Goal: Task Accomplishment & Management: Use online tool/utility

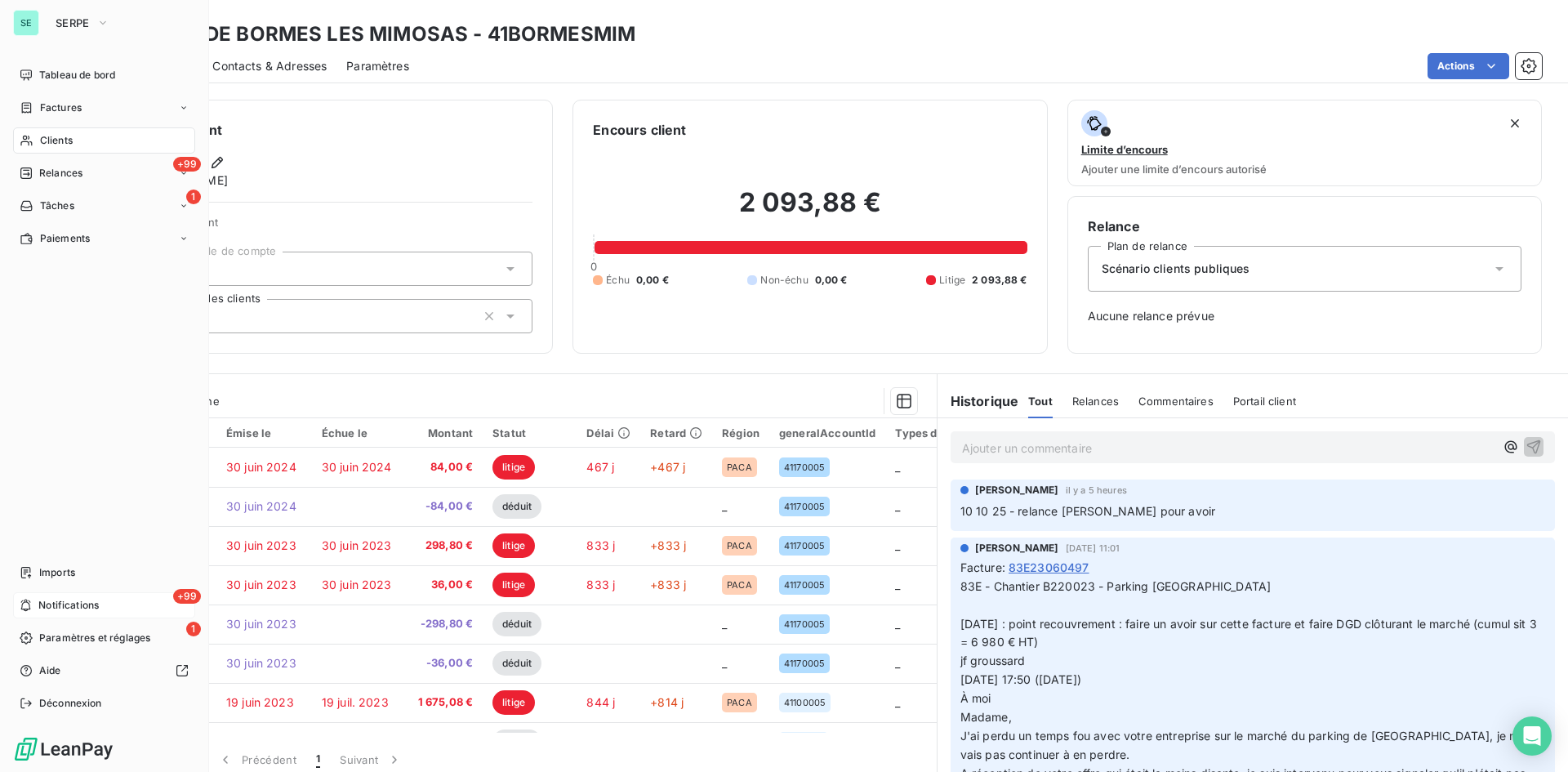
scroll to position [163, 0]
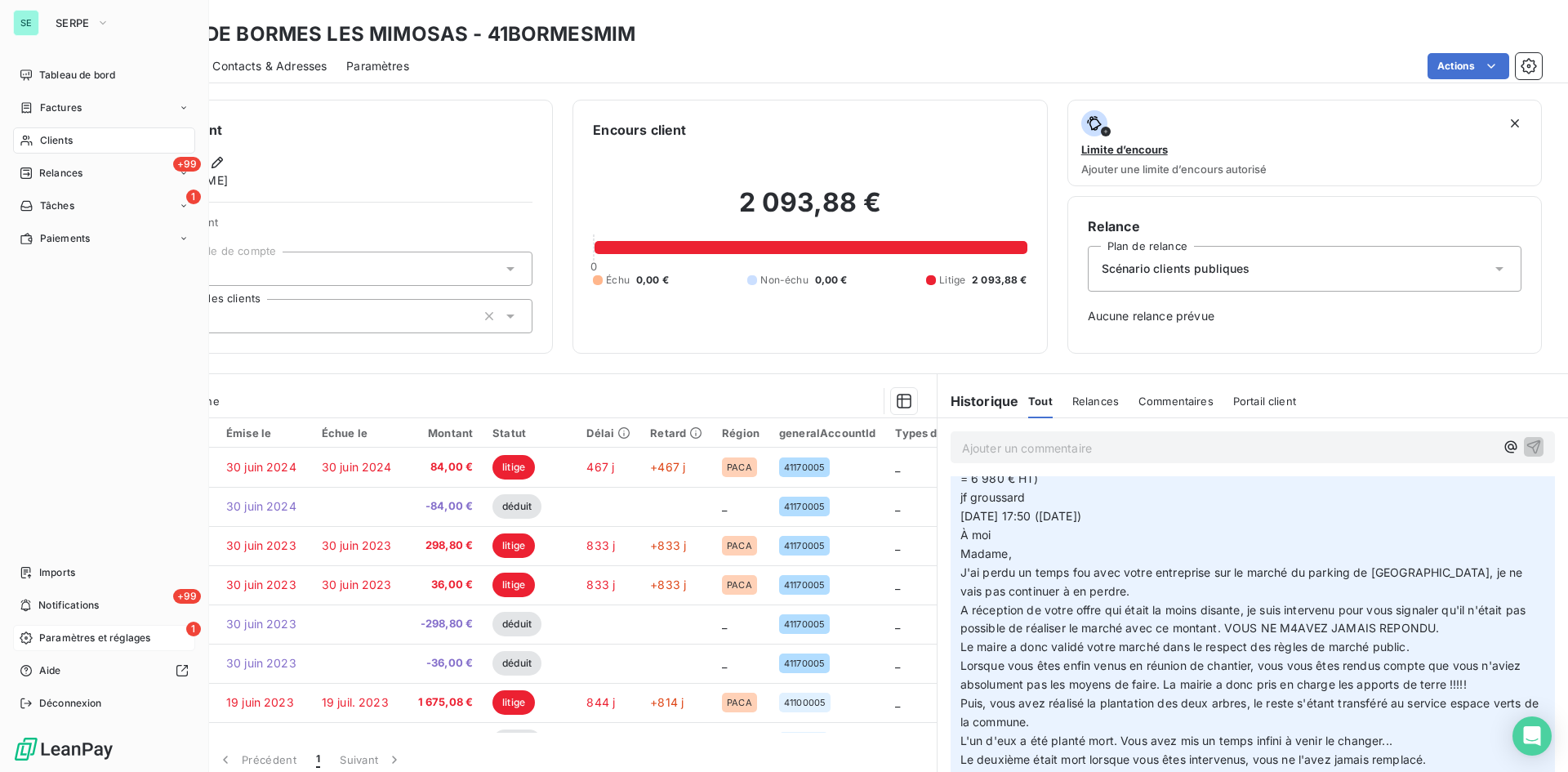
click at [67, 641] on span "Paramètres et réglages" at bounding box center [95, 638] width 111 height 14
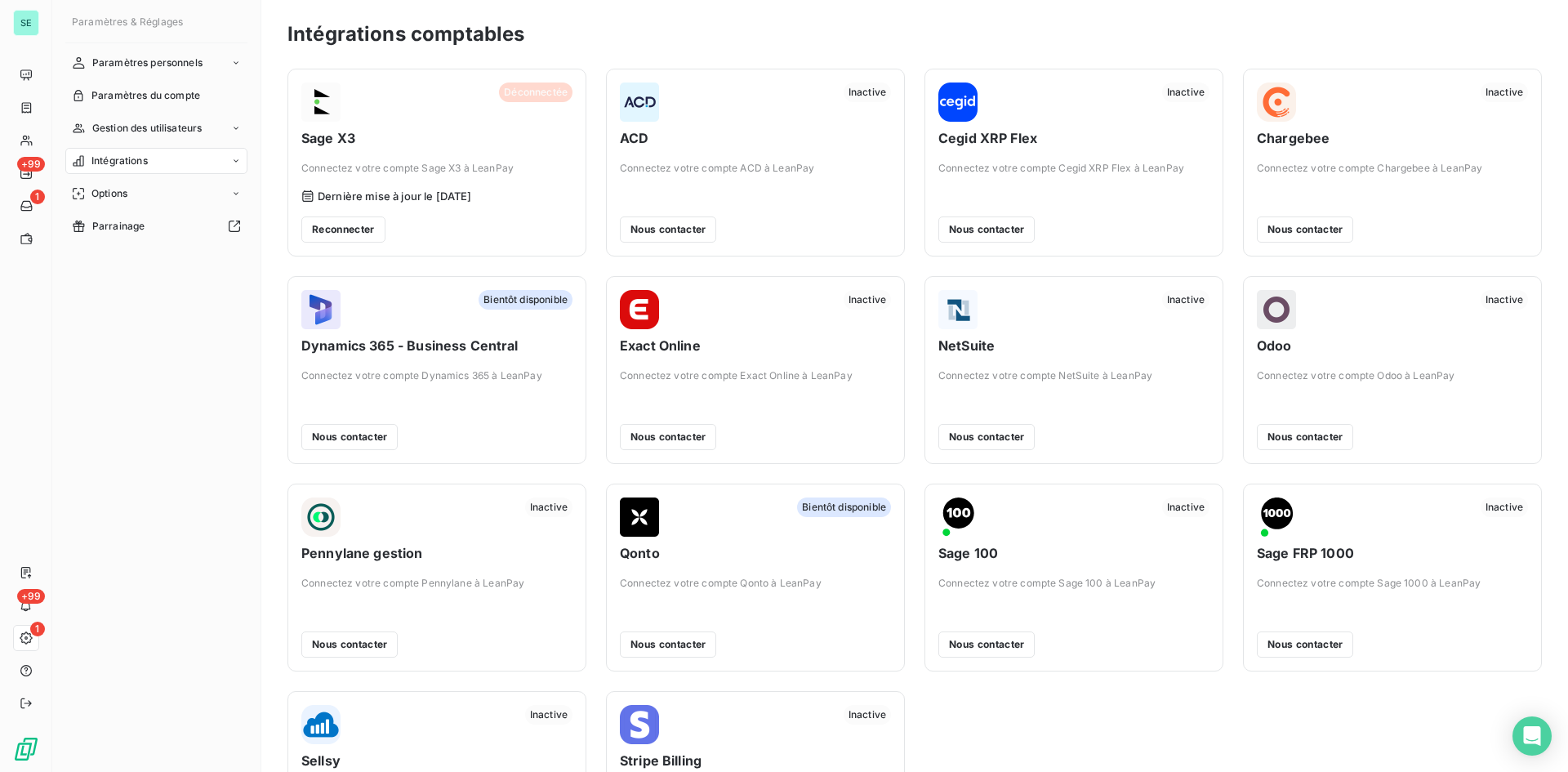
click at [134, 168] on span "Intégrations" at bounding box center [120, 161] width 57 height 14
click at [129, 233] on span "Gestion du risque" at bounding box center [133, 226] width 83 height 14
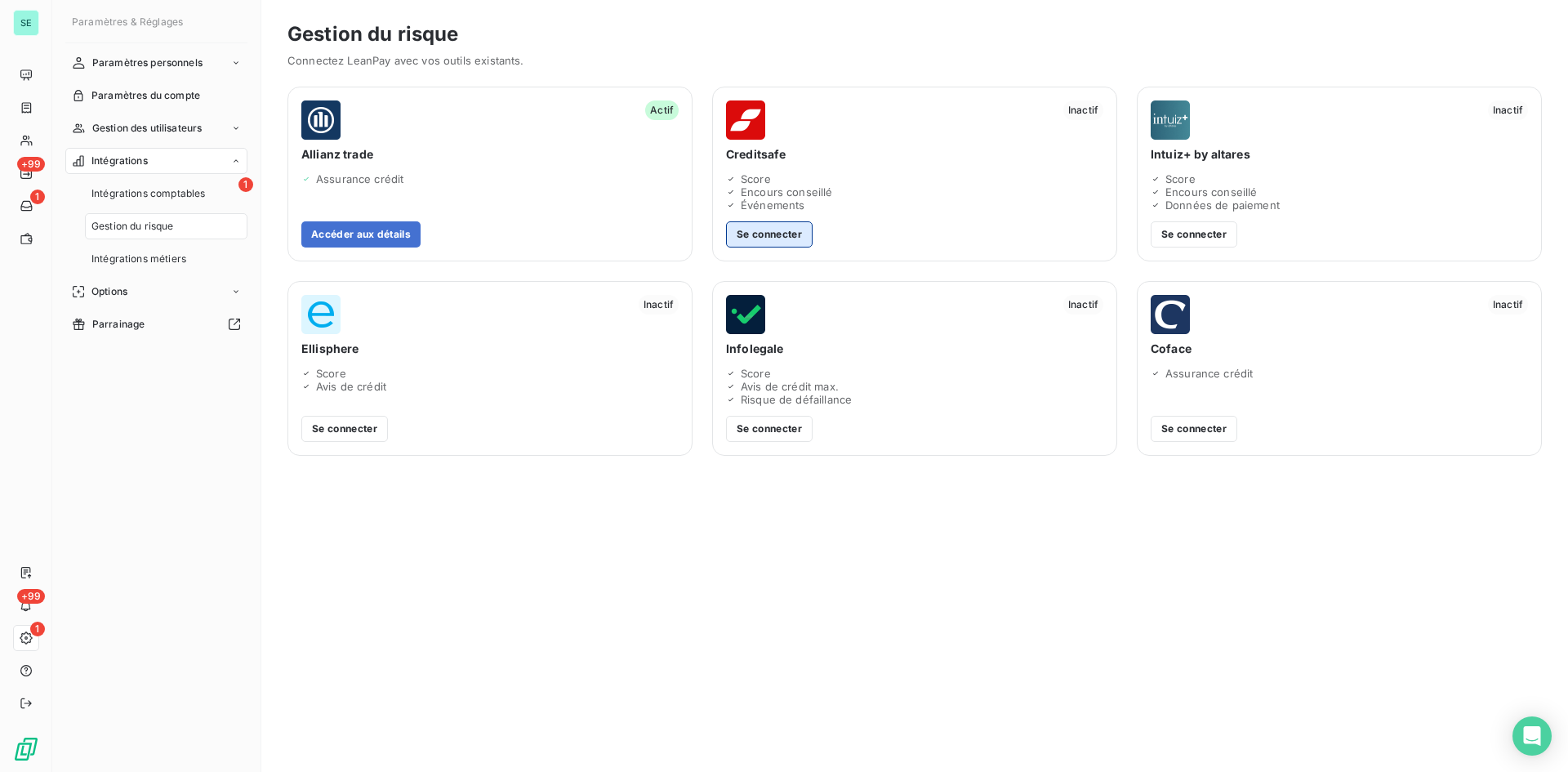
click at [772, 233] on button "Se connecter" at bounding box center [769, 234] width 86 height 26
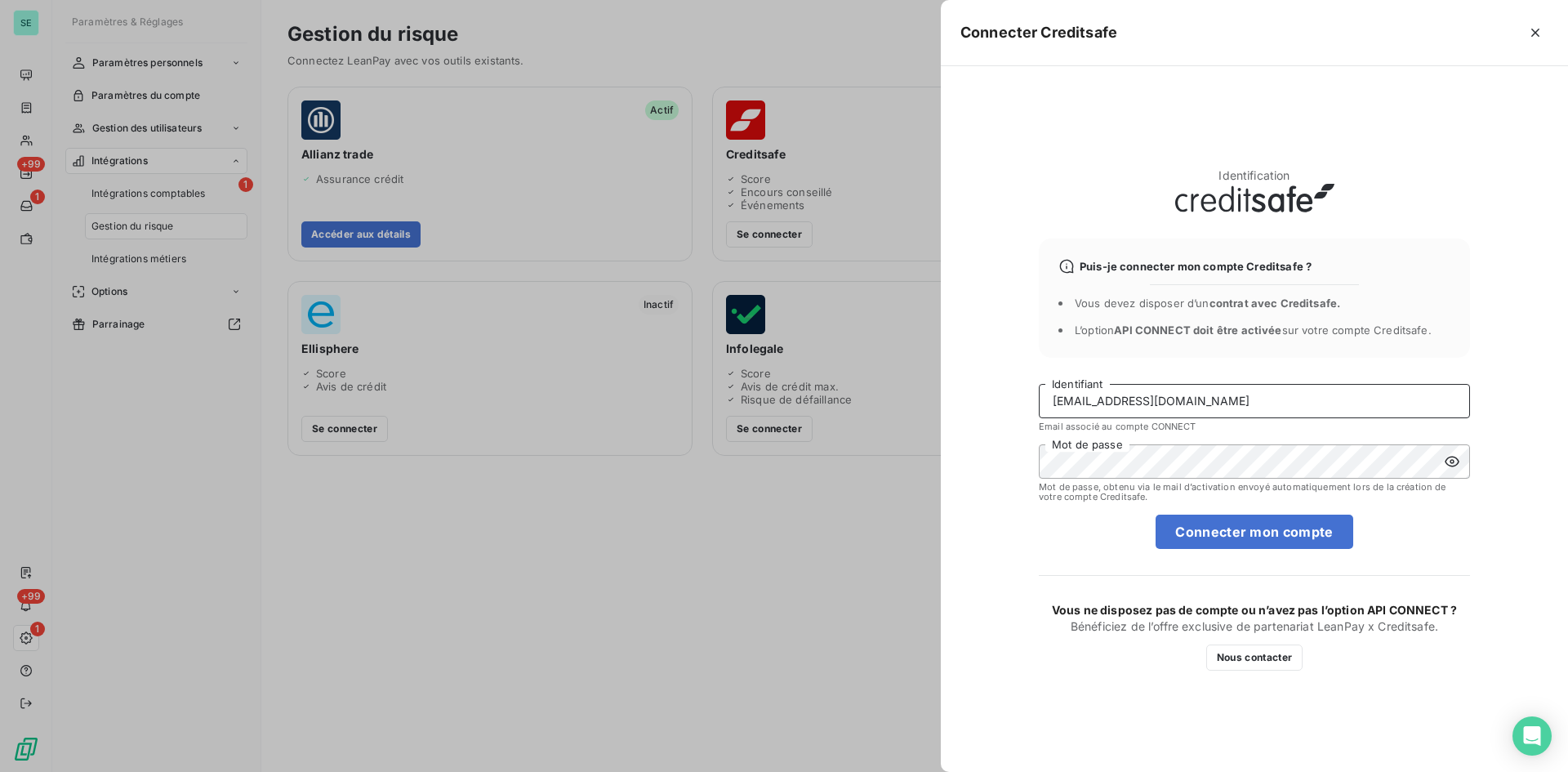
click at [1174, 407] on input "[EMAIL_ADDRESS][PERSON_NAME][DOMAIN_NAME]" at bounding box center [1255, 401] width 431 height 34
drag, startPoint x: 1174, startPoint y: 407, endPoint x: 1001, endPoint y: 417, distance: 173.3
click at [1001, 417] on div "Identification Puis-je connecter mon compte Creditsafe ? Vous devez disposer d’…" at bounding box center [1255, 419] width 628 height 706
type input "recouvrement@serpe.fr"
click at [1208, 534] on button "Connecter mon compte" at bounding box center [1254, 531] width 197 height 34
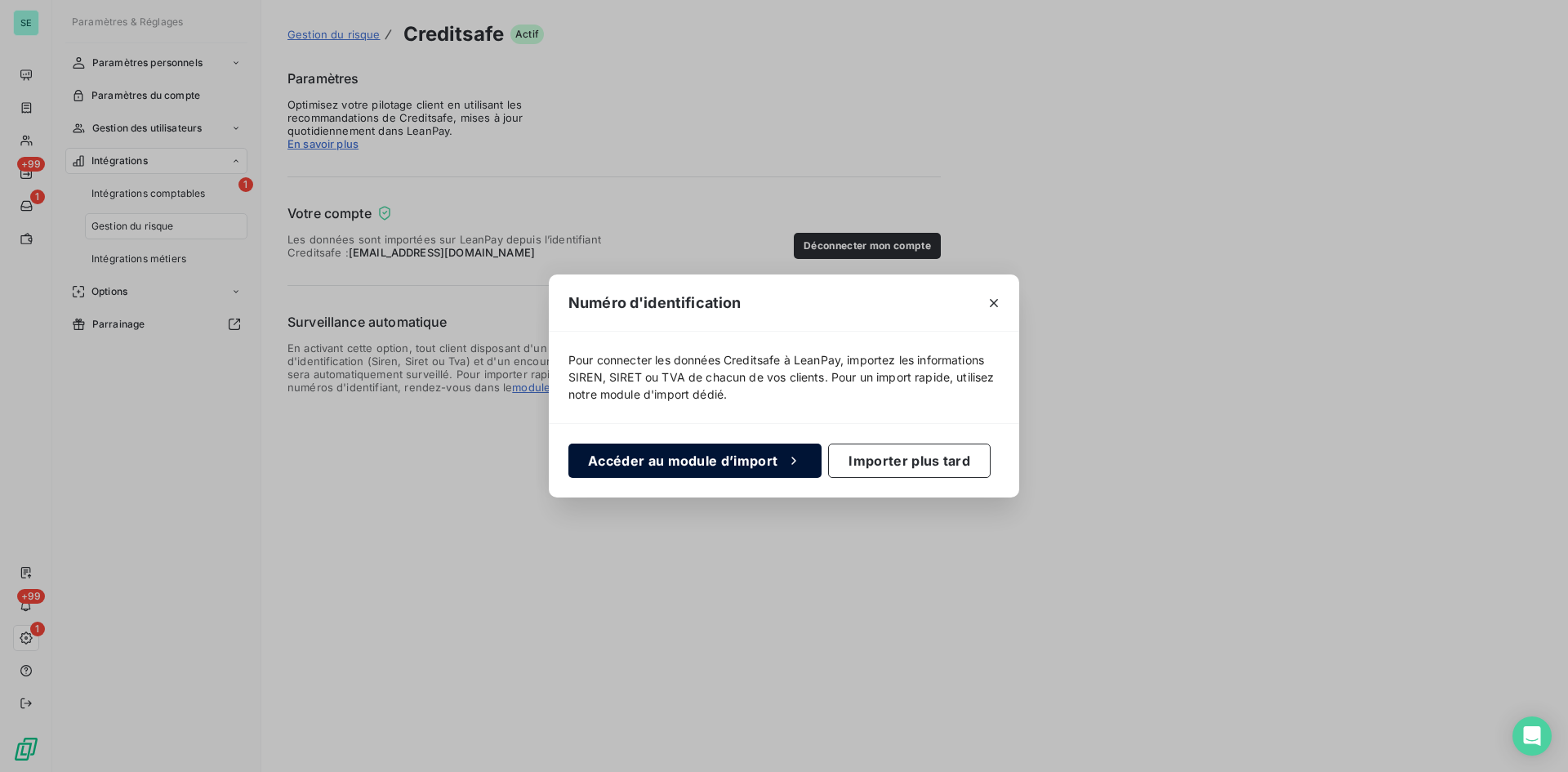
click at [703, 468] on button "Accéder au module d’import" at bounding box center [694, 461] width 253 height 34
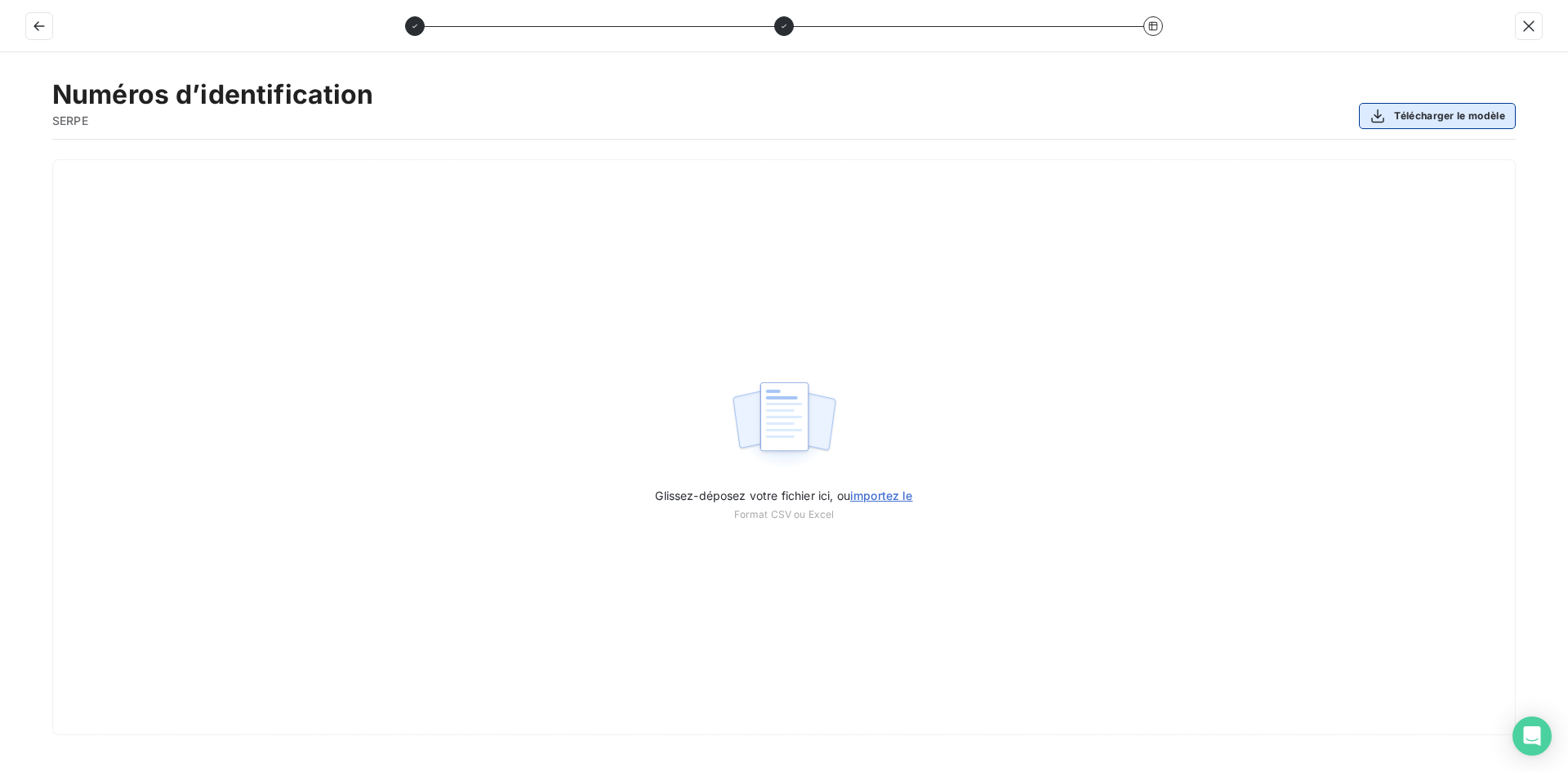
click at [1450, 111] on button "Télécharger le modèle" at bounding box center [1437, 115] width 157 height 26
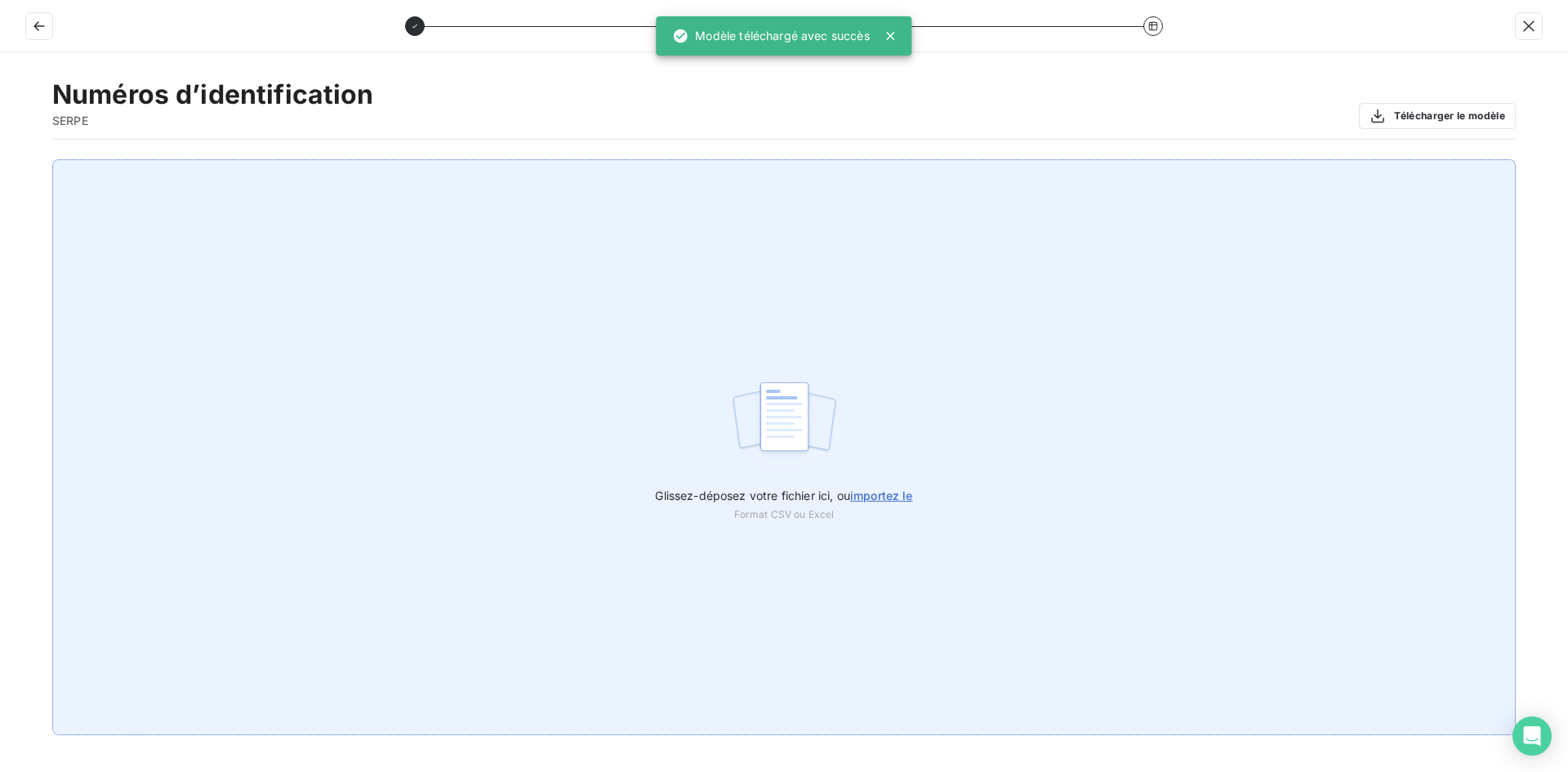
click at [882, 499] on span "importez le" at bounding box center [882, 495] width 63 height 14
click at [1, 160] on input "Glissez-déposez votre fichier ici, ou importez le" at bounding box center [0, 159] width 1 height 1
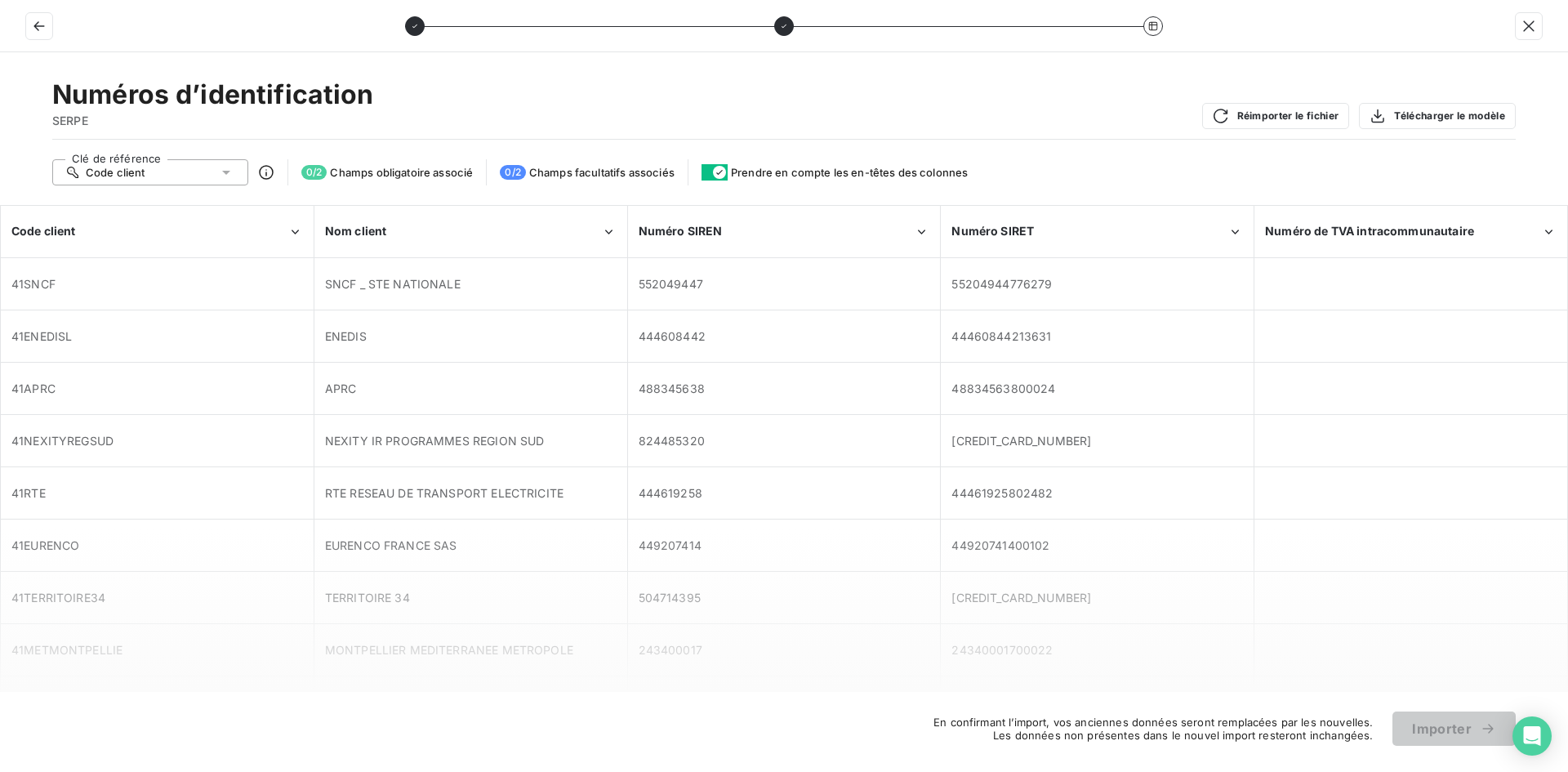
click at [648, 173] on span "Champs facultatifs associés" at bounding box center [602, 172] width 145 height 14
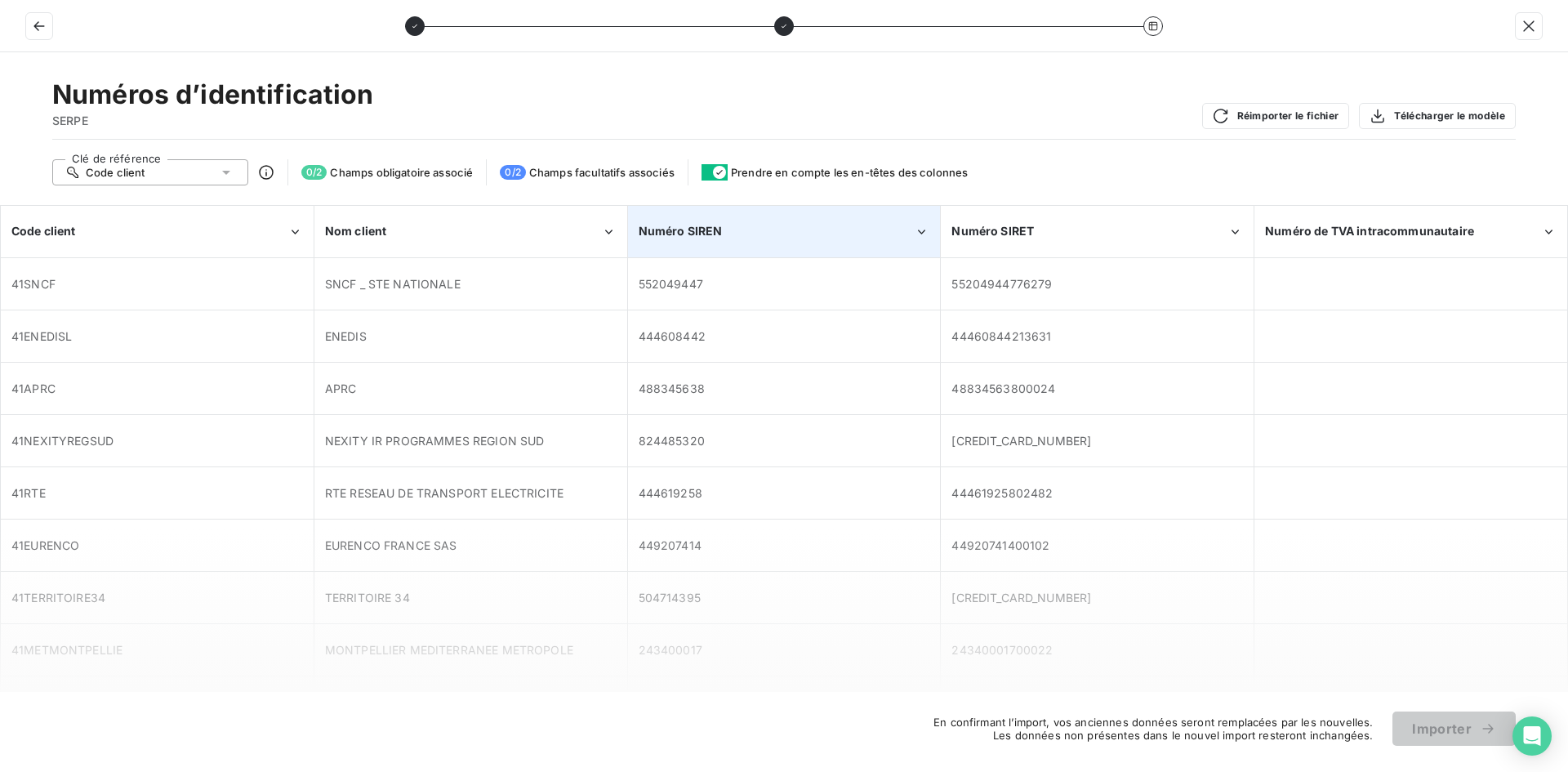
click at [737, 230] on div "Numéro SIREN" at bounding box center [776, 232] width 276 height 16
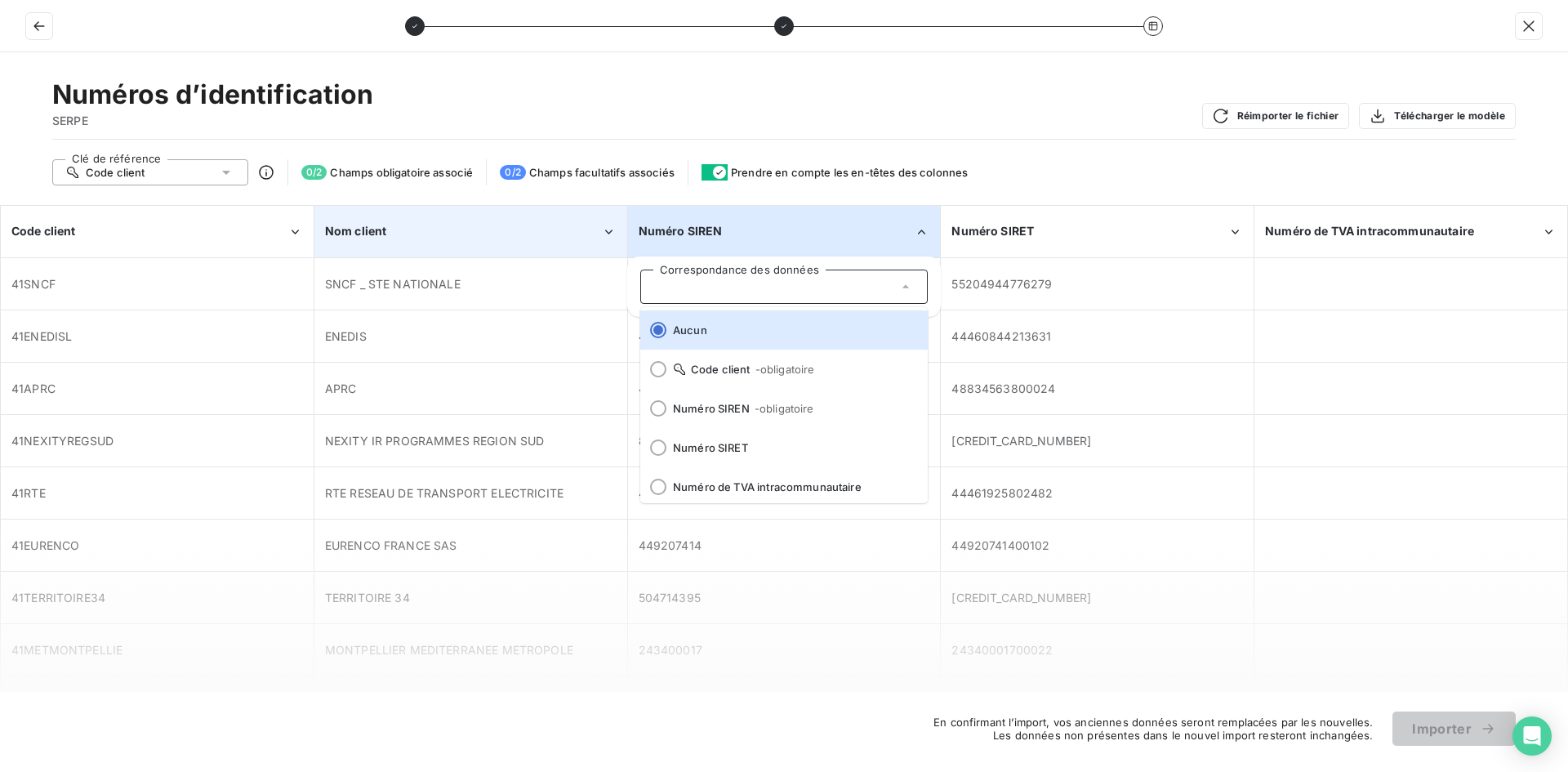
click at [530, 232] on div "Nom client" at bounding box center [463, 232] width 276 height 16
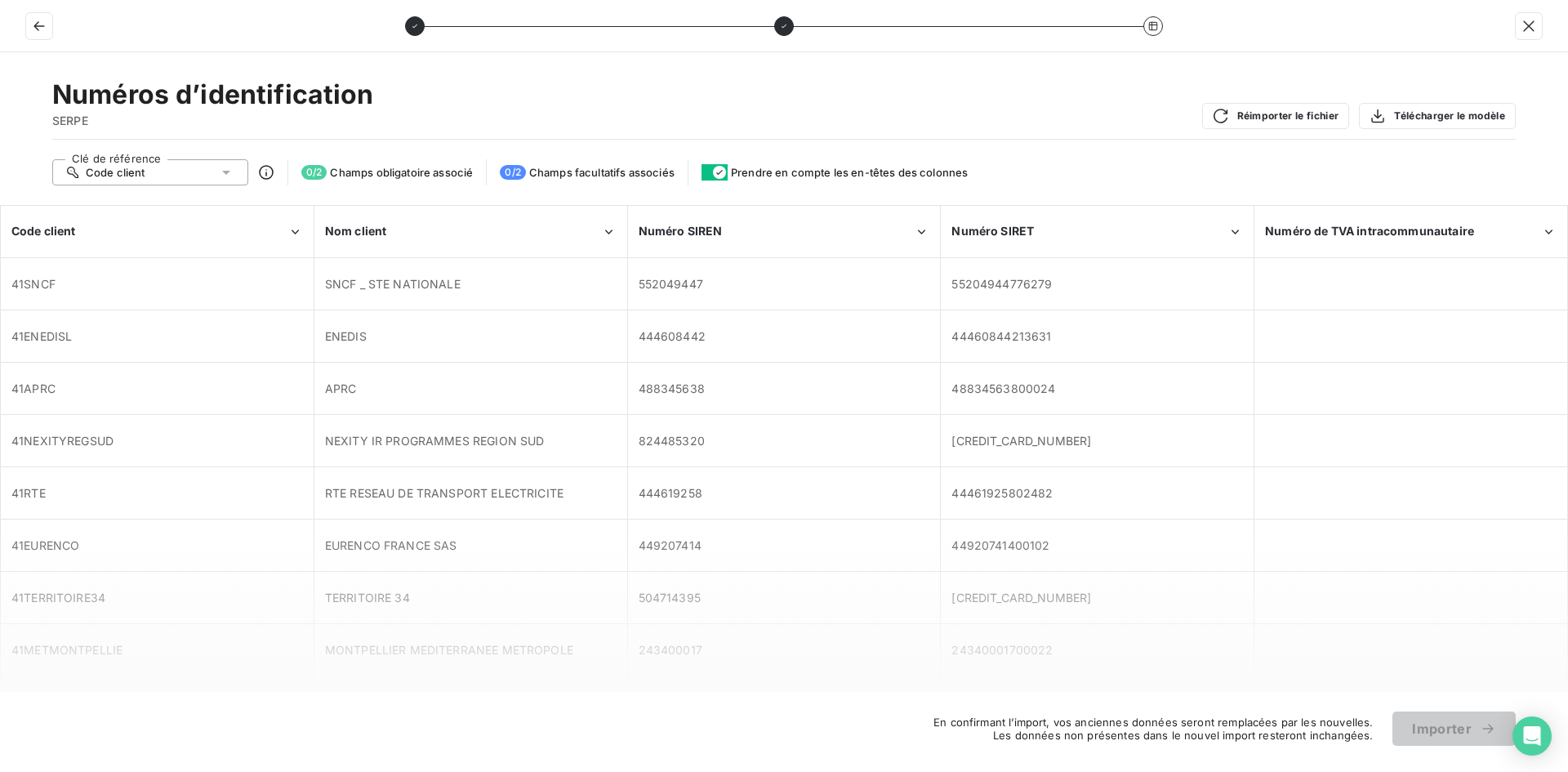
click at [999, 136] on div "Numéros d’identification SERPE Réimporter le fichier Télécharger le modèle" at bounding box center [784, 109] width 1464 height 61
click at [1159, 739] on span "En confirmant l’import, vos anciennes données seront remplacées par les nouvell…" at bounding box center [1148, 729] width 449 height 26
click at [475, 553] on span "EURENCO FRANCE SAS" at bounding box center [471, 546] width 292 height 16
drag, startPoint x: 1214, startPoint y: 408, endPoint x: 1309, endPoint y: 259, distance: 176.7
click at [1214, 402] on div "48834563800024" at bounding box center [1098, 388] width 312 height 50
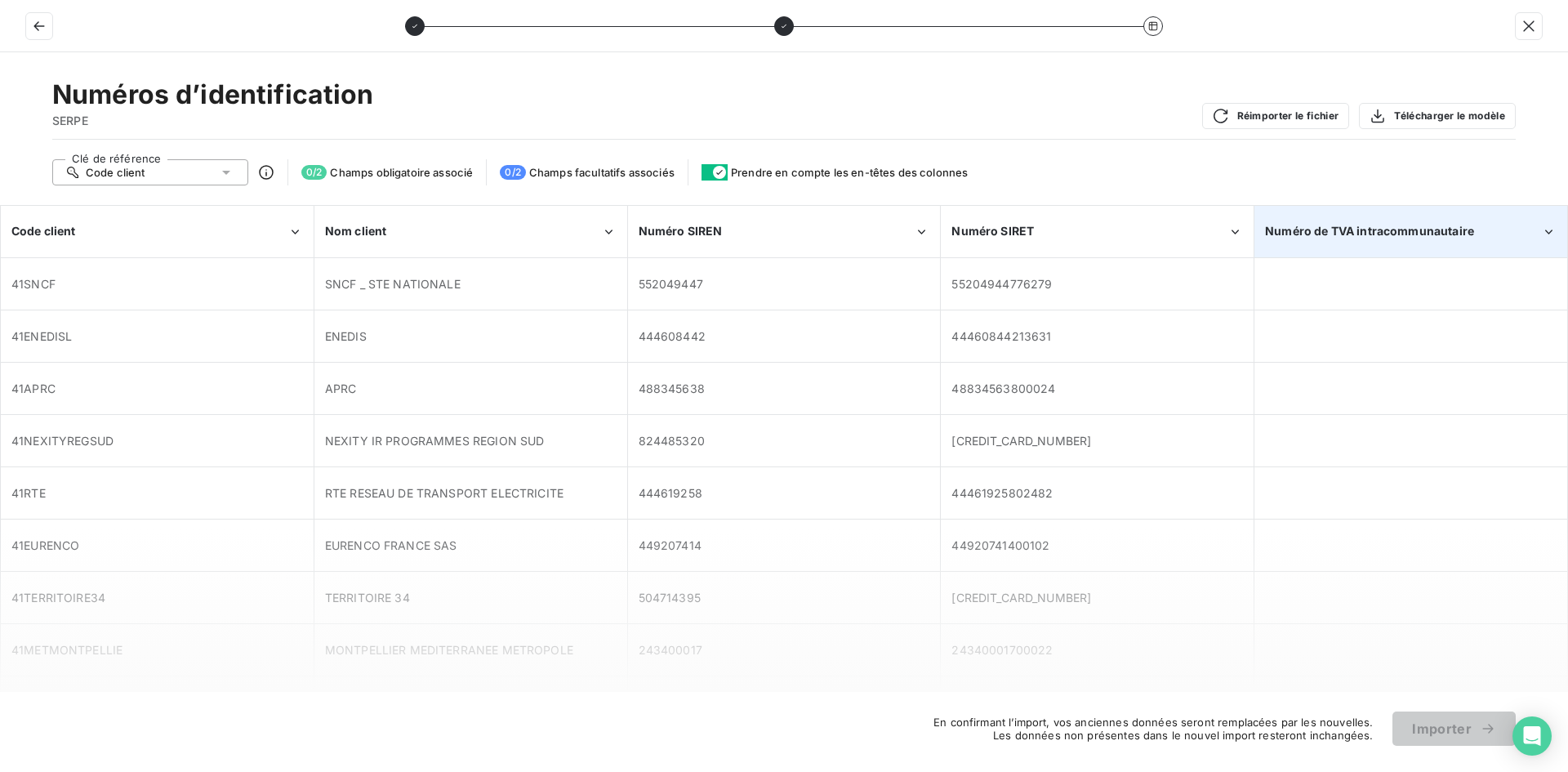
drag, startPoint x: 1377, startPoint y: 241, endPoint x: 1376, endPoint y: 225, distance: 16.0
click at [1377, 225] on div "Numéro de TVA intracommunautaire" at bounding box center [1411, 231] width 312 height 50
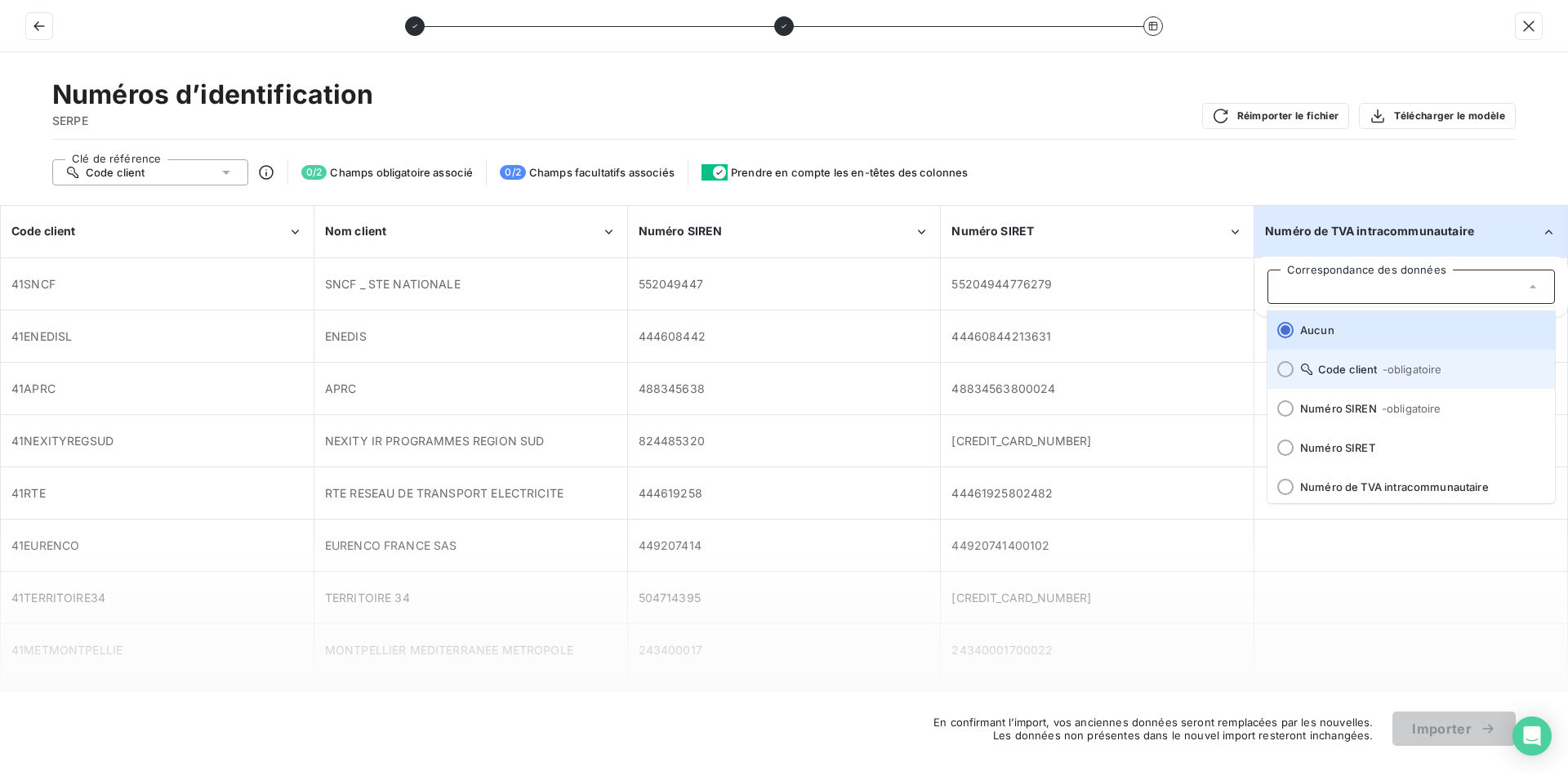
click at [1282, 371] on div at bounding box center [1286, 369] width 16 height 16
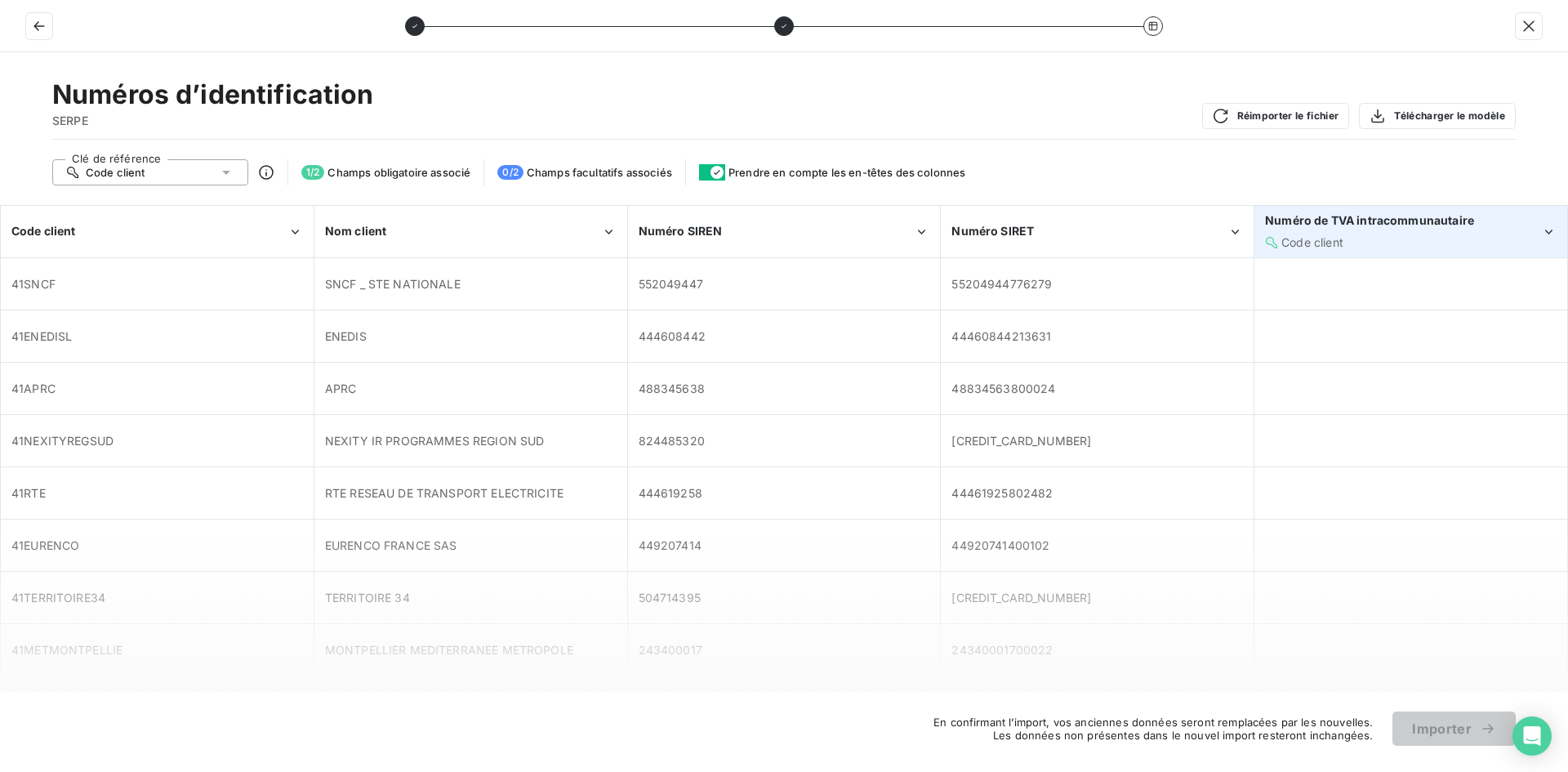
click at [1364, 244] on div "Code client" at bounding box center [1403, 242] width 276 height 16
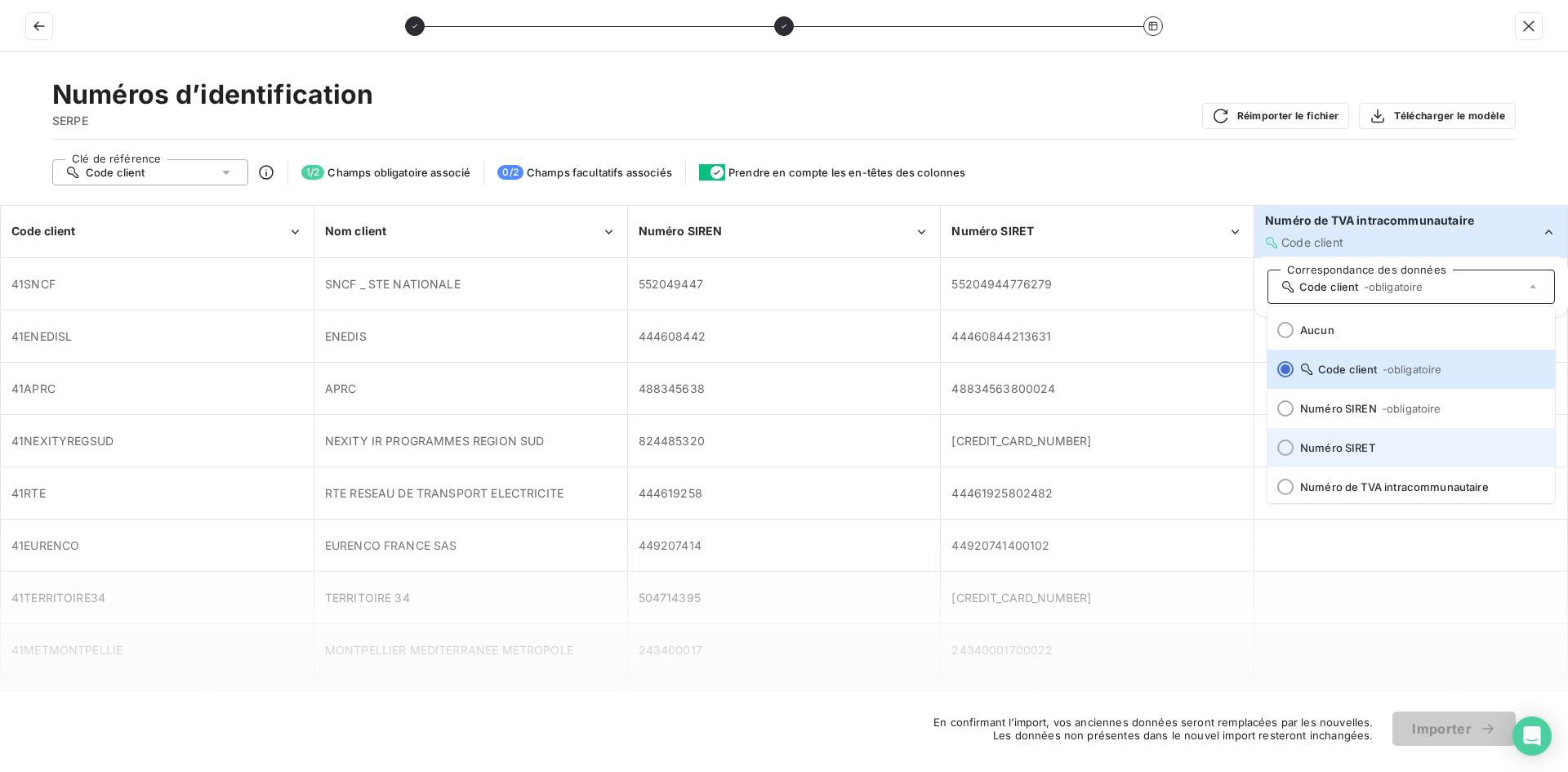
scroll to position [6, 0]
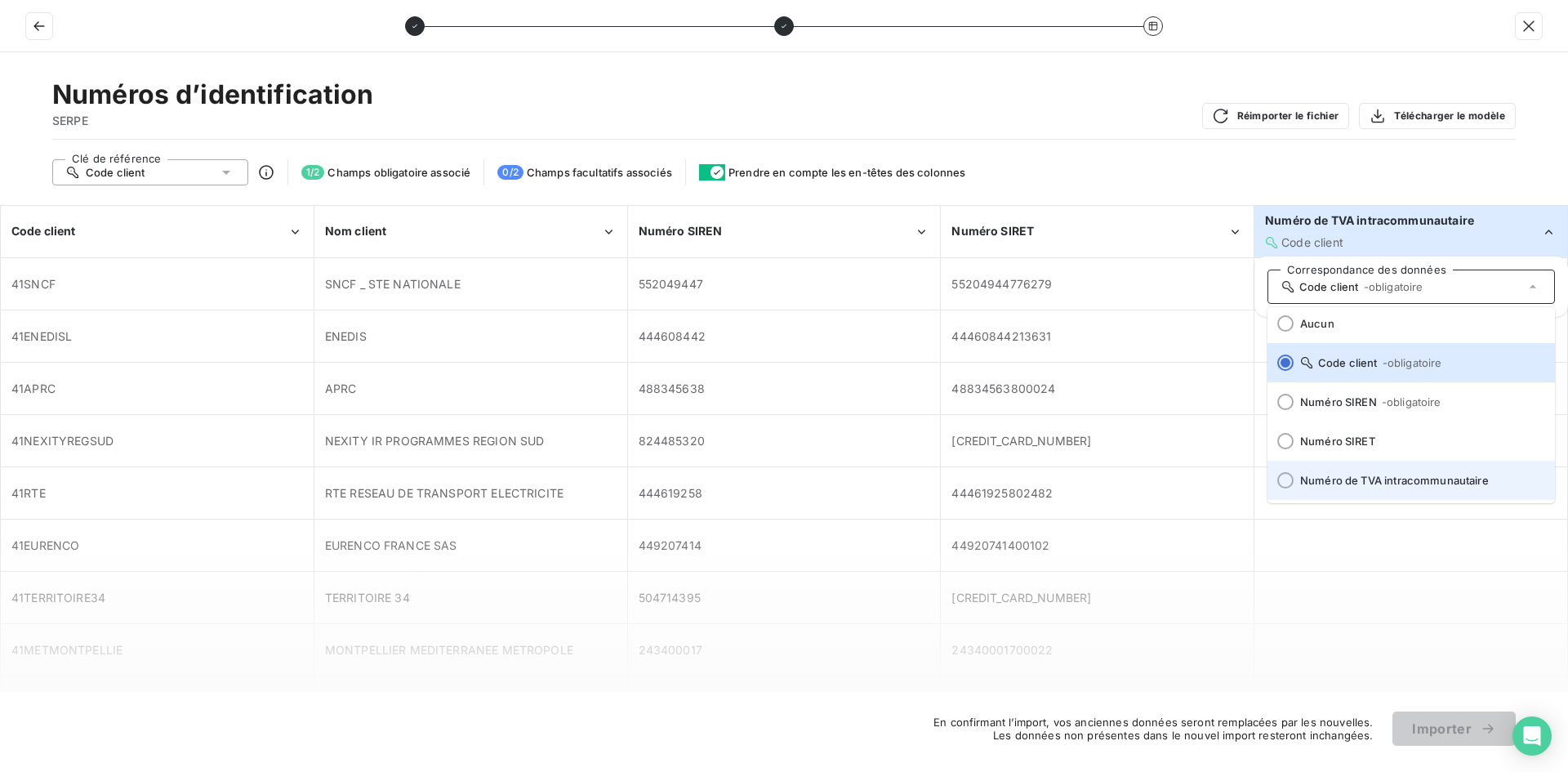
click at [1279, 477] on div at bounding box center [1286, 480] width 16 height 16
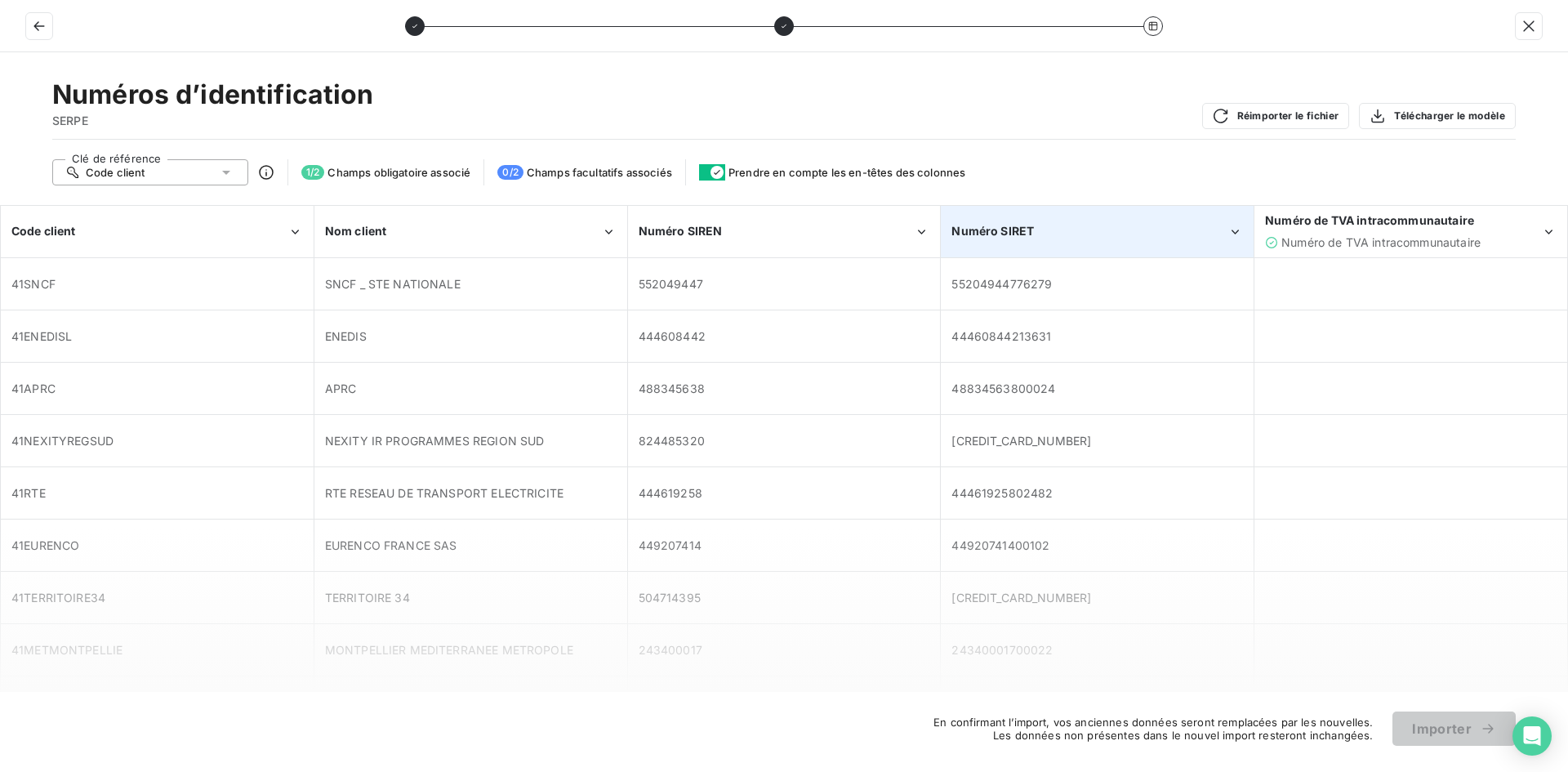
click at [1060, 243] on div "Numéro SIRET" at bounding box center [1098, 231] width 312 height 50
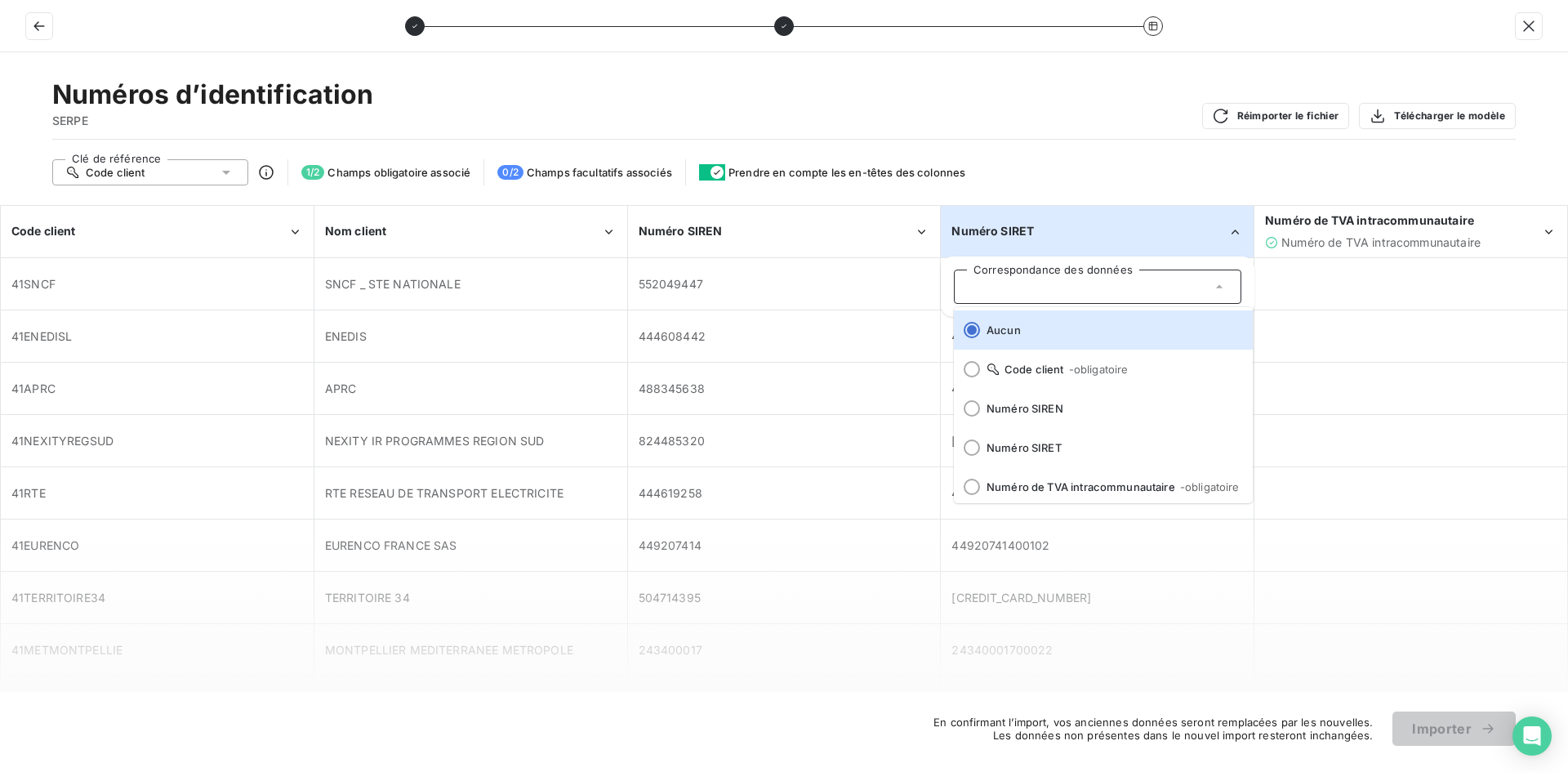
click at [1060, 244] on div "Numéro SIRET" at bounding box center [1098, 231] width 312 height 50
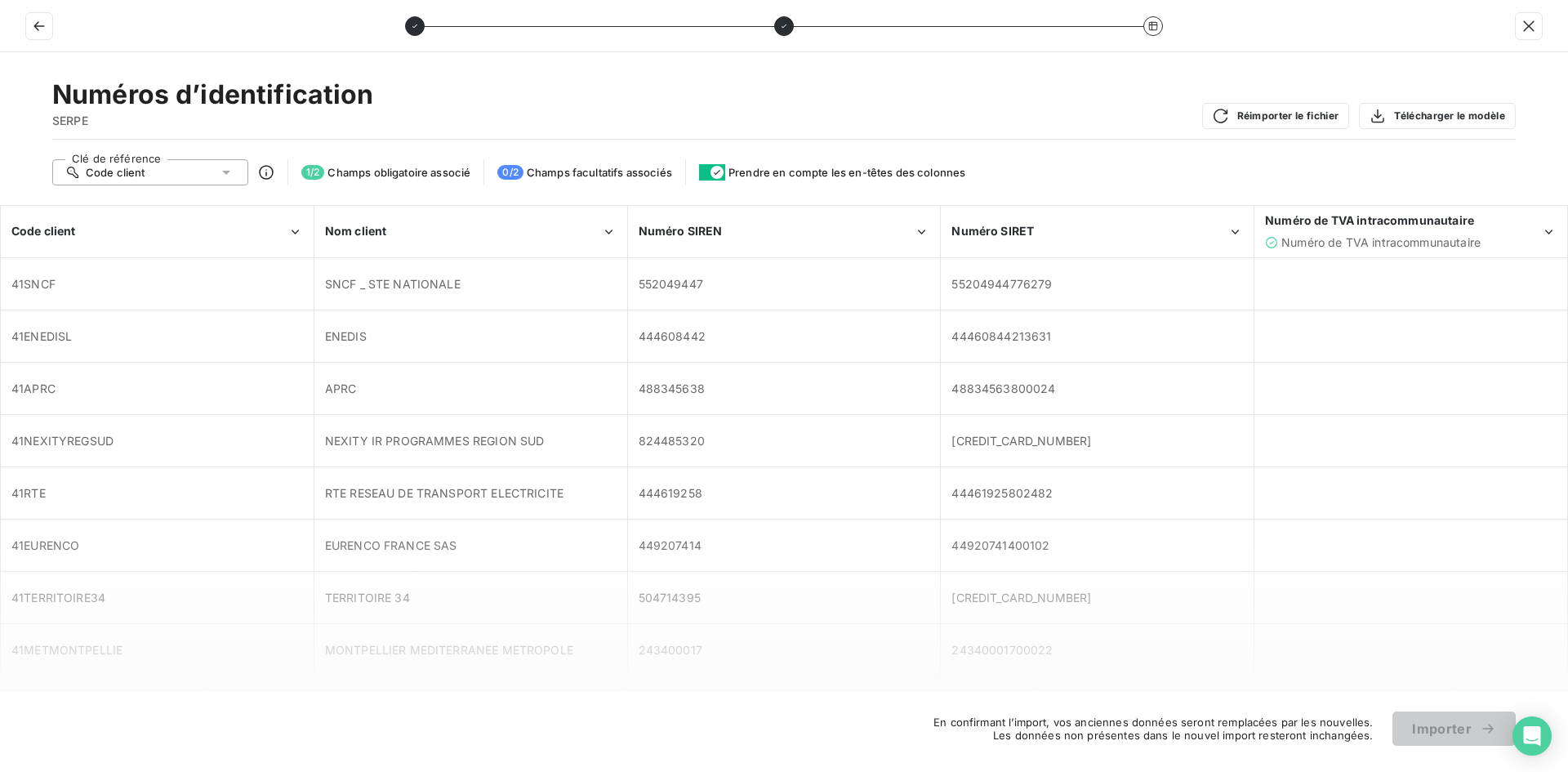
click at [220, 174] on icon at bounding box center [226, 172] width 16 height 16
click at [1147, 735] on span "En confirmant l’import, vos anciennes données seront remplacées par les nouvell…" at bounding box center [1148, 729] width 449 height 26
click at [1391, 722] on div "En confirmant l’import, vos anciennes données seront remplacées par les nouvell…" at bounding box center [784, 729] width 1568 height 34
click at [1296, 116] on button "Réimporter le fichier" at bounding box center [1276, 115] width 148 height 26
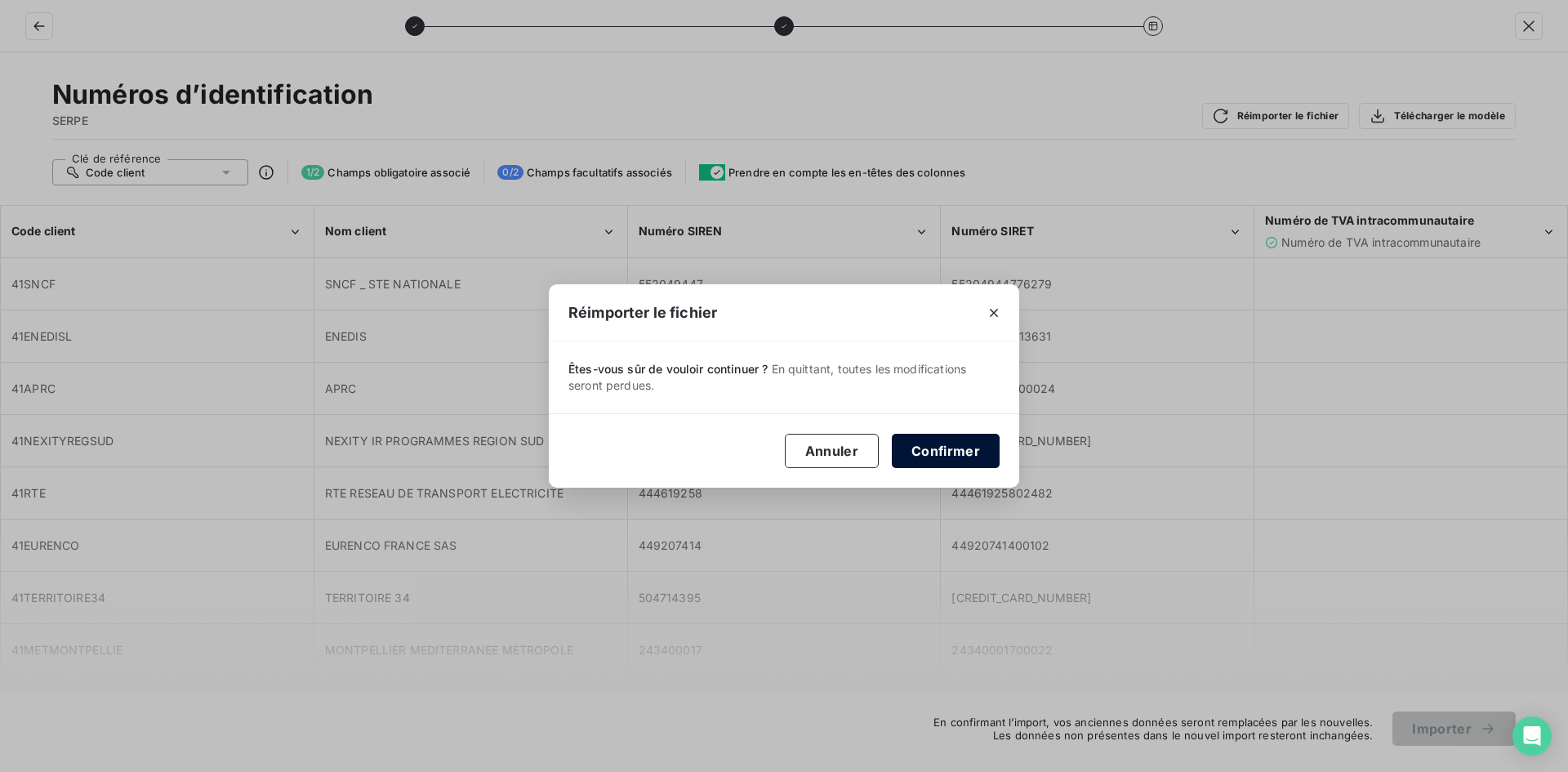
click at [943, 447] on button "Confirmer" at bounding box center [946, 451] width 108 height 34
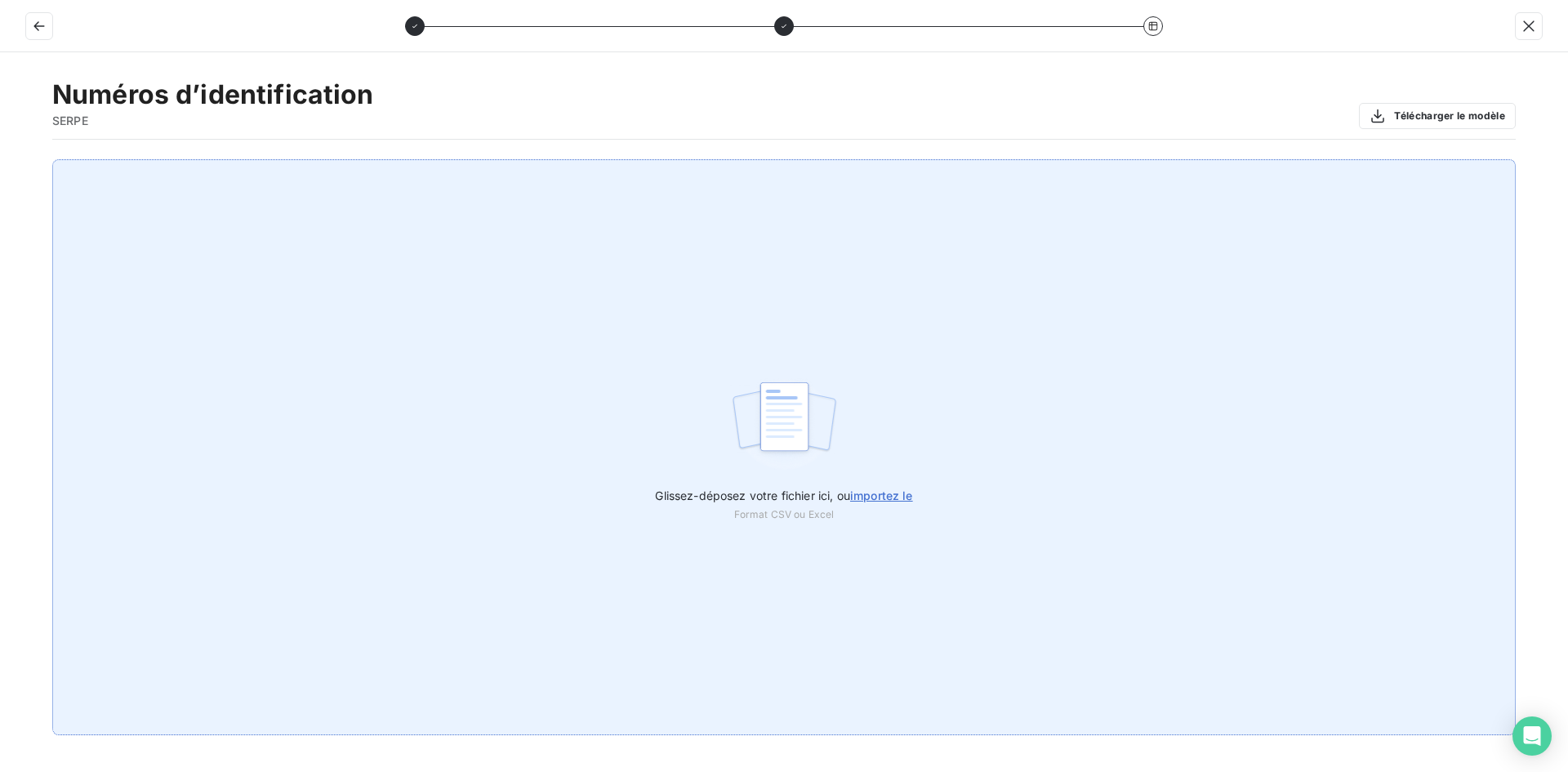
click at [897, 485] on label "Glissez-déposez votre fichier ici, ou importez le" at bounding box center [784, 493] width 258 height 31
click at [1, 160] on input "Glissez-déposez votre fichier ici, ou importez le" at bounding box center [0, 159] width 1 height 1
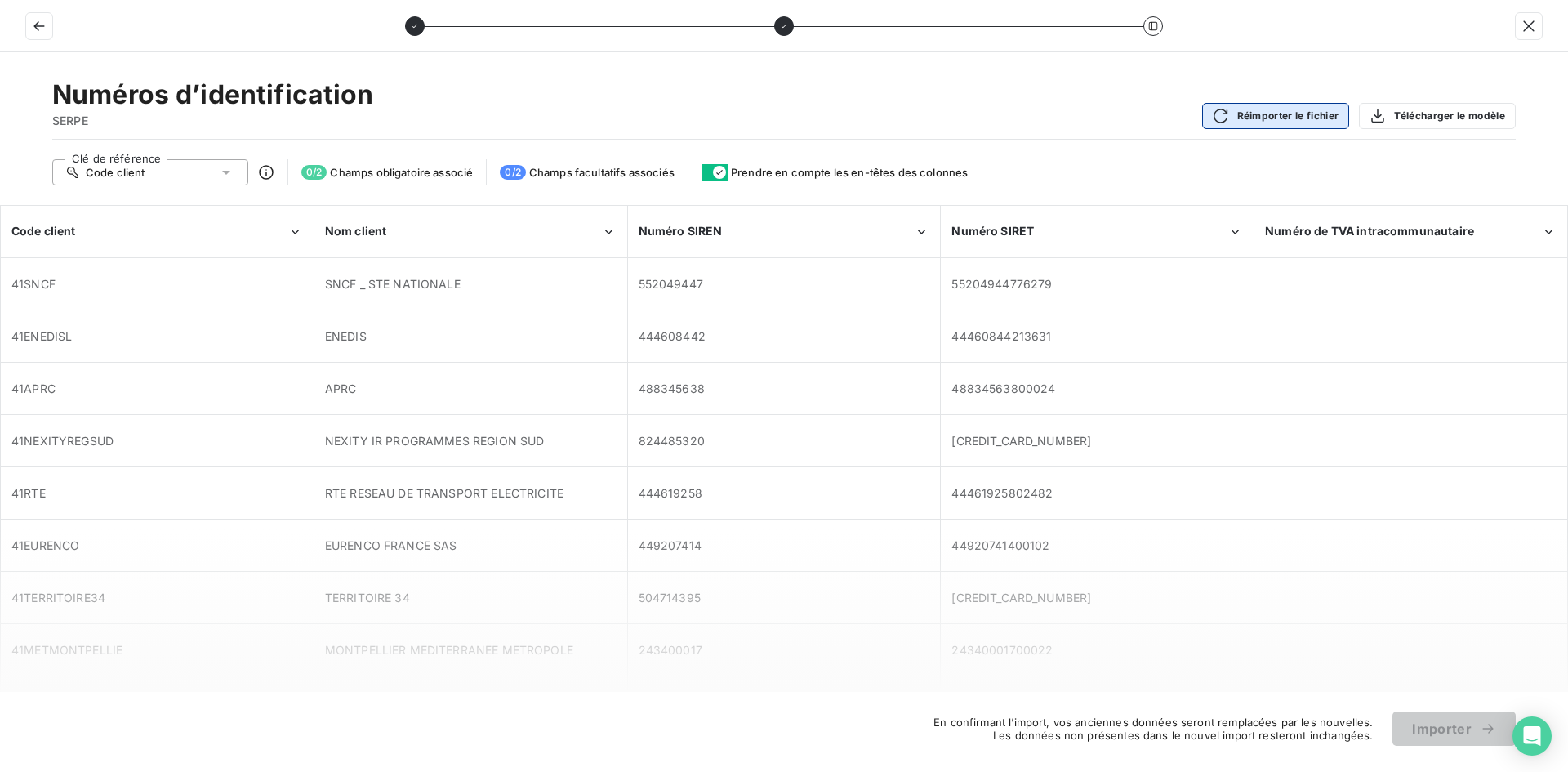
click at [1244, 114] on button "Réimporter le fichier" at bounding box center [1276, 115] width 148 height 26
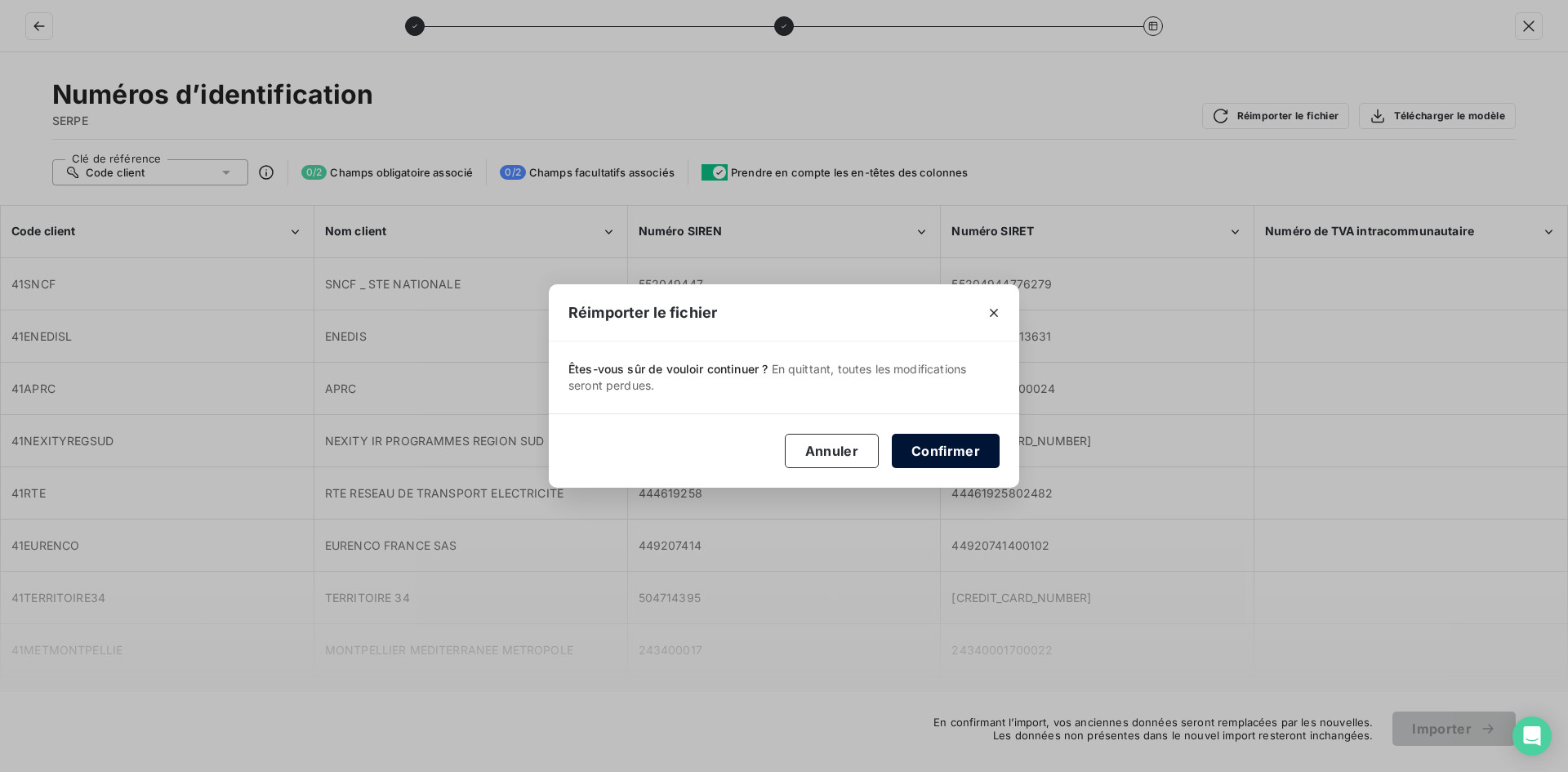
click at [923, 446] on button "Confirmer" at bounding box center [946, 451] width 108 height 34
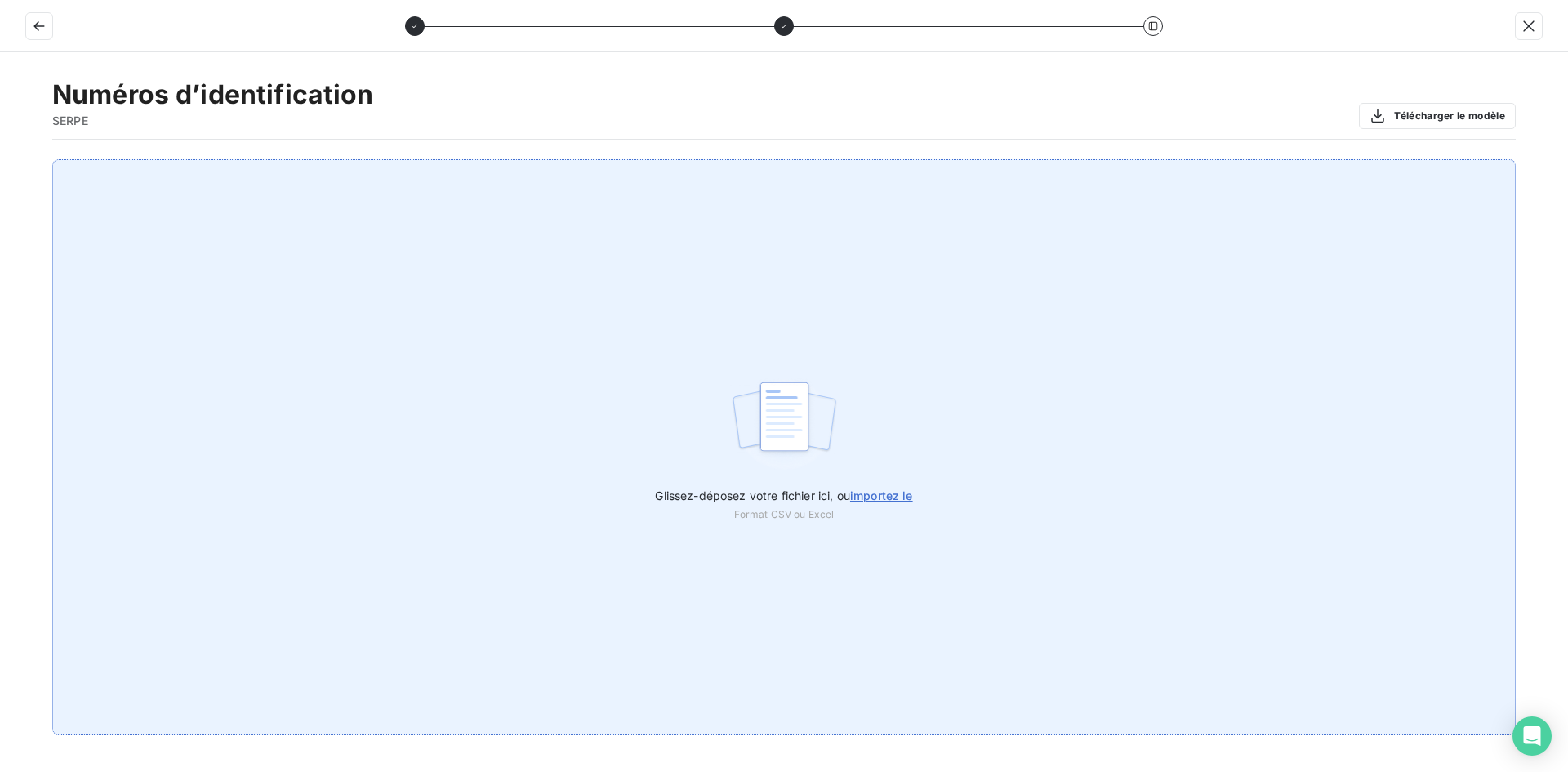
click at [883, 483] on label "Glissez-déposez votre fichier ici, ou importez le" at bounding box center [784, 493] width 258 height 31
click at [1, 160] on input "Glissez-déposez votre fichier ici, ou importez le" at bounding box center [0, 159] width 1 height 1
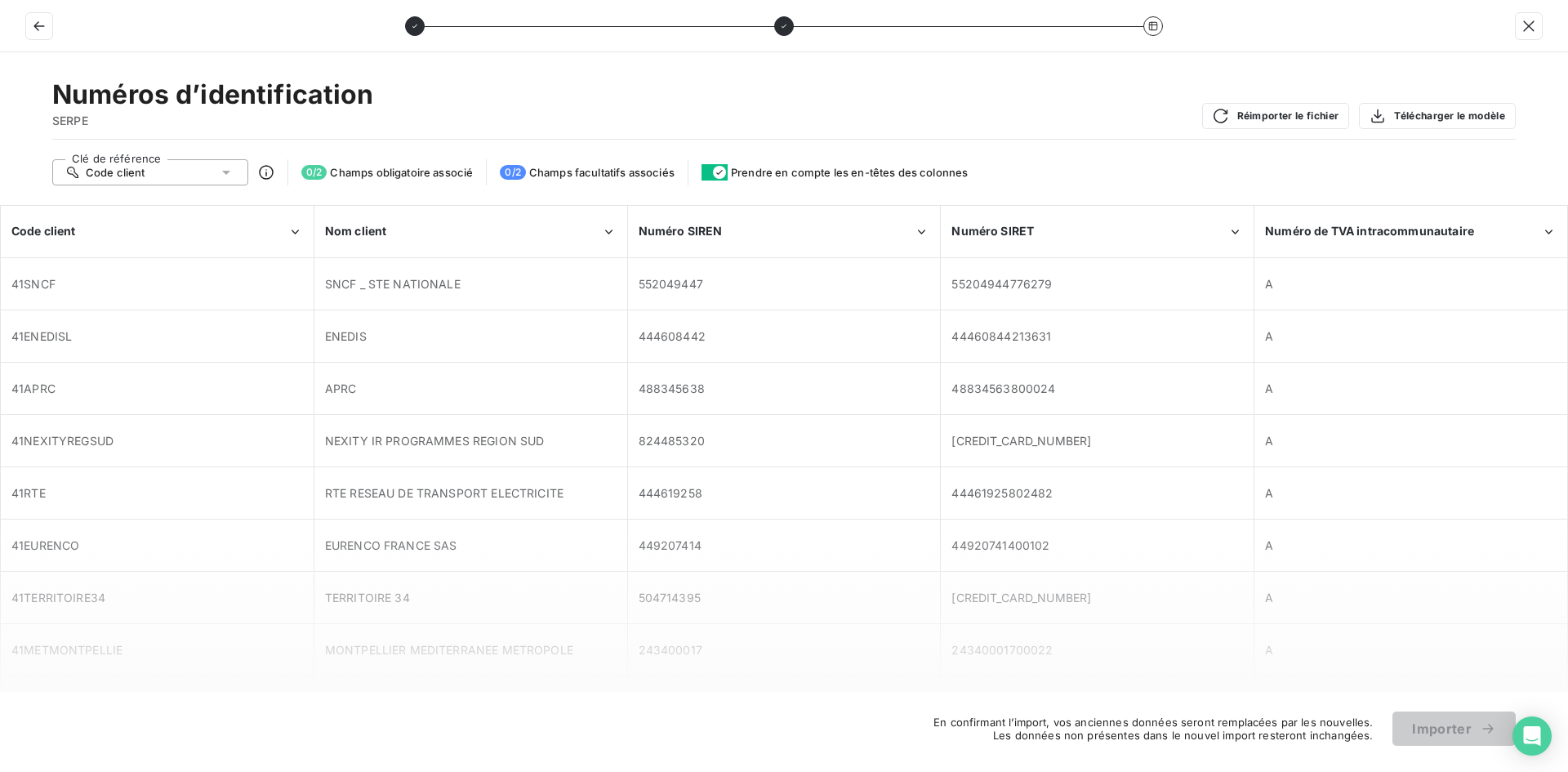
drag, startPoint x: 1535, startPoint y: 742, endPoint x: 1479, endPoint y: 714, distance: 62.6
click at [1535, 742] on icon "Open Intercom Messenger" at bounding box center [1532, 736] width 17 height 20
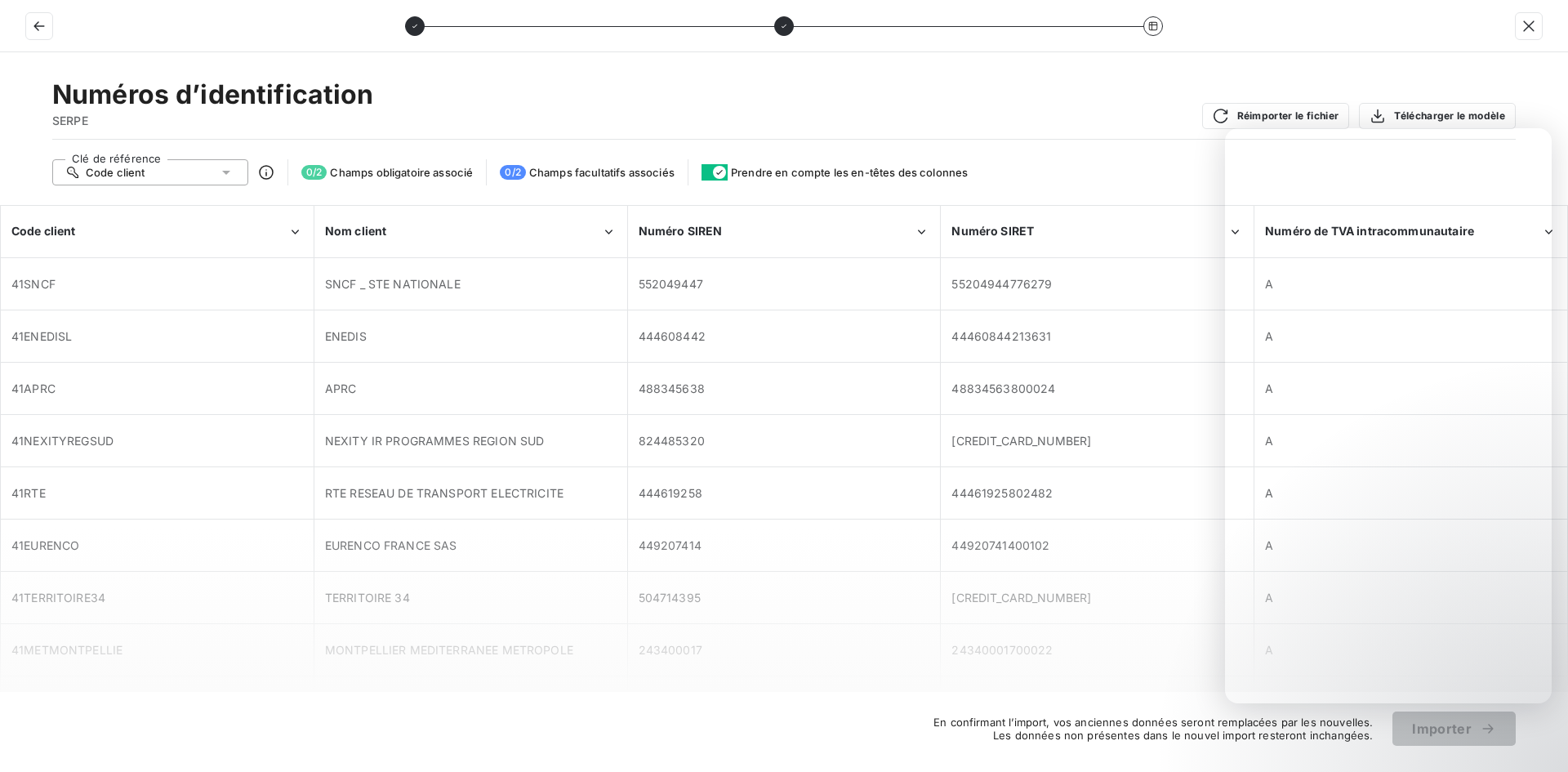
click at [1002, 114] on div "Numéros d’identification SERPE Réimporter le fichier Télécharger le modèle" at bounding box center [784, 109] width 1464 height 61
click at [929, 114] on div "Numéros d’identification SERPE Réimporter le fichier Télécharger le modèle" at bounding box center [784, 109] width 1464 height 61
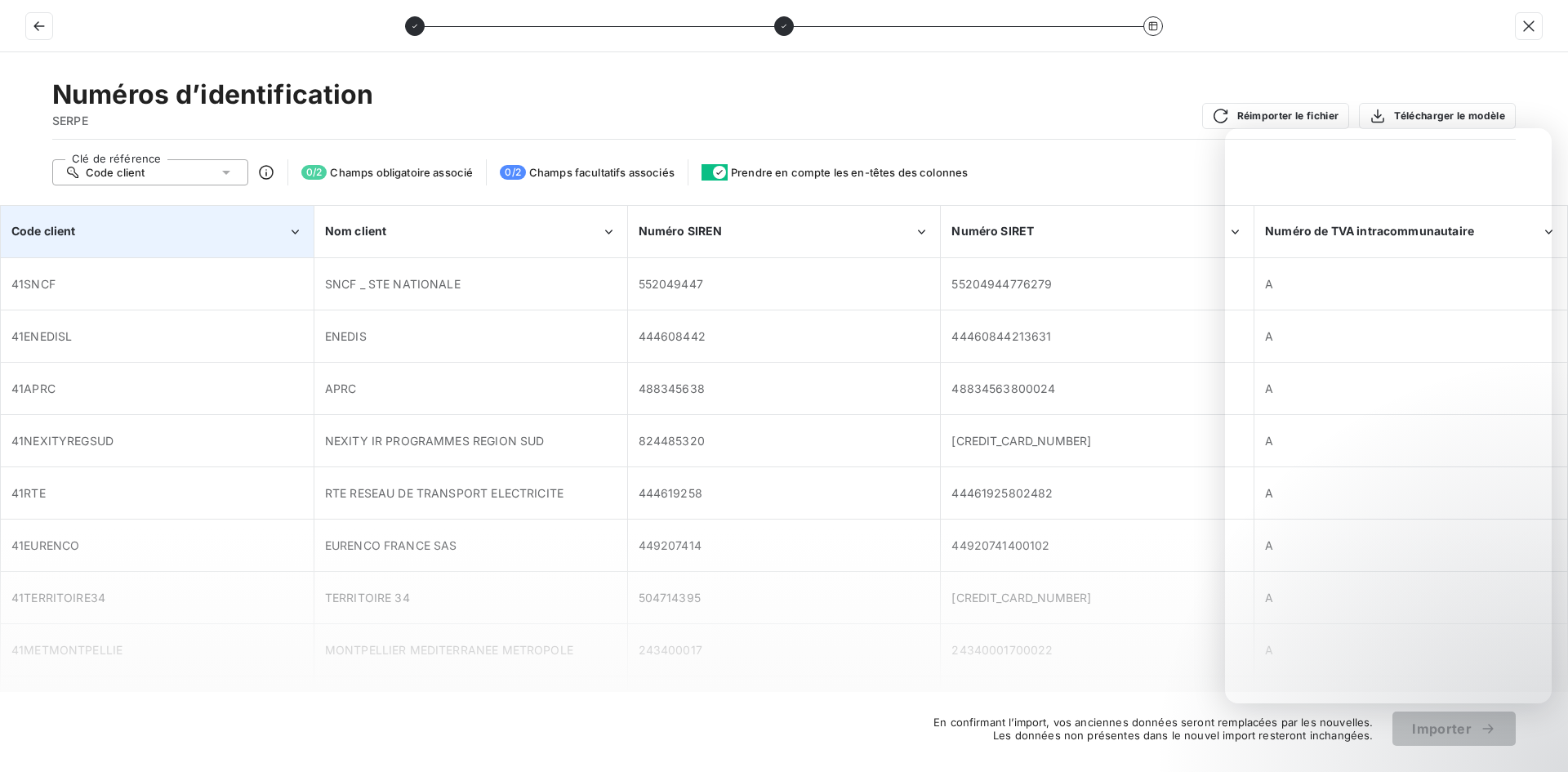
click at [218, 236] on div "Code client" at bounding box center [150, 232] width 276 height 16
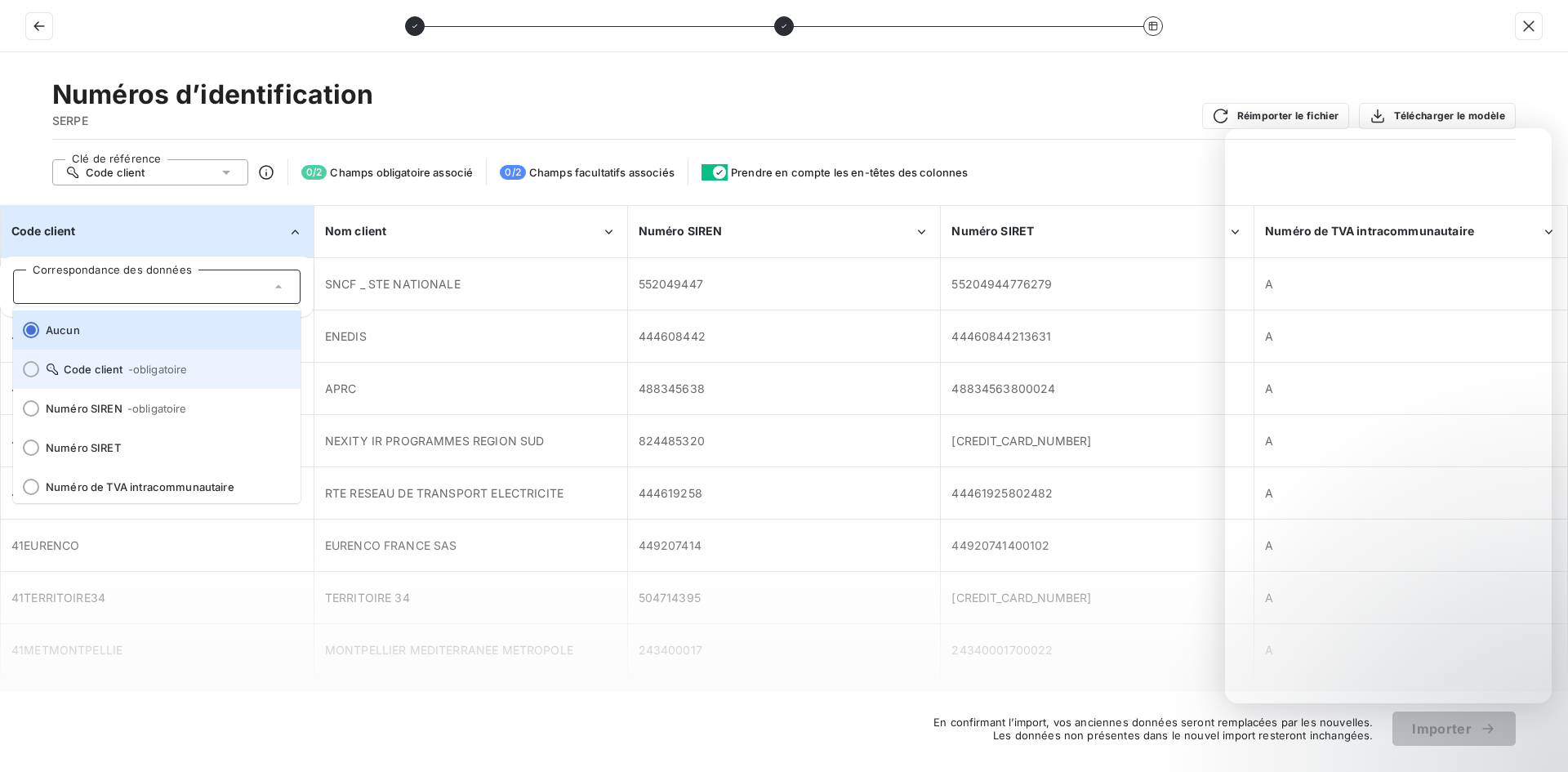
click at [83, 370] on span "Code client - obligatoire" at bounding box center [167, 369] width 241 height 14
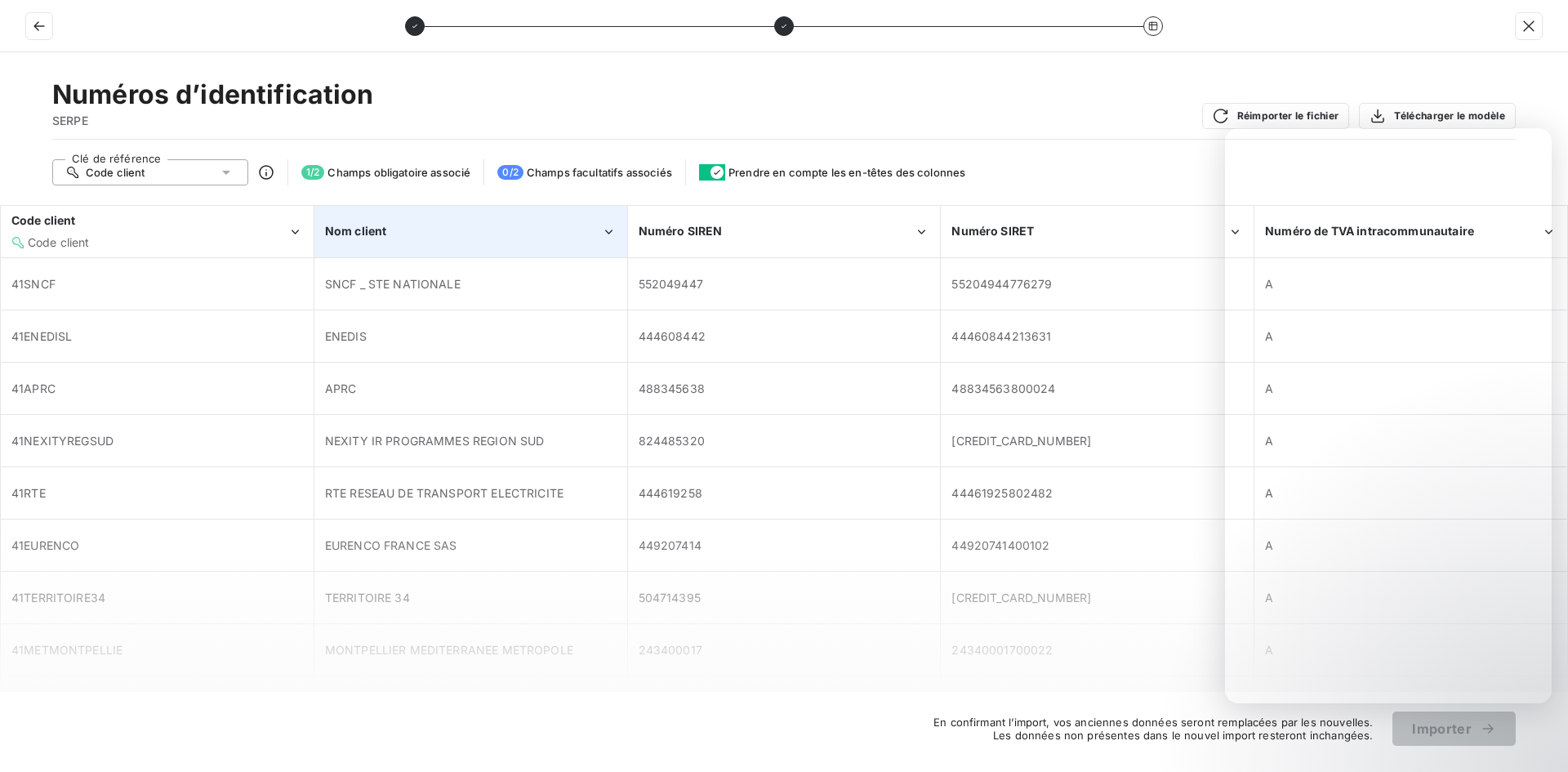
click at [470, 233] on div "Nom client" at bounding box center [463, 232] width 276 height 16
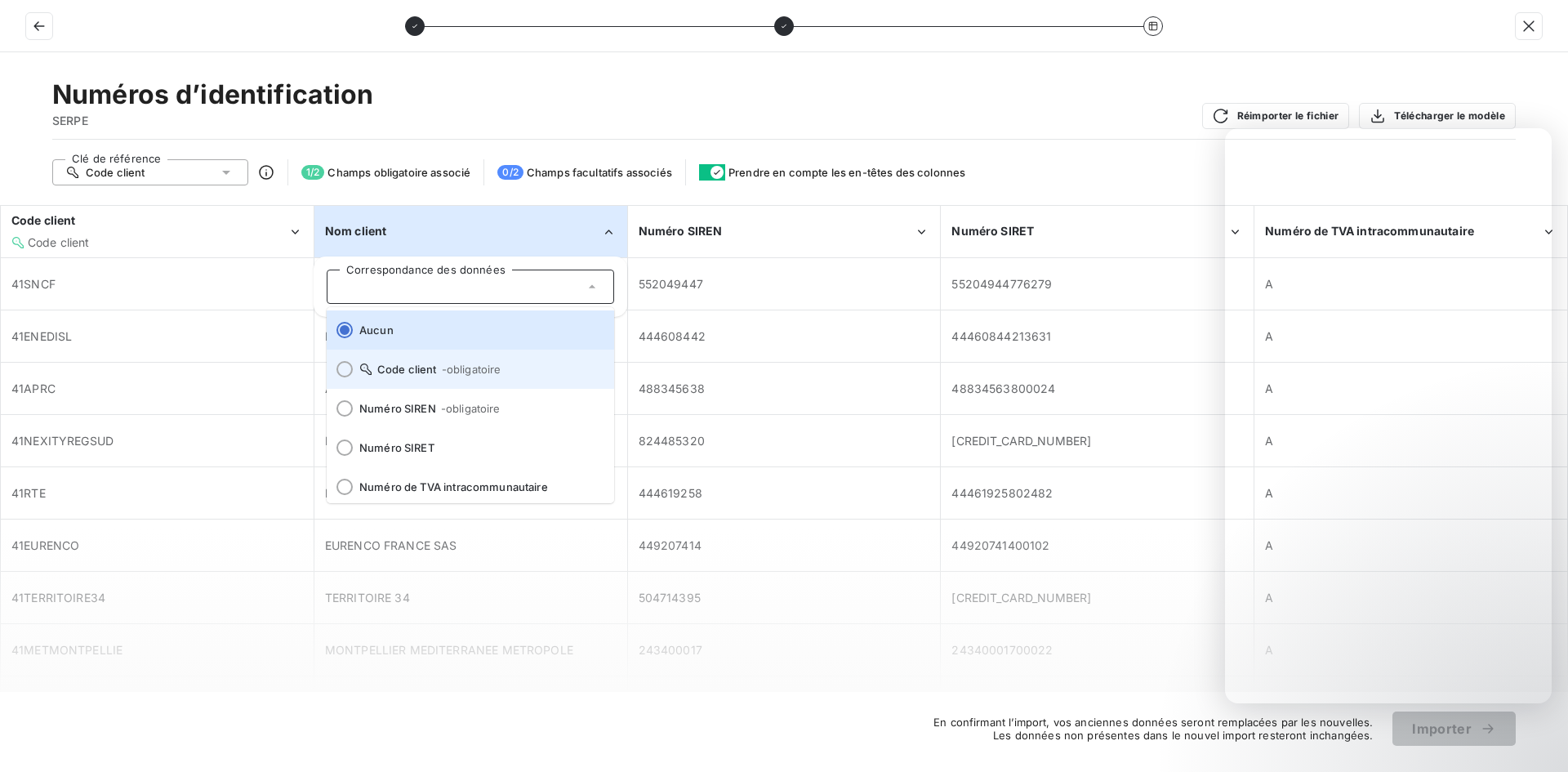
click at [434, 368] on span "Code client - obligatoire" at bounding box center [480, 369] width 241 height 14
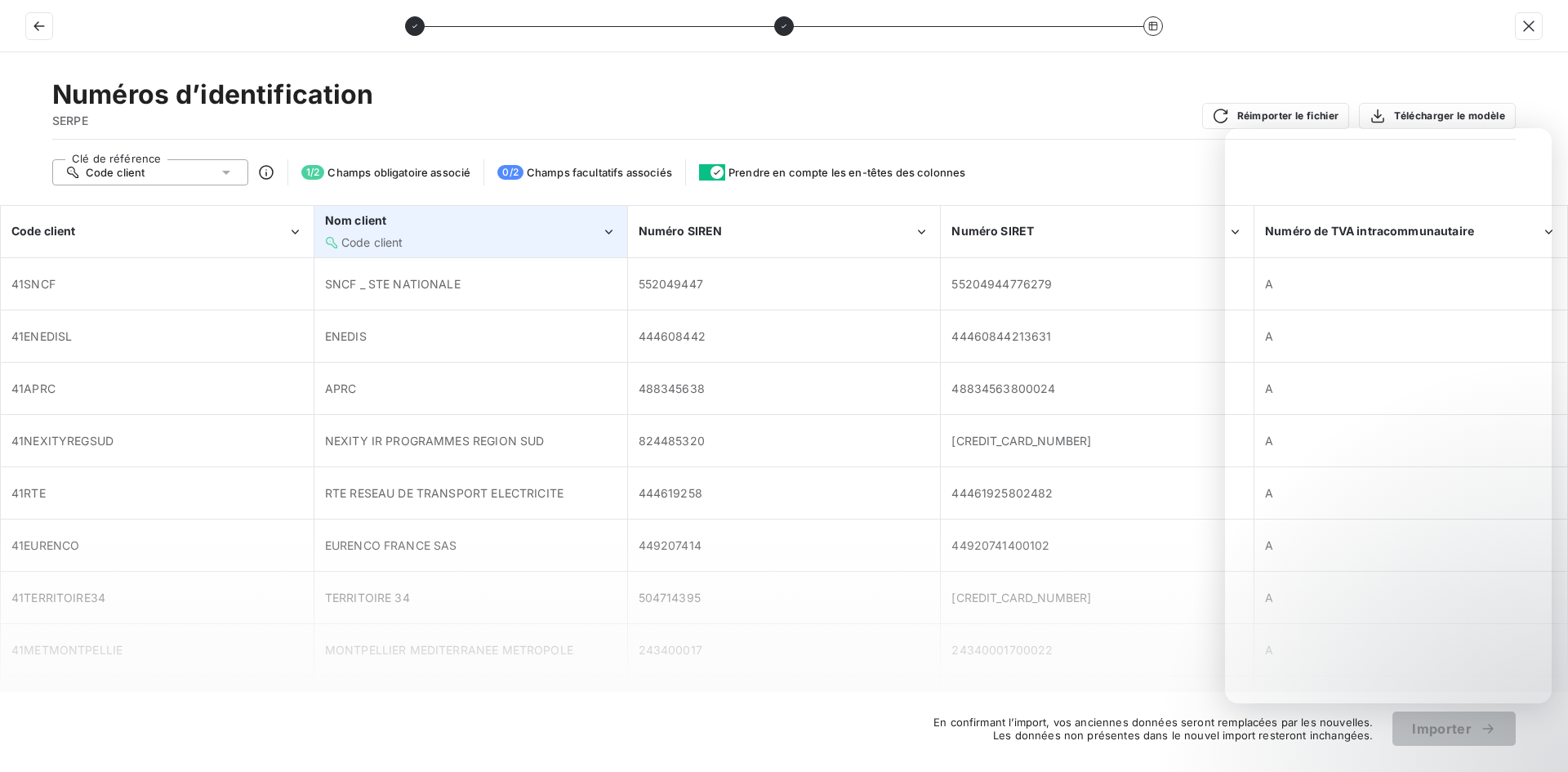
click at [423, 241] on div "Code client" at bounding box center [463, 242] width 276 height 16
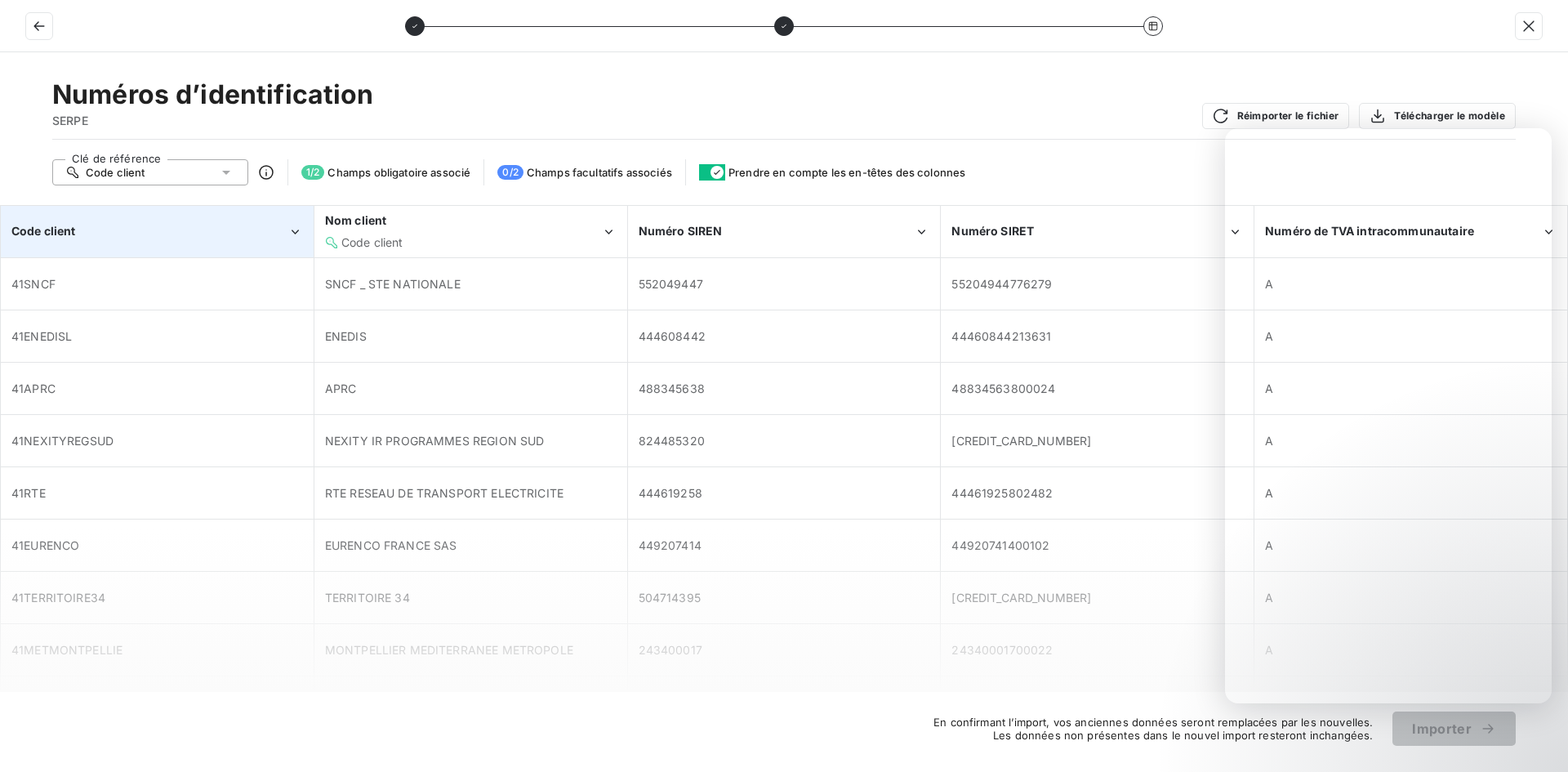
click at [248, 225] on div "Code client" at bounding box center [150, 232] width 276 height 16
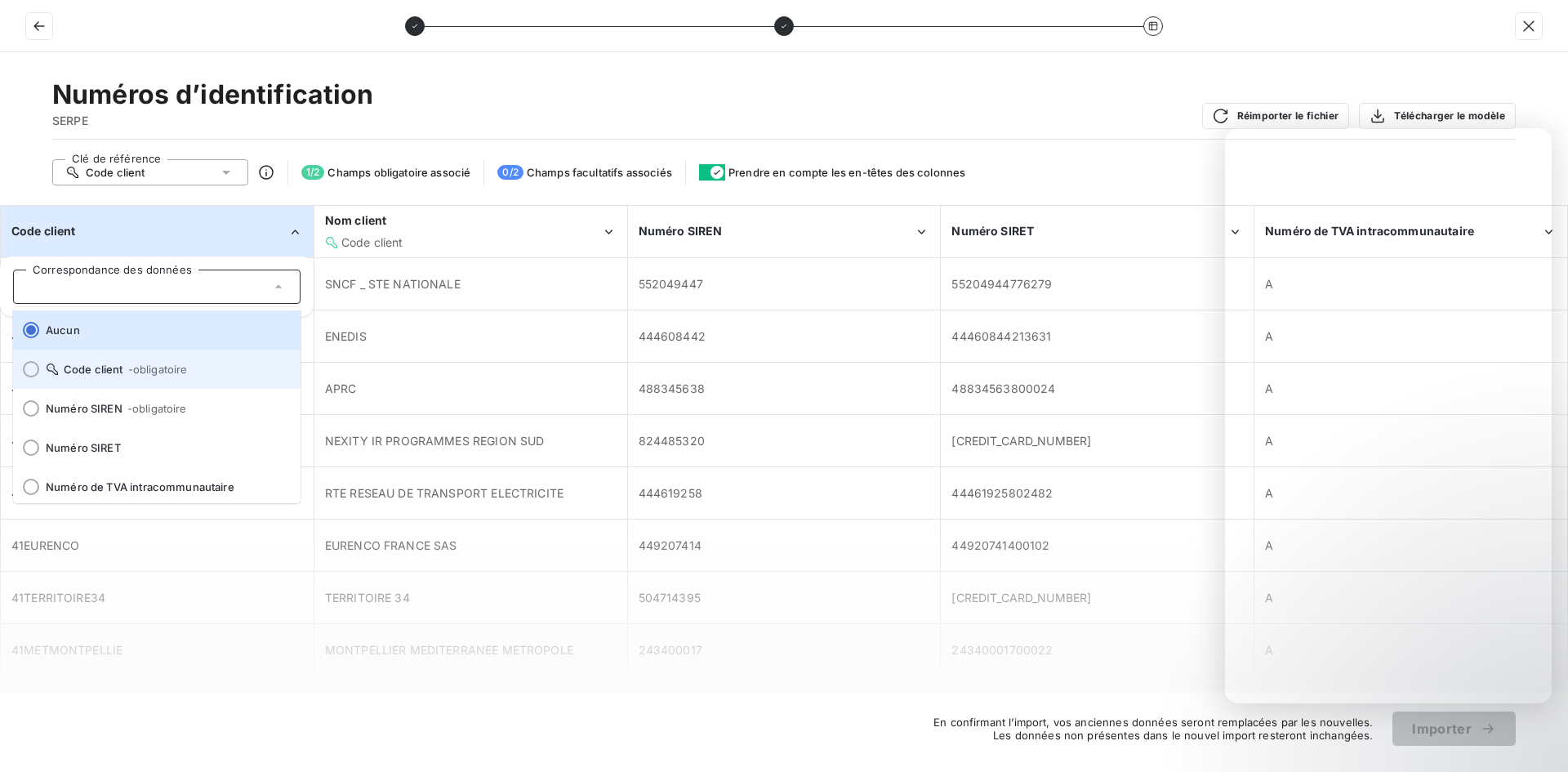
click at [92, 378] on li "Code client - obligatoire" at bounding box center [157, 369] width 287 height 40
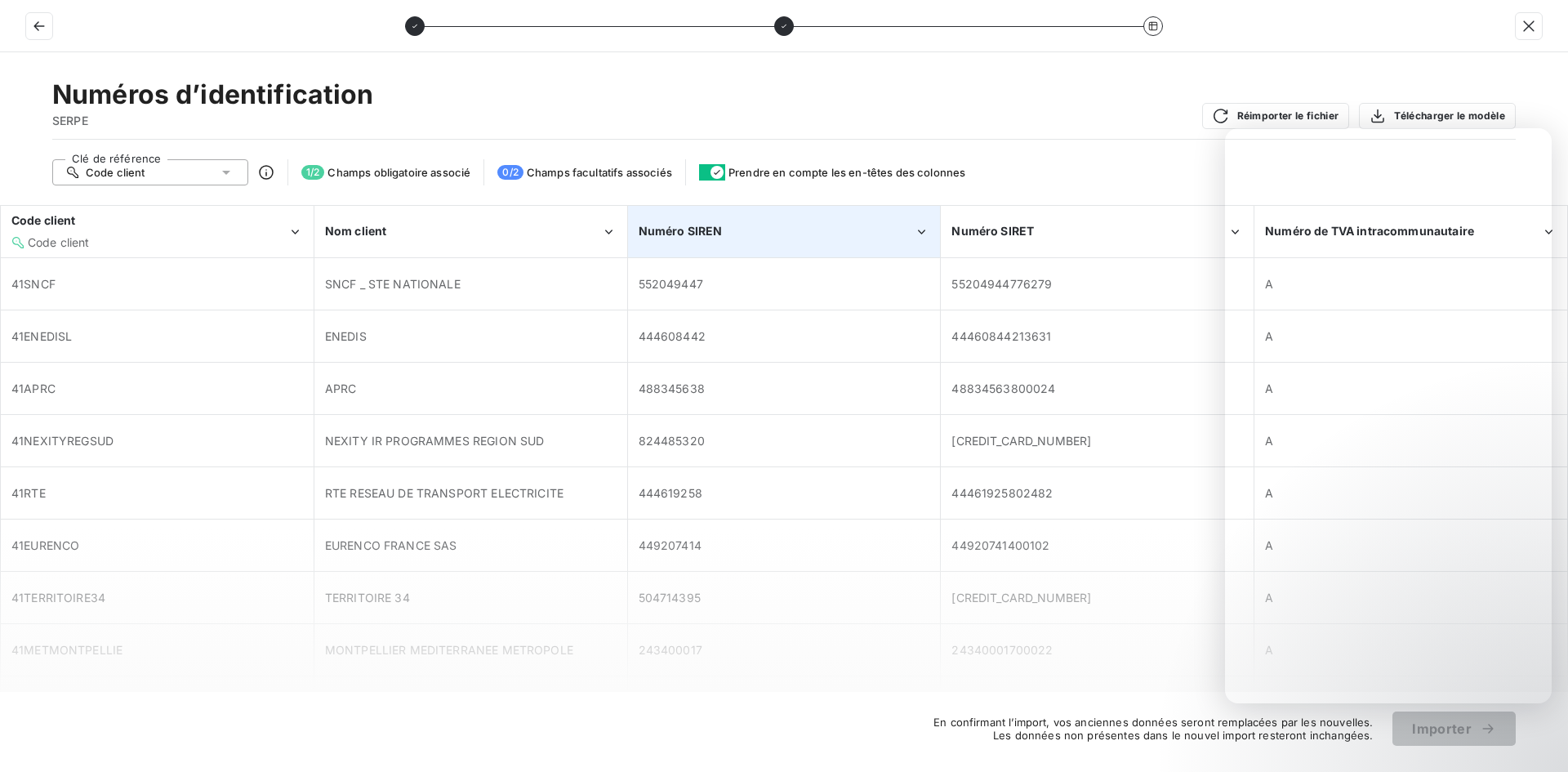
click at [777, 235] on div "Numéro SIREN" at bounding box center [776, 232] width 276 height 16
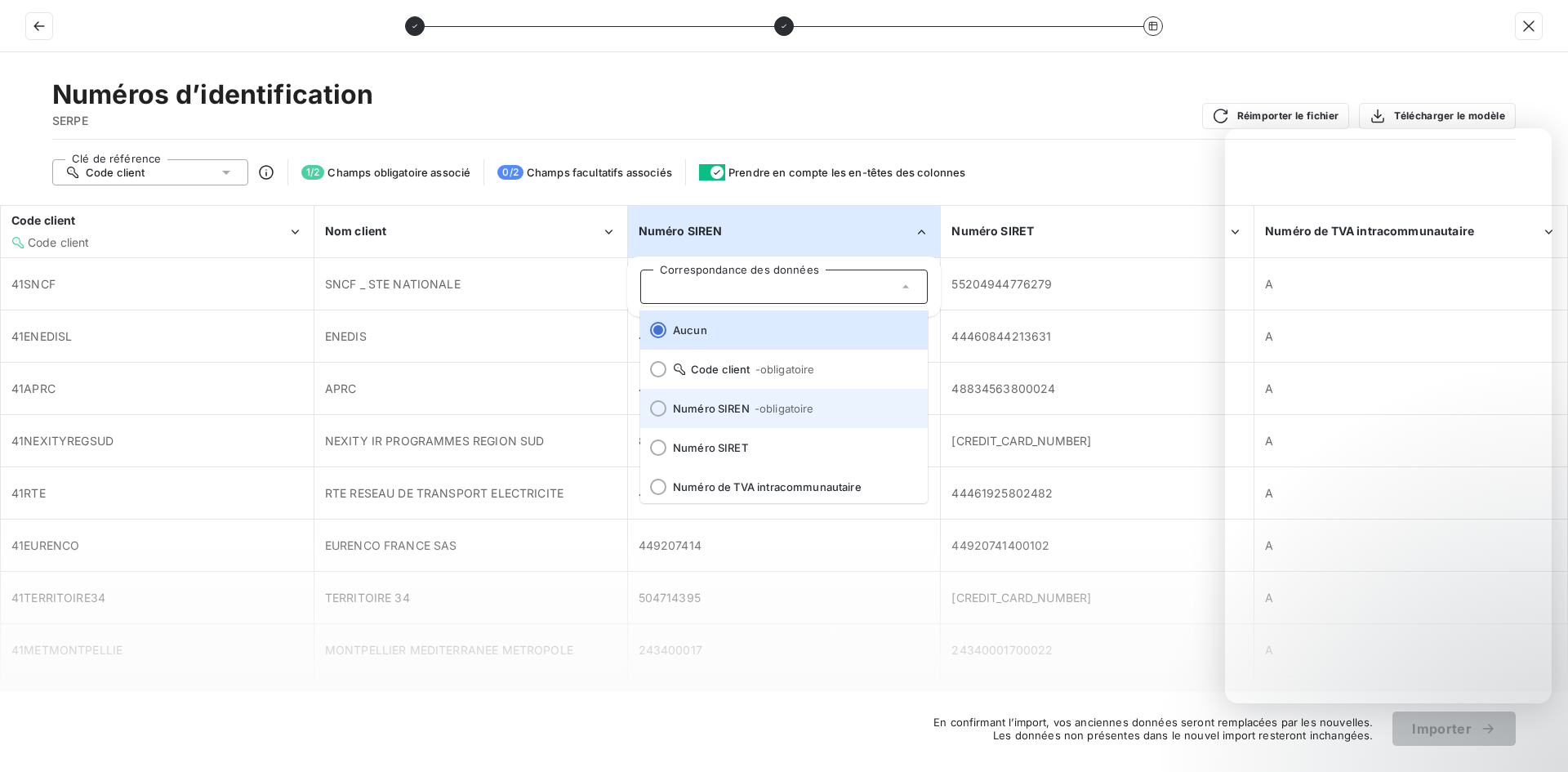
click at [690, 401] on li "Numéro SIREN - obligatoire" at bounding box center [784, 409] width 287 height 40
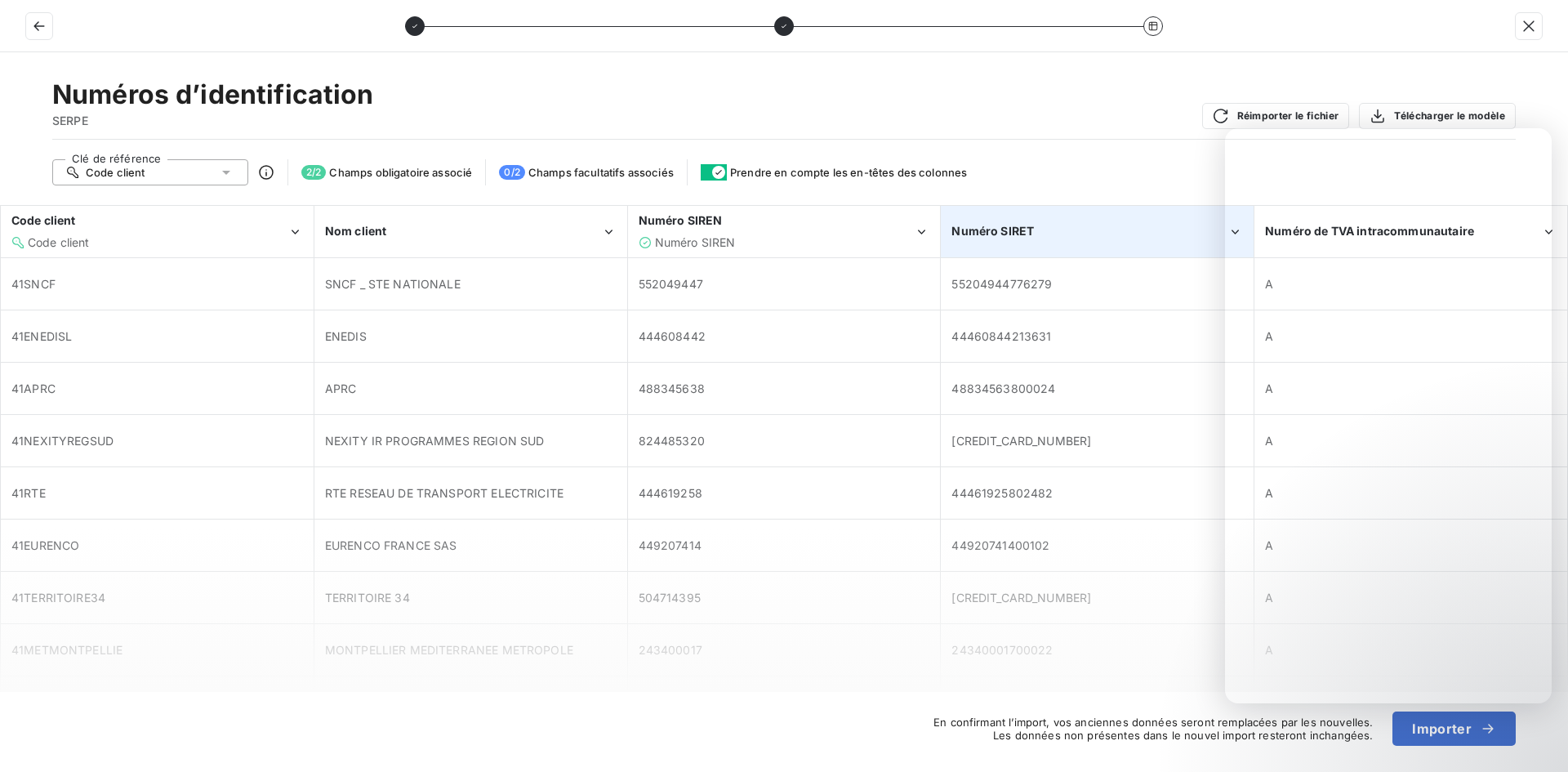
click at [1109, 242] on div "Numéro SIRET" at bounding box center [1098, 231] width 312 height 50
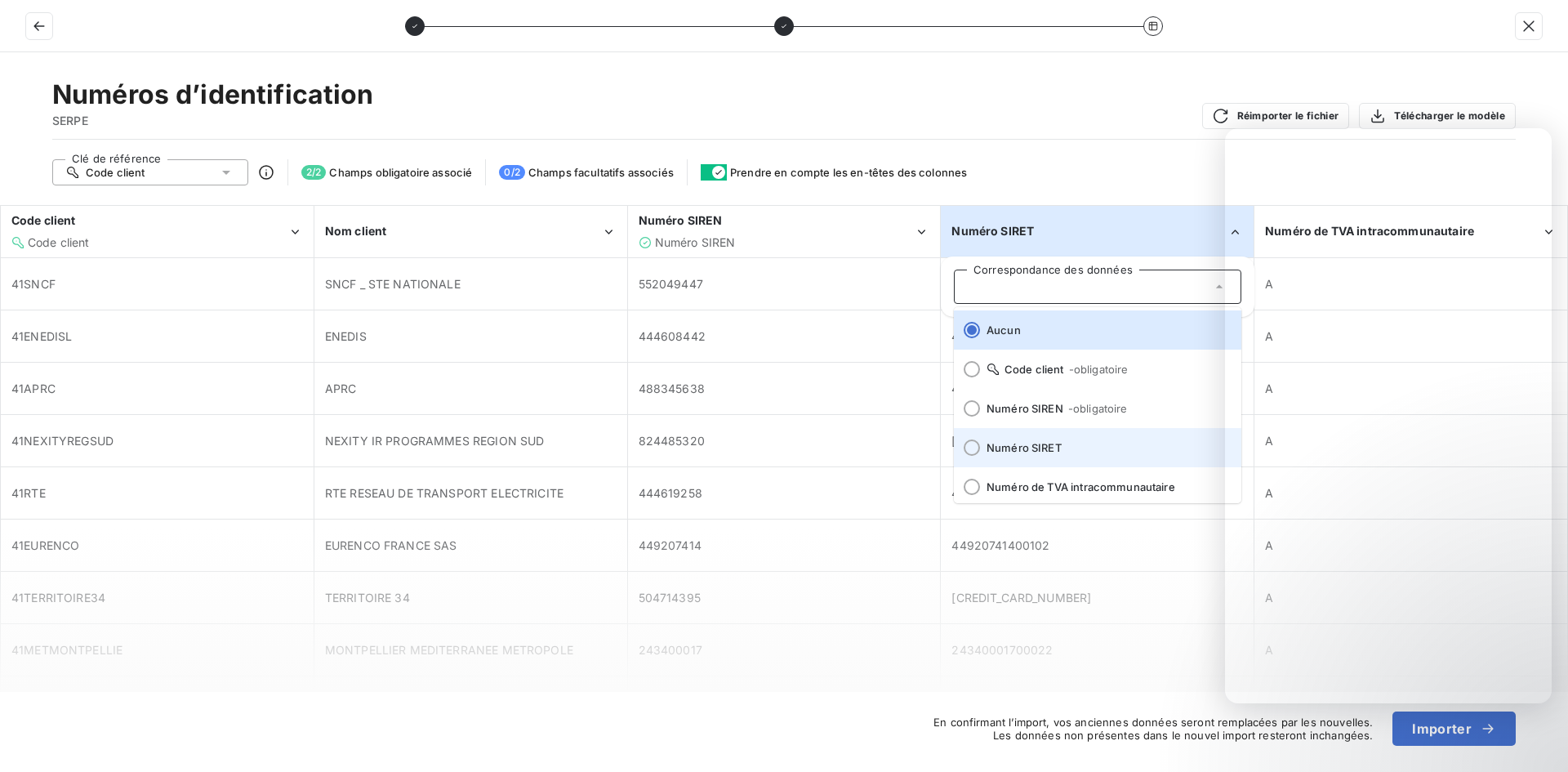
click at [1040, 438] on li "Numéro SIRET" at bounding box center [1097, 448] width 287 height 40
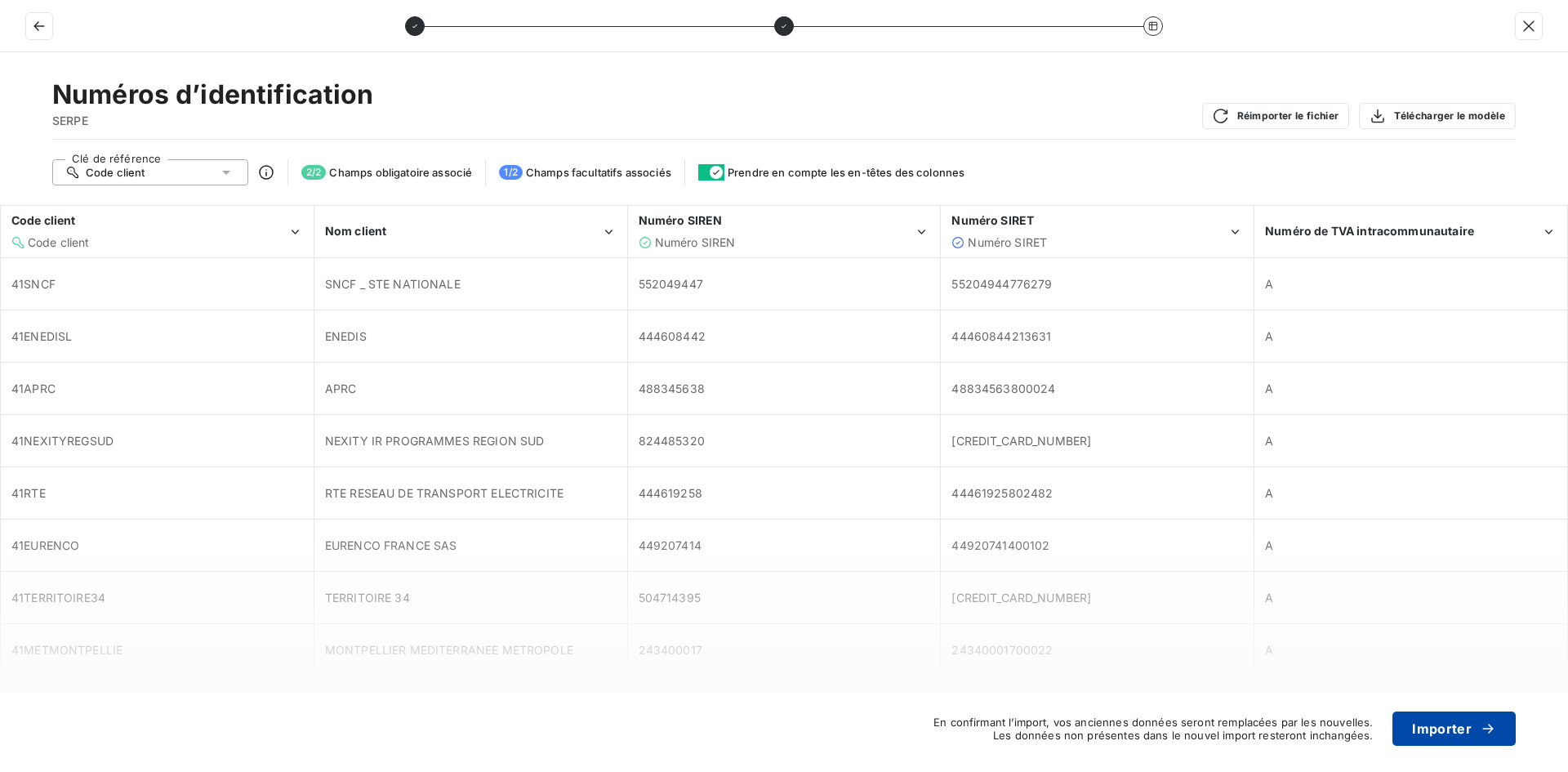
click at [1441, 732] on button "Importer" at bounding box center [1454, 729] width 123 height 34
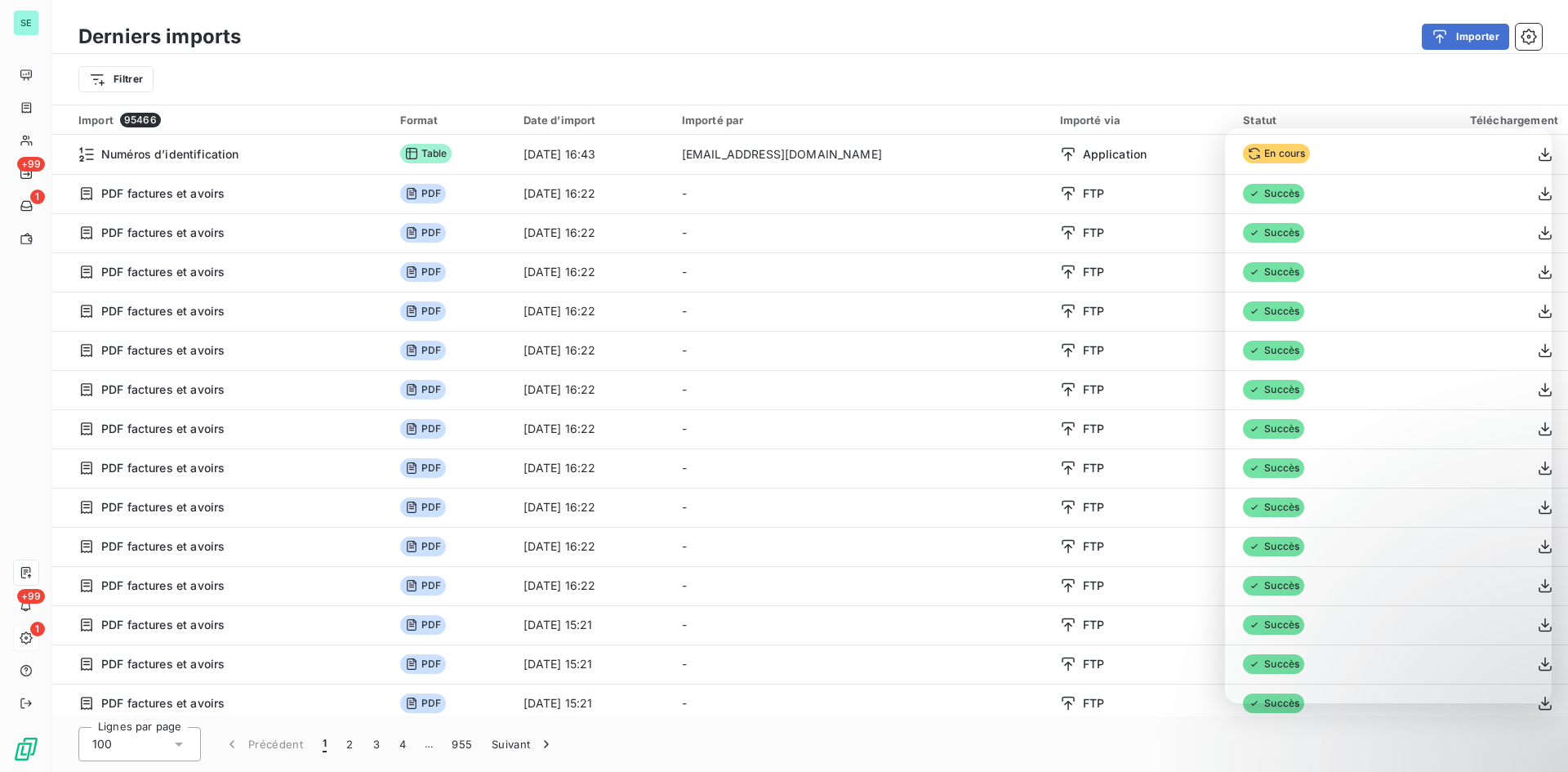
click at [1379, 67] on div "Filtrer" at bounding box center [810, 79] width 1464 height 31
click at [1228, 59] on div "Filtrer" at bounding box center [810, 79] width 1516 height 50
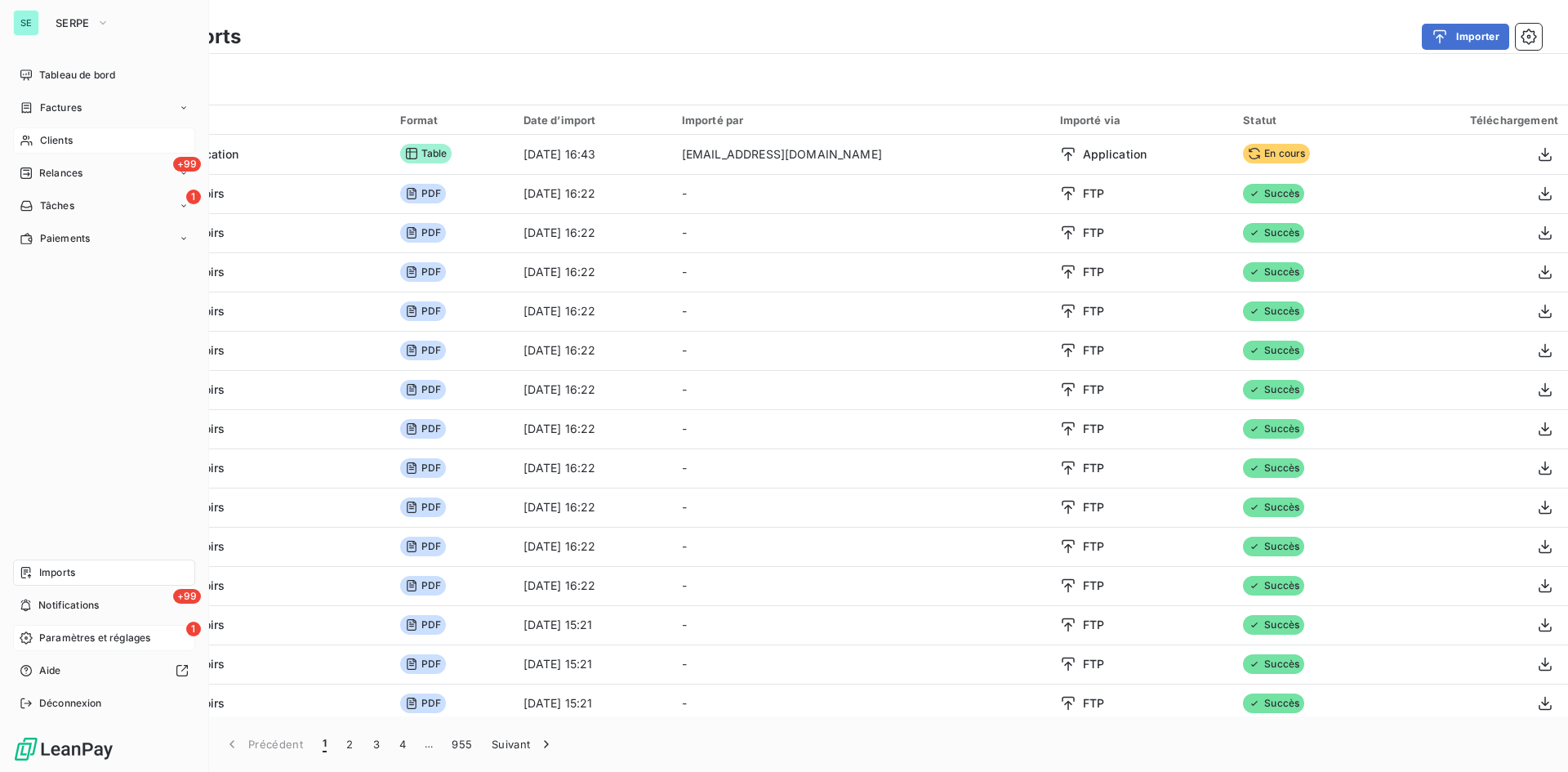
click at [56, 141] on span "Clients" at bounding box center [56, 141] width 32 height 14
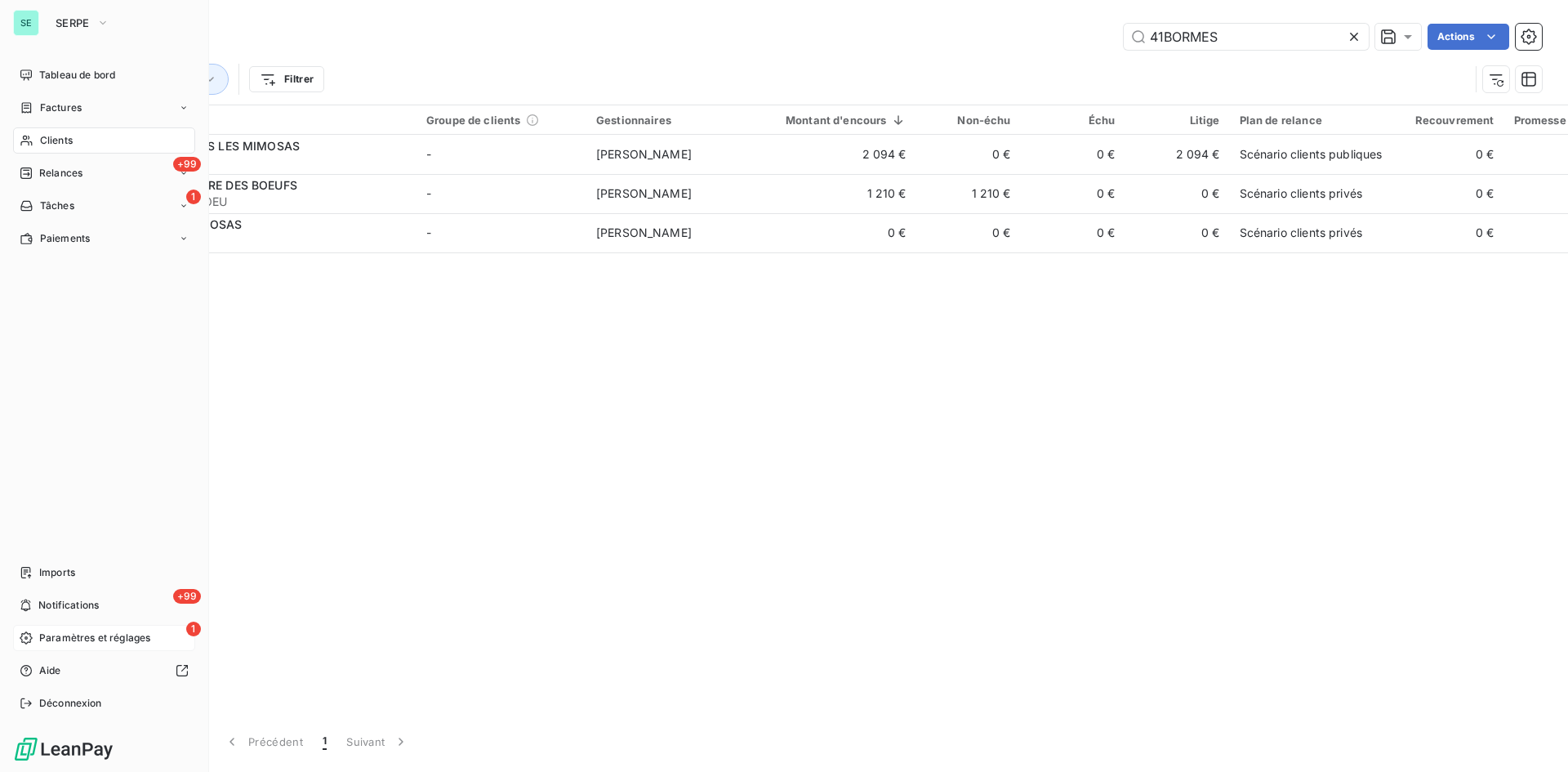
click at [57, 149] on div "Clients" at bounding box center [104, 140] width 182 height 26
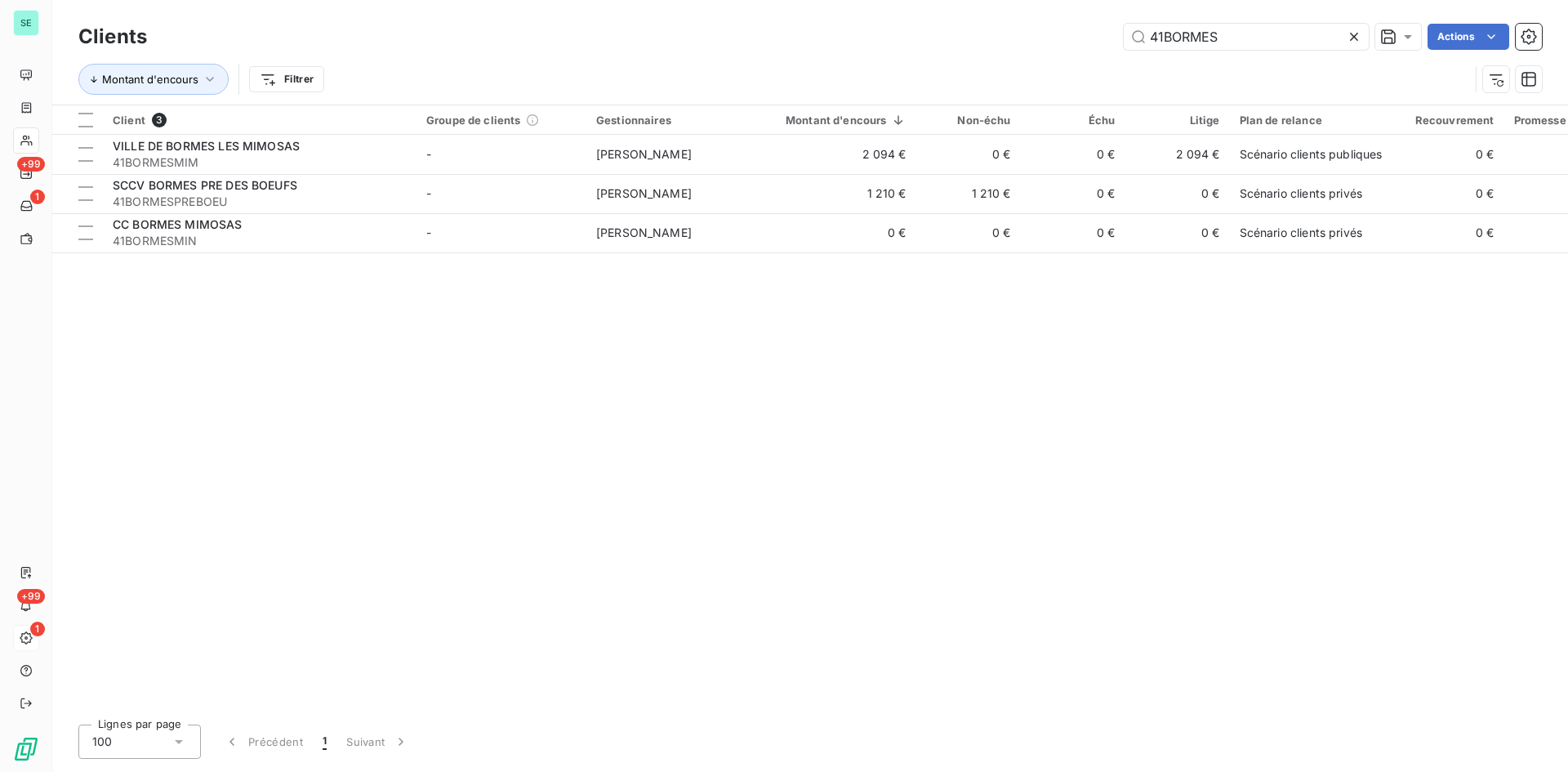
click at [1350, 41] on icon at bounding box center [1355, 37] width 16 height 16
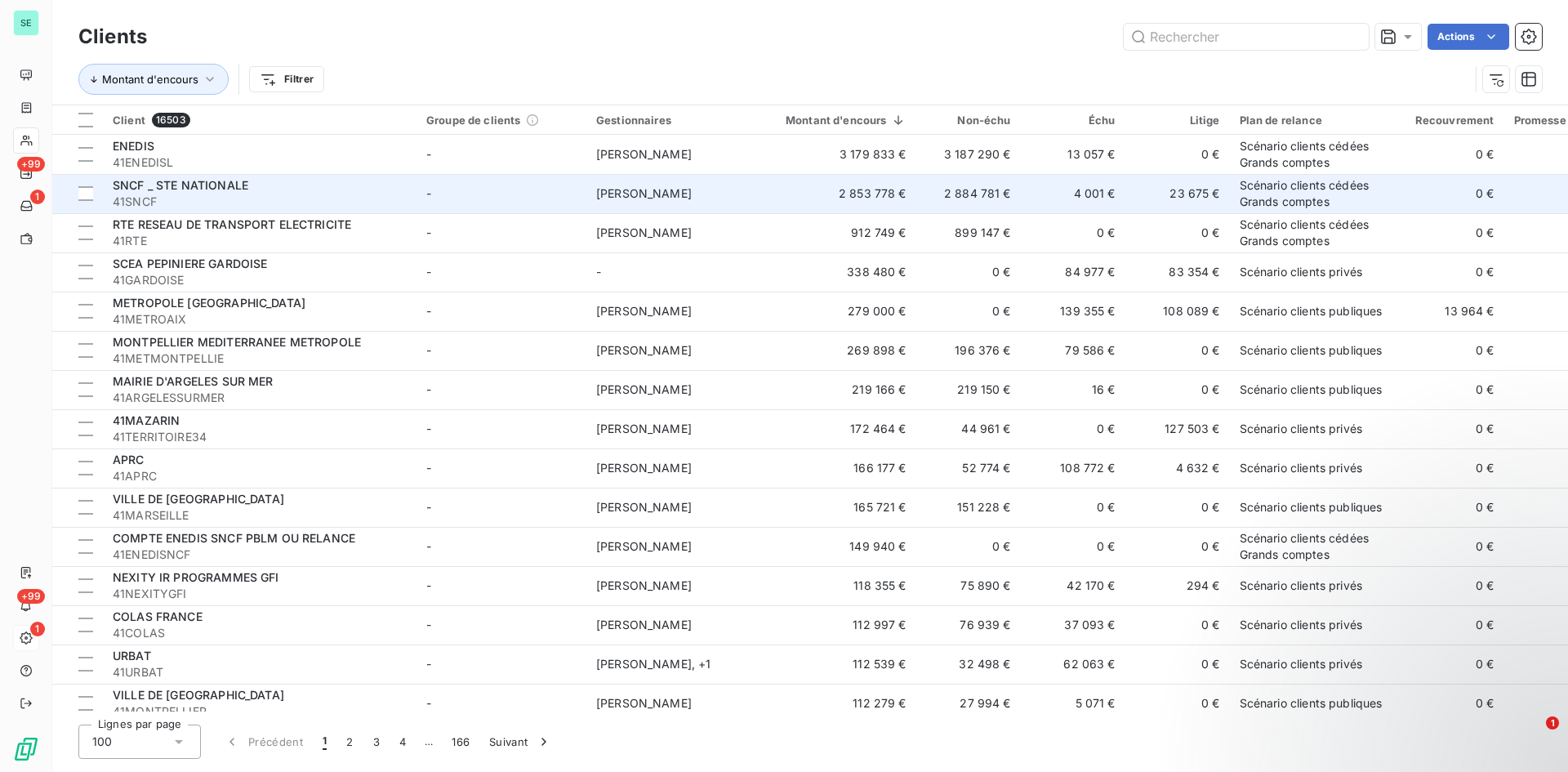
click at [223, 186] on span "SNCF _ STE NATIONALE" at bounding box center [180, 185] width 136 height 14
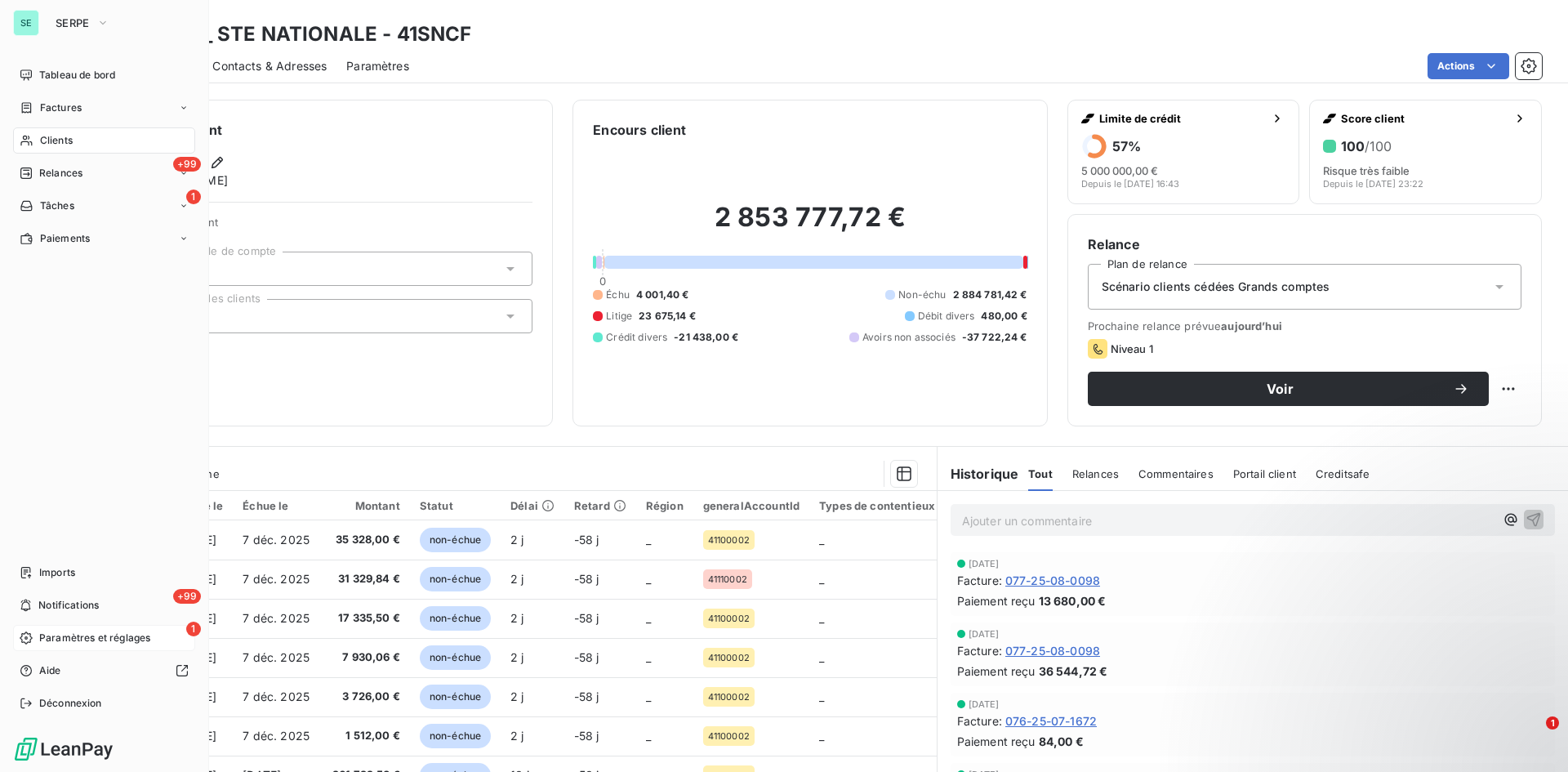
click at [48, 133] on span "Clients" at bounding box center [56, 141] width 32 height 14
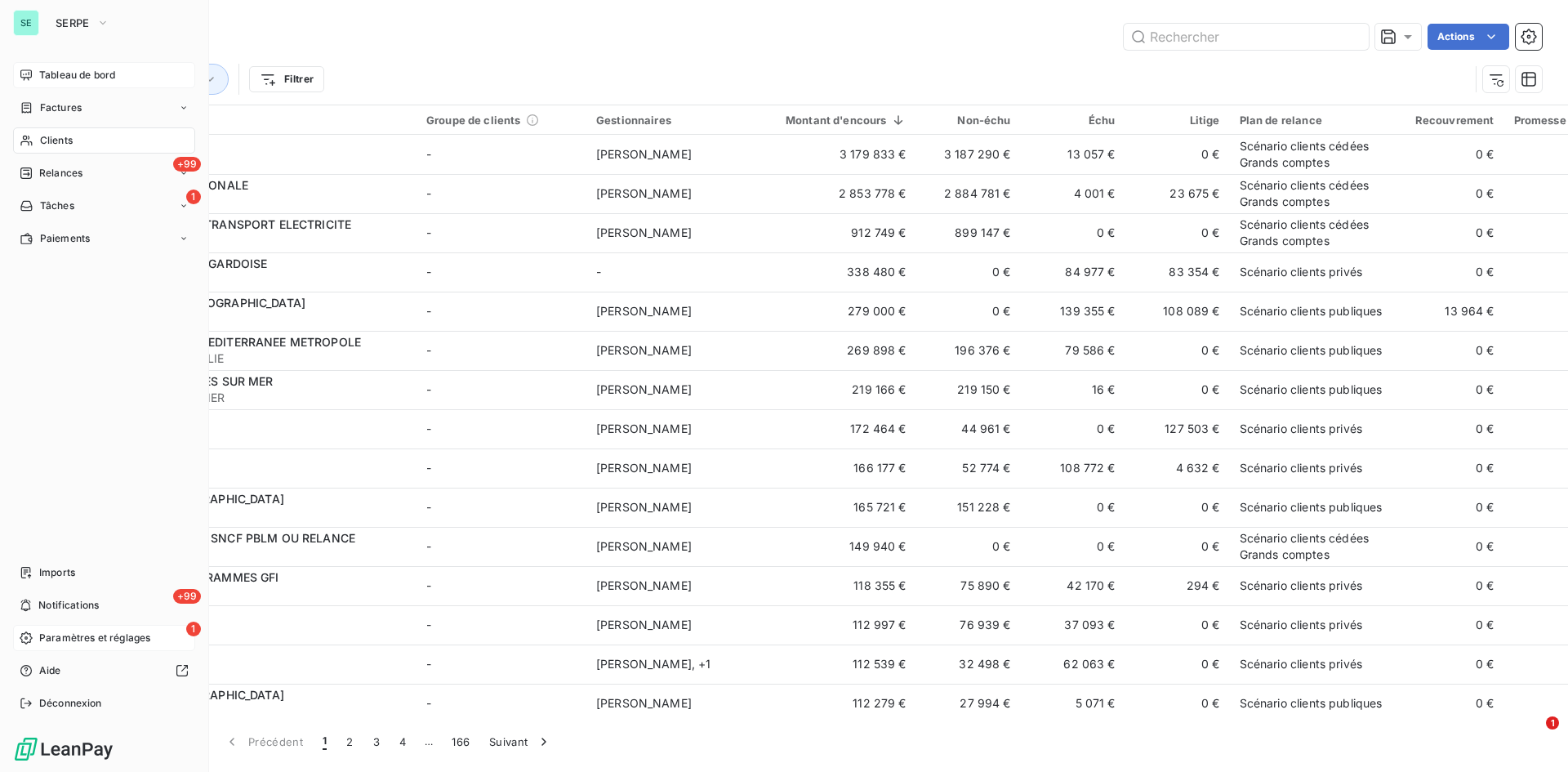
click at [60, 82] on span "Tableau de bord" at bounding box center [77, 75] width 76 height 14
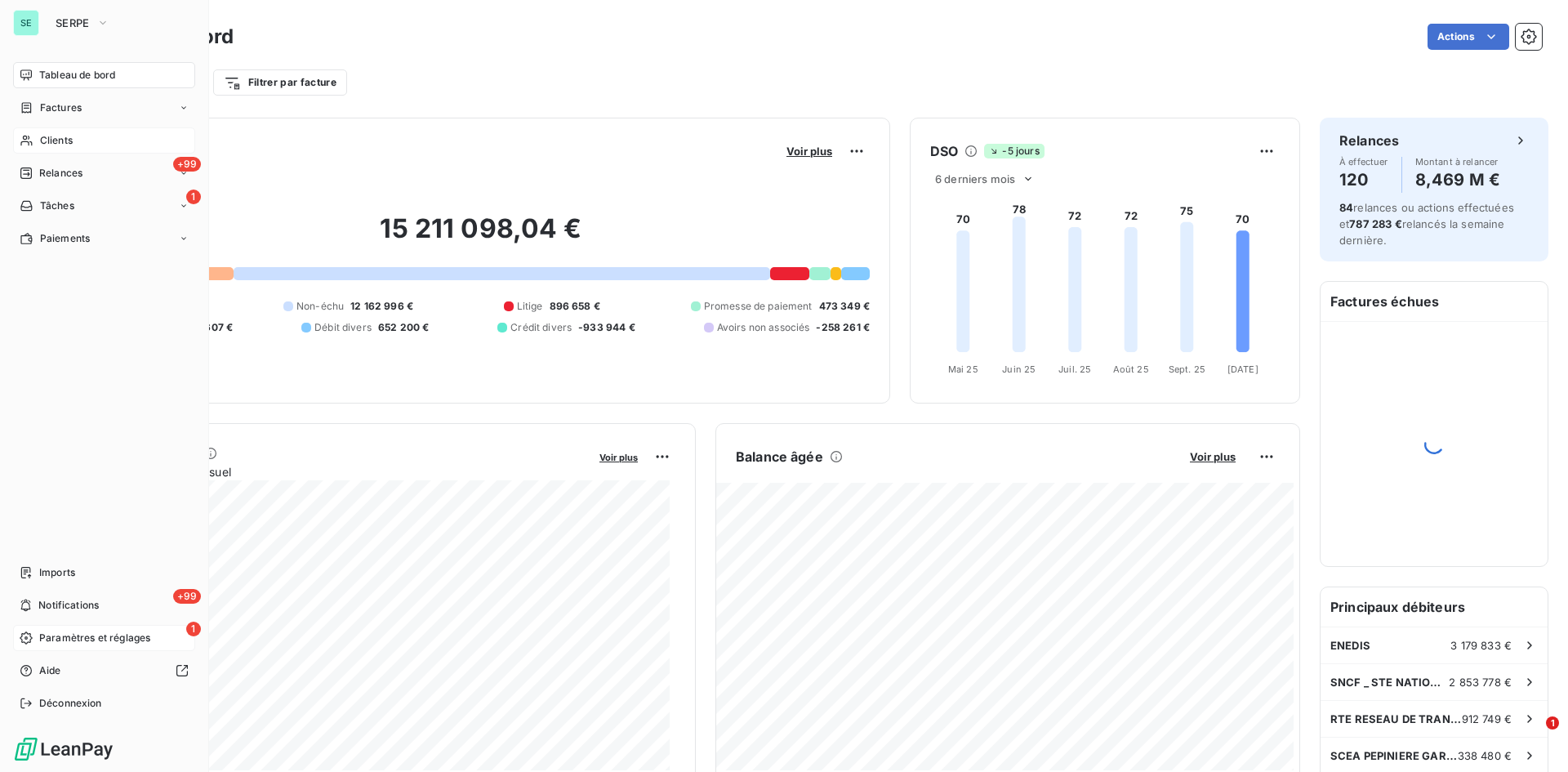
click at [73, 143] on span "Clients" at bounding box center [56, 141] width 32 height 14
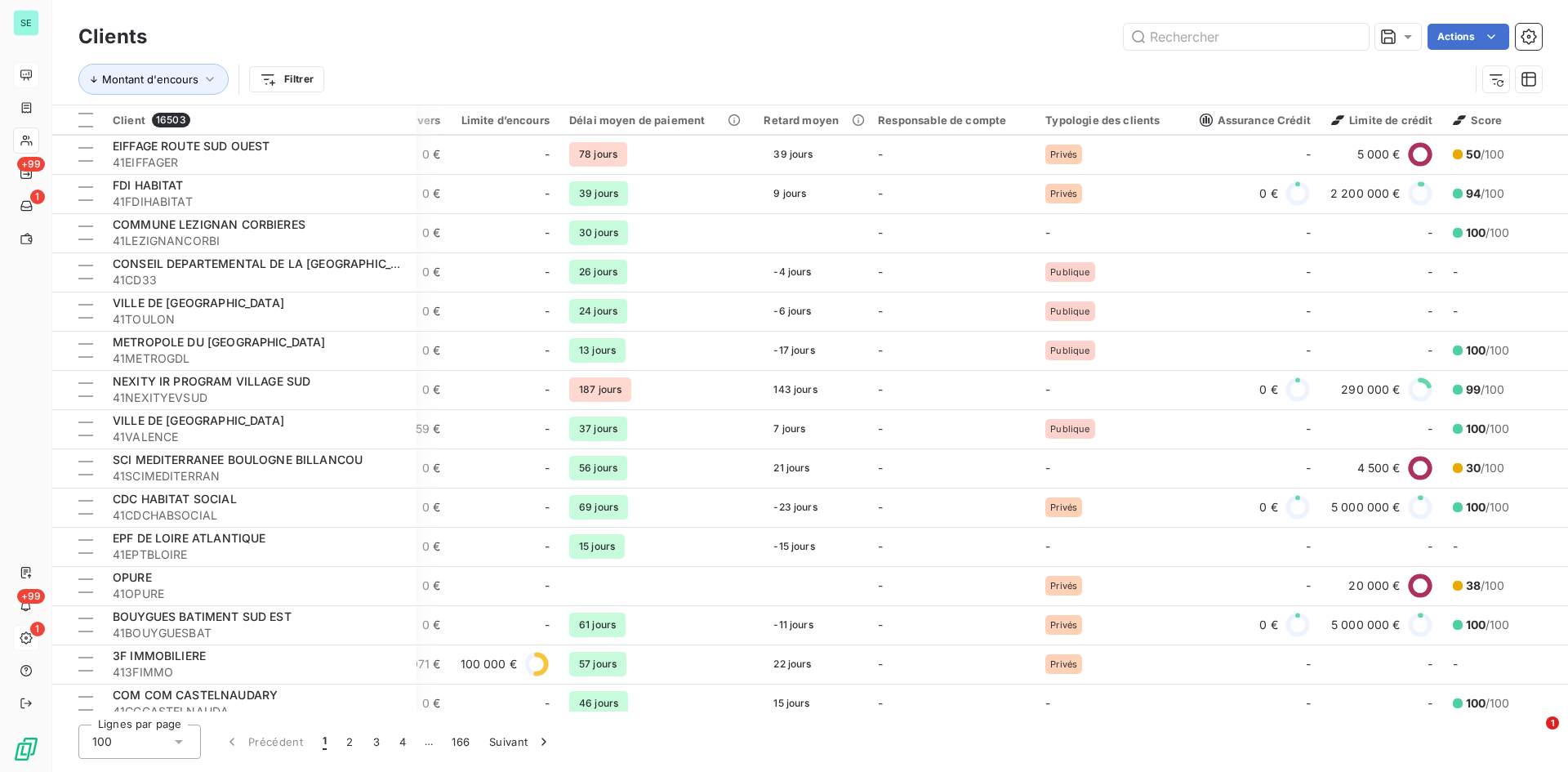
scroll to position [1062, 1300]
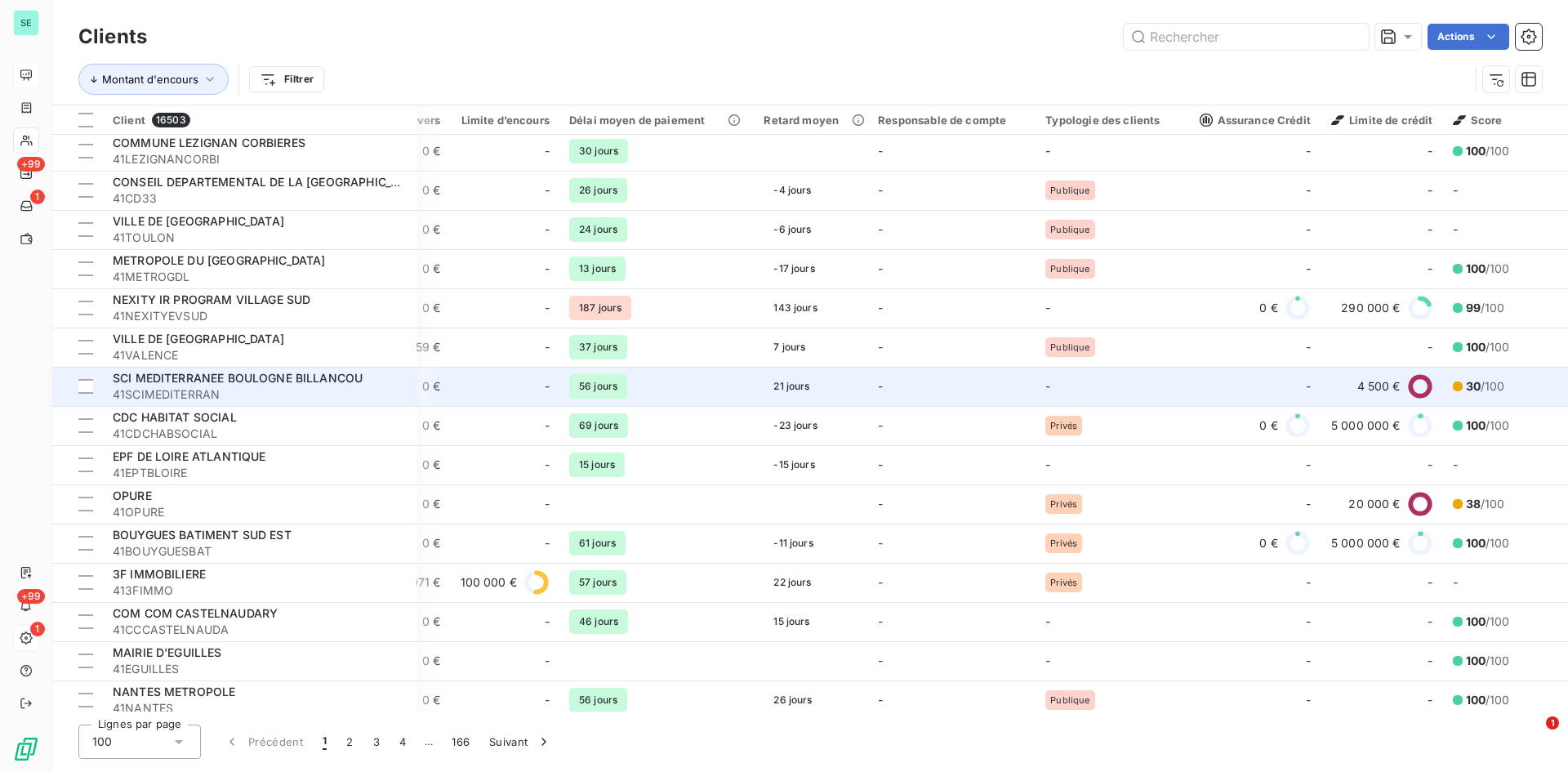
click at [249, 386] on span "41SCIMEDITERRAN" at bounding box center [259, 395] width 295 height 16
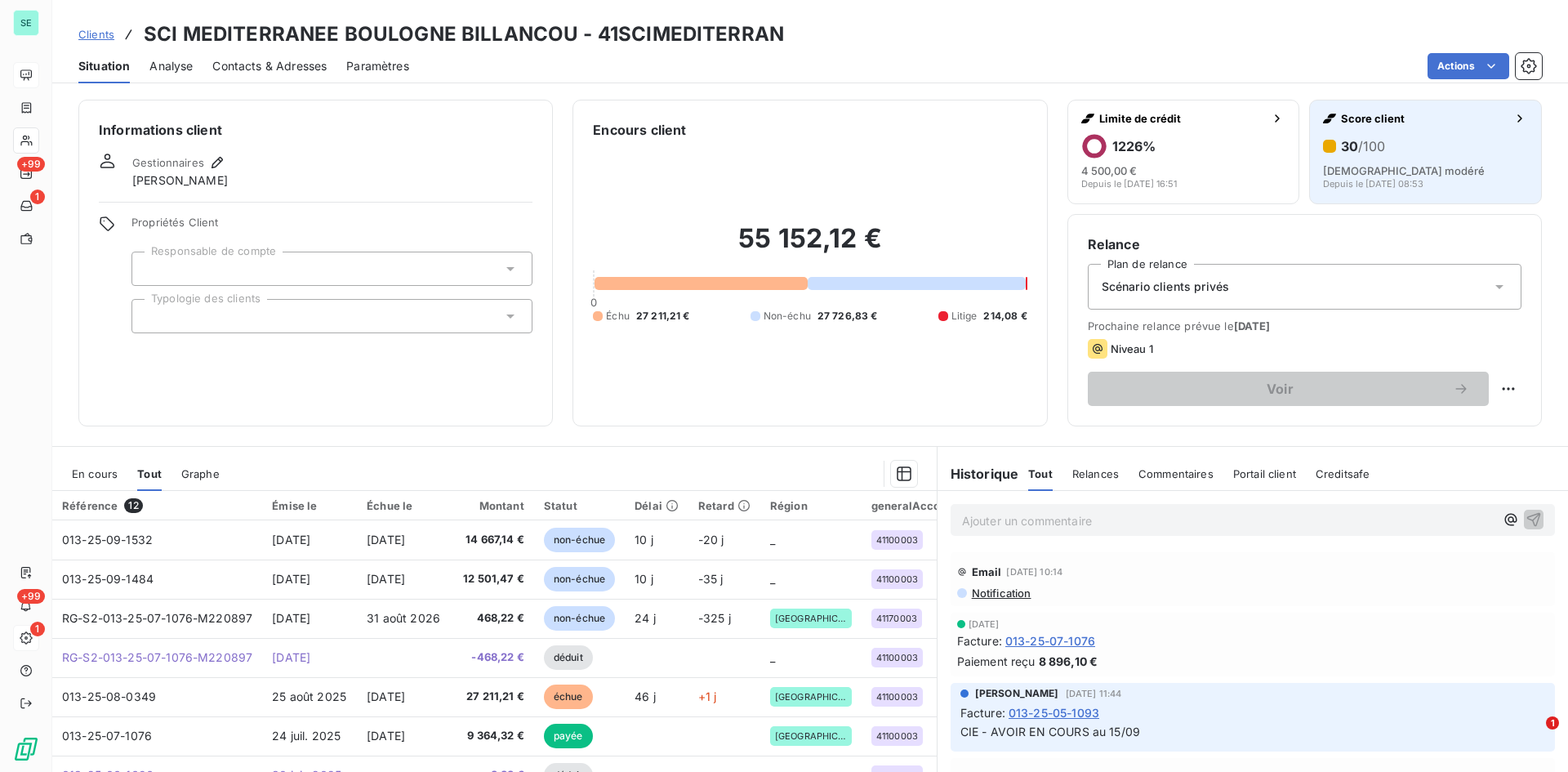
click at [1369, 159] on div "30 /100 Risque modéré Depuis le 18 sept. 2025, 08:53" at bounding box center [1426, 161] width 205 height 56
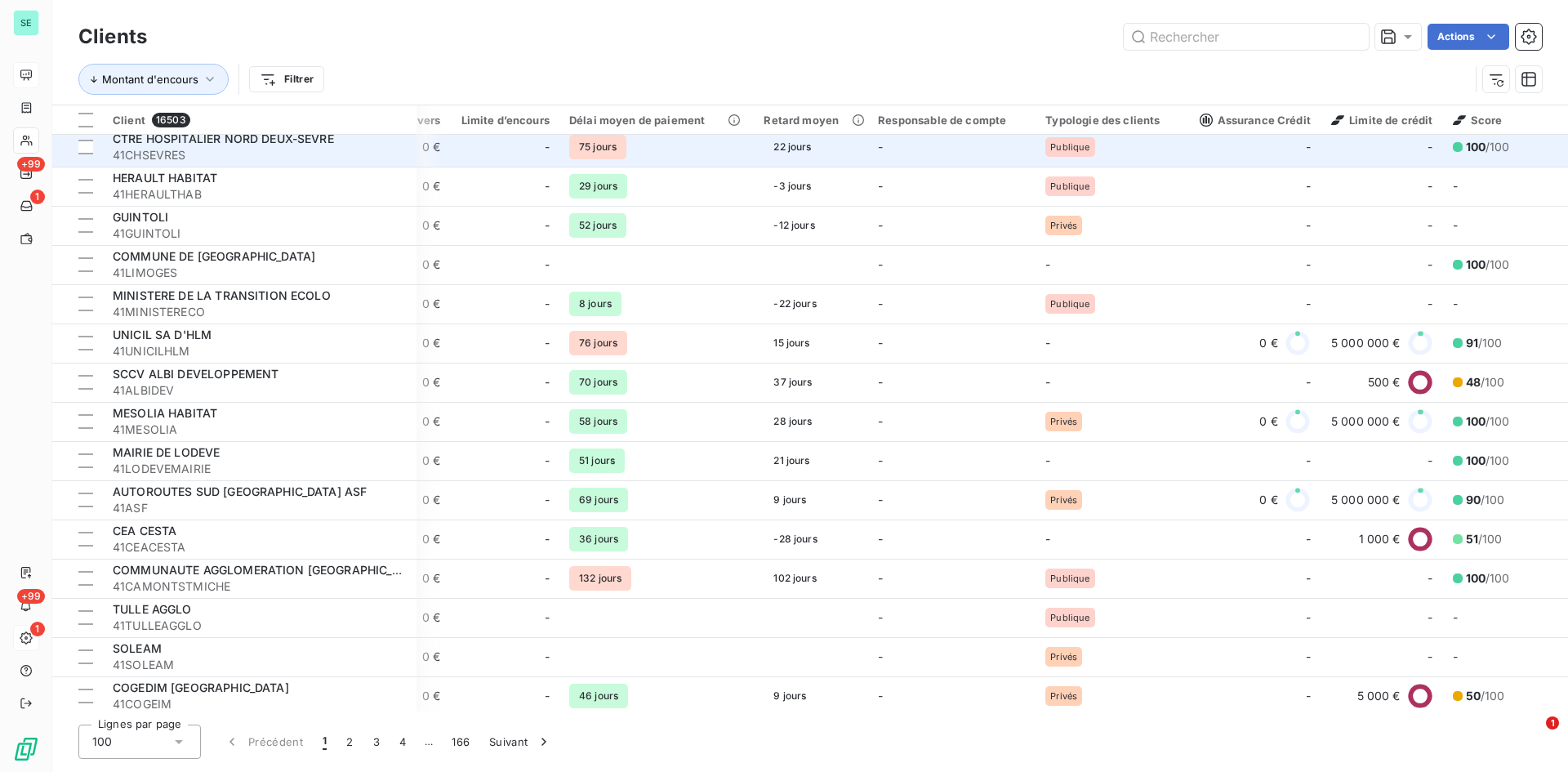
scroll to position [3026, 1300]
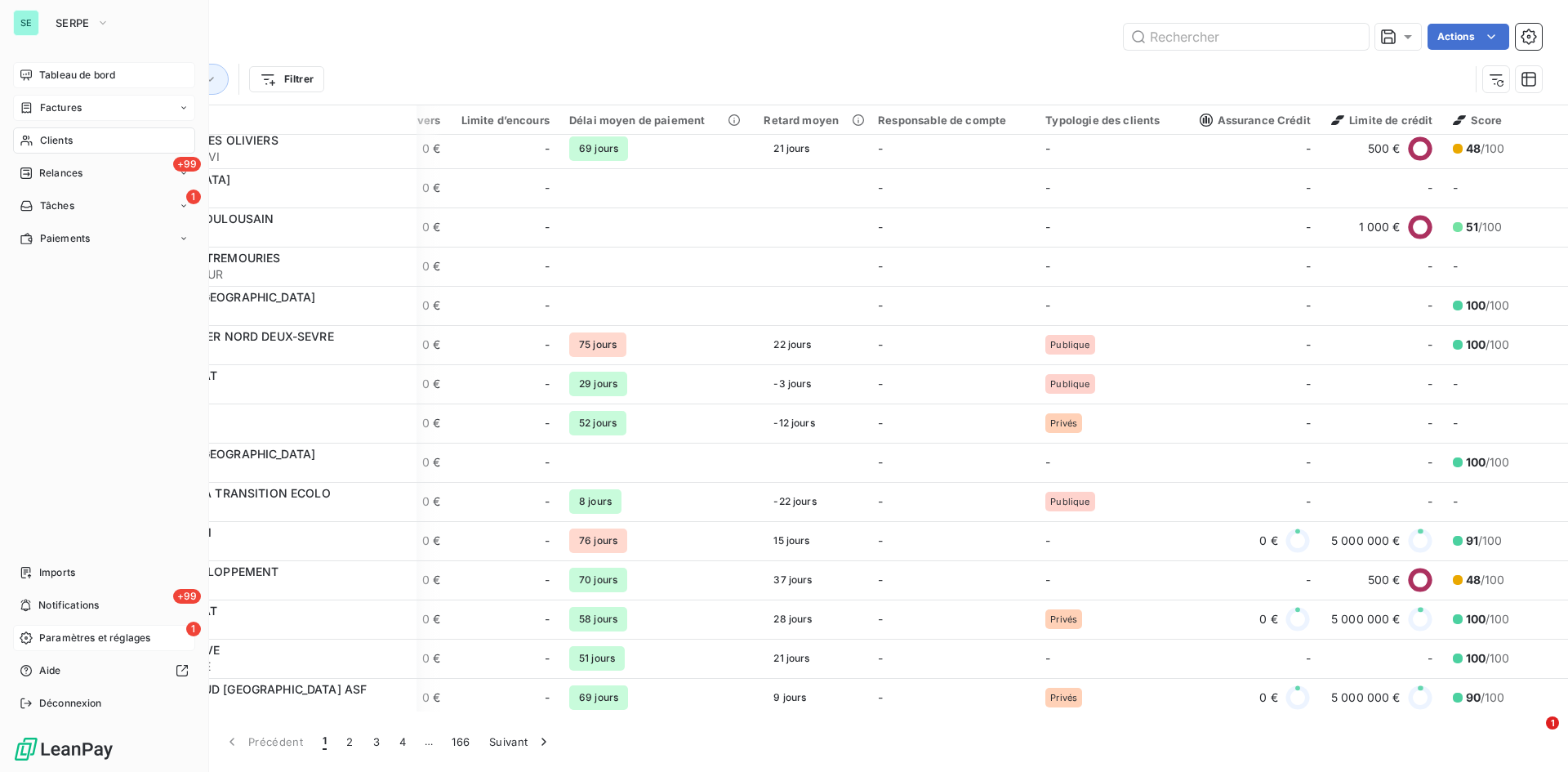
click at [48, 113] on span "Factures" at bounding box center [60, 108] width 41 height 14
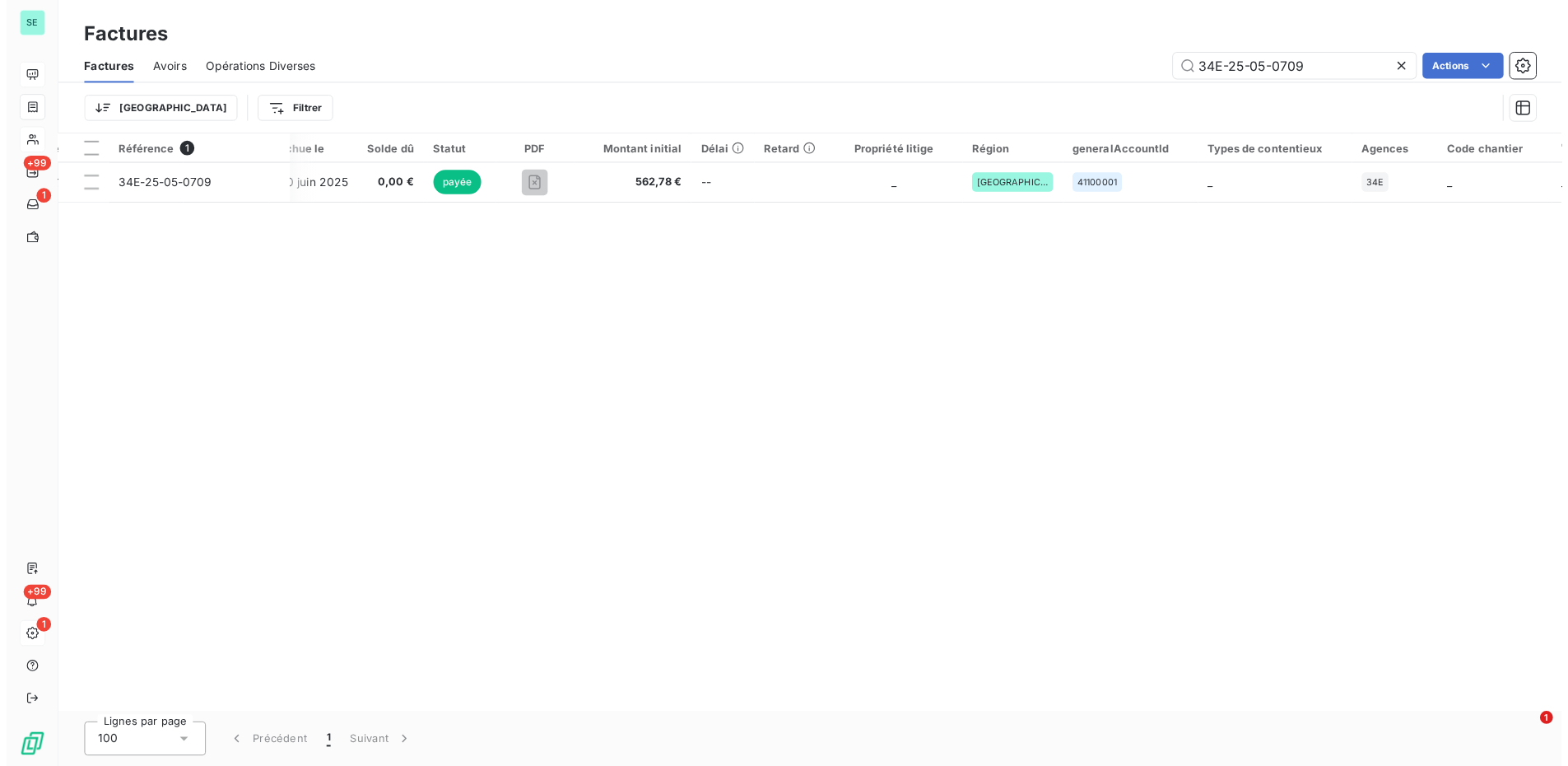
scroll to position [0, 394]
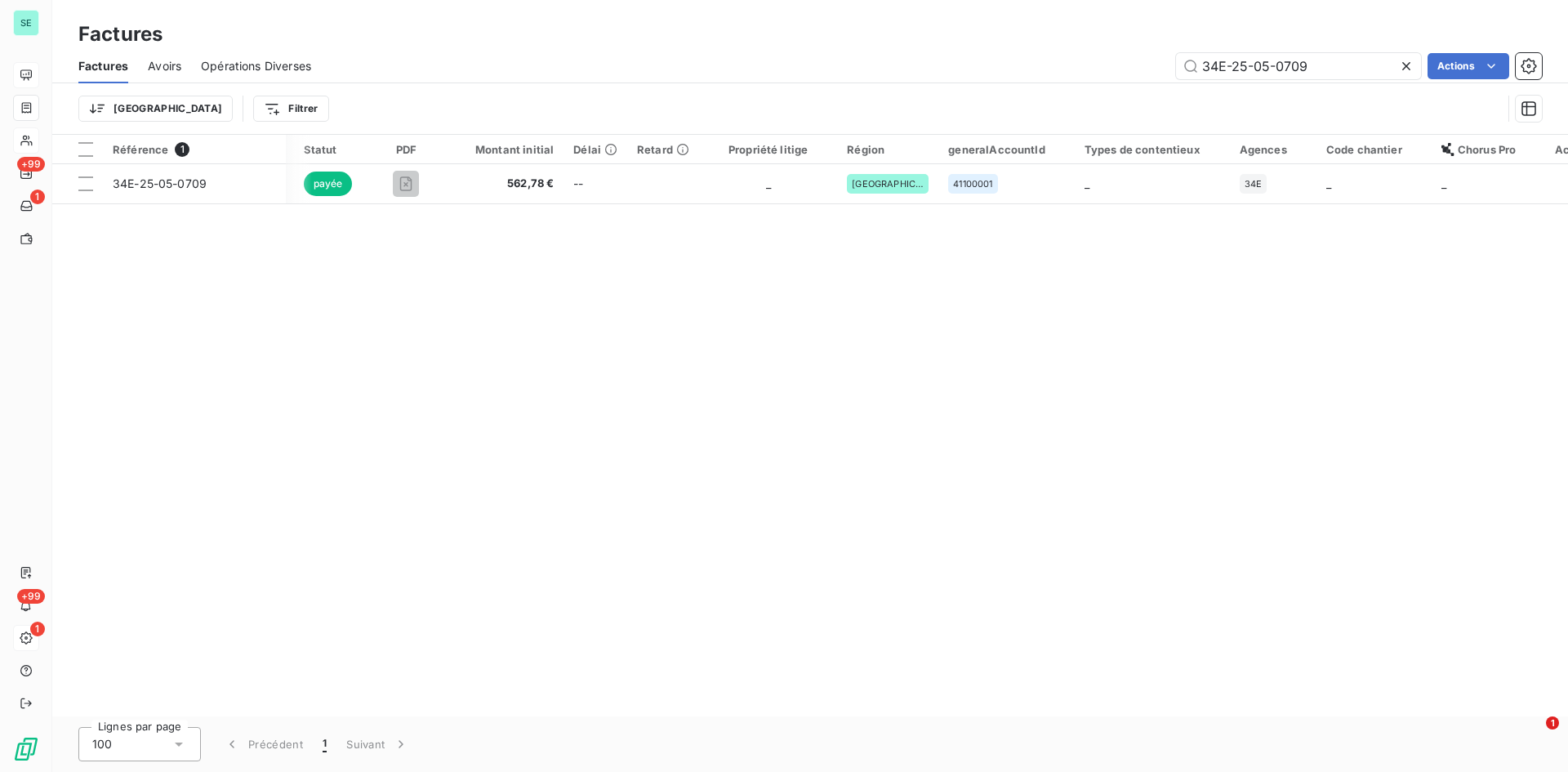
click at [101, 74] on span "Factures" at bounding box center [103, 66] width 50 height 16
click at [1410, 71] on icon at bounding box center [1407, 66] width 16 height 16
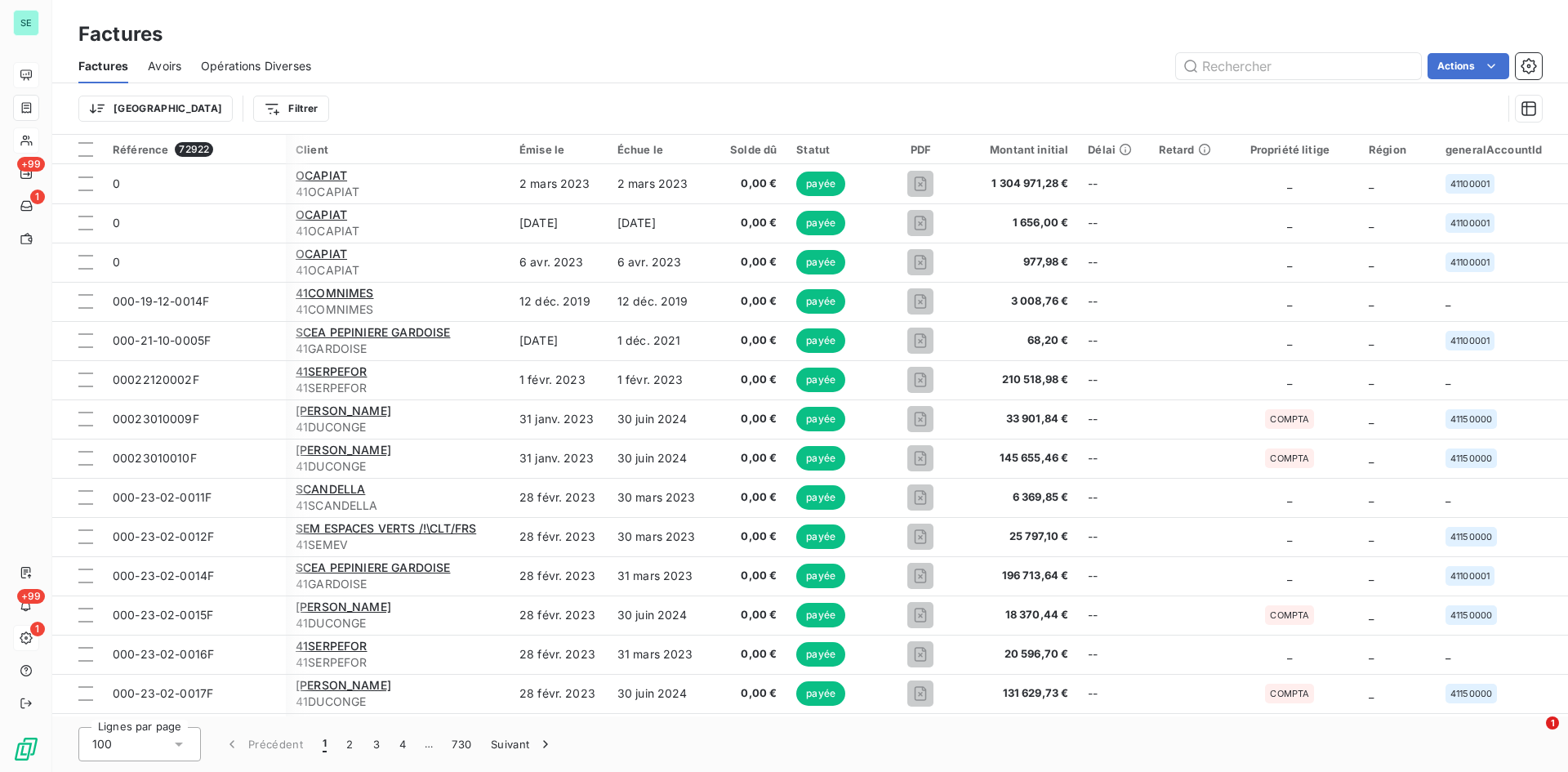
scroll to position [0, 530]
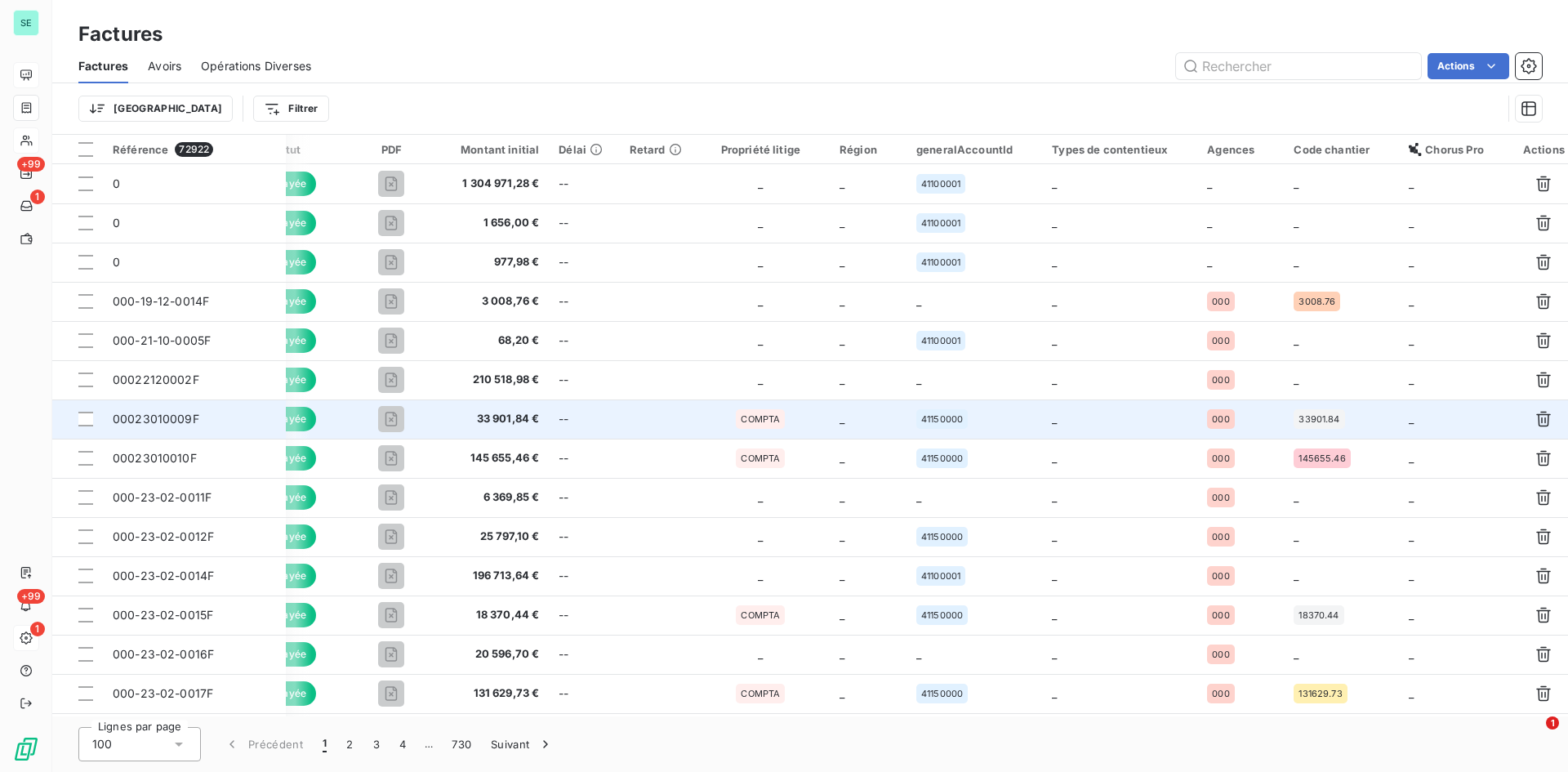
click at [197, 418] on span "00023010009F" at bounding box center [194, 419] width 163 height 16
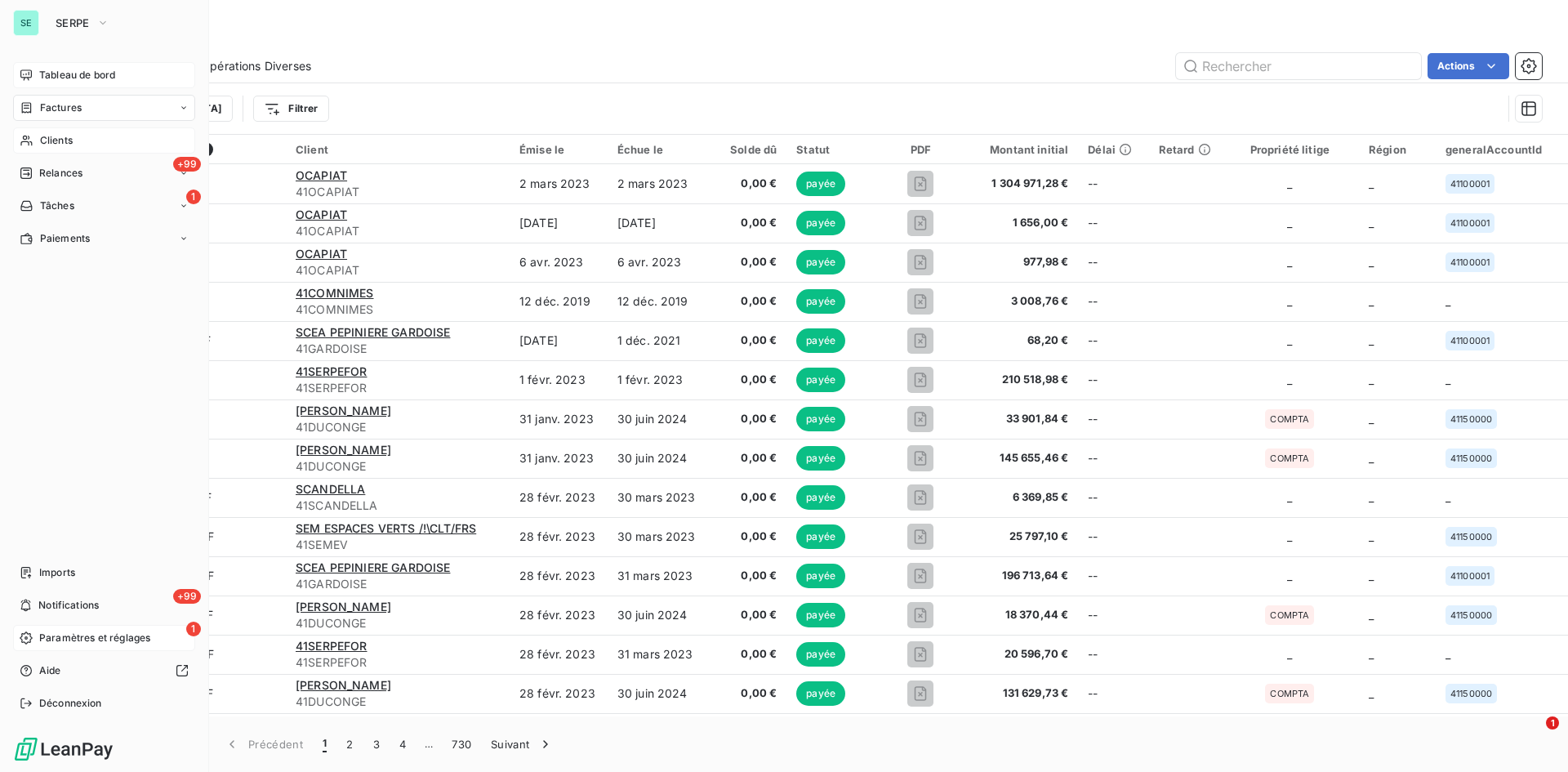
click at [72, 80] on span "Tableau de bord" at bounding box center [77, 75] width 76 height 14
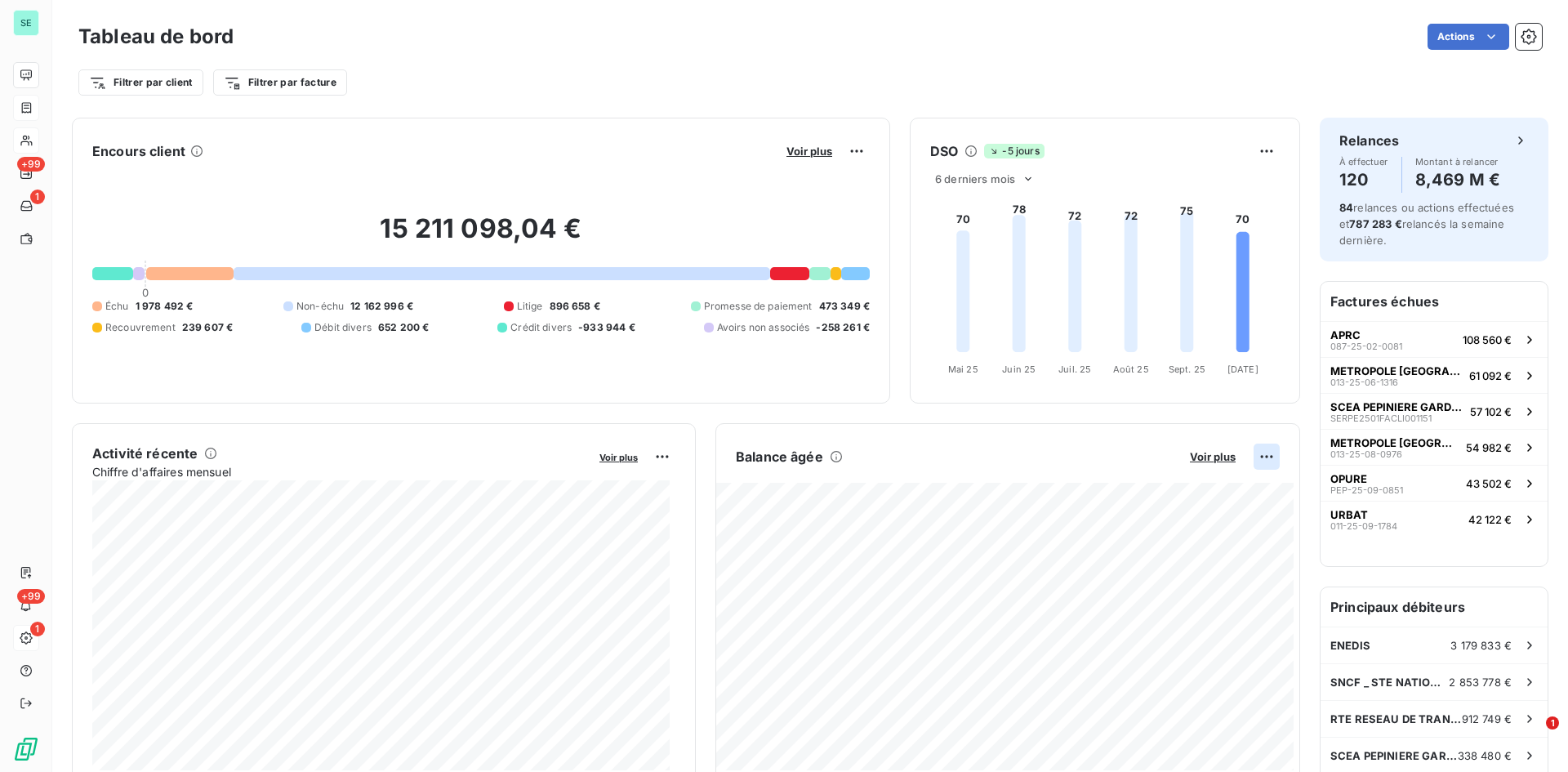
click at [1261, 452] on html "SE +99 1 +99 1 Tableau de bord Actions Filtrer par client Filtrer par facture E…" at bounding box center [784, 386] width 1568 height 772
click at [1190, 500] on div "Exporter" at bounding box center [1216, 492] width 92 height 26
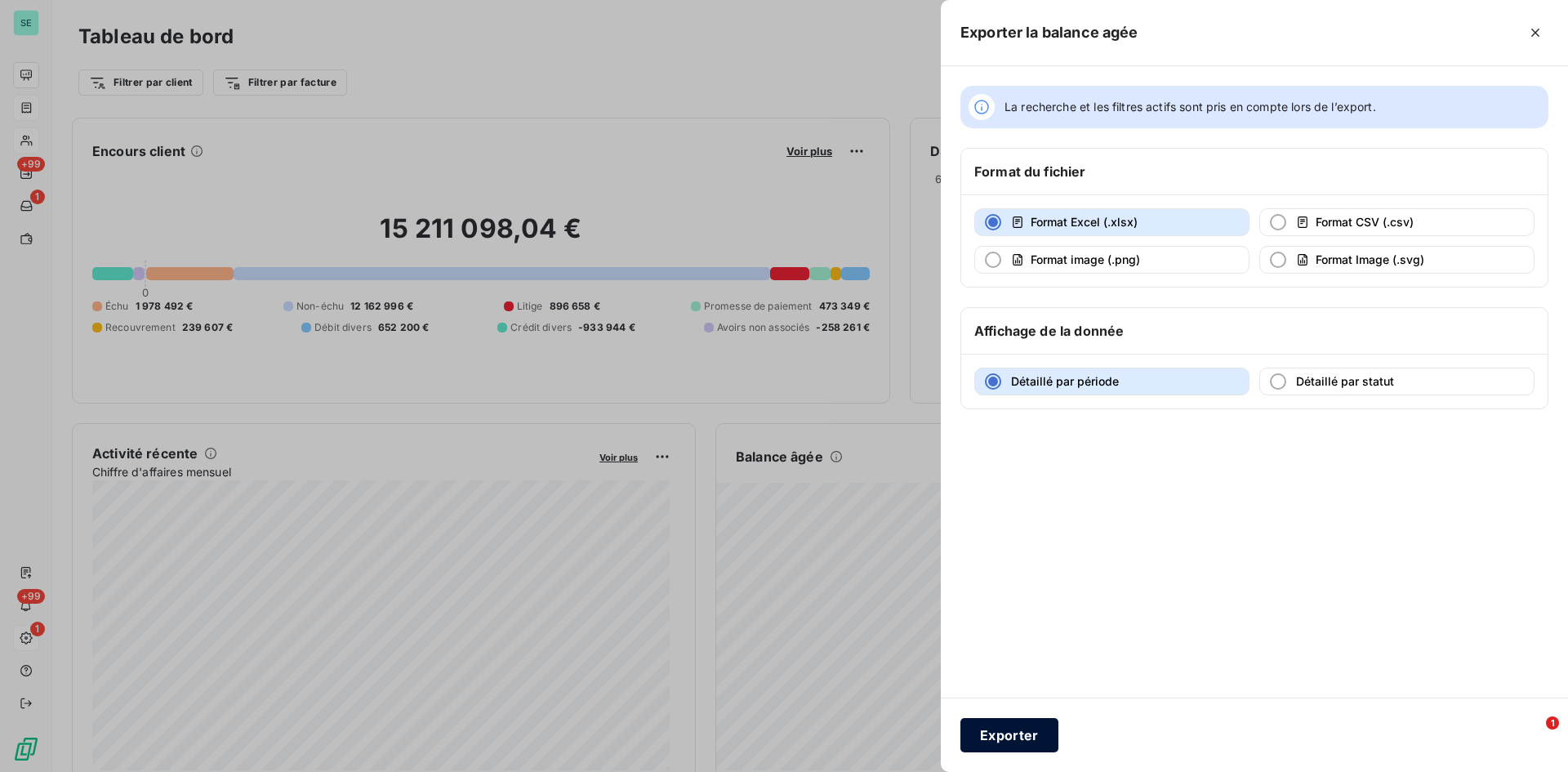
click at [1040, 734] on button "Exporter" at bounding box center [1010, 735] width 98 height 34
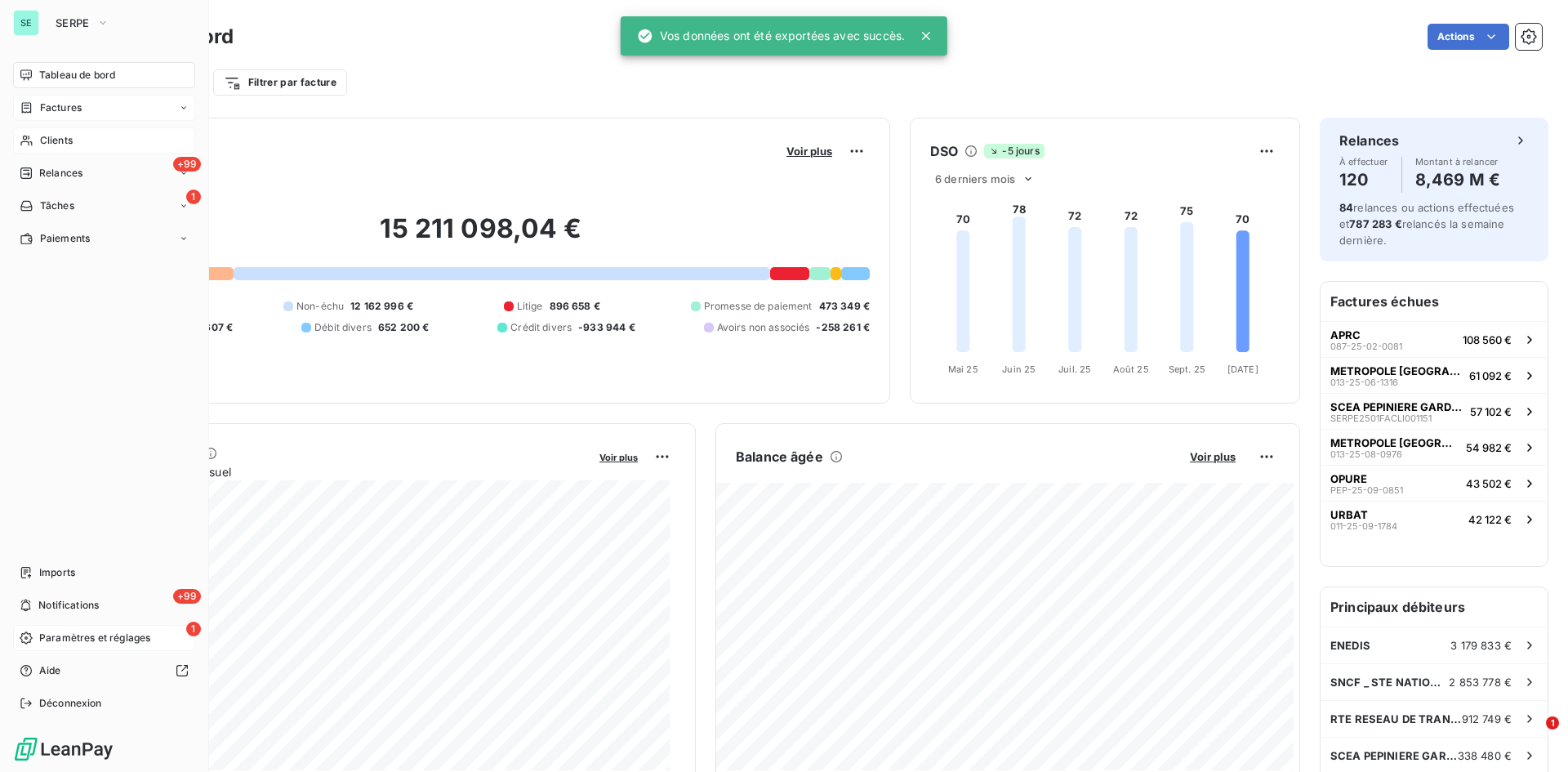
click at [62, 143] on span "Clients" at bounding box center [56, 141] width 32 height 14
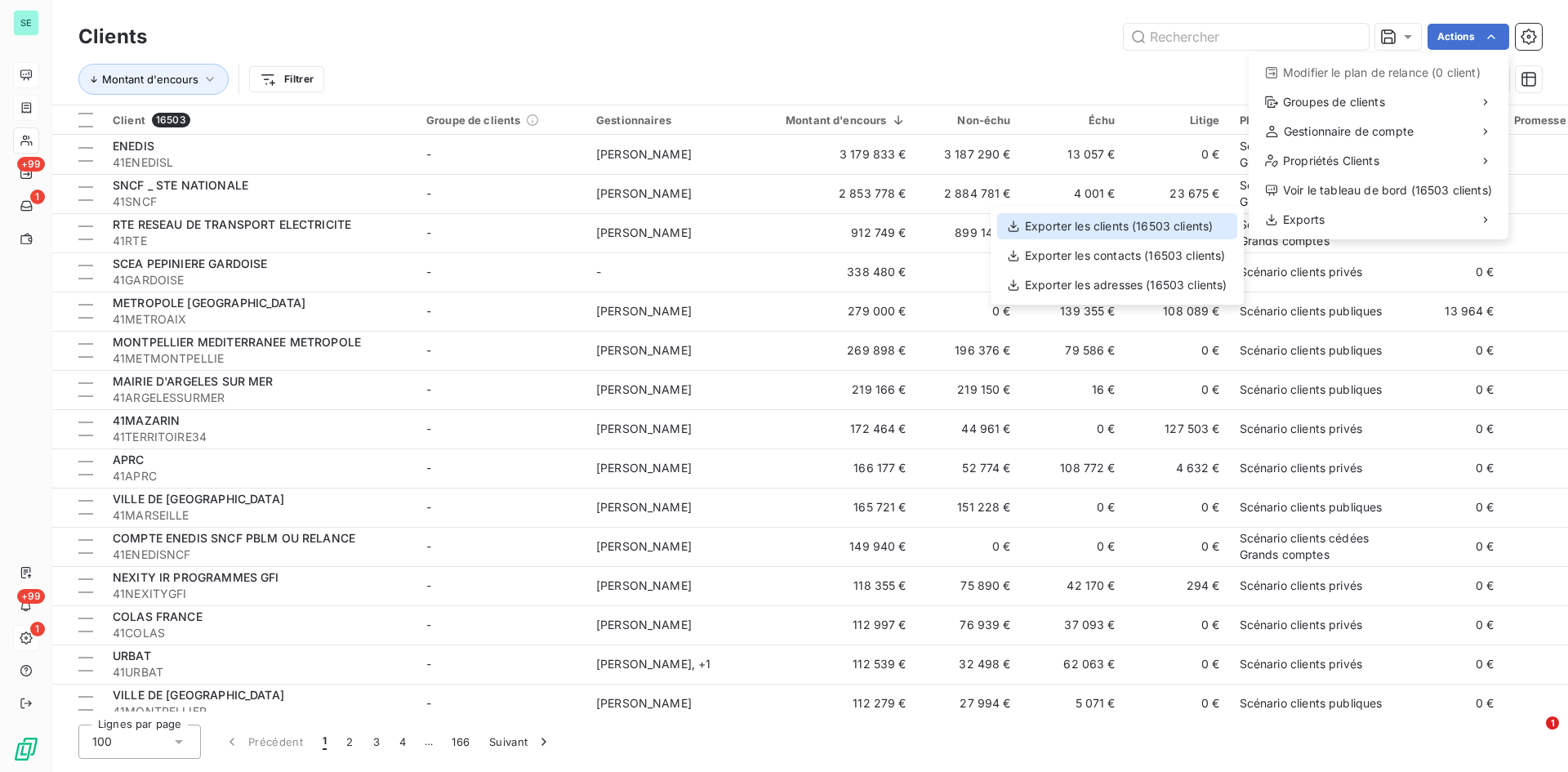
click at [1184, 223] on div "Exporter les clients (16503 clients)" at bounding box center [1117, 226] width 240 height 26
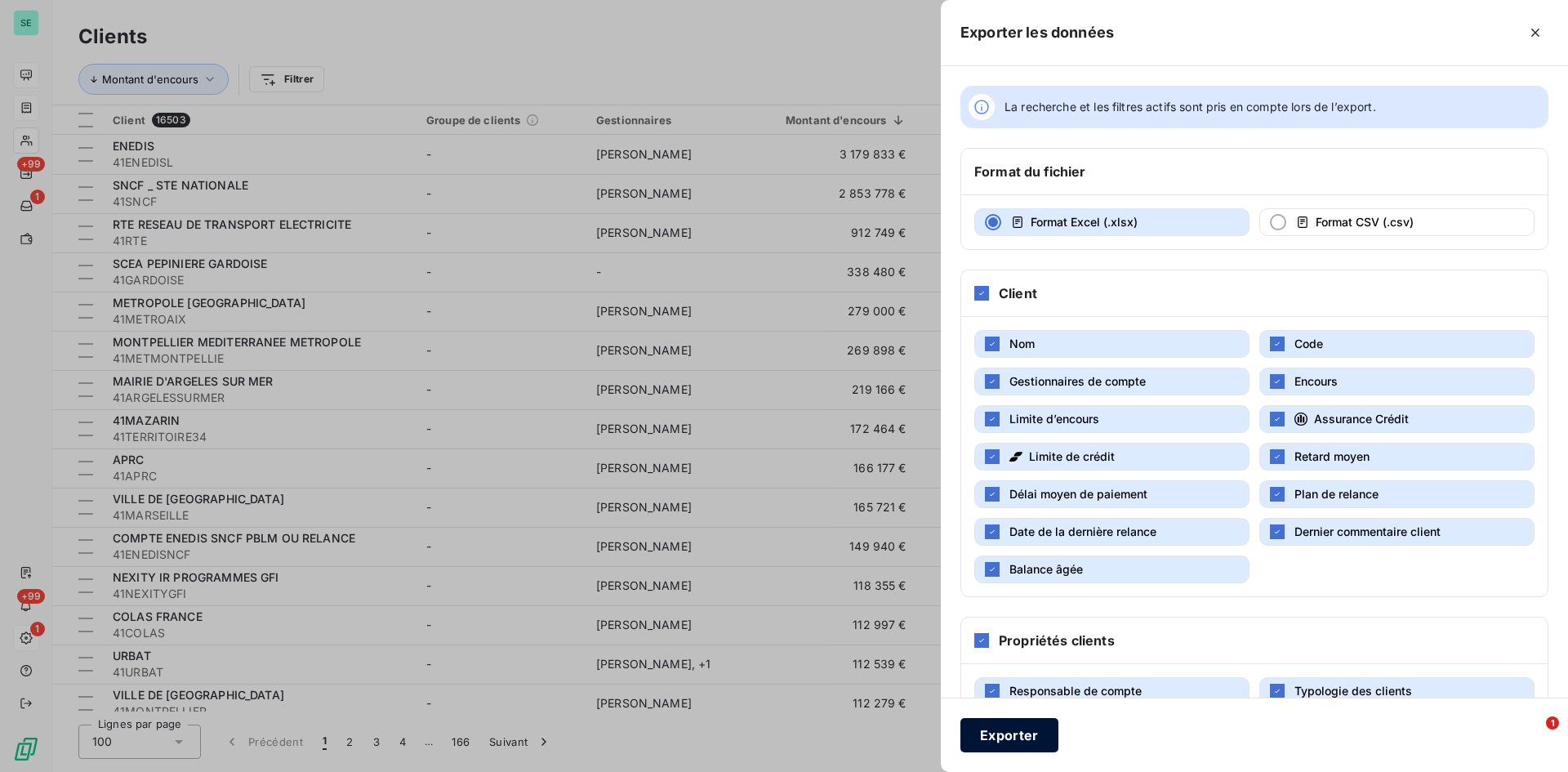
click at [1041, 751] on button "Exporter" at bounding box center [1010, 735] width 98 height 34
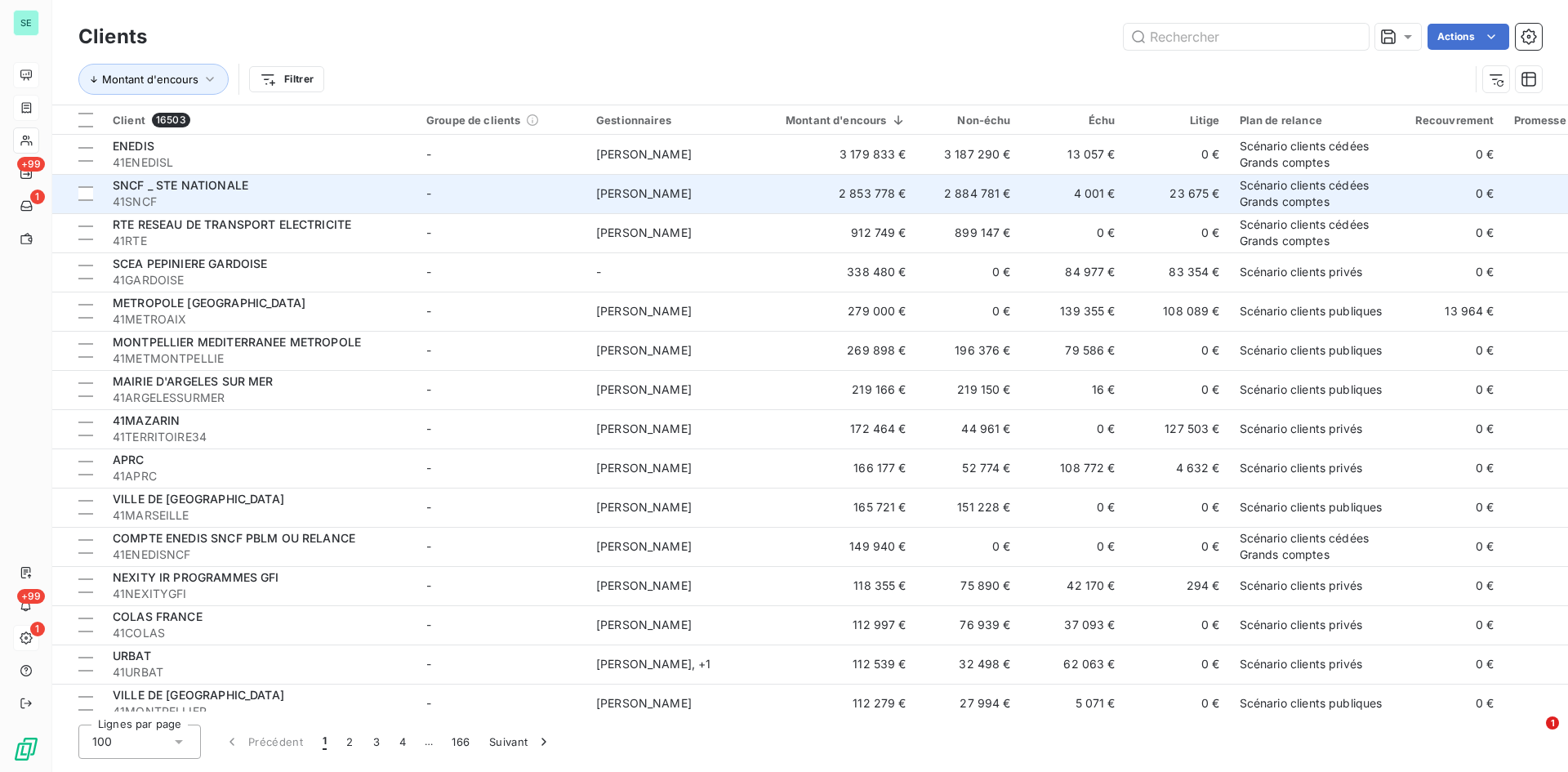
click at [178, 177] on div "SNCF _ STE NATIONALE" at bounding box center [259, 186] width 295 height 16
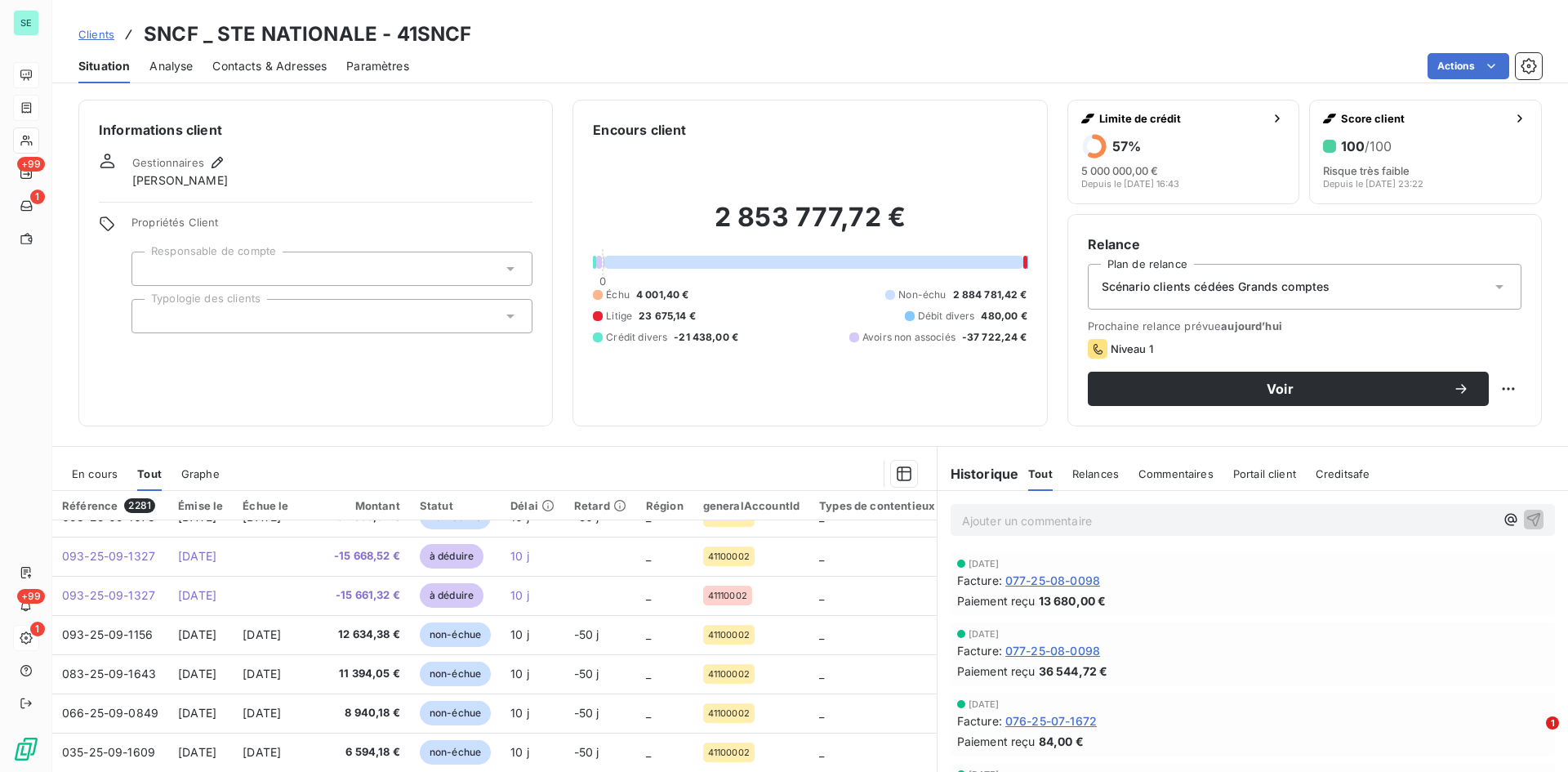
scroll to position [703, 0]
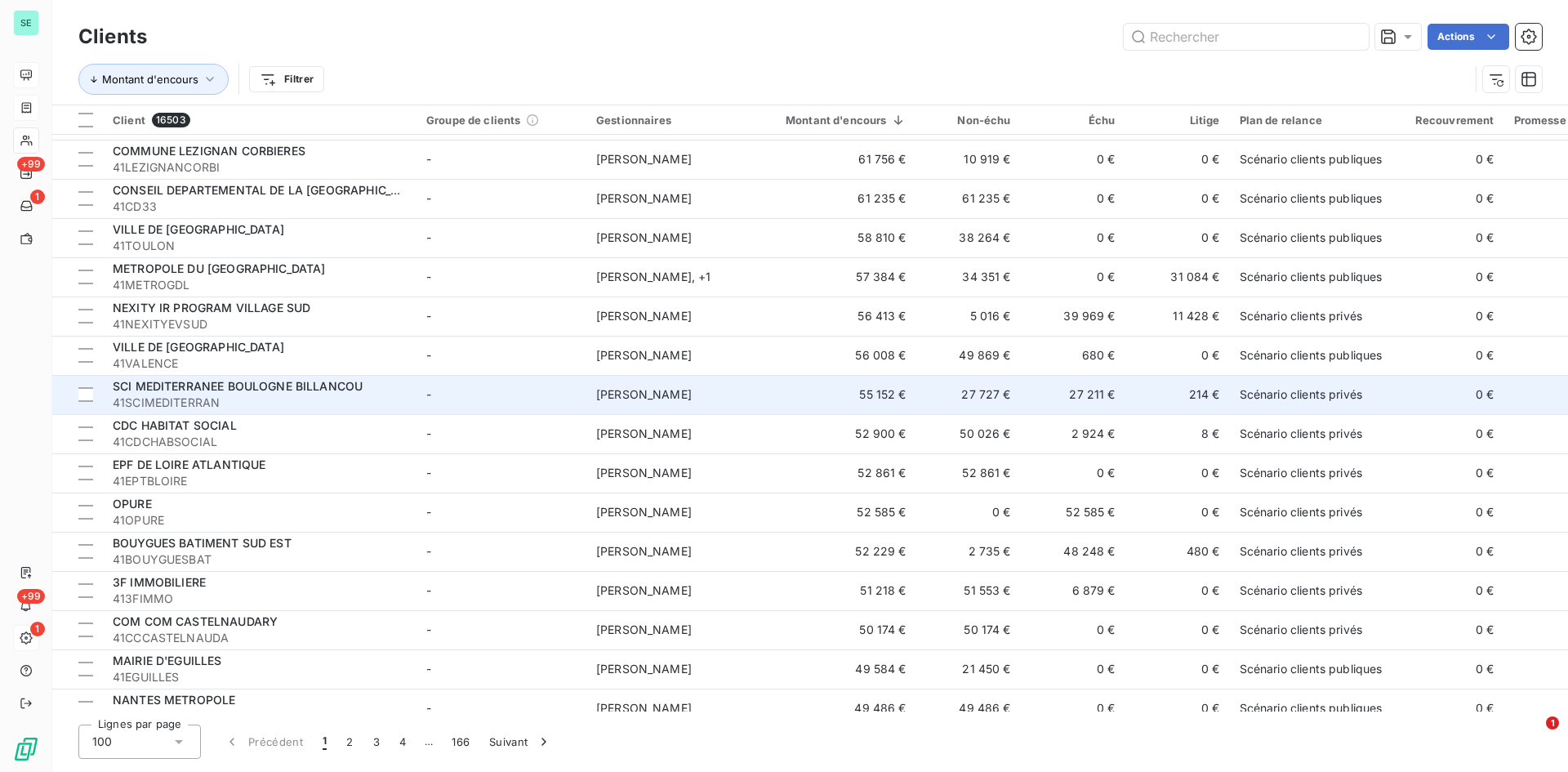
scroll to position [1062, 0]
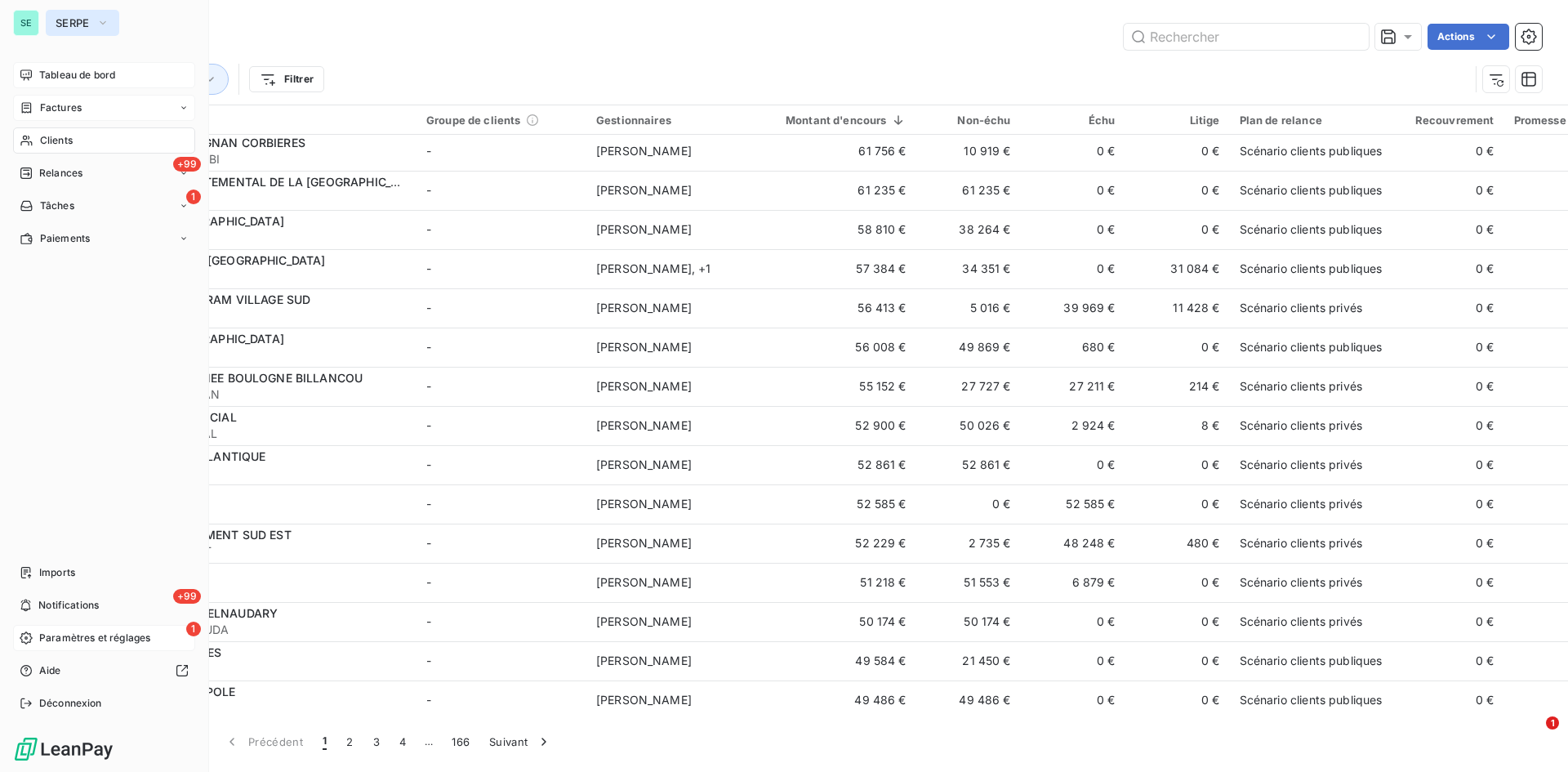
click at [88, 14] on button "SERPE" at bounding box center [83, 23] width 74 height 26
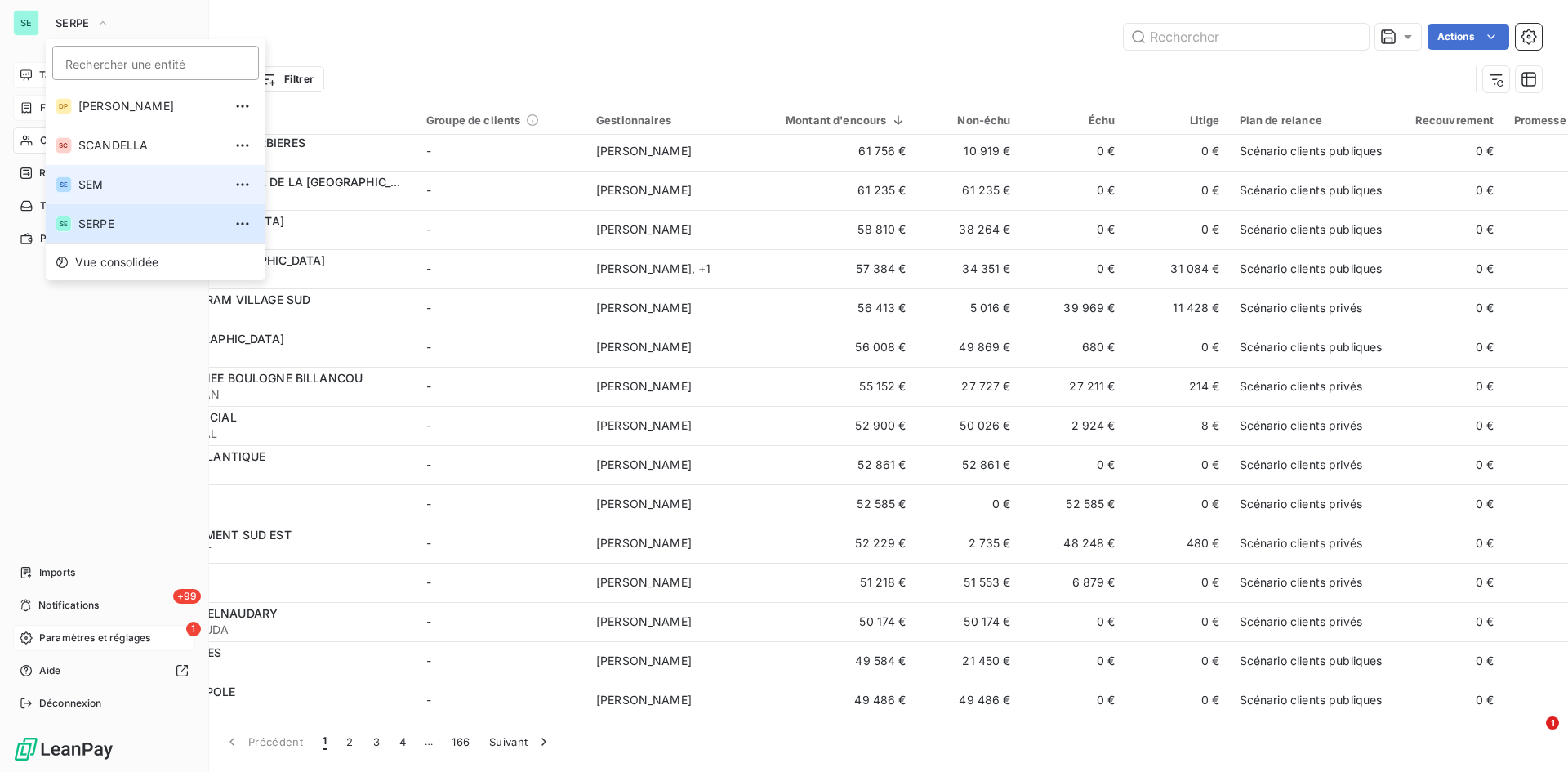
click at [128, 180] on span "SEM" at bounding box center [150, 185] width 145 height 16
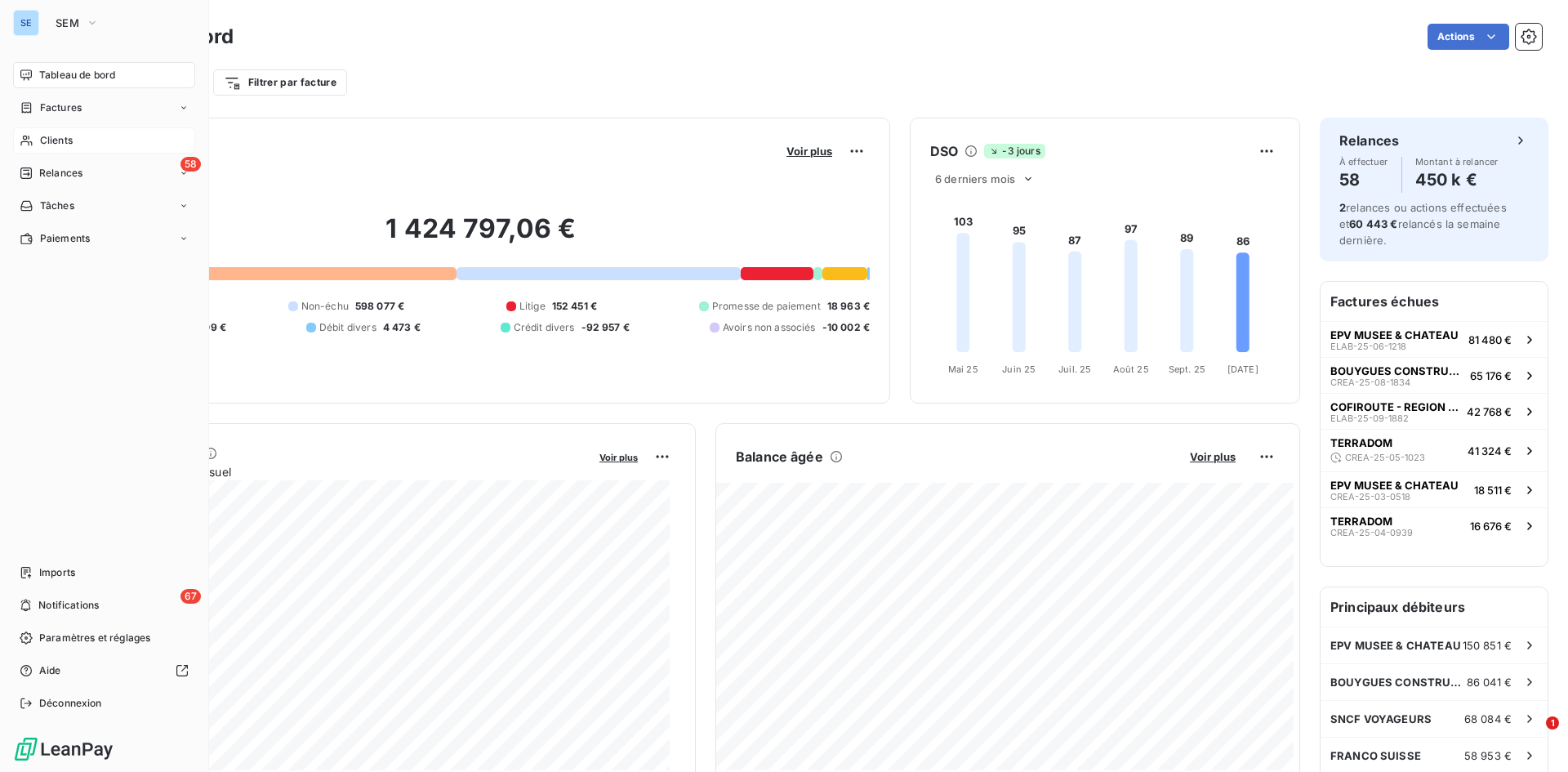
click at [40, 134] on span "Clients" at bounding box center [56, 141] width 32 height 14
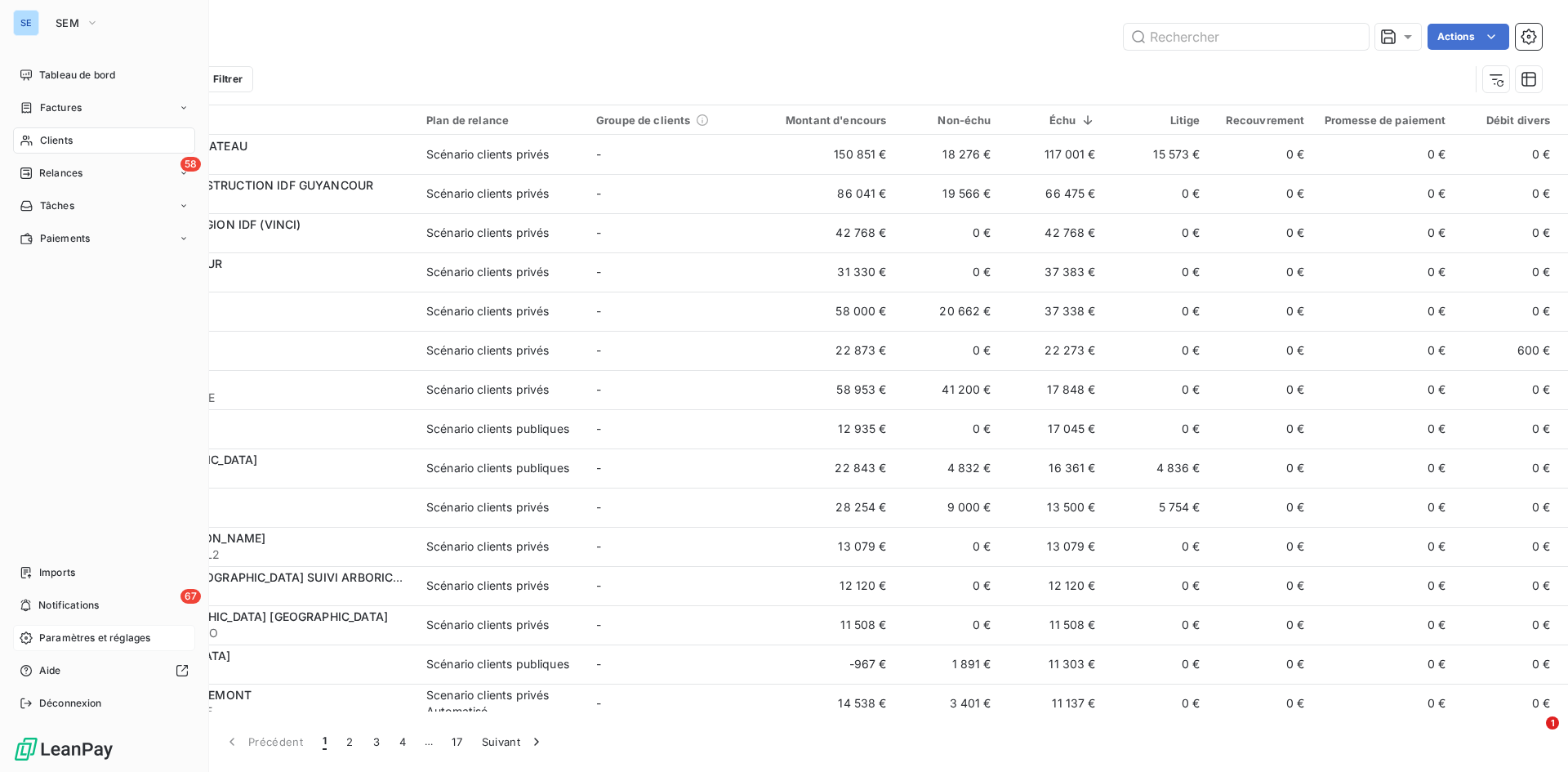
click at [78, 637] on span "Paramètres et réglages" at bounding box center [95, 638] width 111 height 14
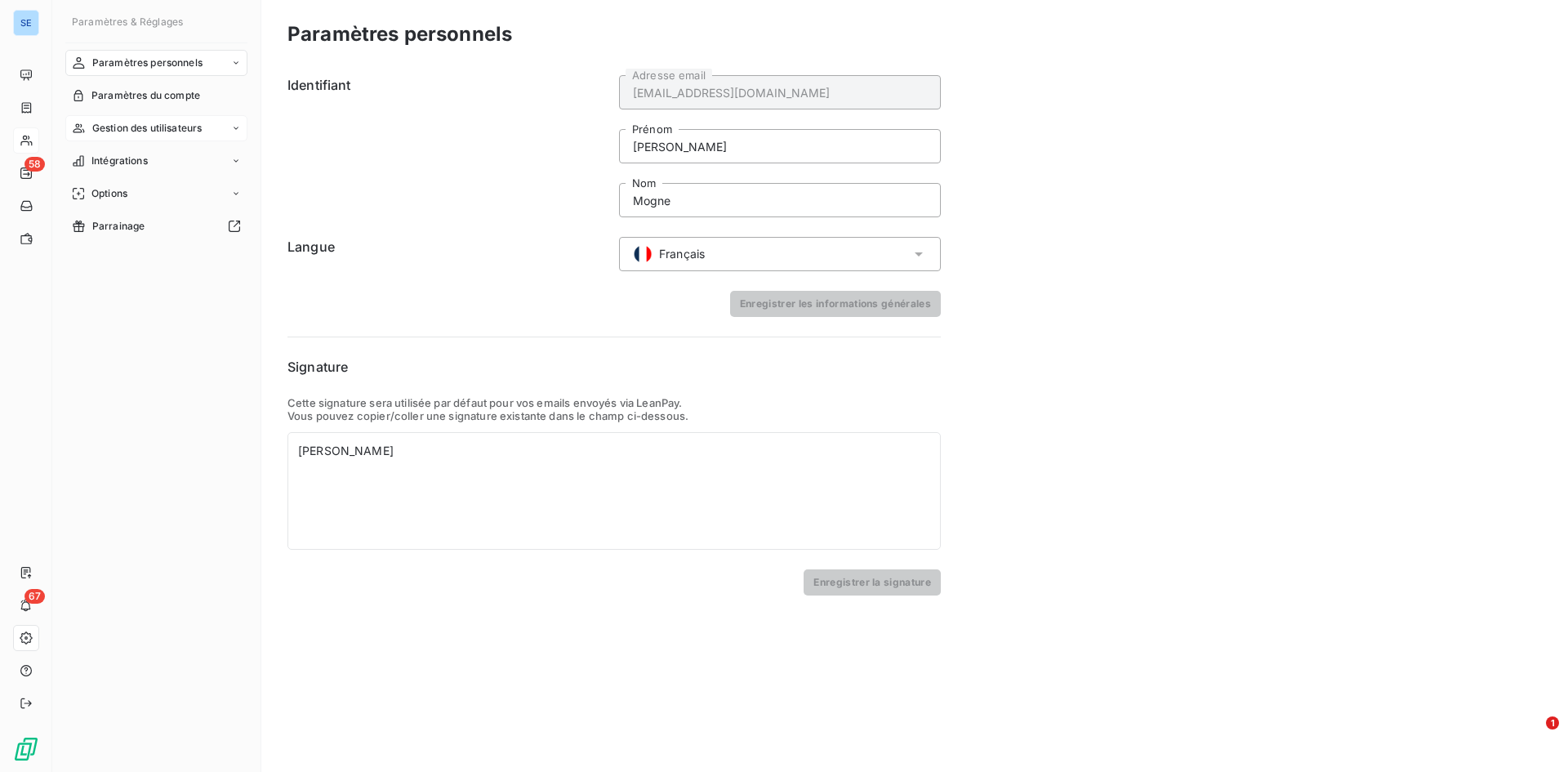
click at [140, 119] on div "Gestion des utilisateurs" at bounding box center [157, 128] width 182 height 26
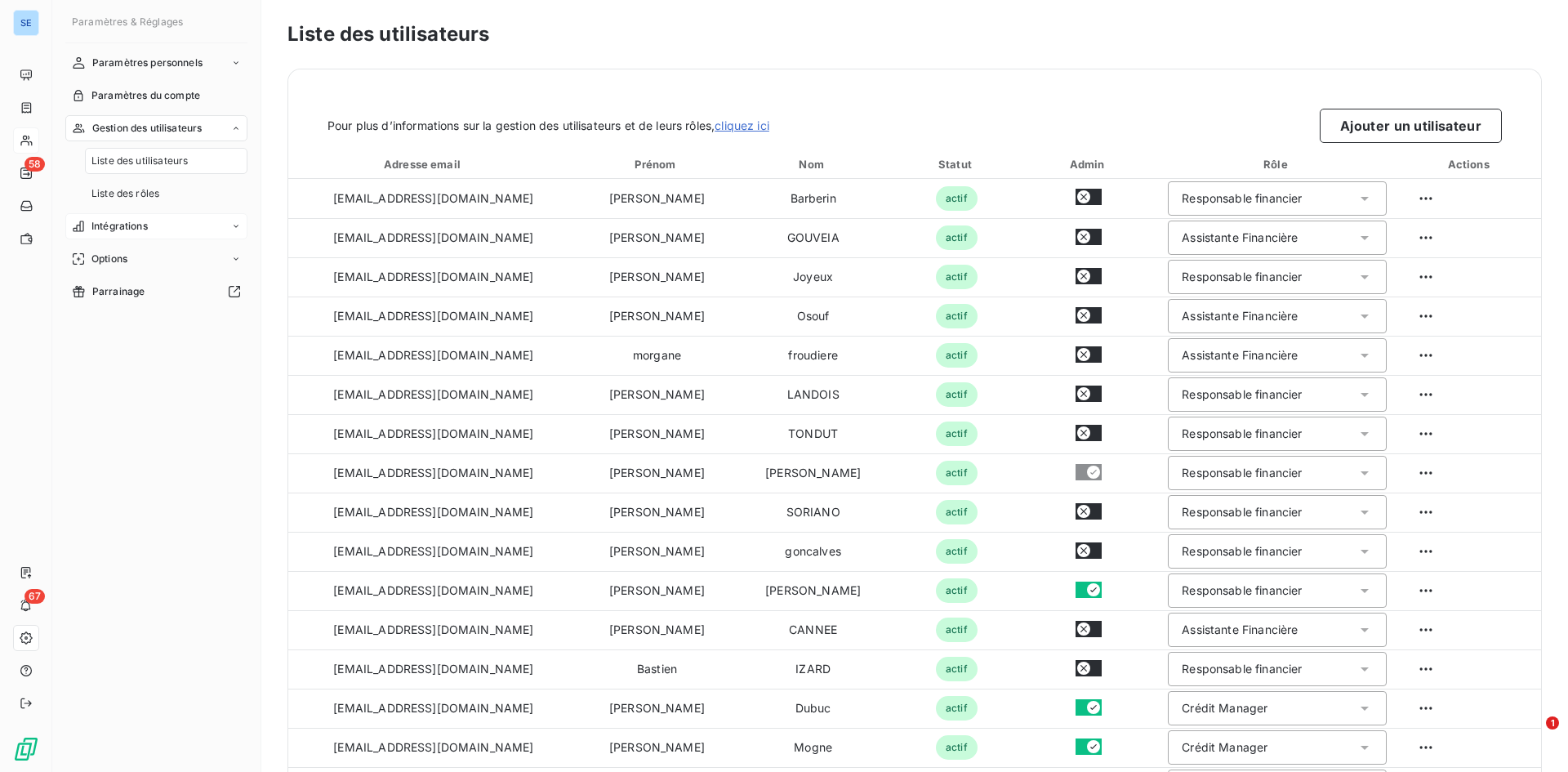
click at [142, 216] on div "Intégrations" at bounding box center [157, 226] width 182 height 26
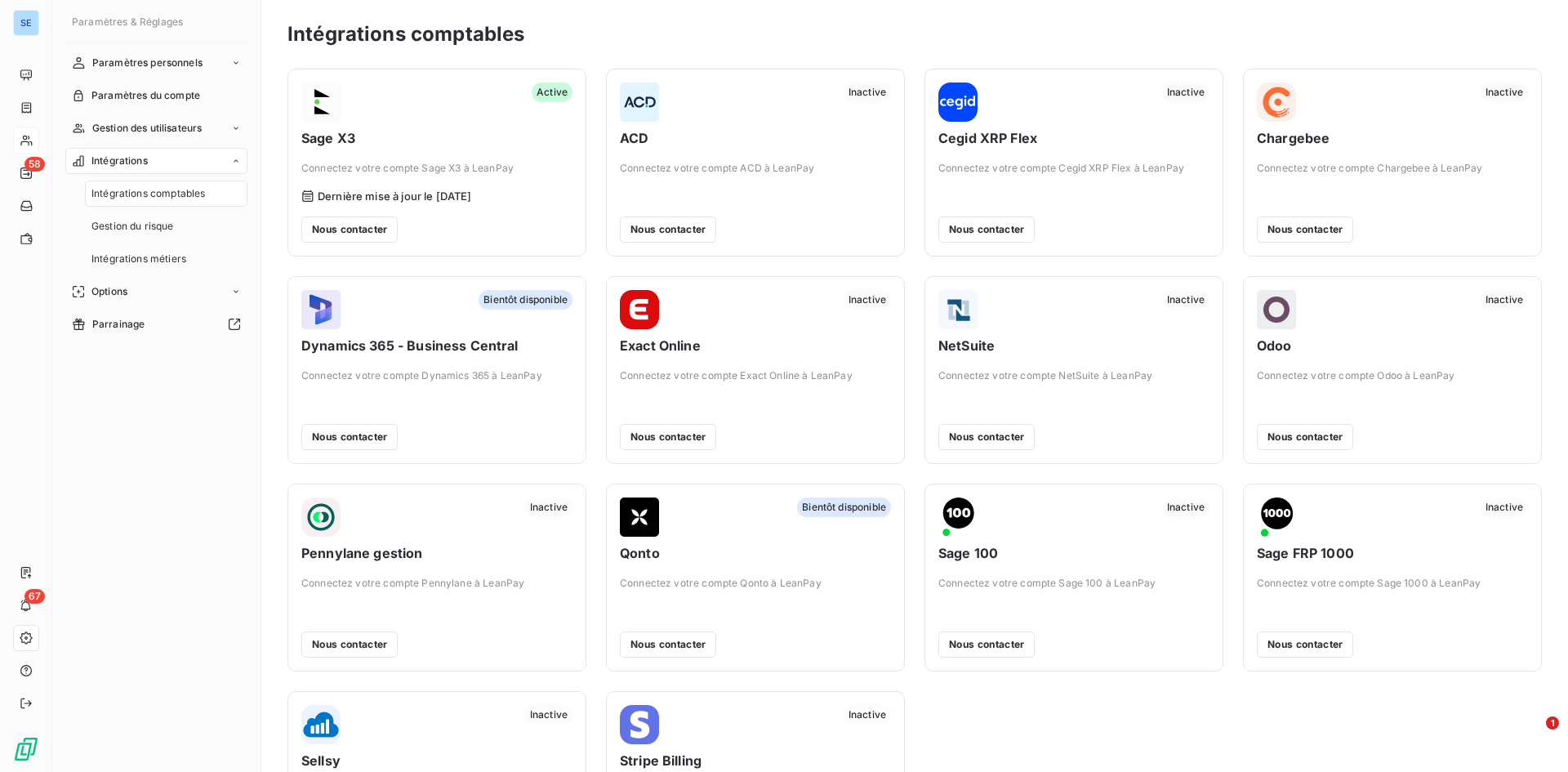
click at [142, 216] on div "Gestion du risque" at bounding box center [166, 226] width 162 height 26
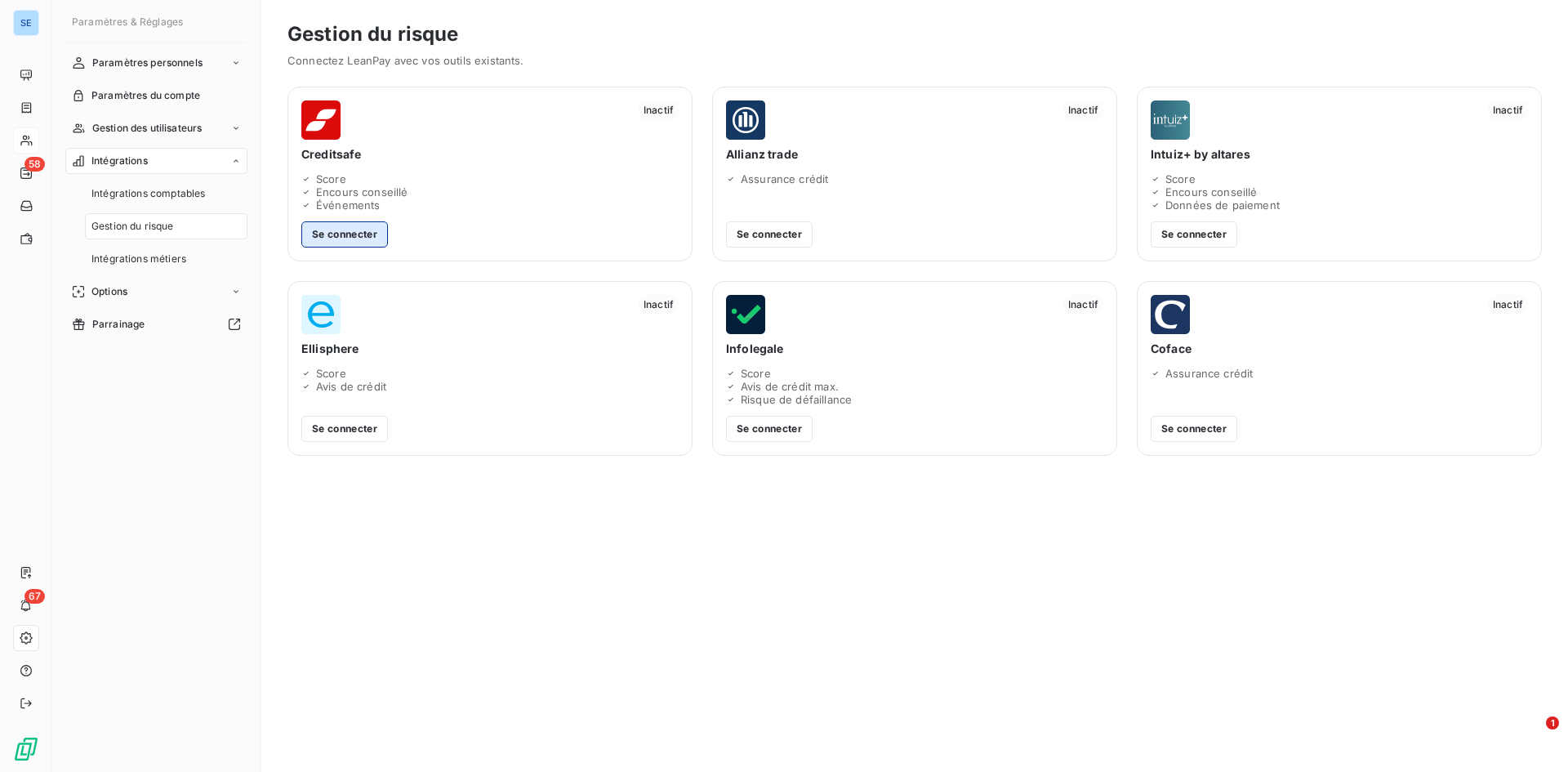
click at [349, 232] on button "Se connecter" at bounding box center [345, 234] width 86 height 26
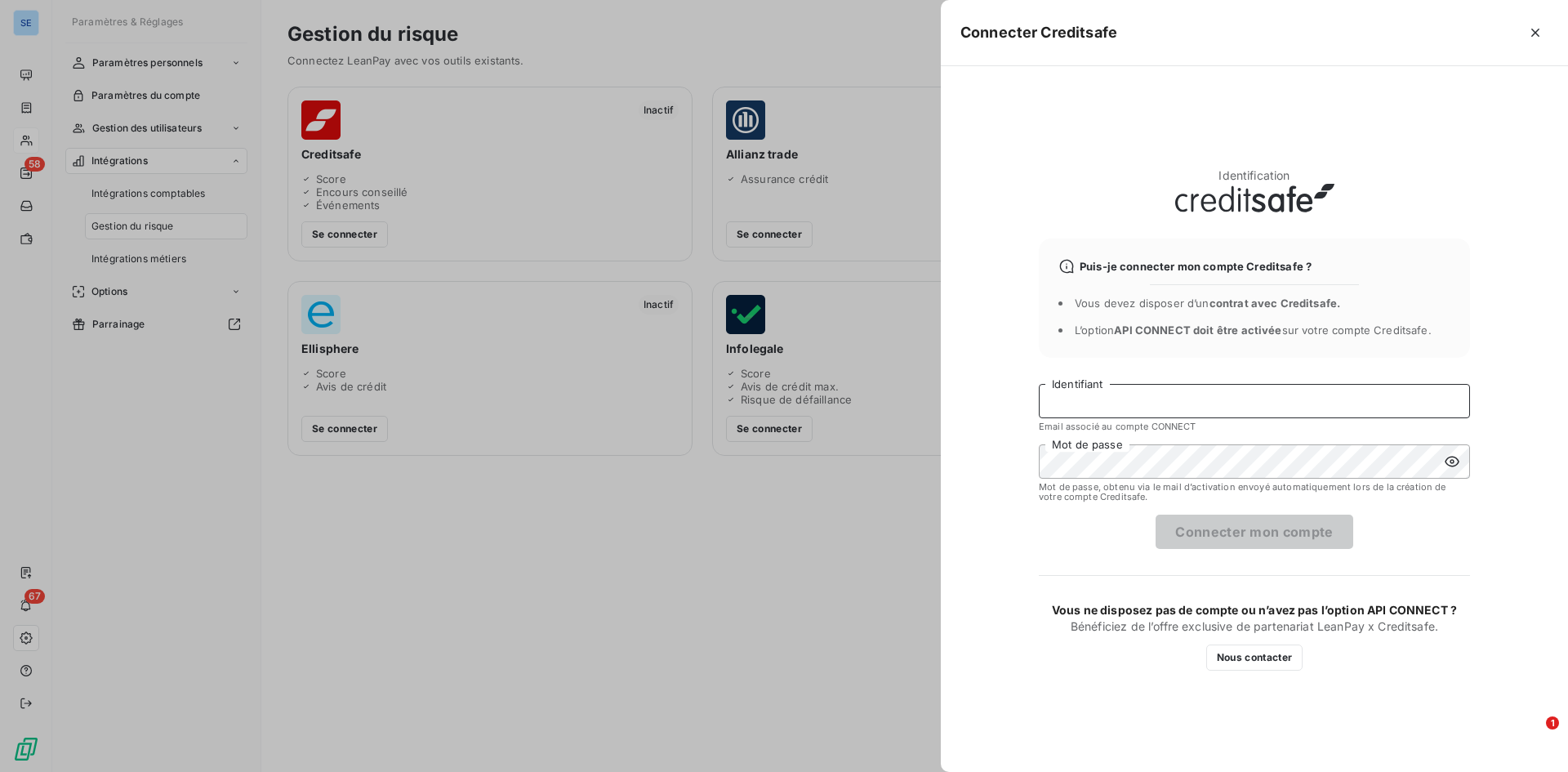
type input "recouvrement@serpe.fr"
click at [1249, 532] on button "Connecter mon compte" at bounding box center [1254, 531] width 197 height 34
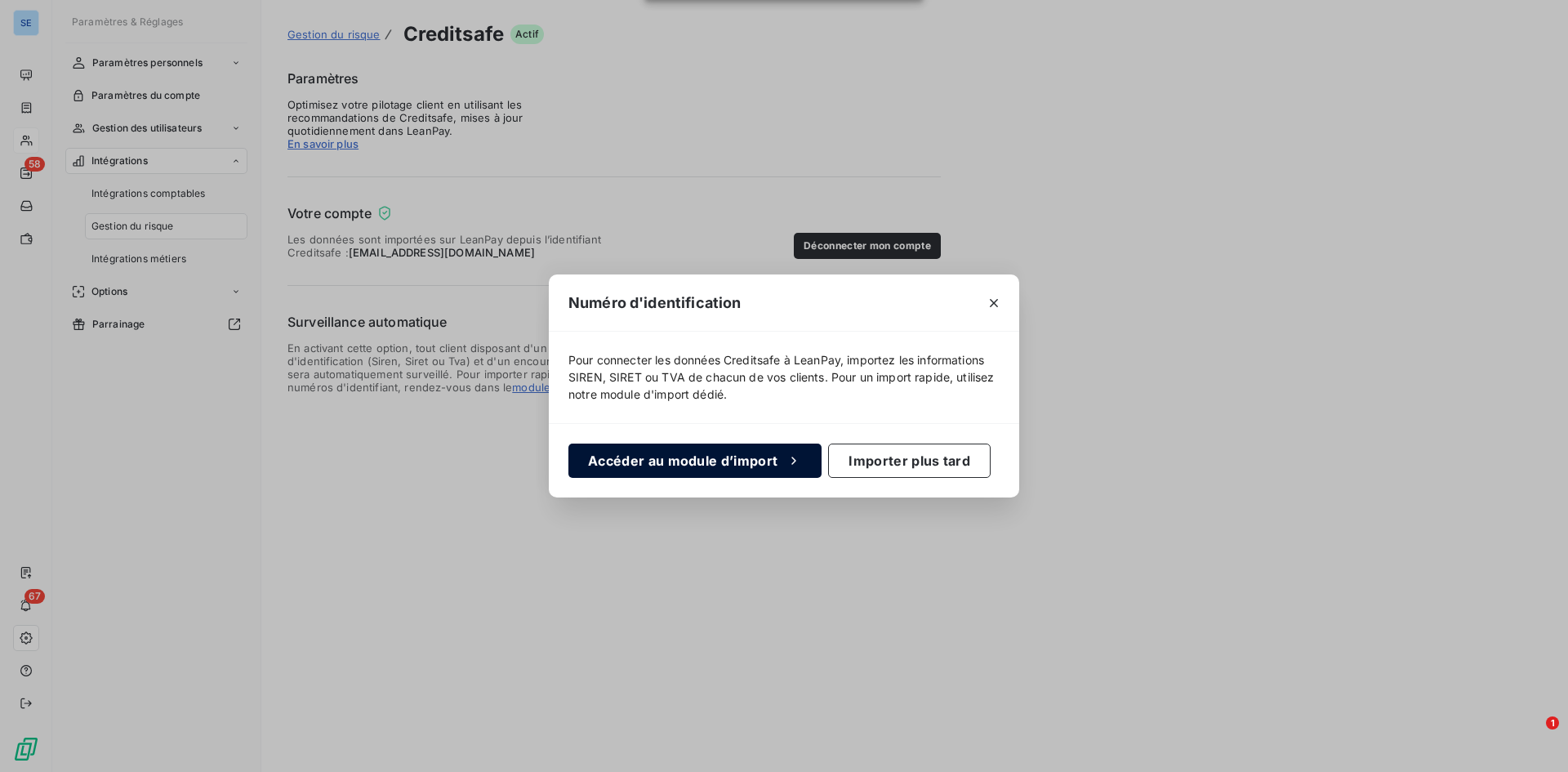
click at [765, 470] on button "Accéder au module d’import" at bounding box center [694, 461] width 253 height 34
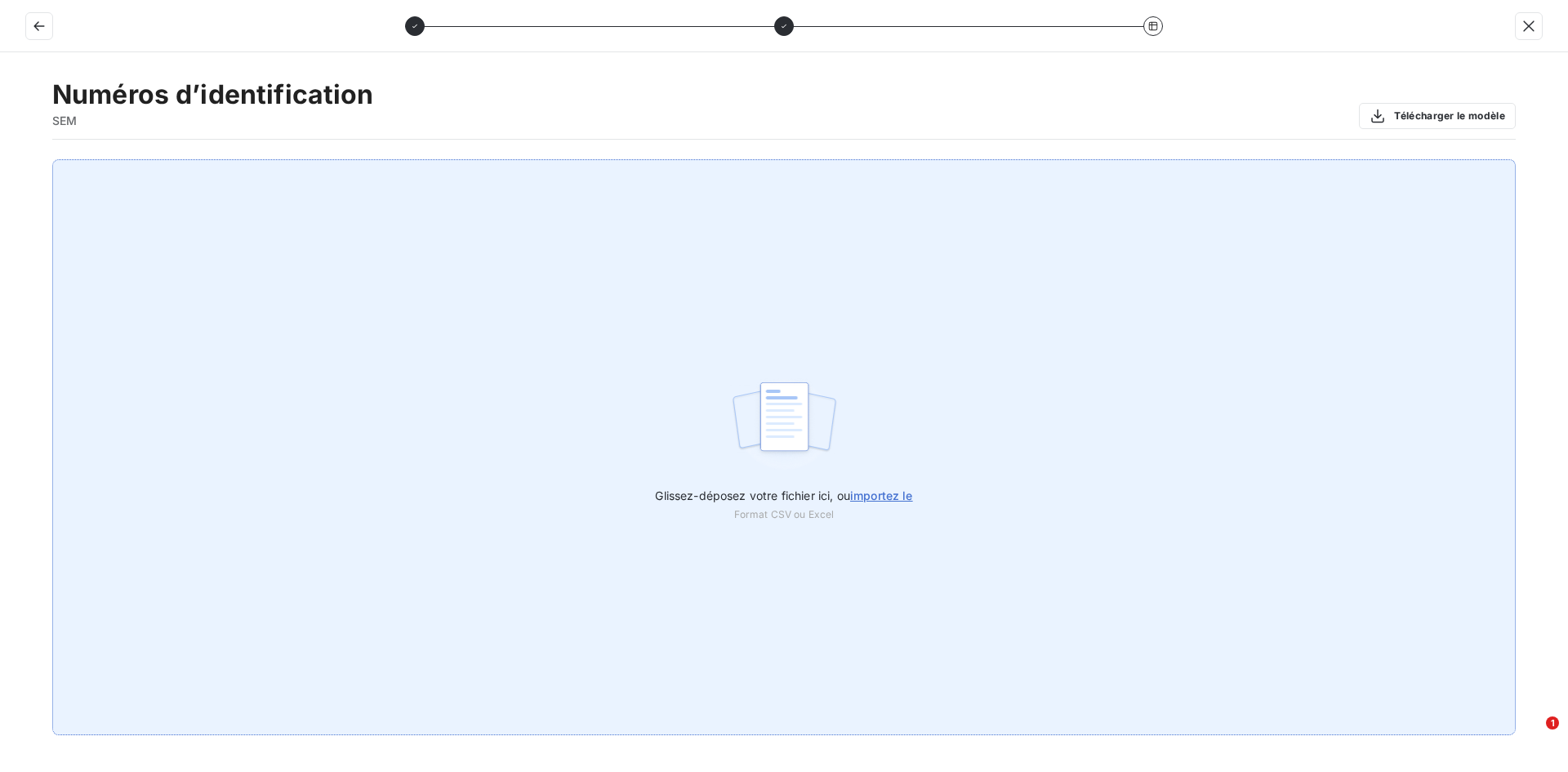
click at [879, 495] on span "importez le" at bounding box center [882, 495] width 63 height 14
click at [1, 160] on input "Glissez-déposez votre fichier ici, ou importez le" at bounding box center [0, 159] width 1 height 1
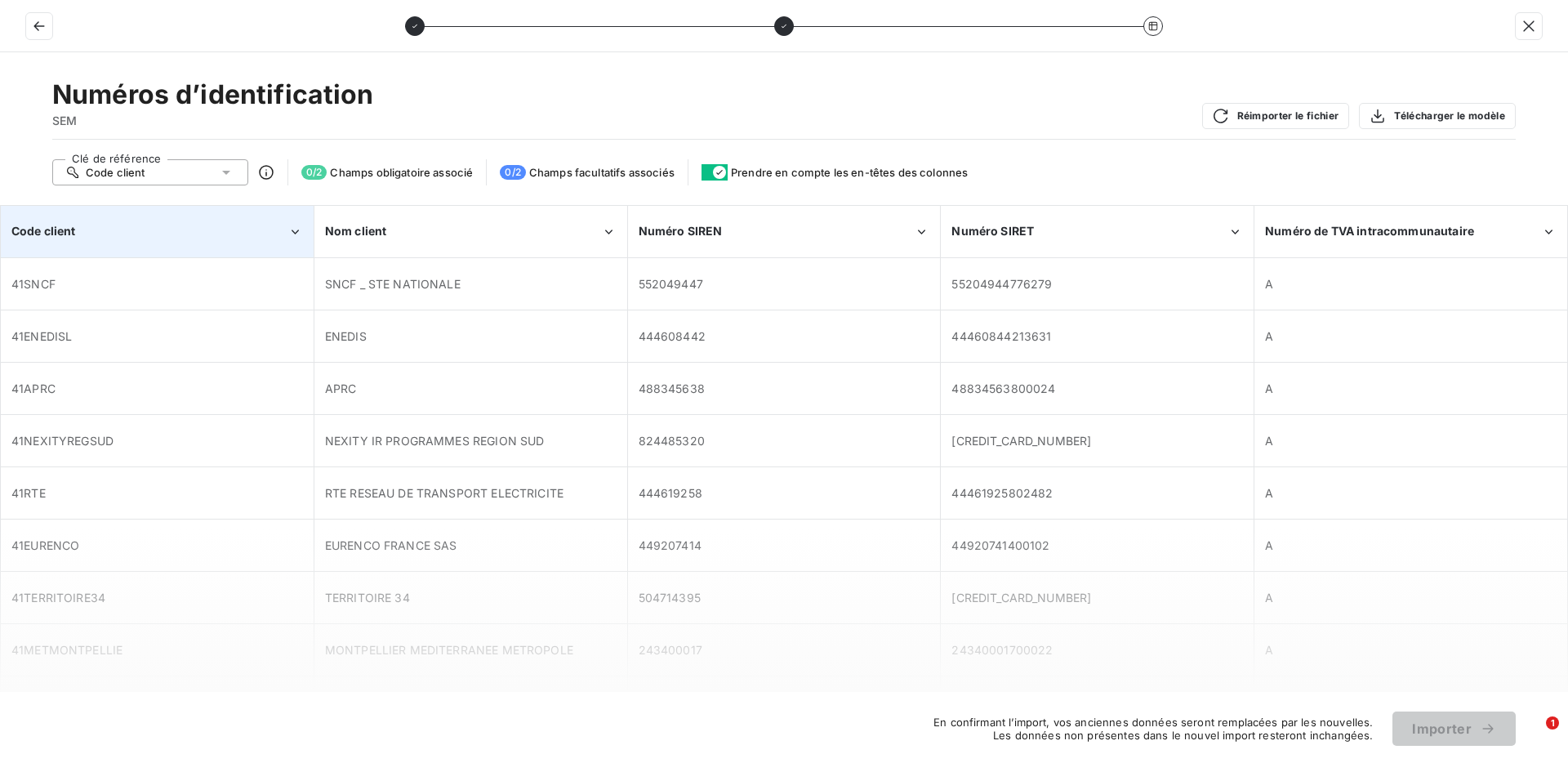
click at [299, 228] on icon "Code client" at bounding box center [295, 232] width 15 height 16
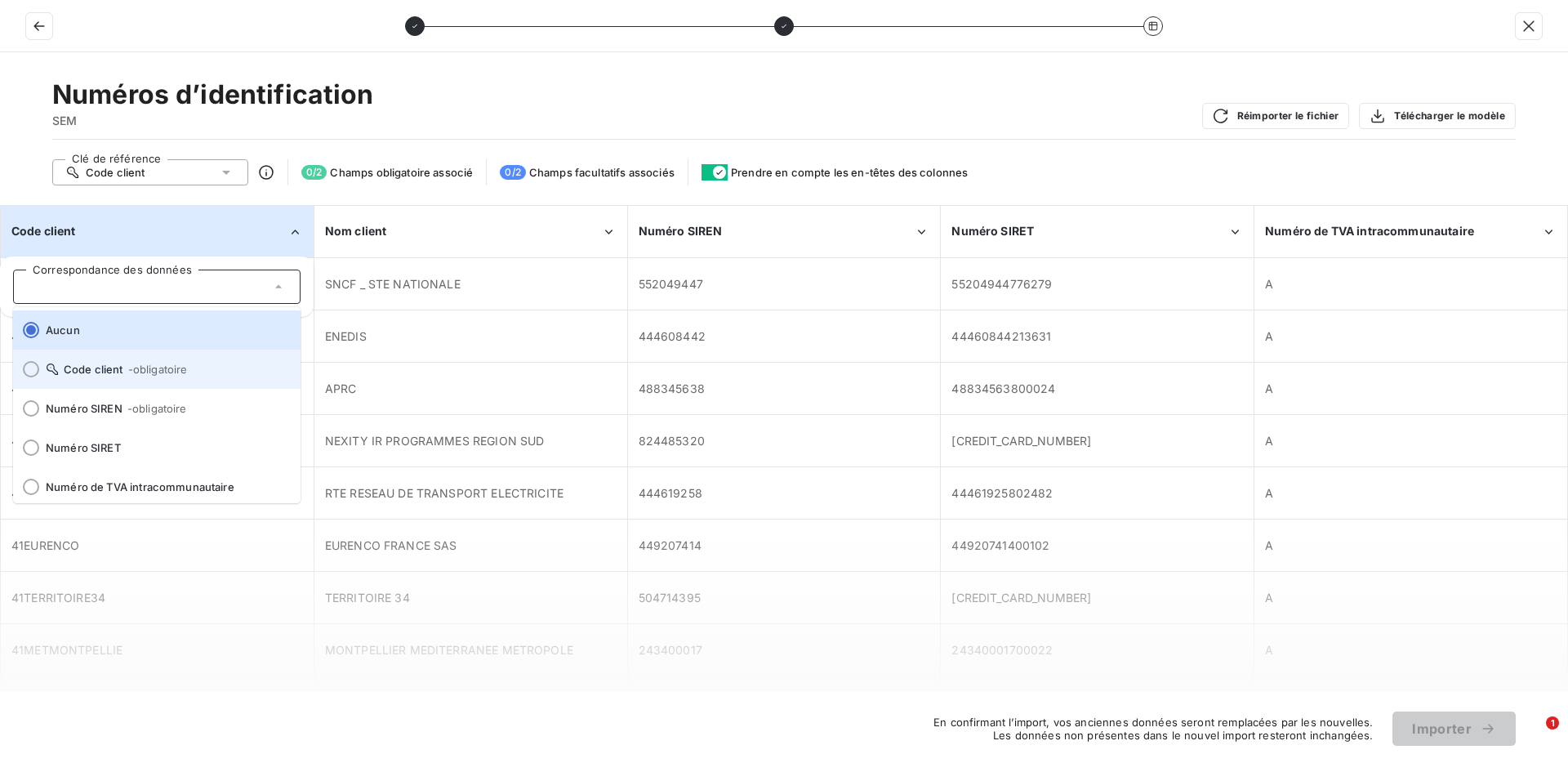
click at [132, 359] on li "Code client - obligatoire" at bounding box center [157, 369] width 287 height 40
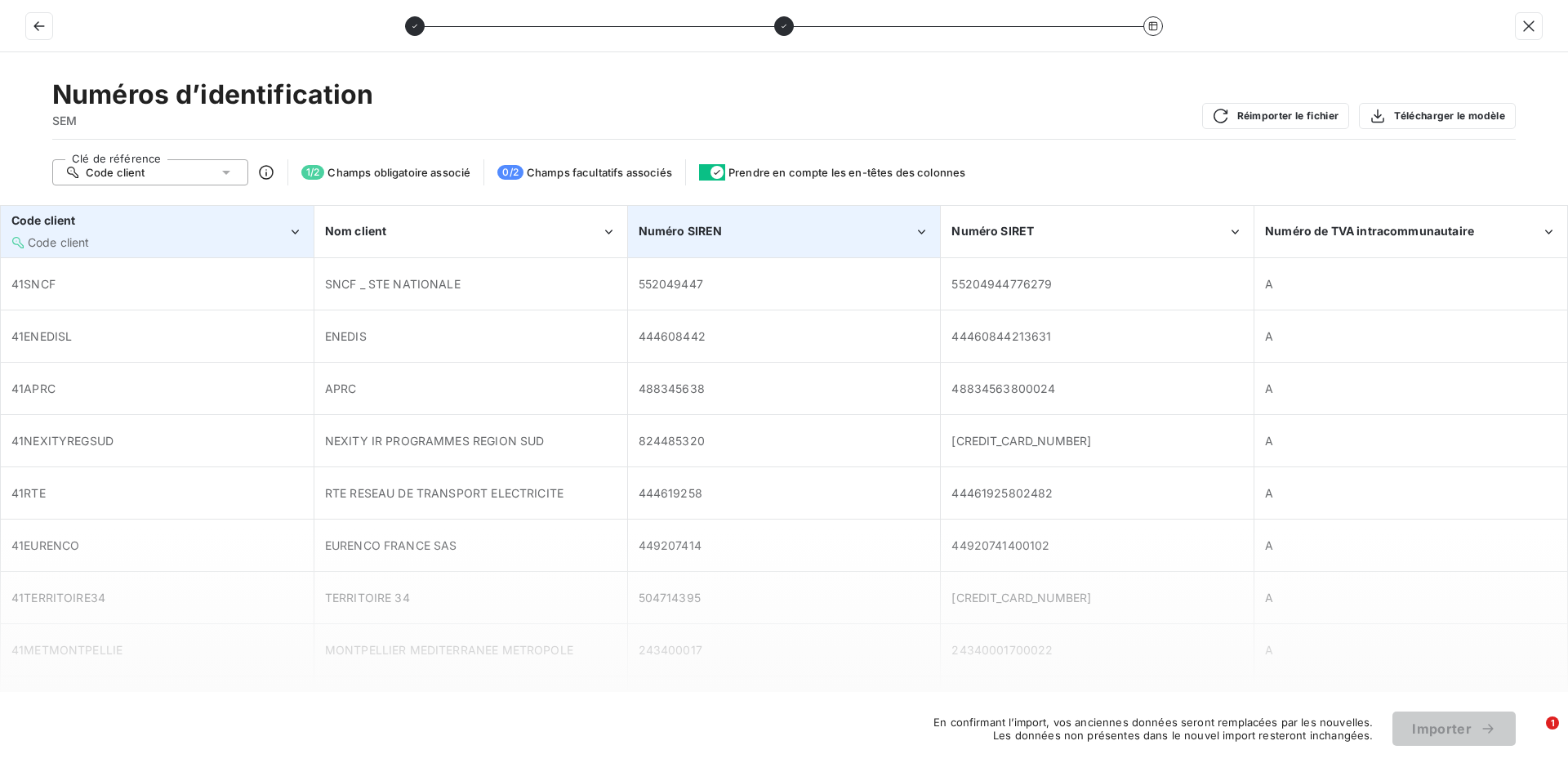
click at [672, 223] on div "Numéro SIREN" at bounding box center [784, 231] width 312 height 50
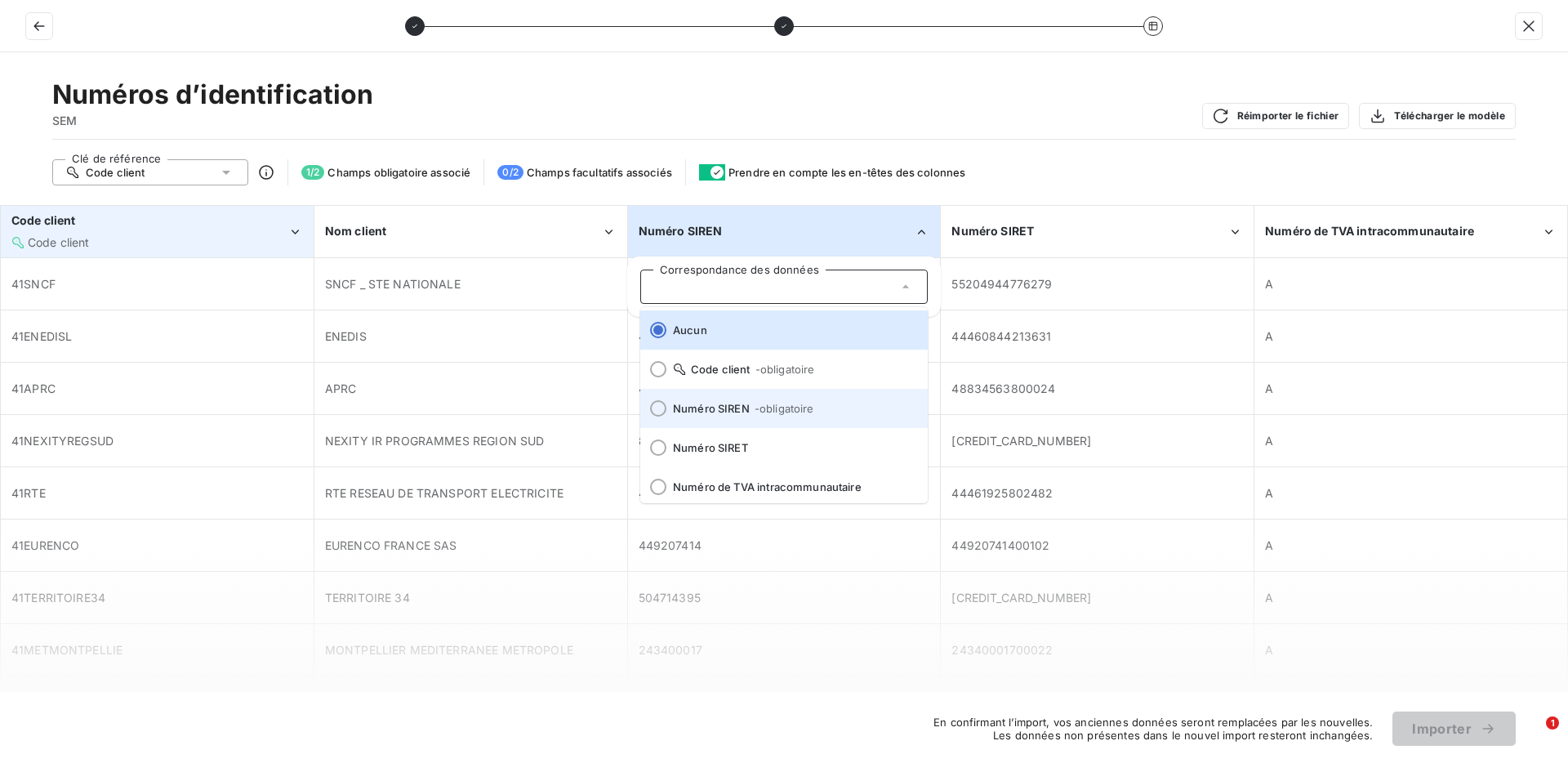
click at [692, 414] on span "Numéro SIREN - obligatoire" at bounding box center [793, 408] width 241 height 14
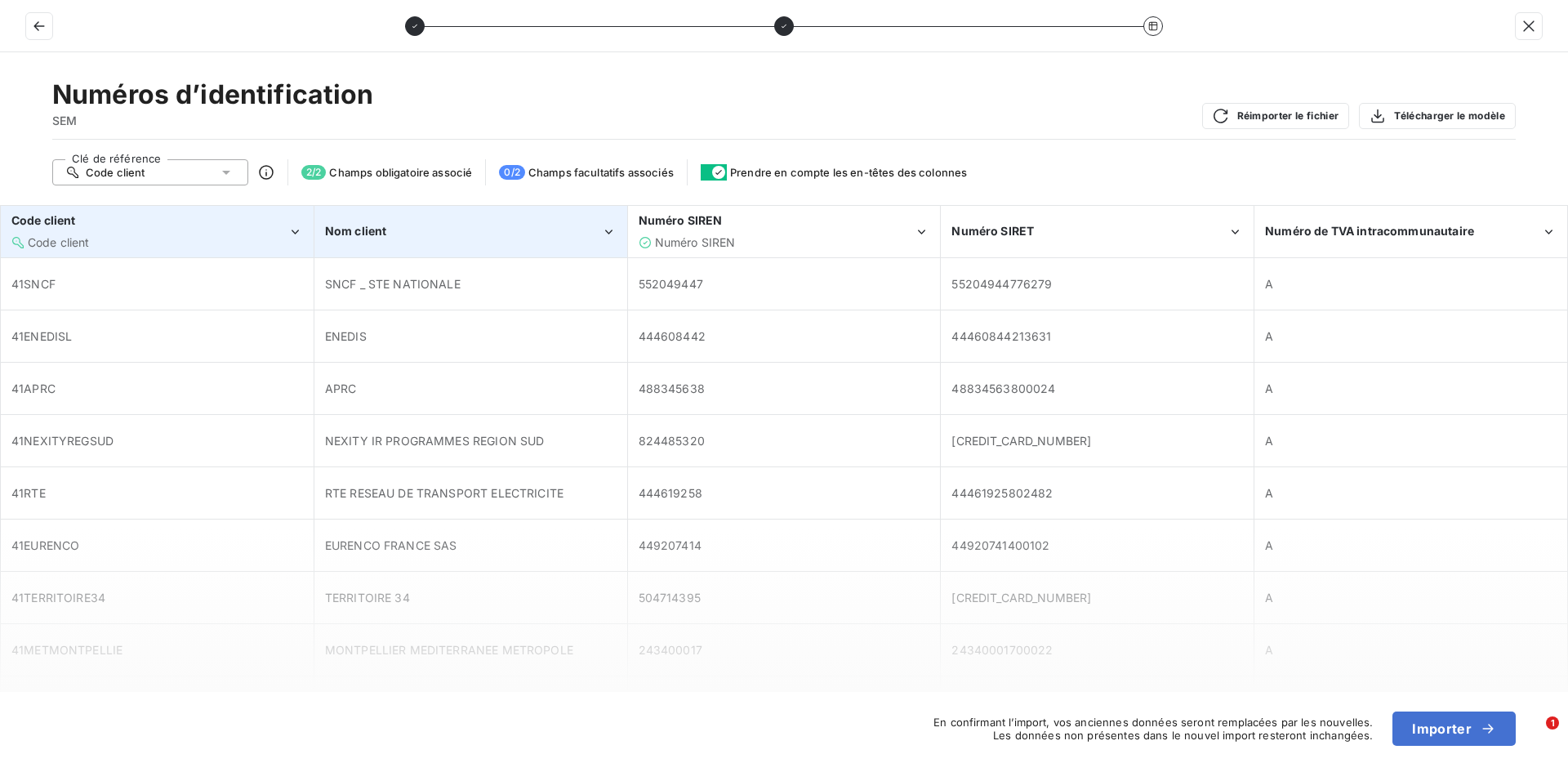
click at [530, 232] on div "Nom client" at bounding box center [463, 232] width 276 height 16
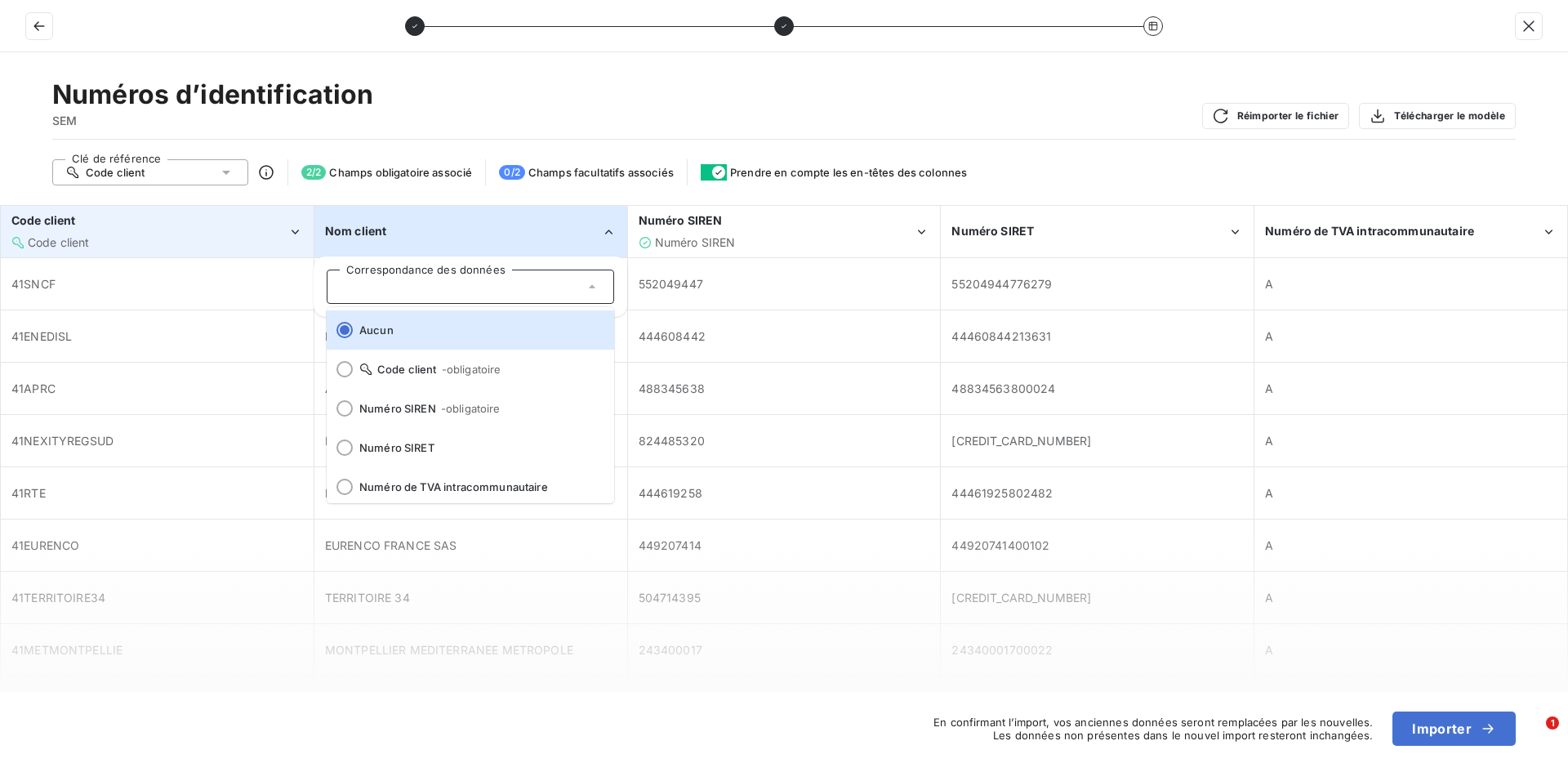
click at [506, 250] on div "Nom client" at bounding box center [471, 231] width 312 height 50
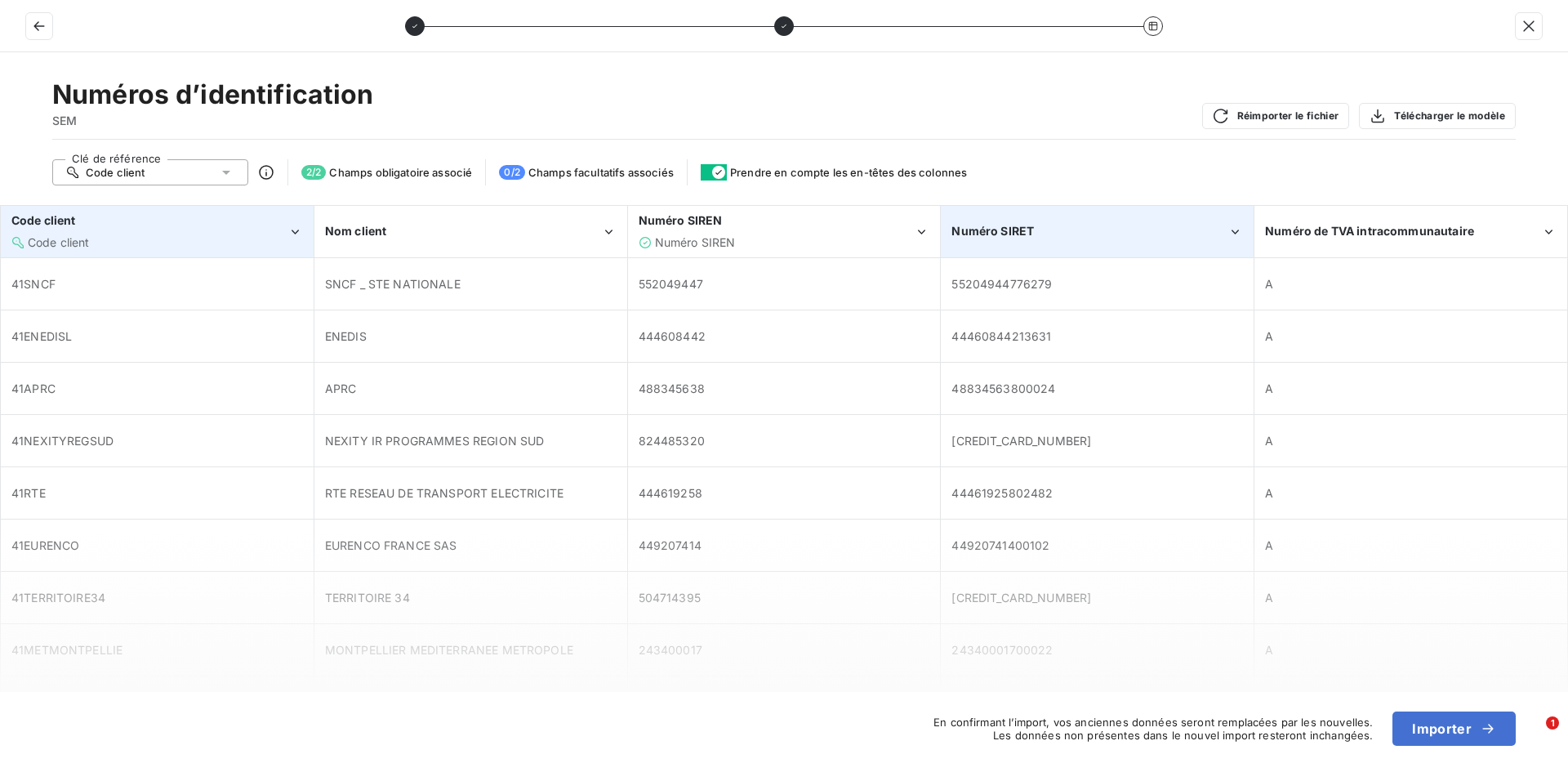
click at [1115, 250] on div "Numéro SIRET" at bounding box center [1098, 231] width 312 height 50
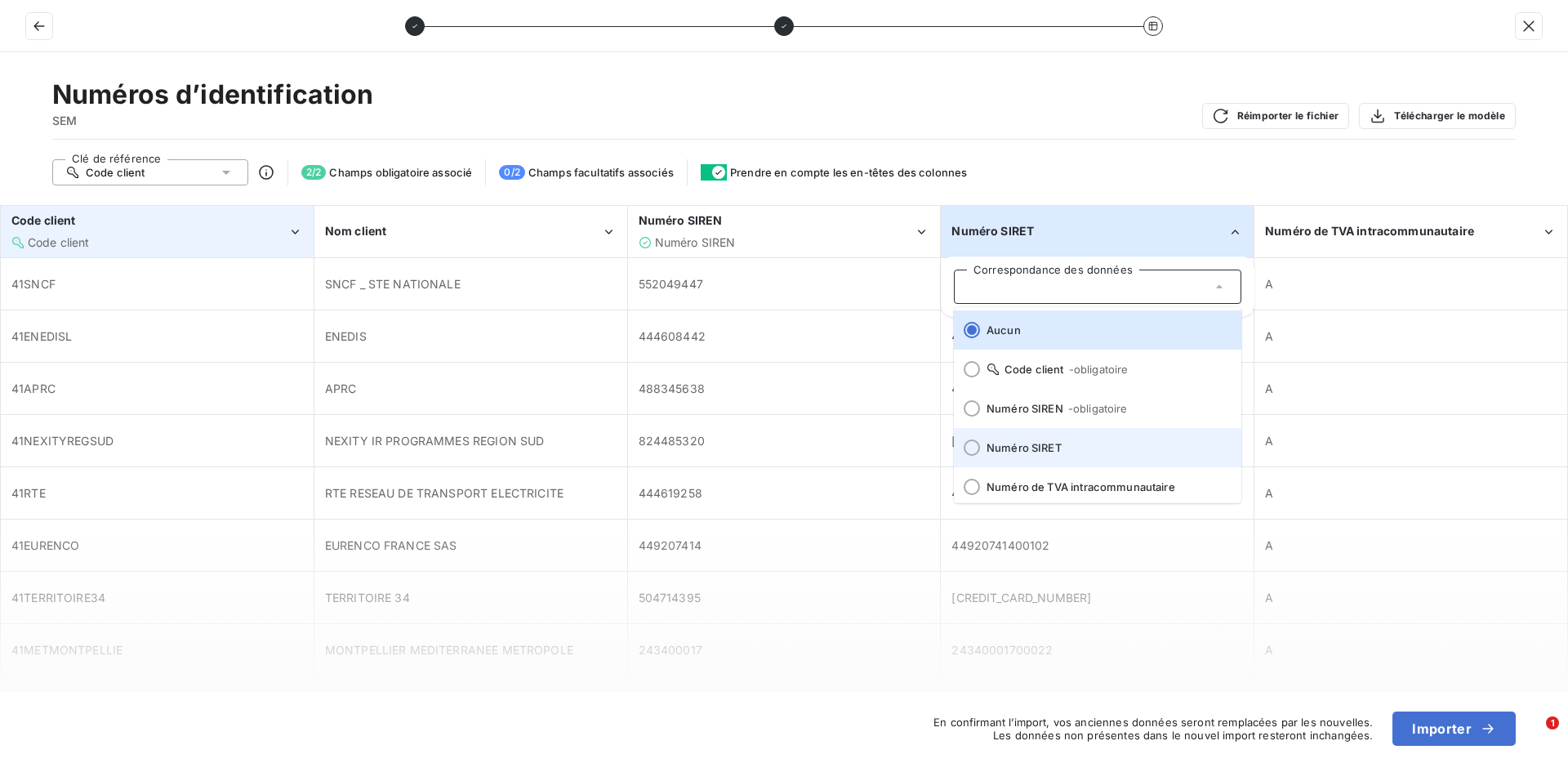
click at [1064, 444] on span "Numéro SIRET" at bounding box center [1108, 448] width 241 height 14
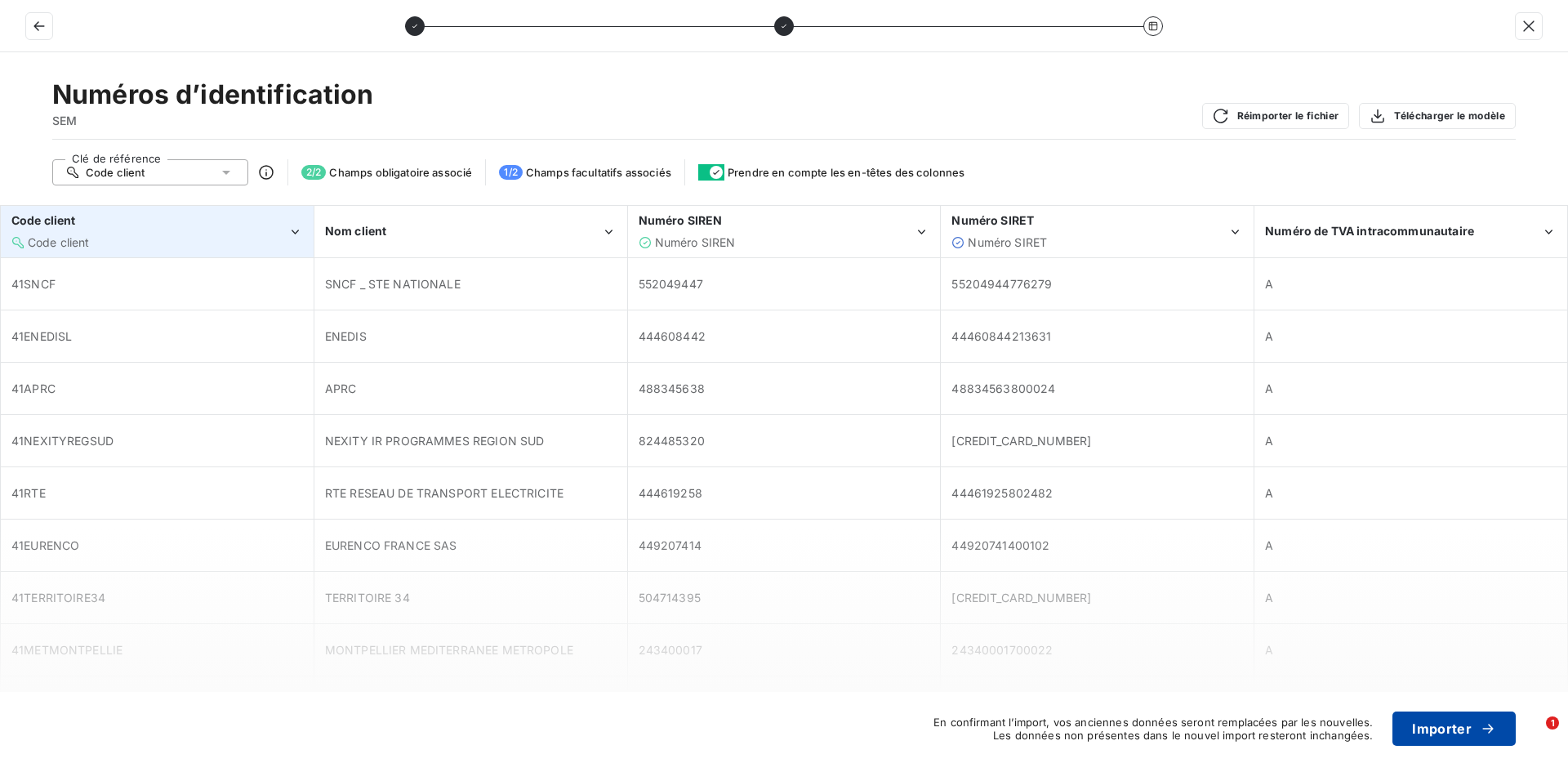
click at [1453, 731] on button "Importer" at bounding box center [1454, 729] width 123 height 34
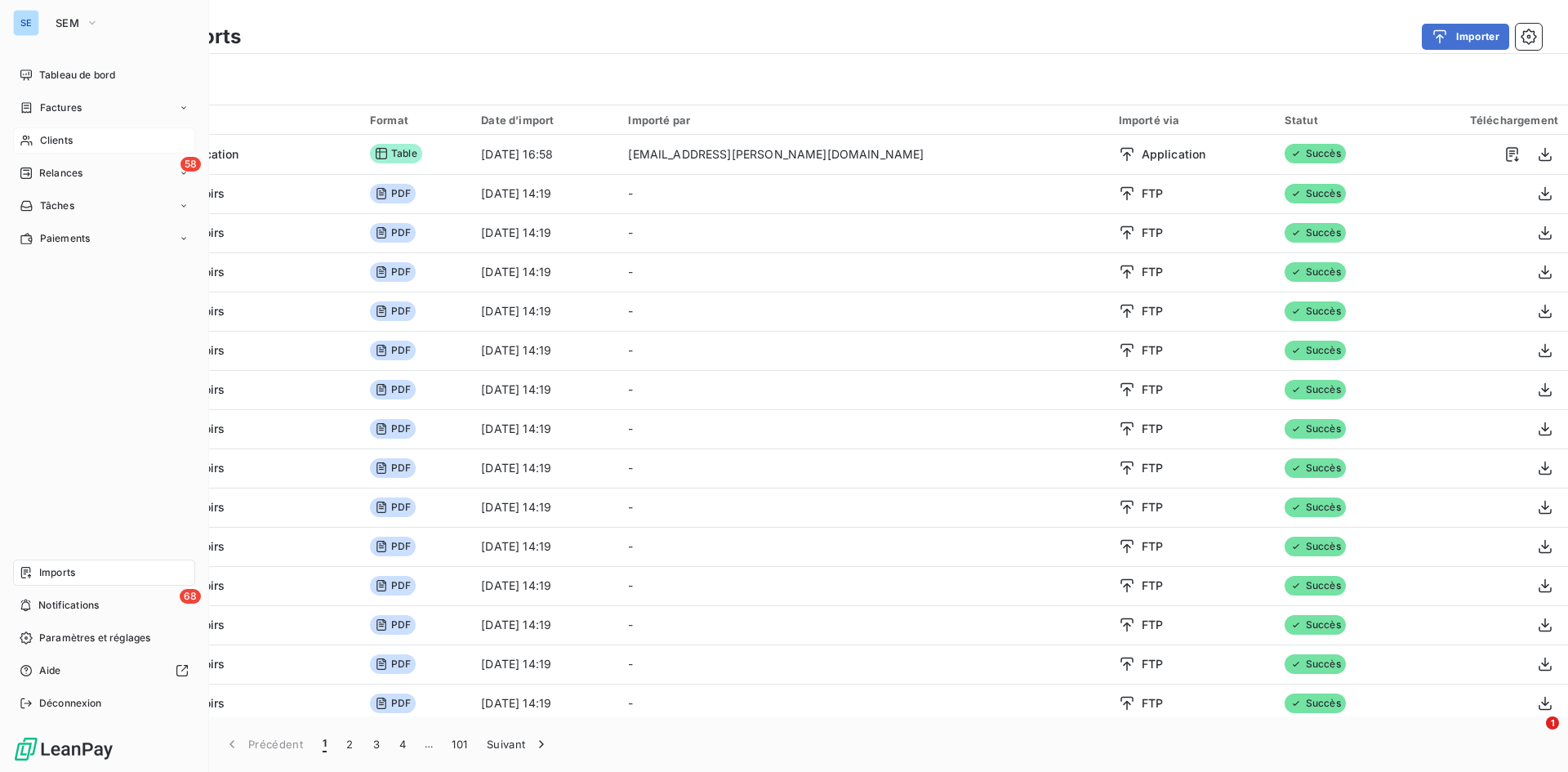
click at [55, 144] on span "Clients" at bounding box center [56, 141] width 32 height 14
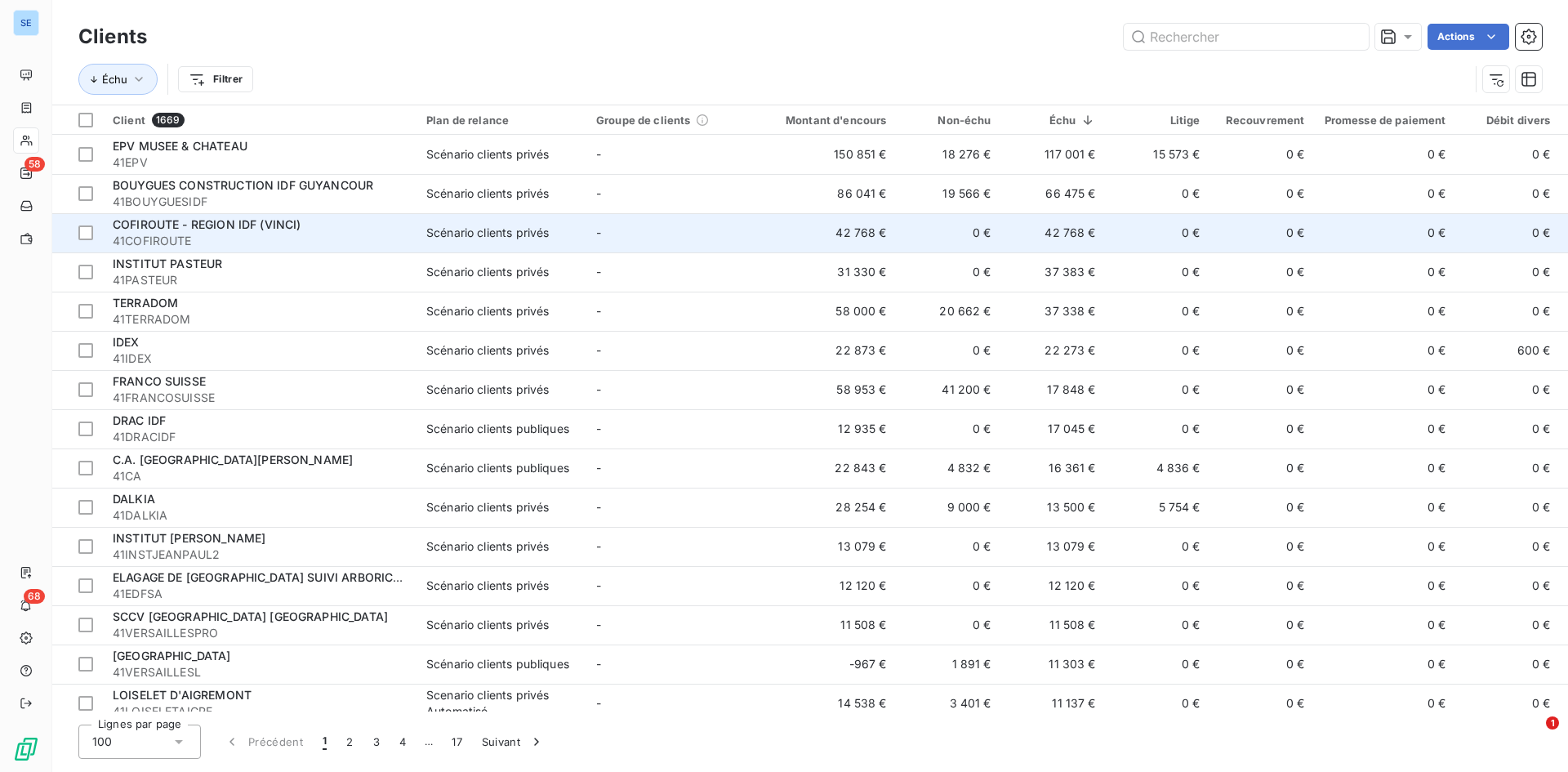
click at [186, 241] on span "41COFIROUTE" at bounding box center [259, 241] width 295 height 16
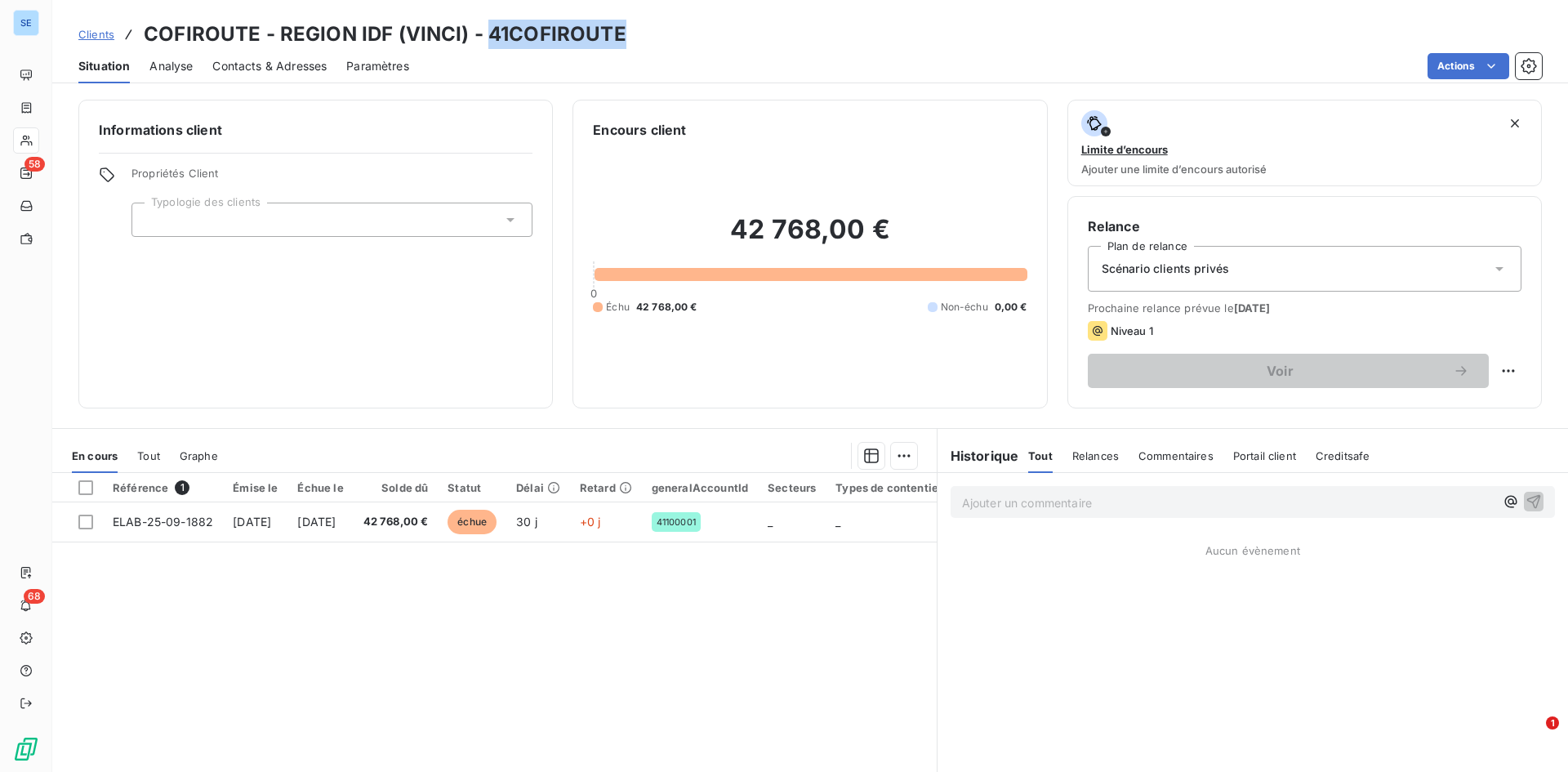
drag, startPoint x: 626, startPoint y: 32, endPoint x: 487, endPoint y: 37, distance: 139.1
click at [487, 37] on div "Clients COFIROUTE - REGION IDF (VINCI) - 41COFIROUTE" at bounding box center [810, 34] width 1516 height 30
copy h3 "41COFIROUTE"
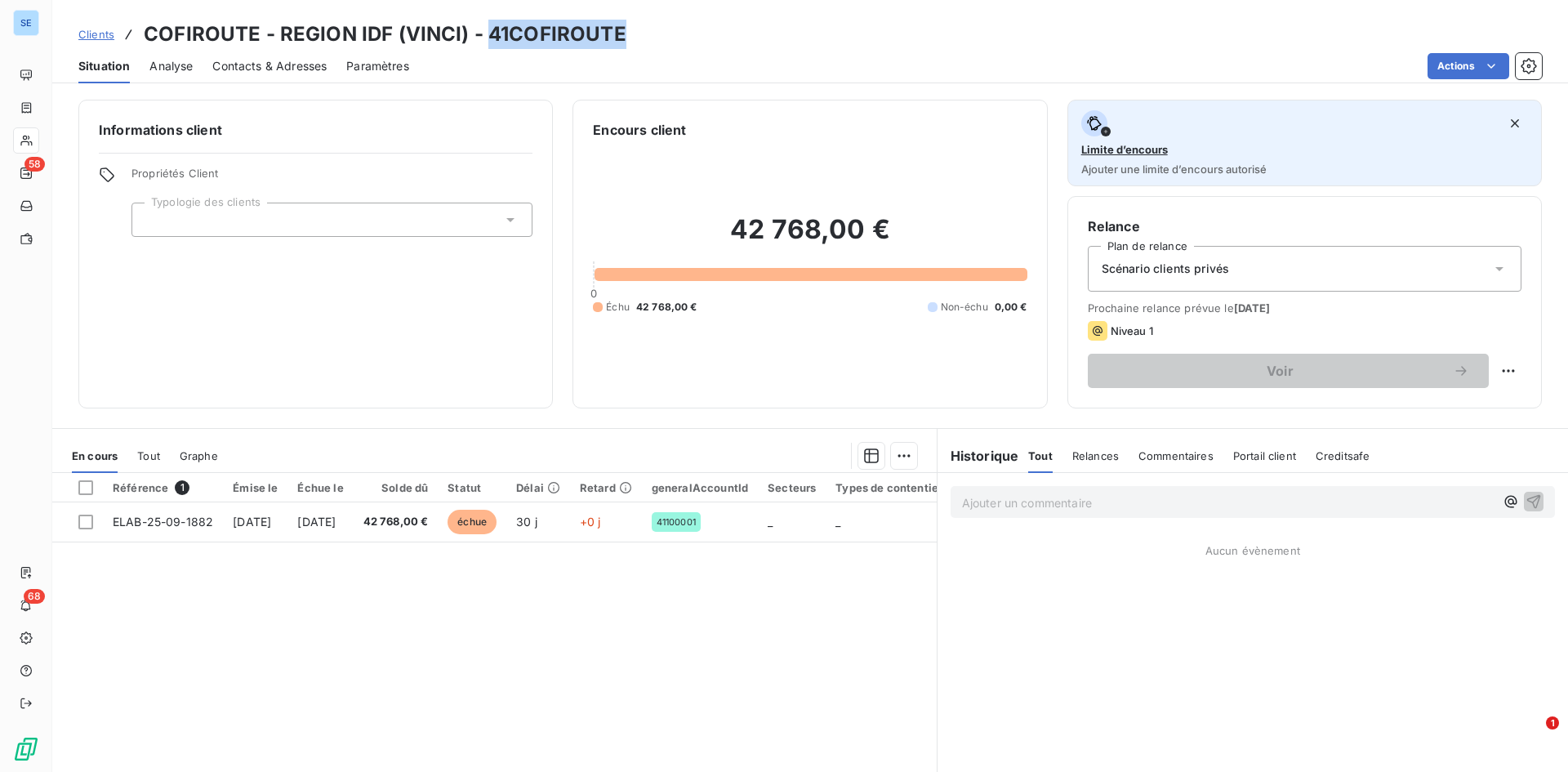
click at [1312, 149] on div "Limite d’encours Ajouter une limite d’encours autorisé" at bounding box center [1305, 142] width 447 height 66
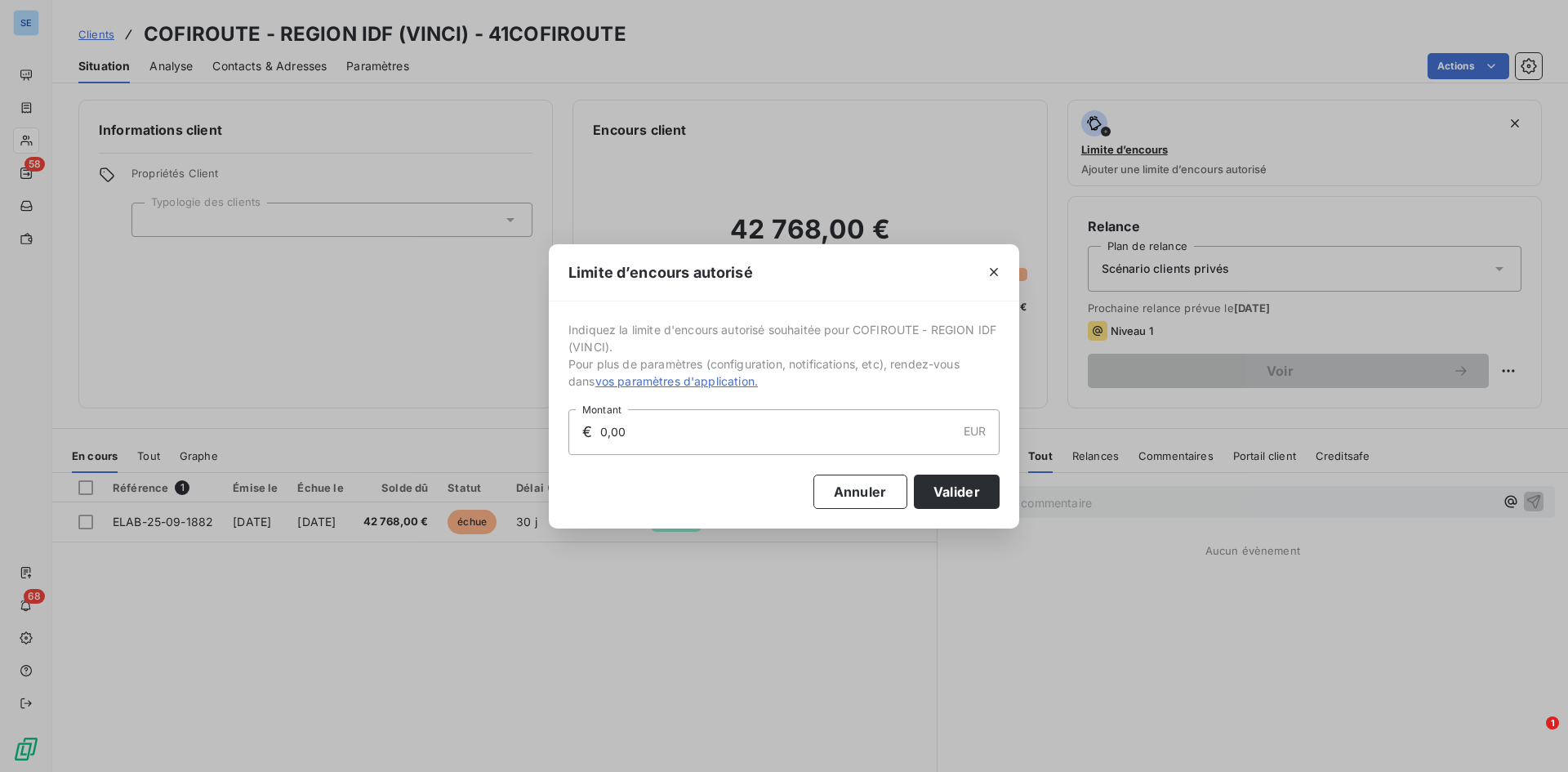
drag, startPoint x: 866, startPoint y: 501, endPoint x: 988, endPoint y: 376, distance: 174.7
click at [866, 501] on button "Annuler" at bounding box center [860, 492] width 94 height 34
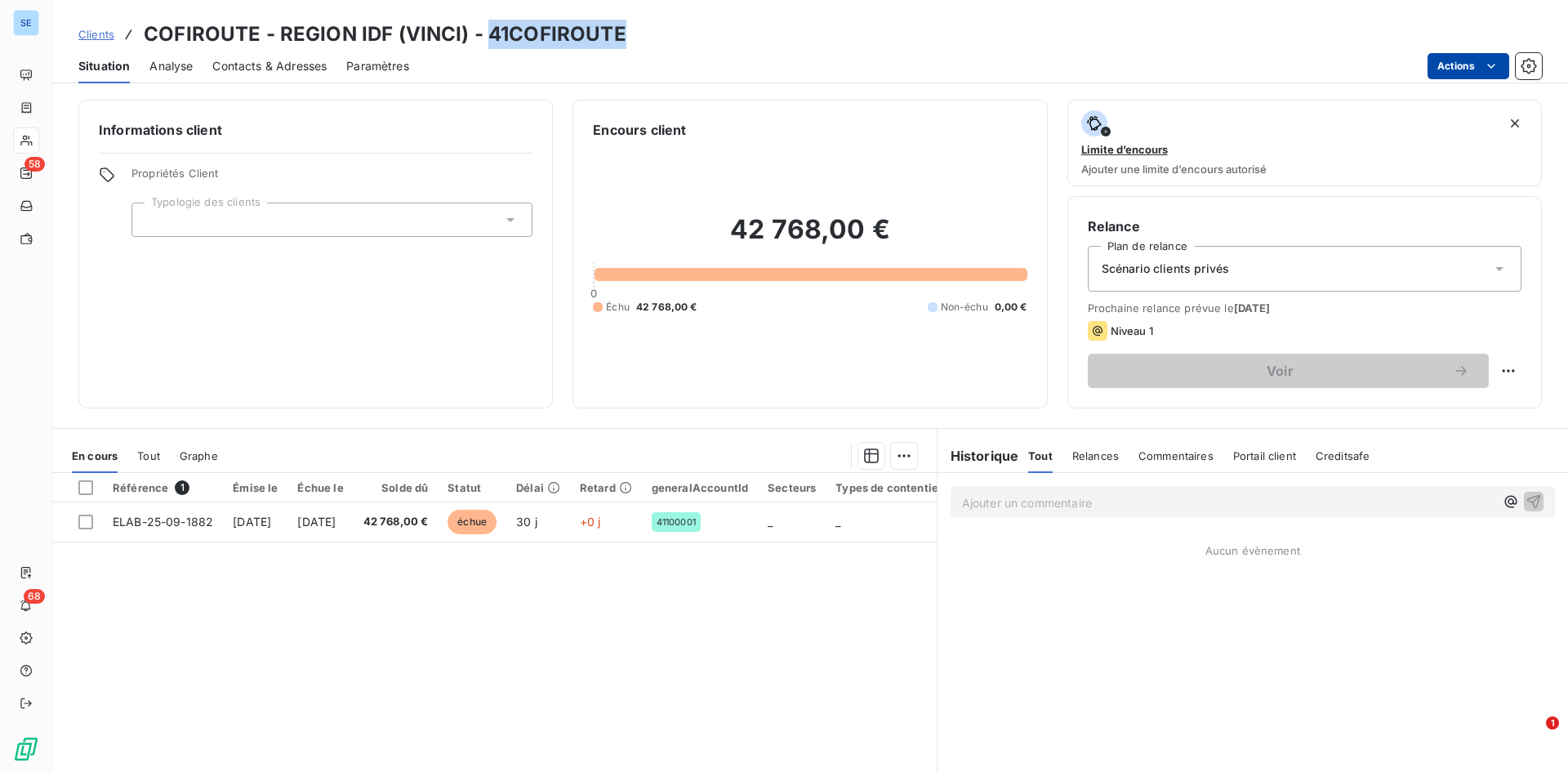
click at [1497, 57] on html "SE 58 68 Clients COFIROUTE - REGION IDF (VINCI) - 41COFIROUTE Situation Analyse…" at bounding box center [784, 386] width 1568 height 772
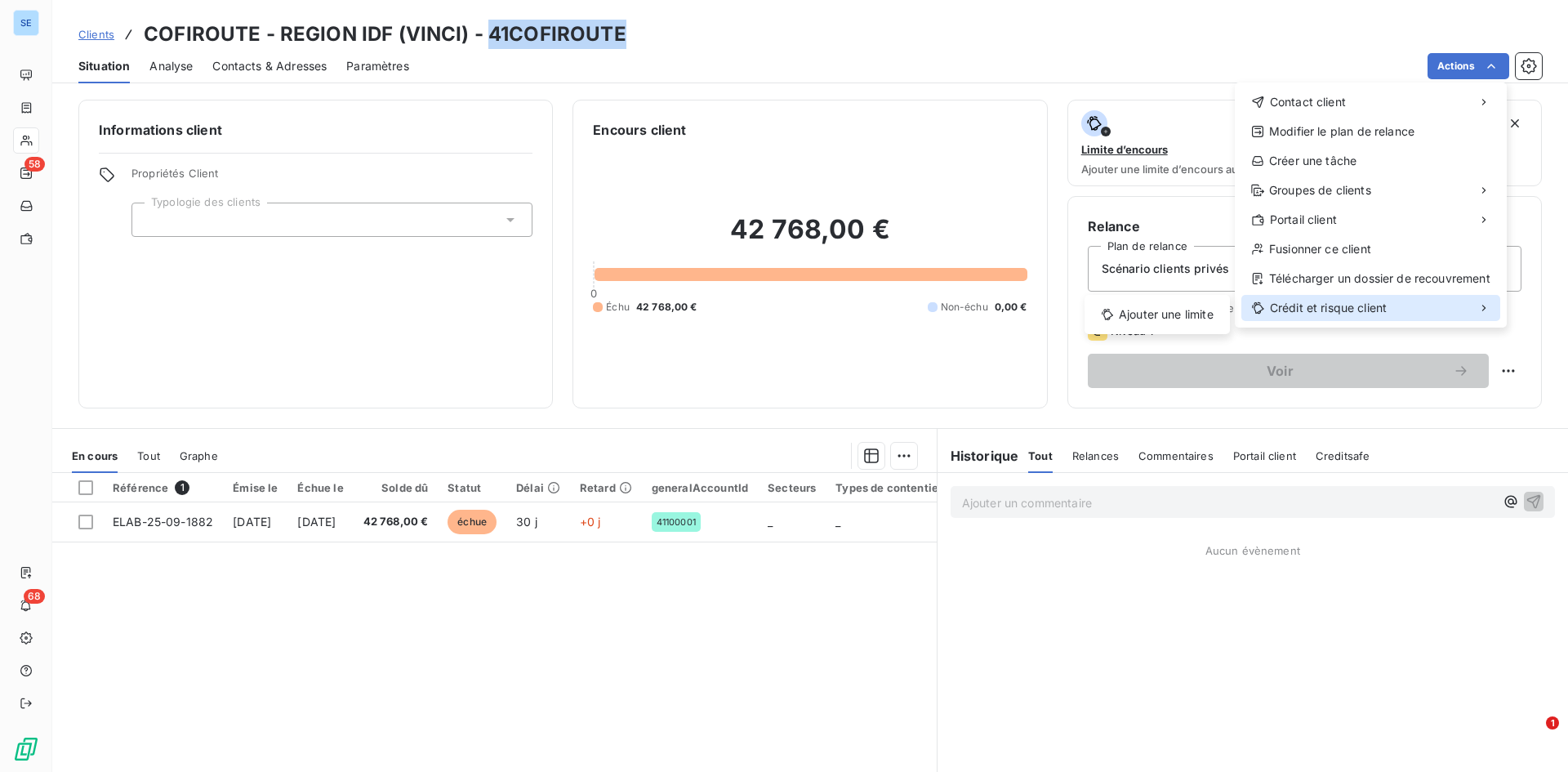
click at [1313, 313] on span "Crédit et risque client" at bounding box center [1328, 308] width 117 height 16
click at [978, 32] on html "SE 58 68 Clients COFIROUTE - REGION IDF (VINCI) - 41COFIROUTE Situation Analyse…" at bounding box center [784, 386] width 1568 height 772
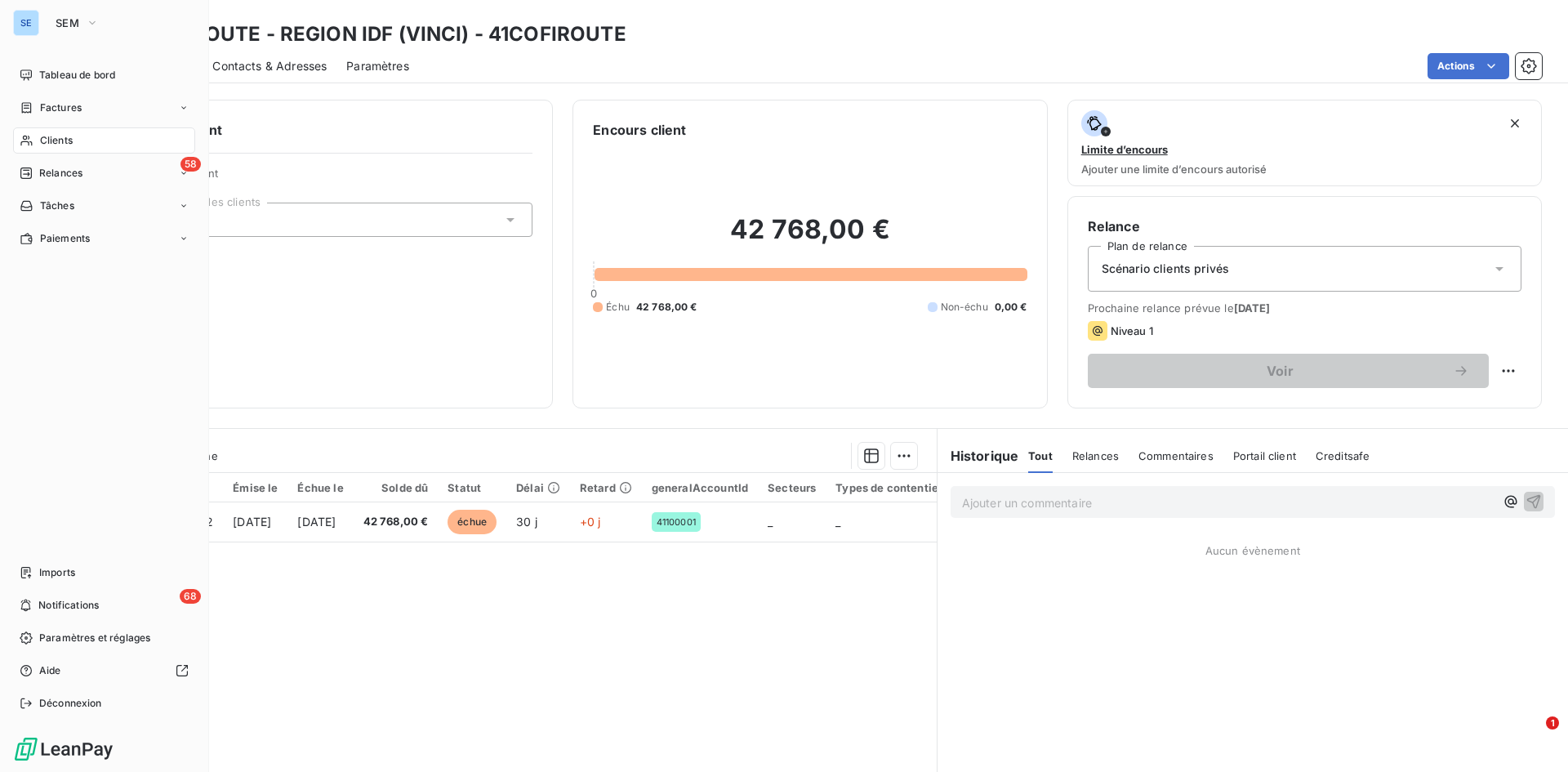
click at [50, 137] on span "Clients" at bounding box center [56, 141] width 32 height 14
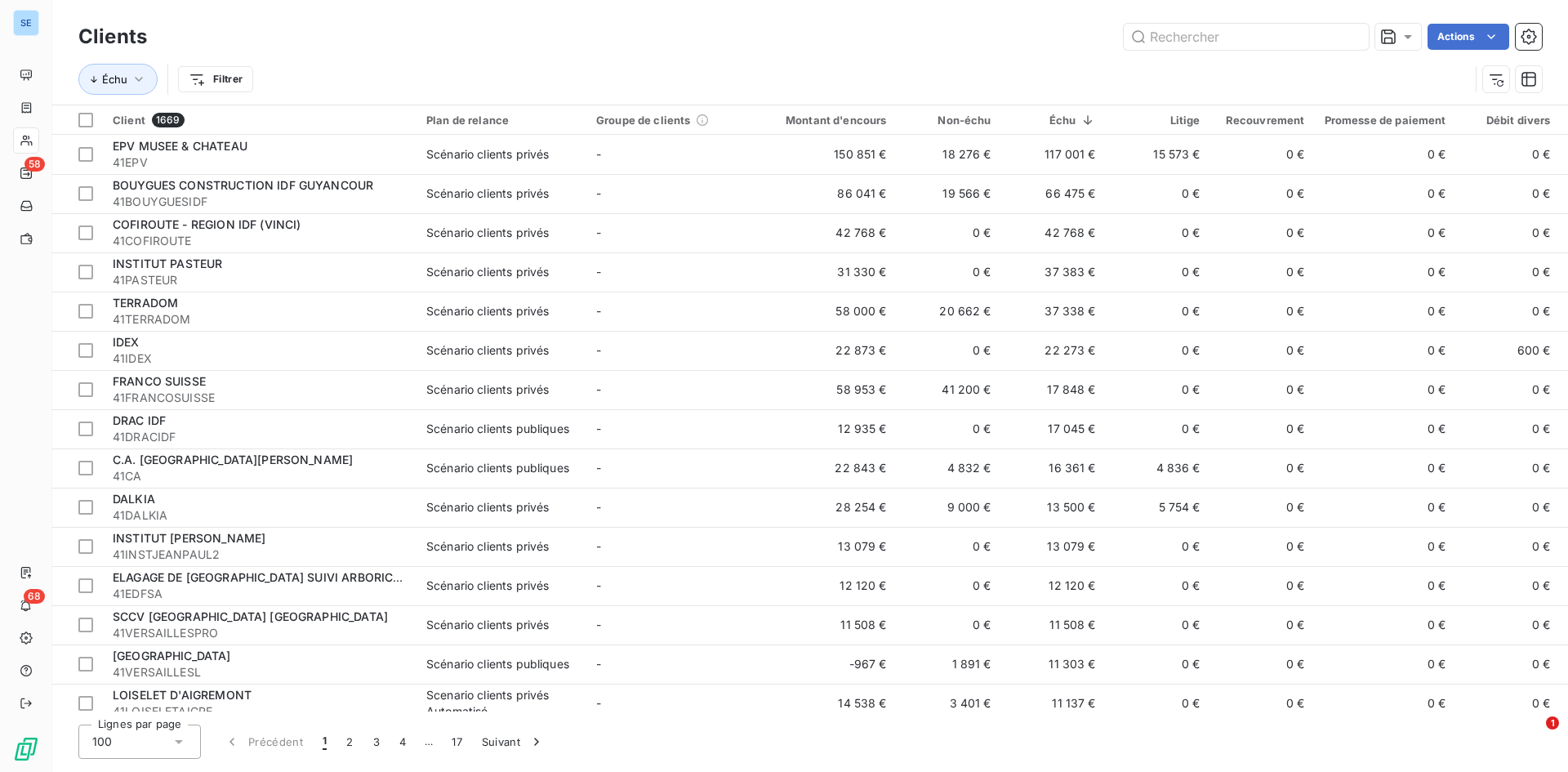
click at [1501, 40] on html "SE 58 68 Clients Actions Échu Filtrer Client 1669 Plan de relance Groupe de cli…" at bounding box center [784, 386] width 1568 height 772
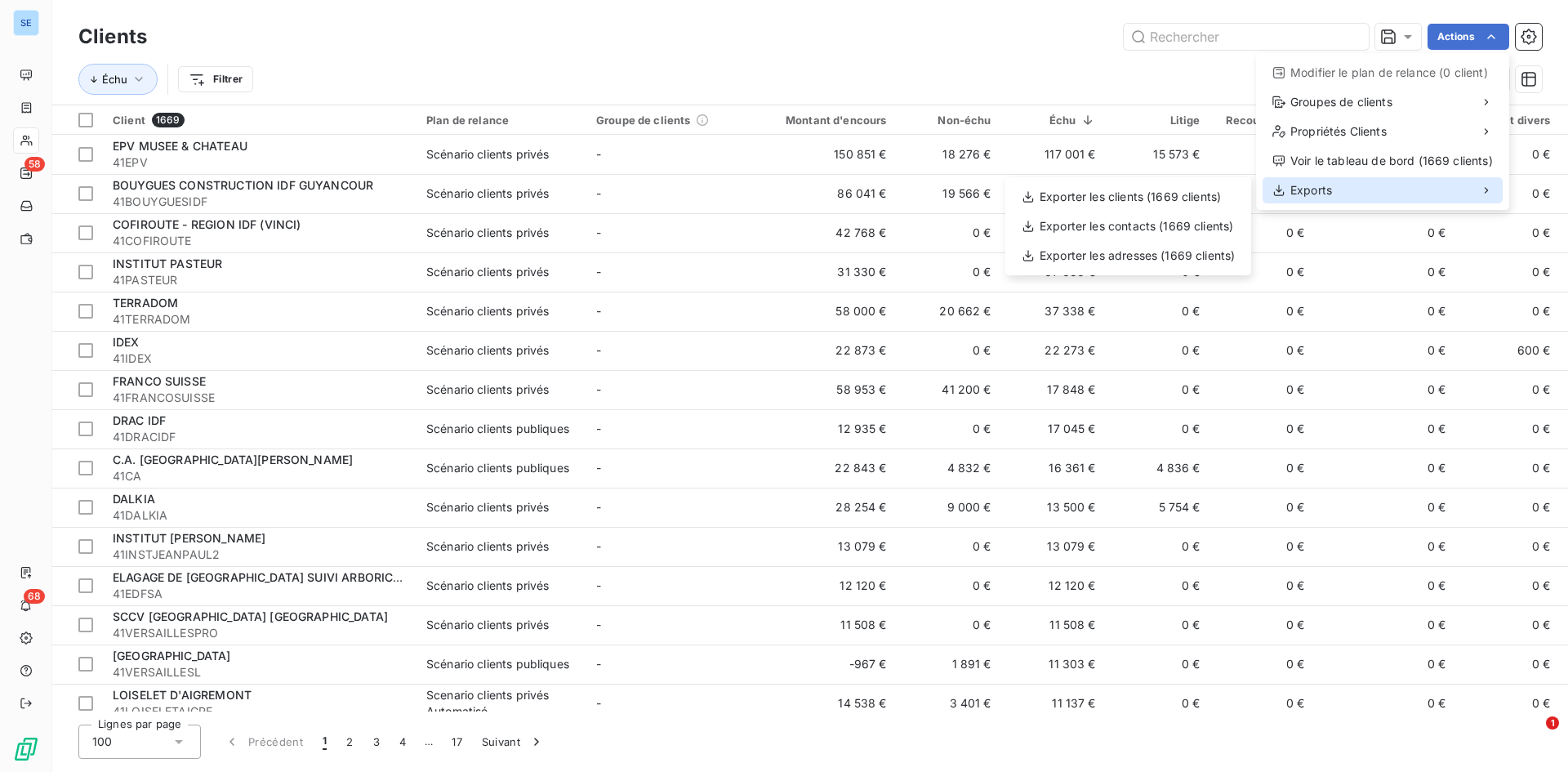
click at [1398, 192] on div "Exports" at bounding box center [1382, 190] width 240 height 26
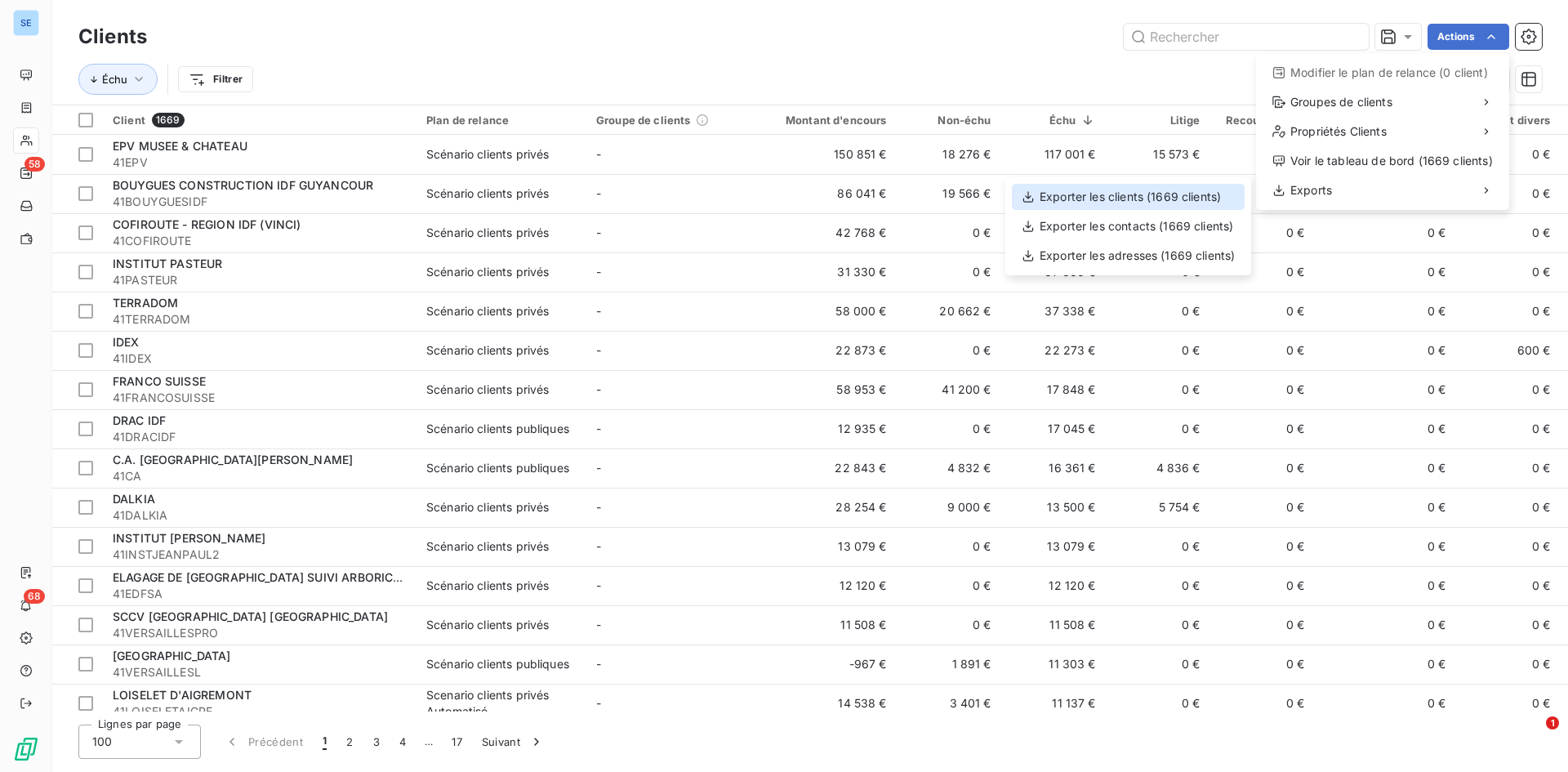
click at [1153, 193] on div "Exporter les clients (1669 clients)" at bounding box center [1128, 196] width 233 height 26
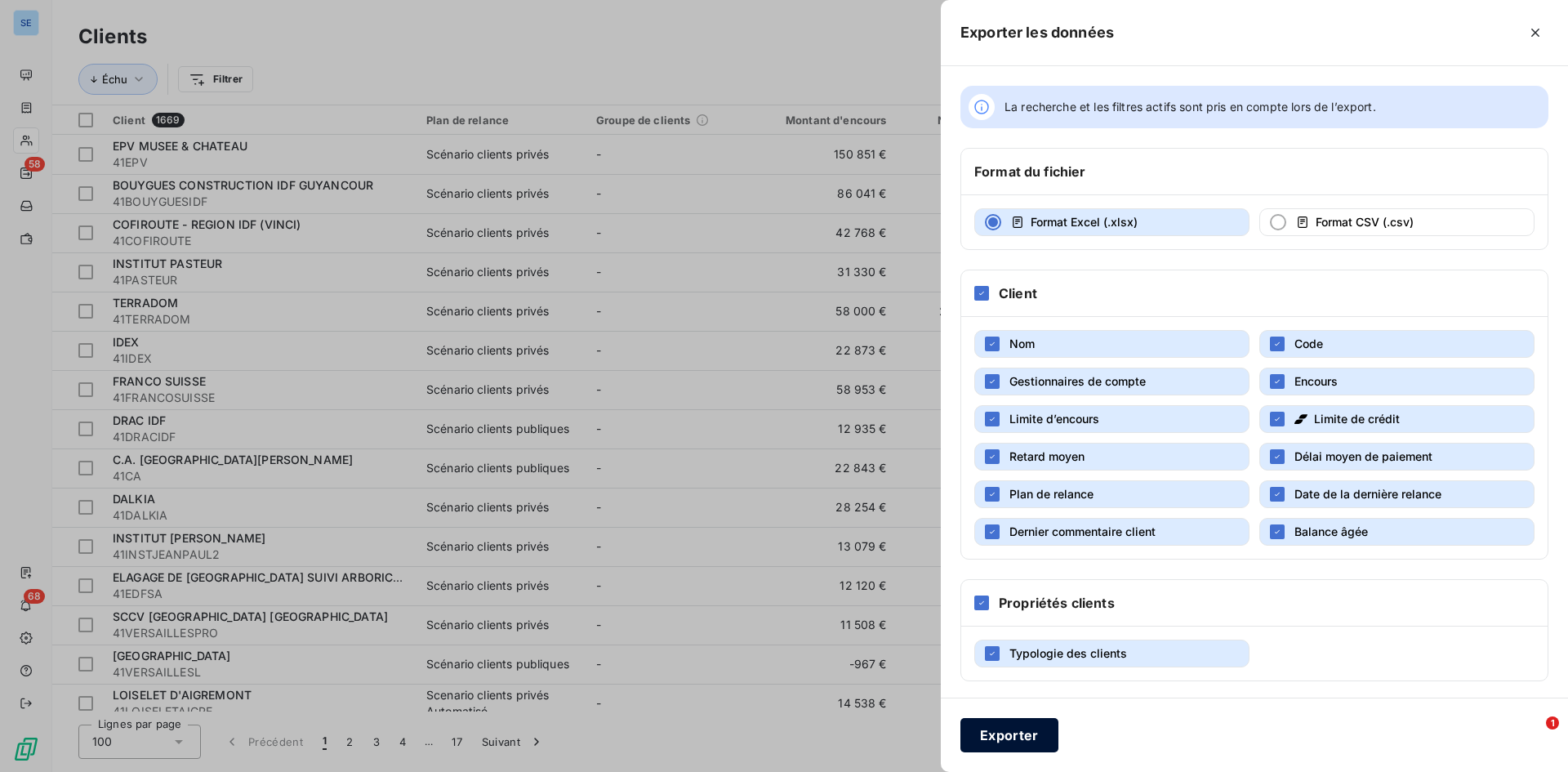
click at [1012, 747] on button "Exporter" at bounding box center [1010, 735] width 98 height 34
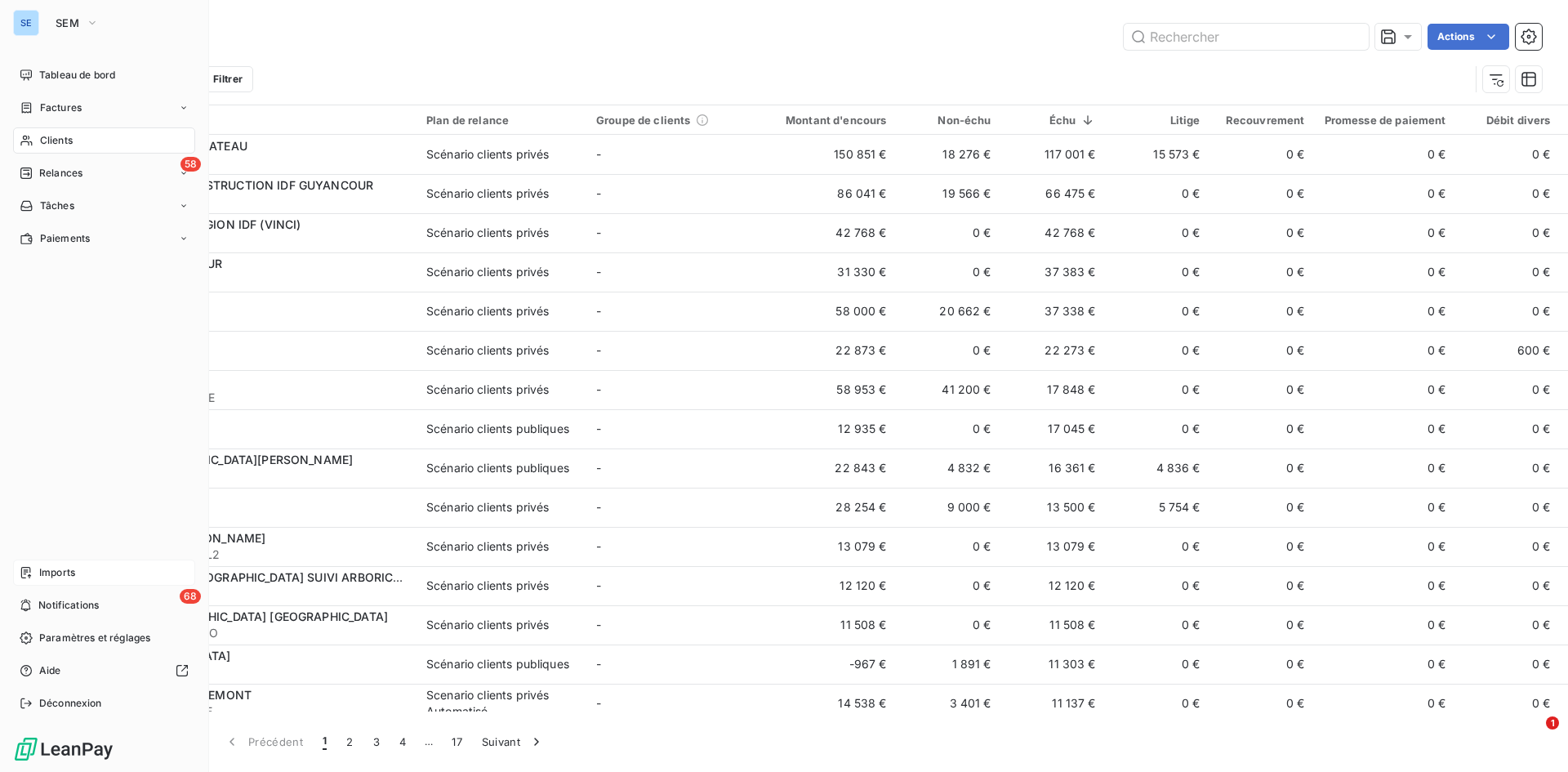
click at [61, 576] on span "Imports" at bounding box center [58, 573] width 36 height 14
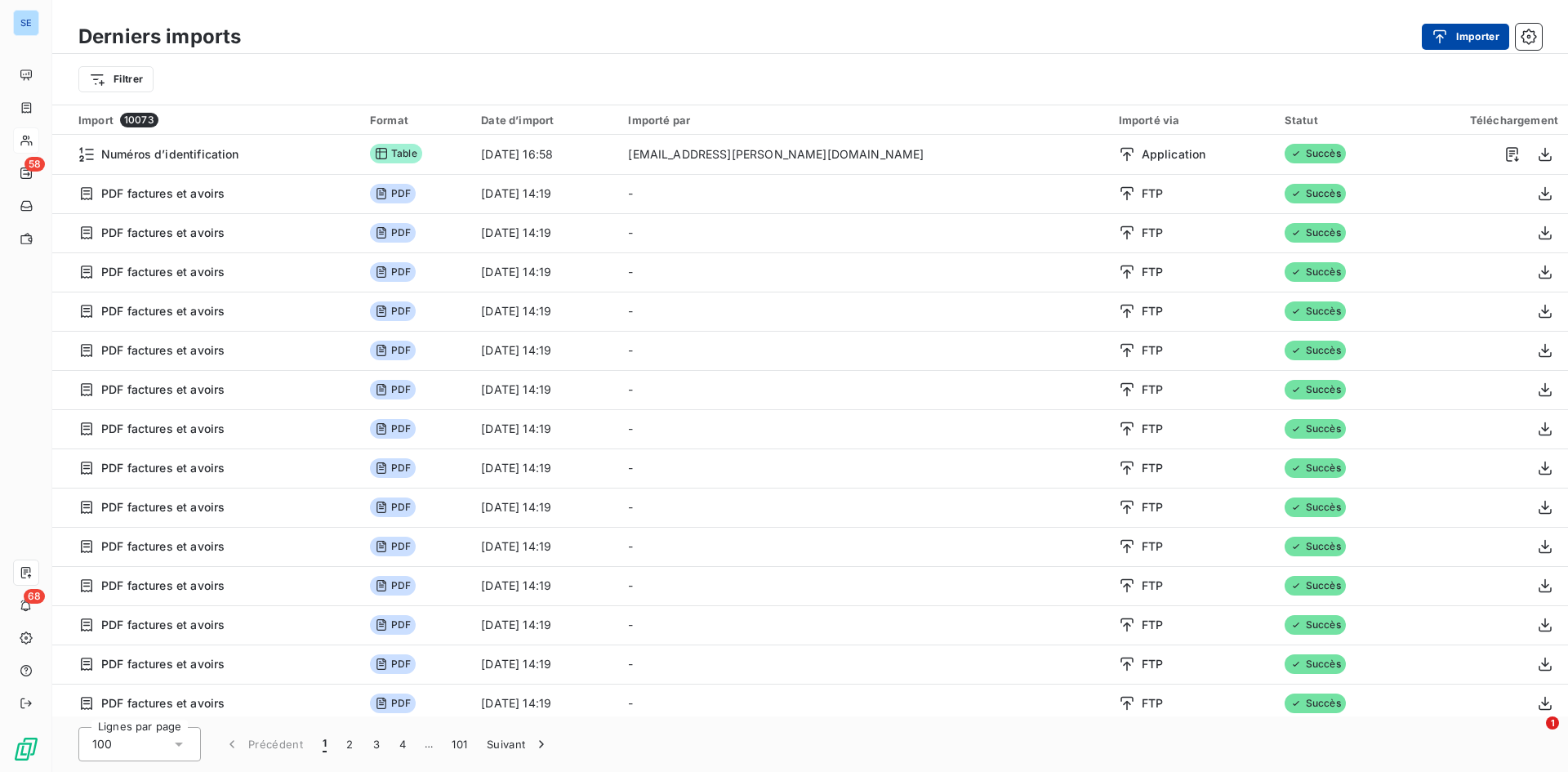
click at [1453, 32] on div "button" at bounding box center [1444, 37] width 24 height 16
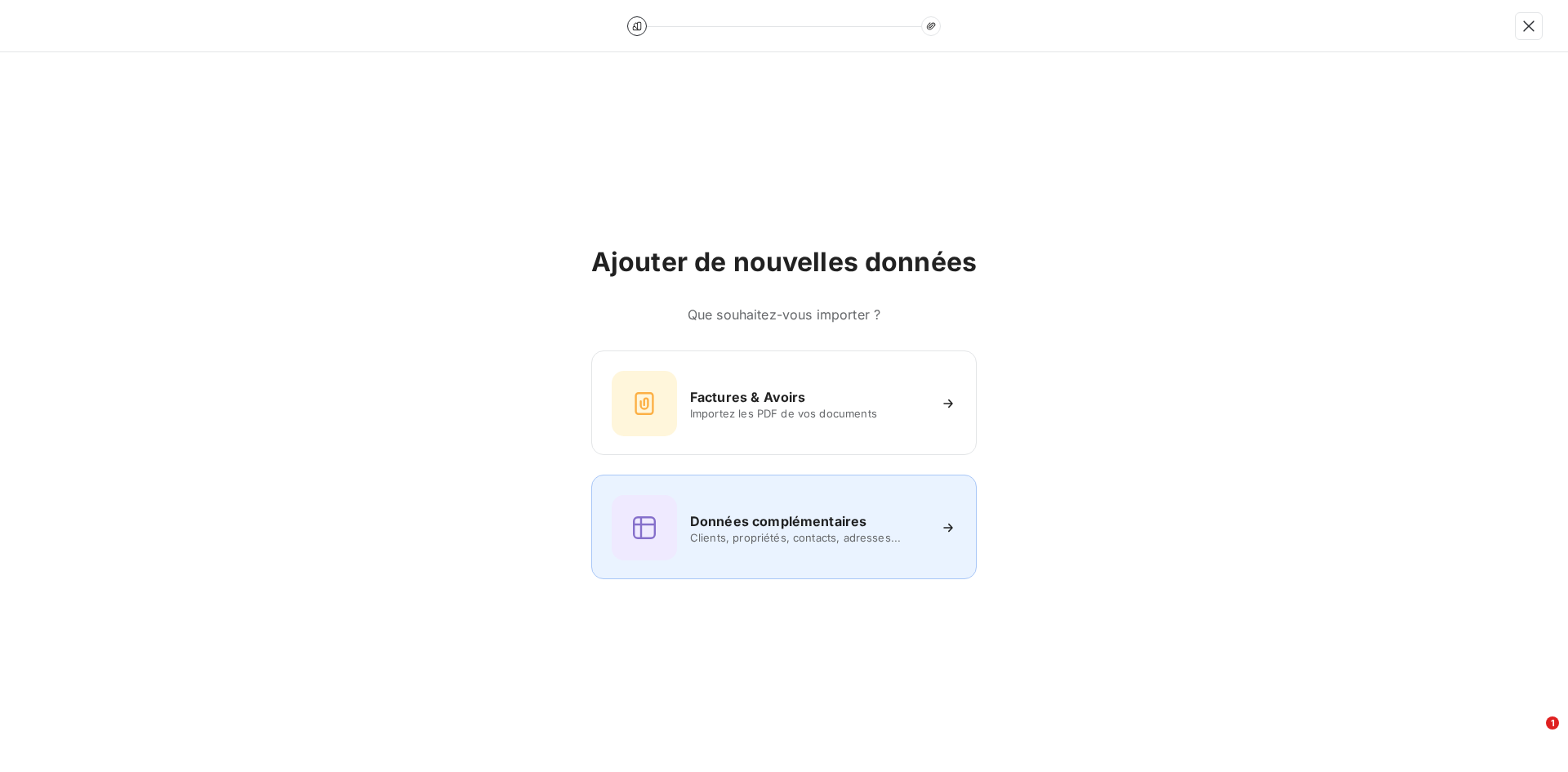
click at [829, 512] on h6 "Données complémentaires" at bounding box center [778, 522] width 177 height 20
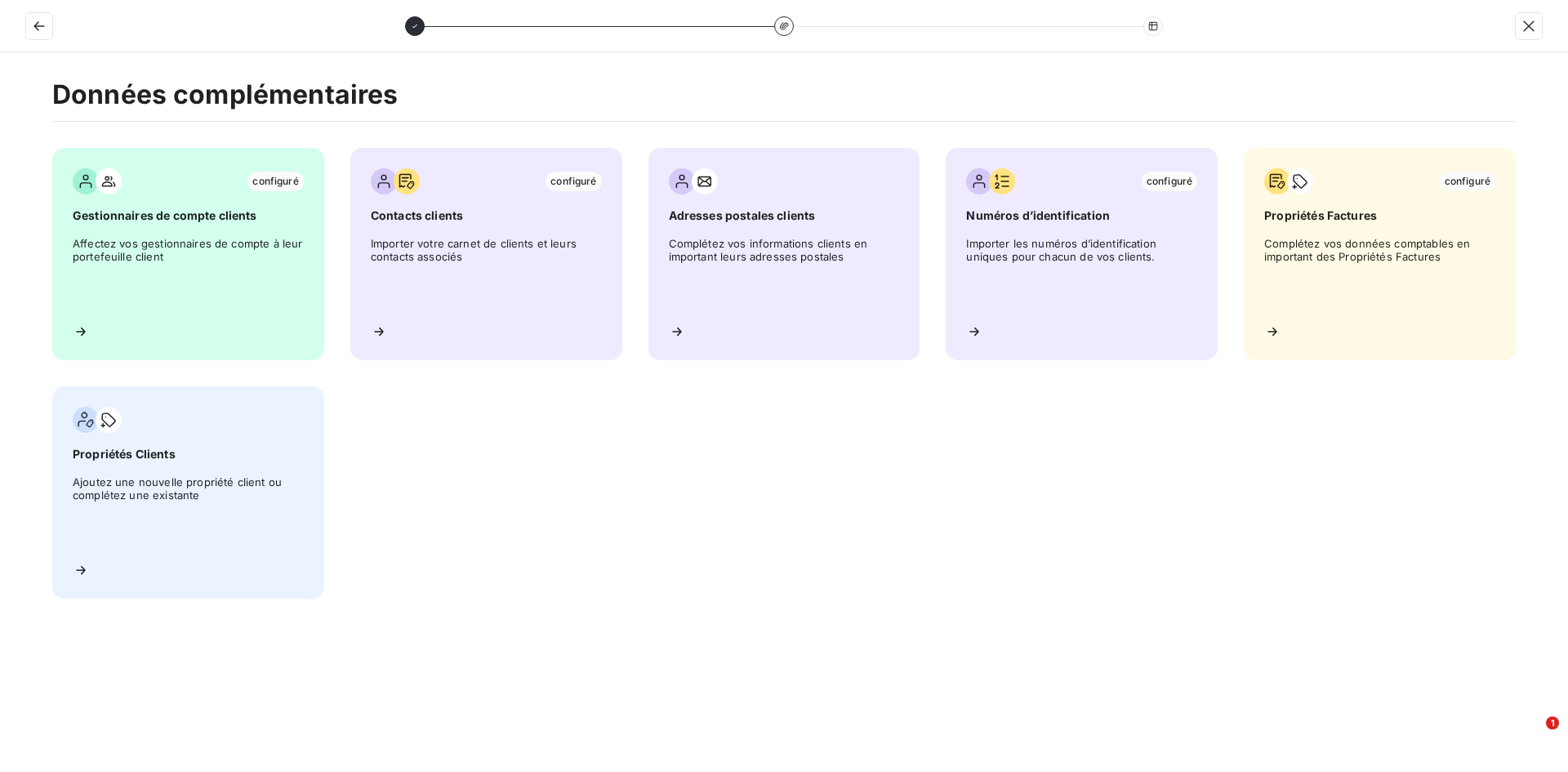
drag, startPoint x: 829, startPoint y: 512, endPoint x: 709, endPoint y: 447, distance: 136.5
click at [709, 454] on div "configuré Gestionnaires de compte clients Affectez vos gestionnaires de compte …" at bounding box center [784, 373] width 1464 height 451
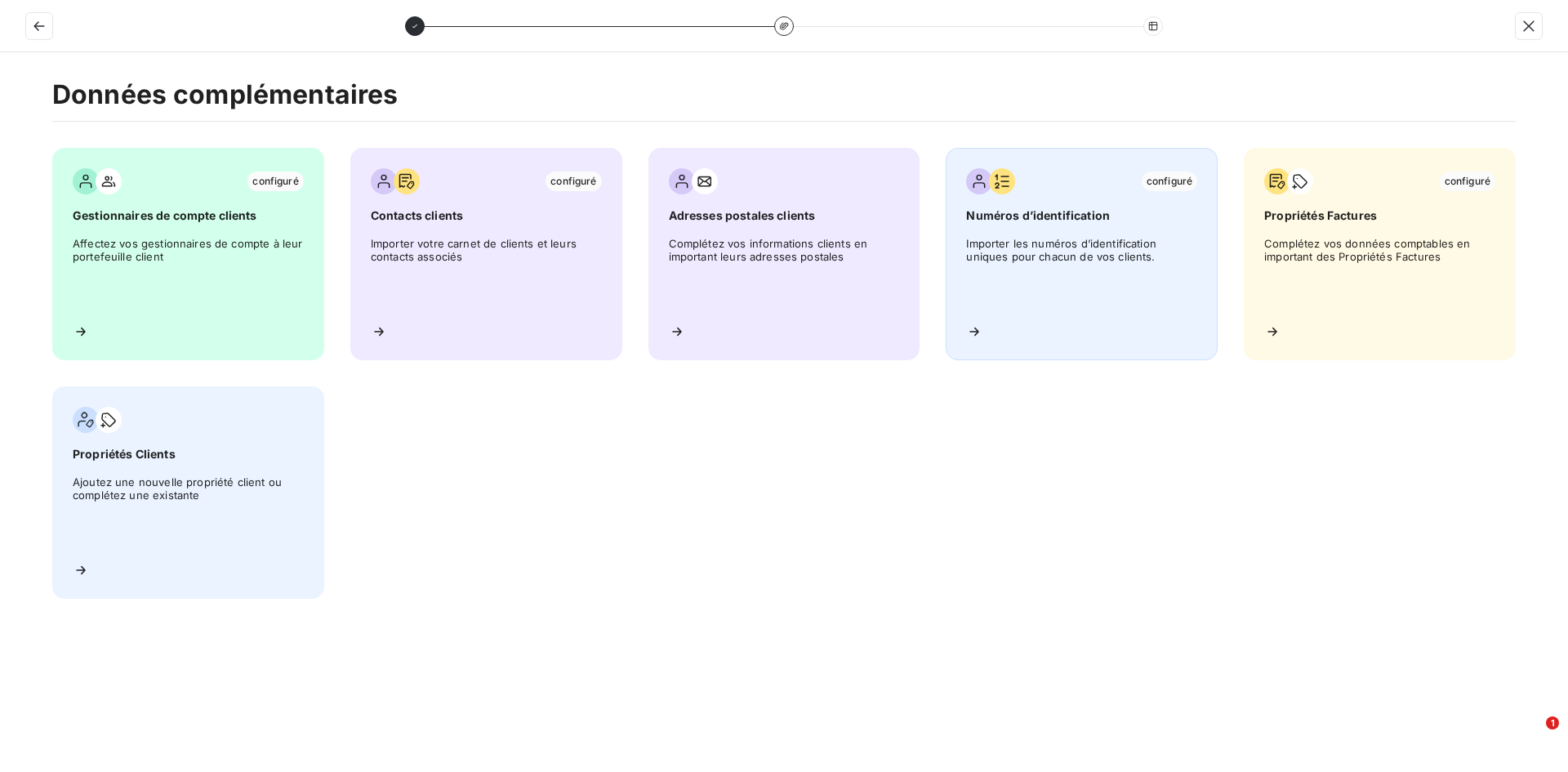
click at [1055, 232] on div "configuré Numéros d’identification Importer les numéros d’identification unique…" at bounding box center [1082, 254] width 272 height 213
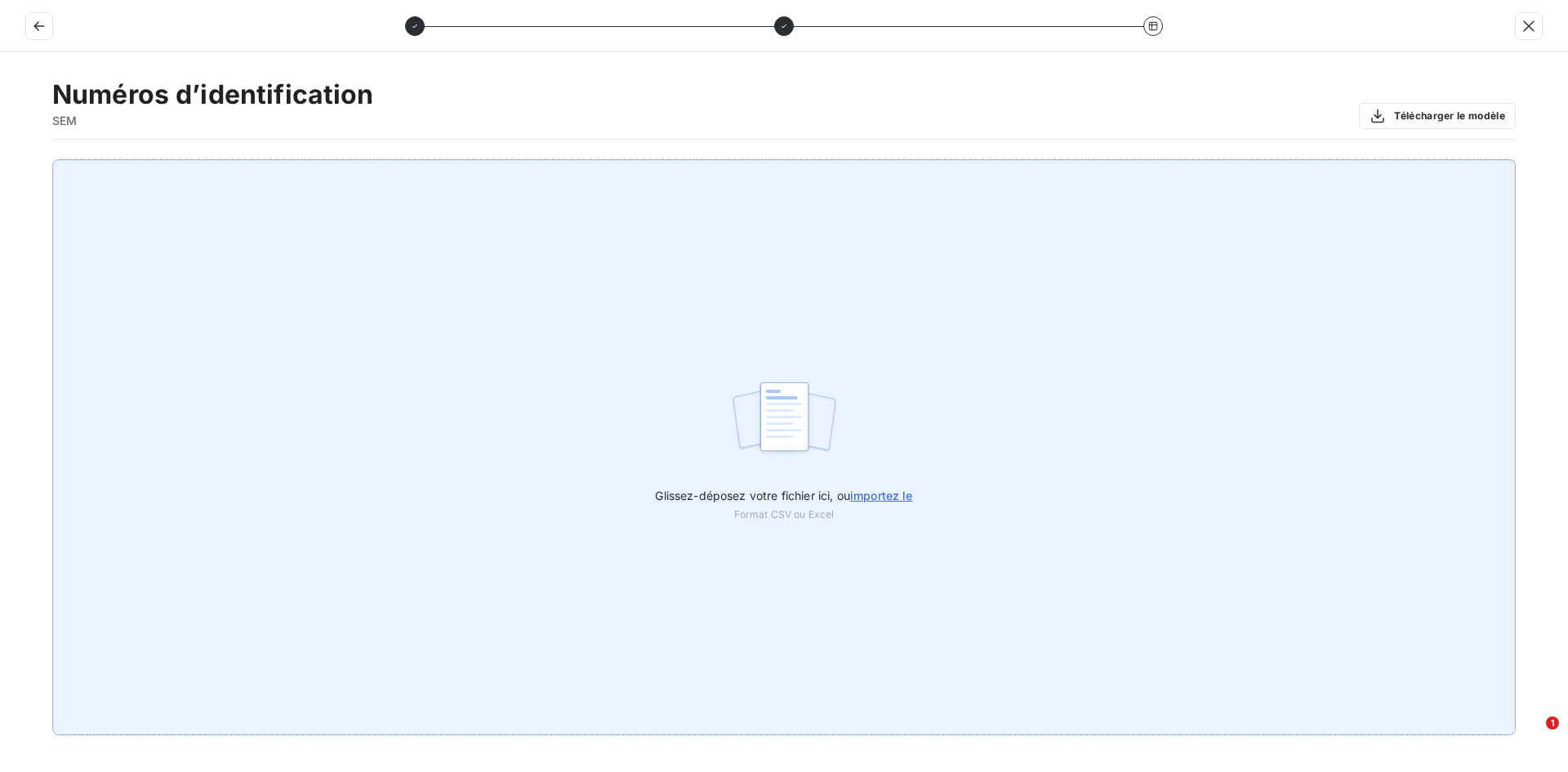
click at [879, 496] on span "importez le" at bounding box center [882, 495] width 63 height 14
click at [1, 160] on input "Glissez-déposez votre fichier ici, ou importez le" at bounding box center [0, 159] width 1 height 1
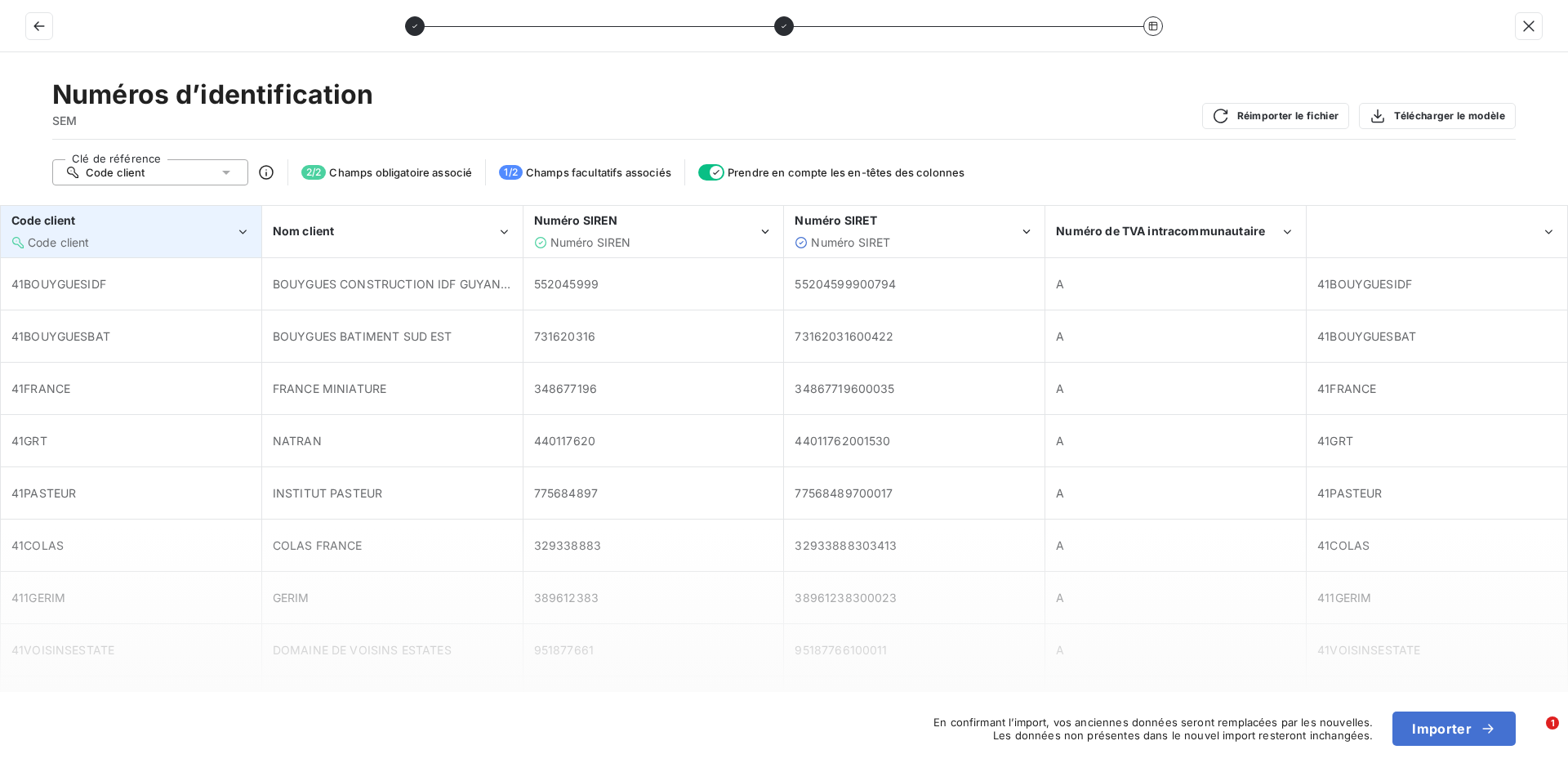
click at [246, 235] on icon "Code client" at bounding box center [242, 232] width 15 height 16
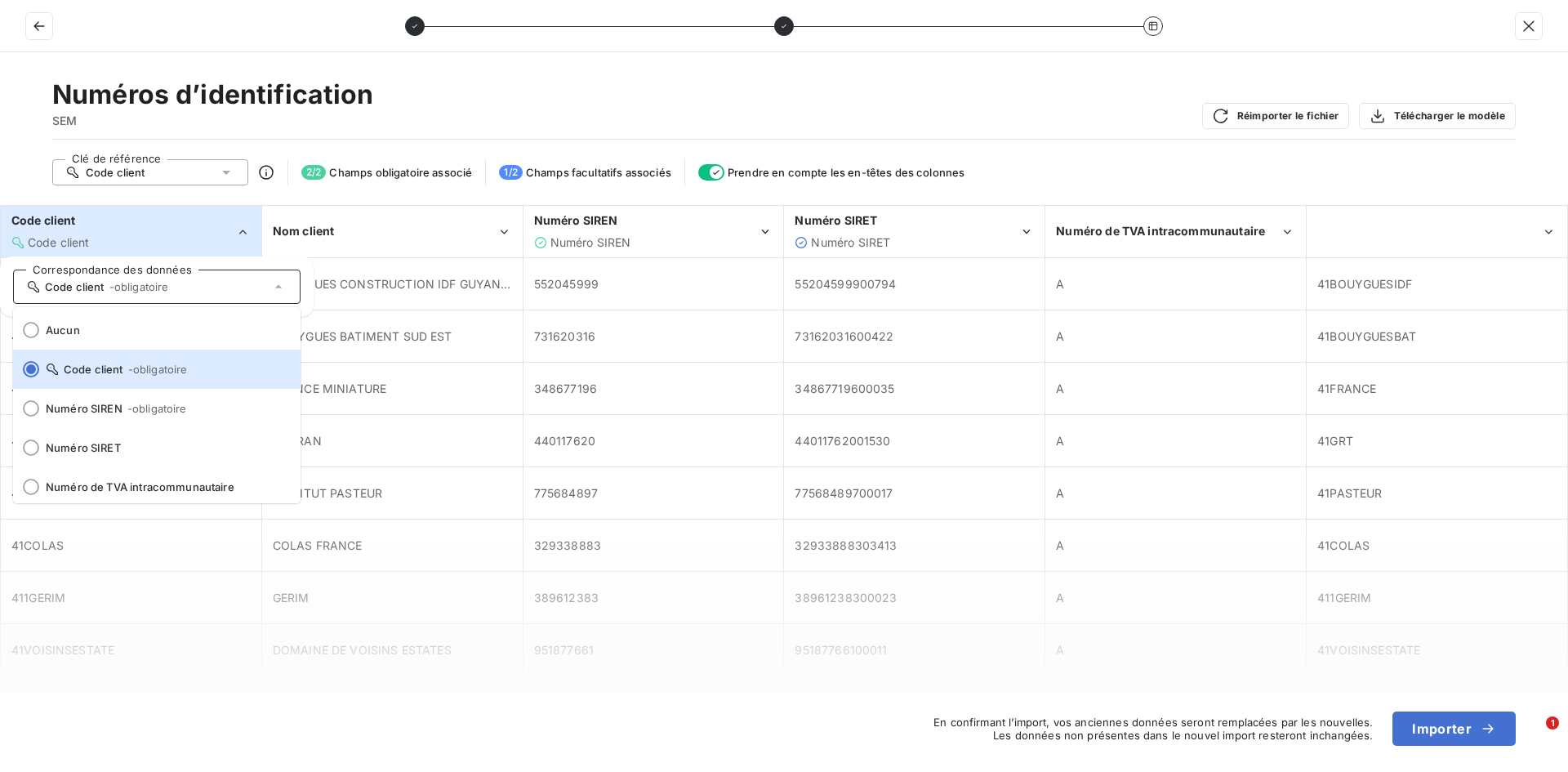
click at [246, 235] on icon "Code client" at bounding box center [242, 232] width 15 height 16
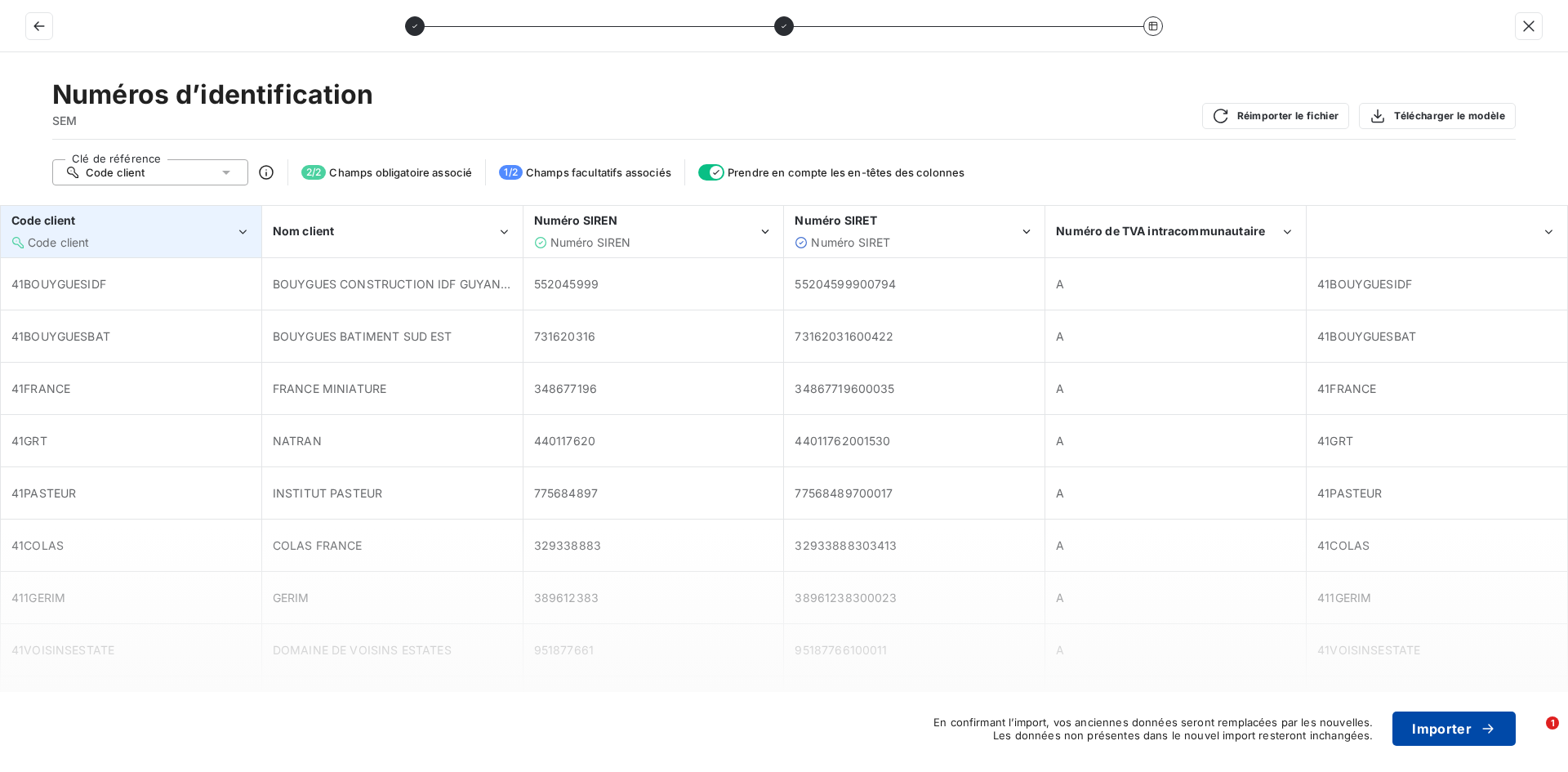
click at [1443, 726] on button "Importer" at bounding box center [1454, 729] width 123 height 34
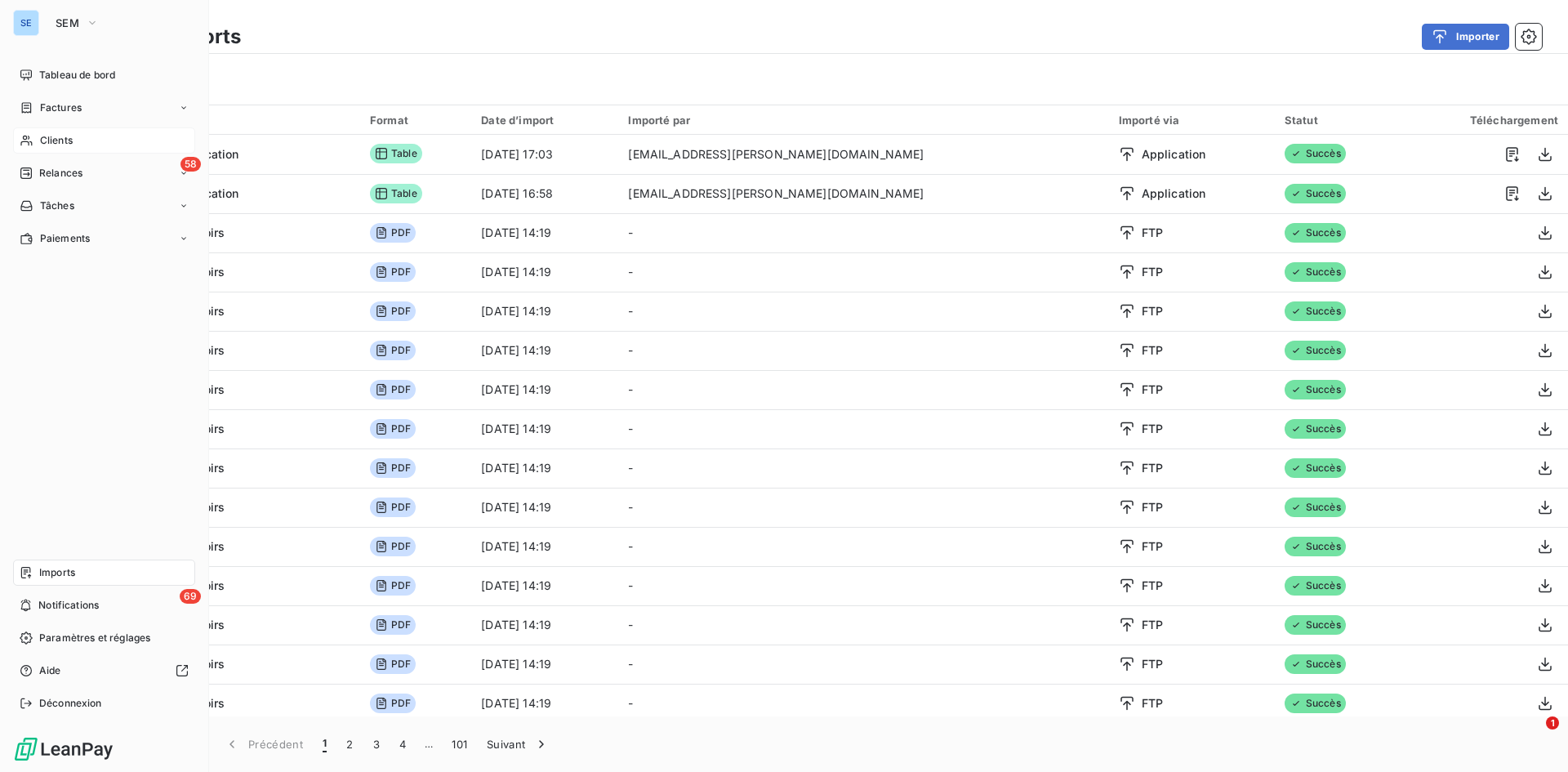
click at [28, 132] on div "Clients" at bounding box center [104, 140] width 182 height 26
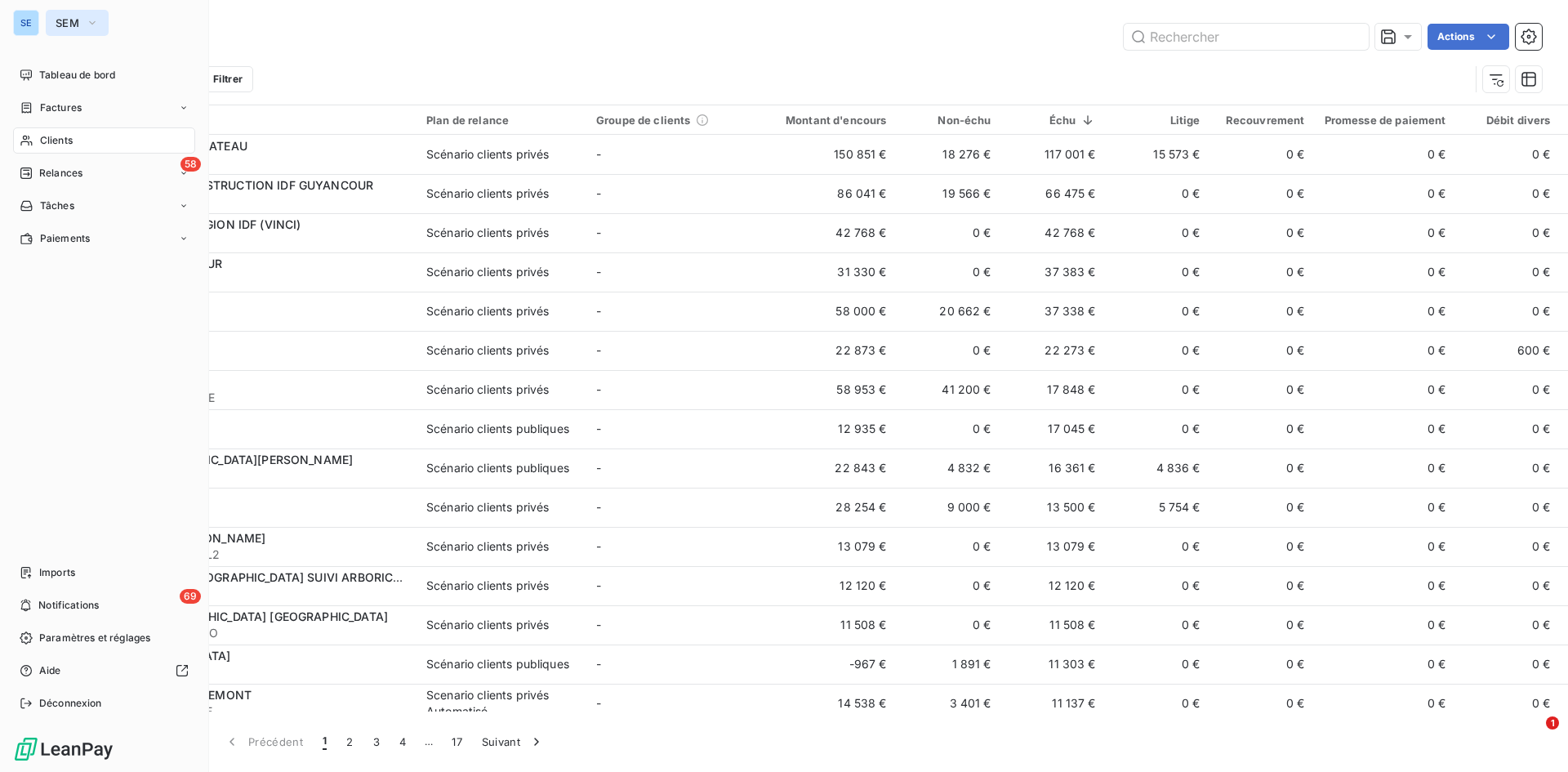
click at [67, 18] on span "SEM" at bounding box center [68, 23] width 23 height 14
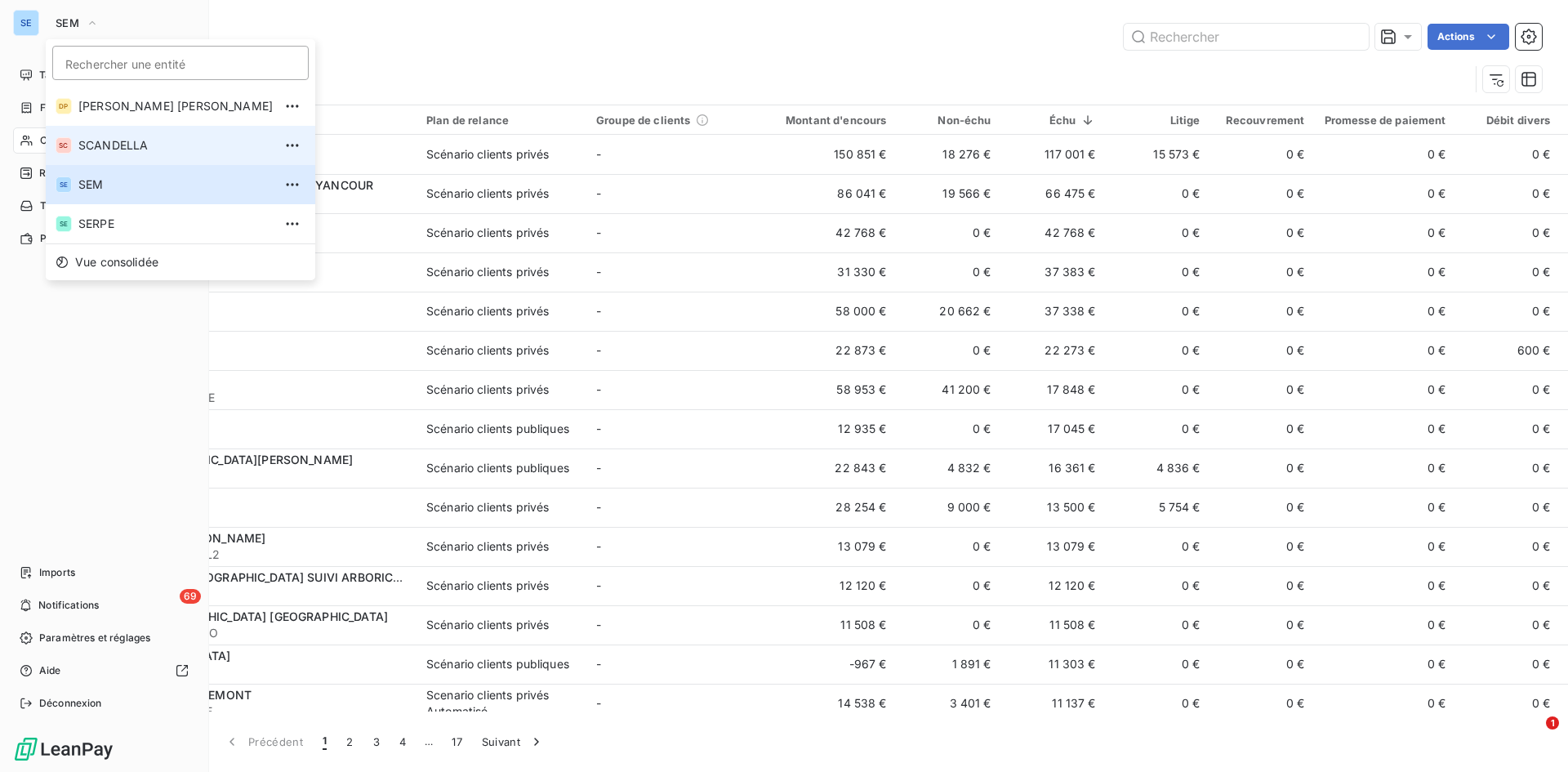
click at [92, 153] on span "SCANDELLA" at bounding box center [176, 145] width 195 height 16
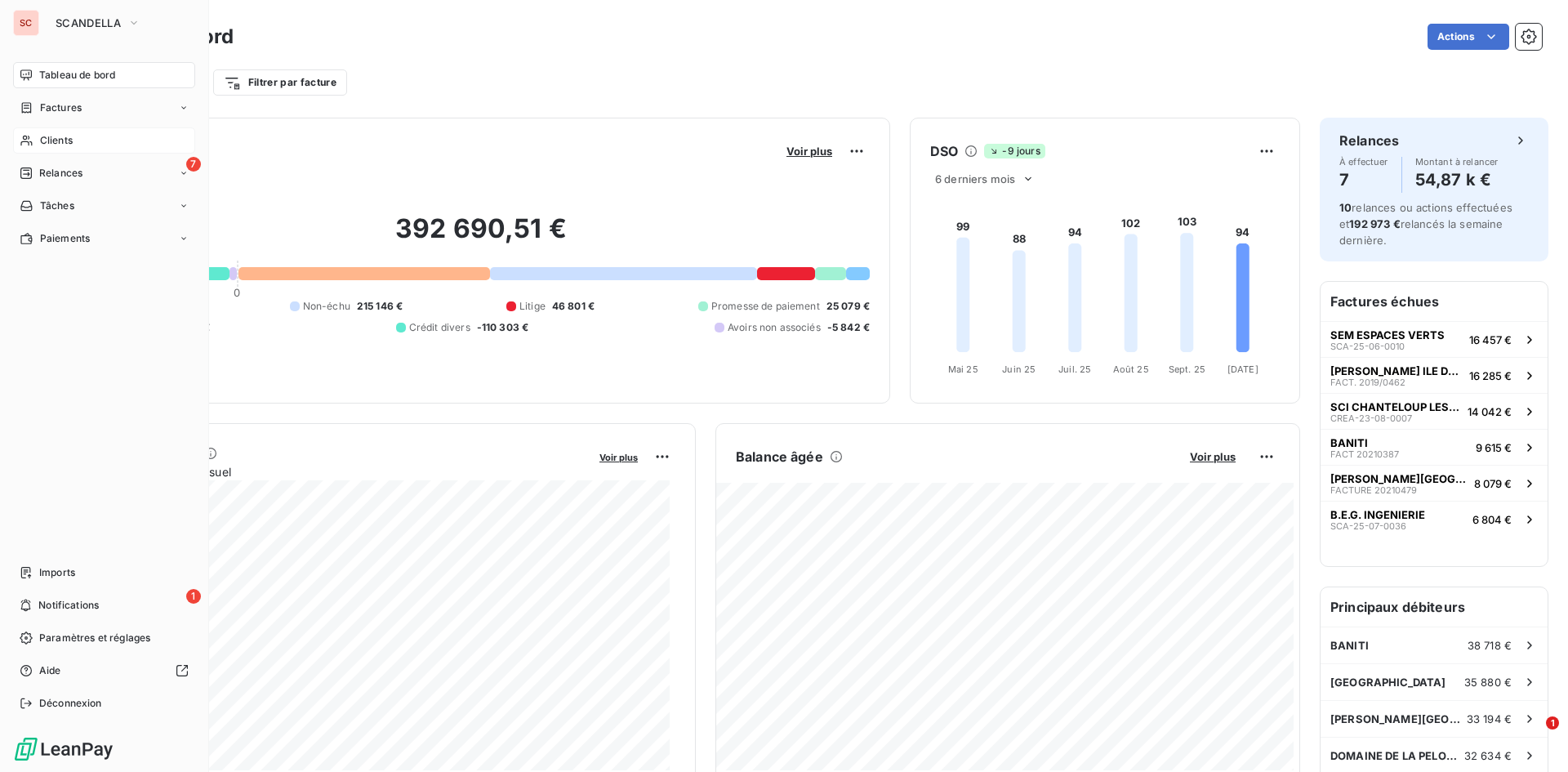
click at [68, 145] on span "Clients" at bounding box center [56, 141] width 32 height 14
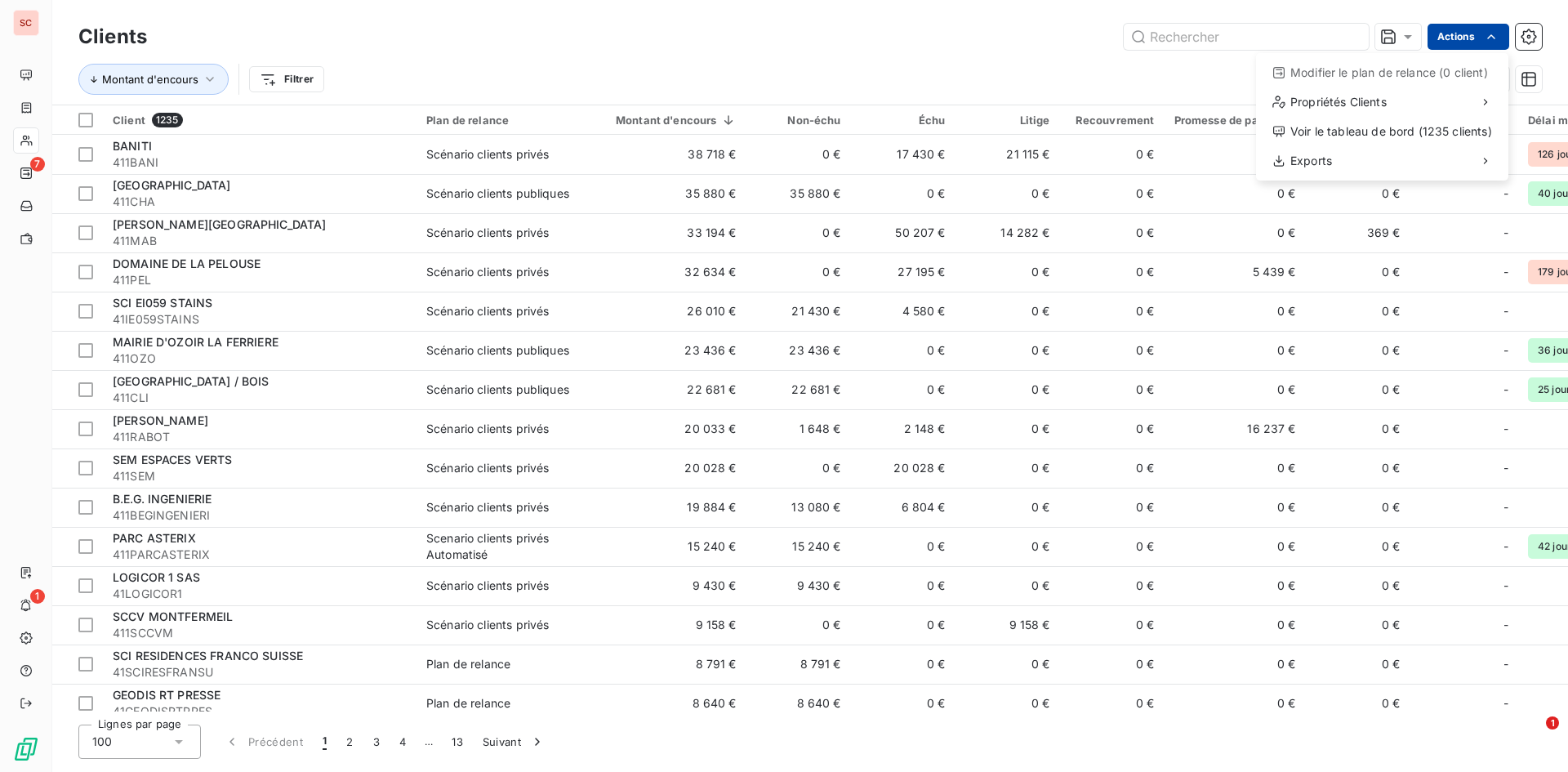
click at [1496, 45] on html "SC 7 1 Clients Actions Modifier le plan de relance (0 client) Propriétés Client…" at bounding box center [784, 386] width 1568 height 772
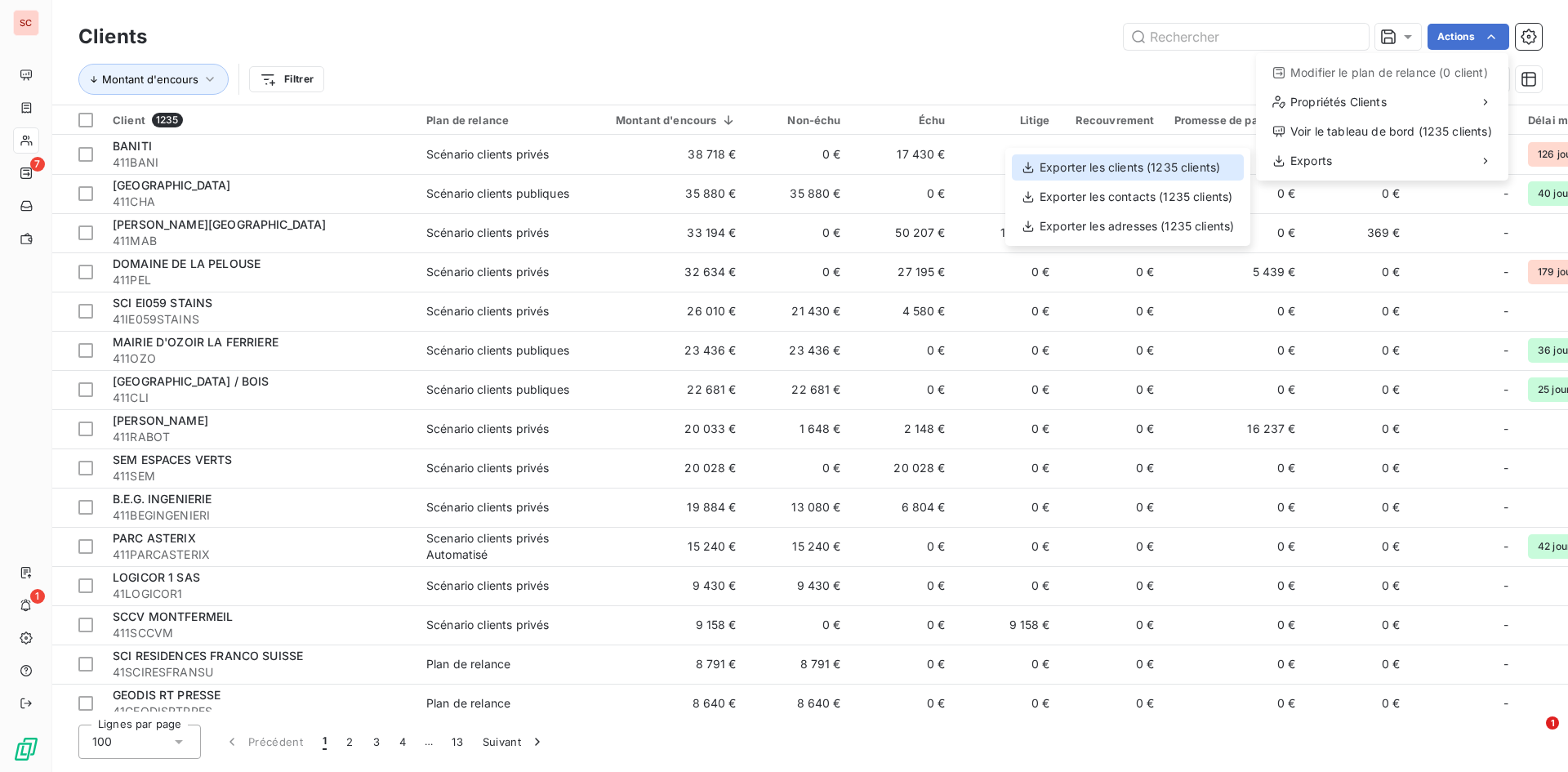
click at [1154, 171] on div "Exporter les clients (1235 clients)" at bounding box center [1128, 167] width 232 height 26
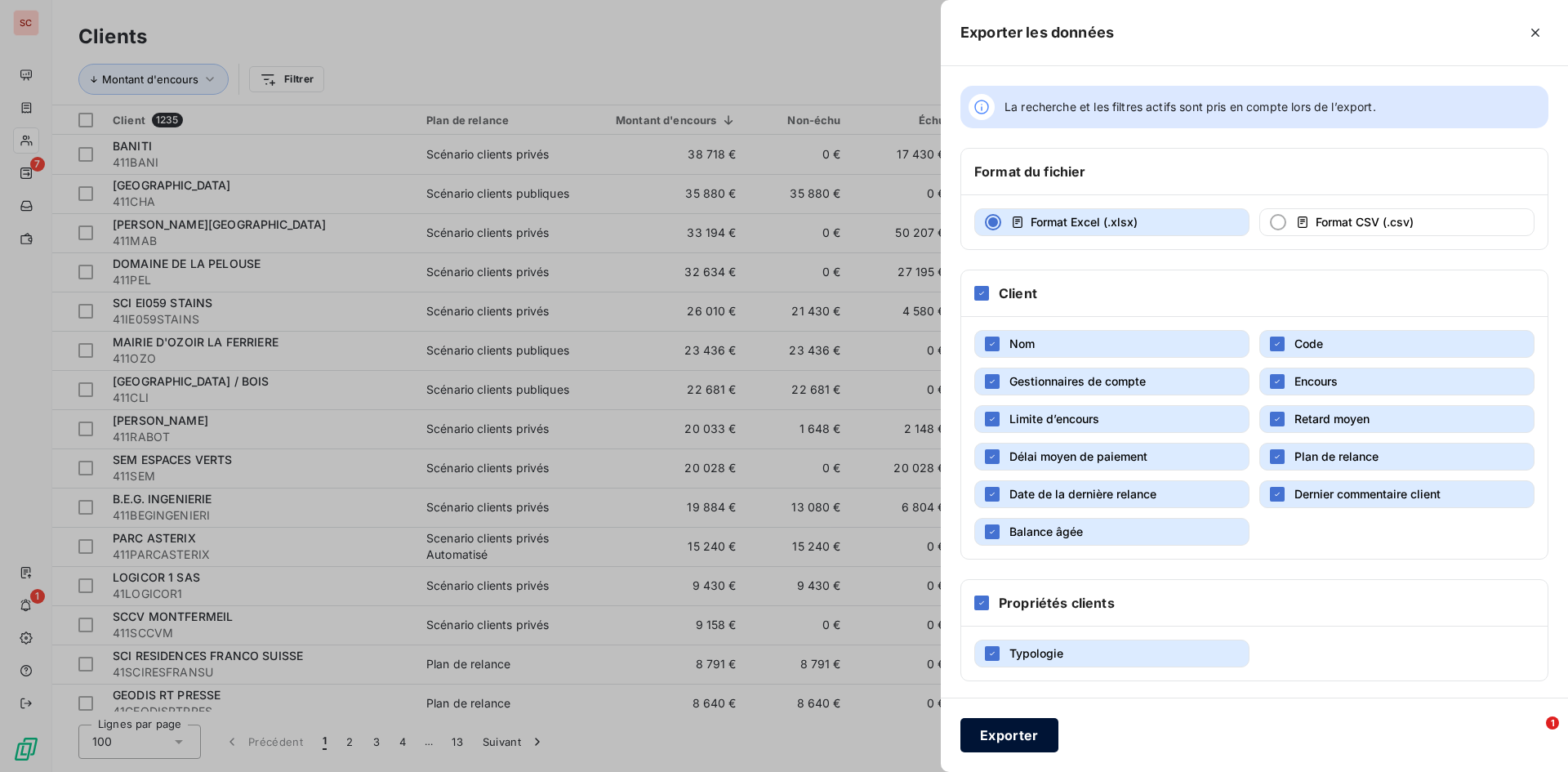
click at [1007, 749] on button "Exporter" at bounding box center [1010, 735] width 98 height 34
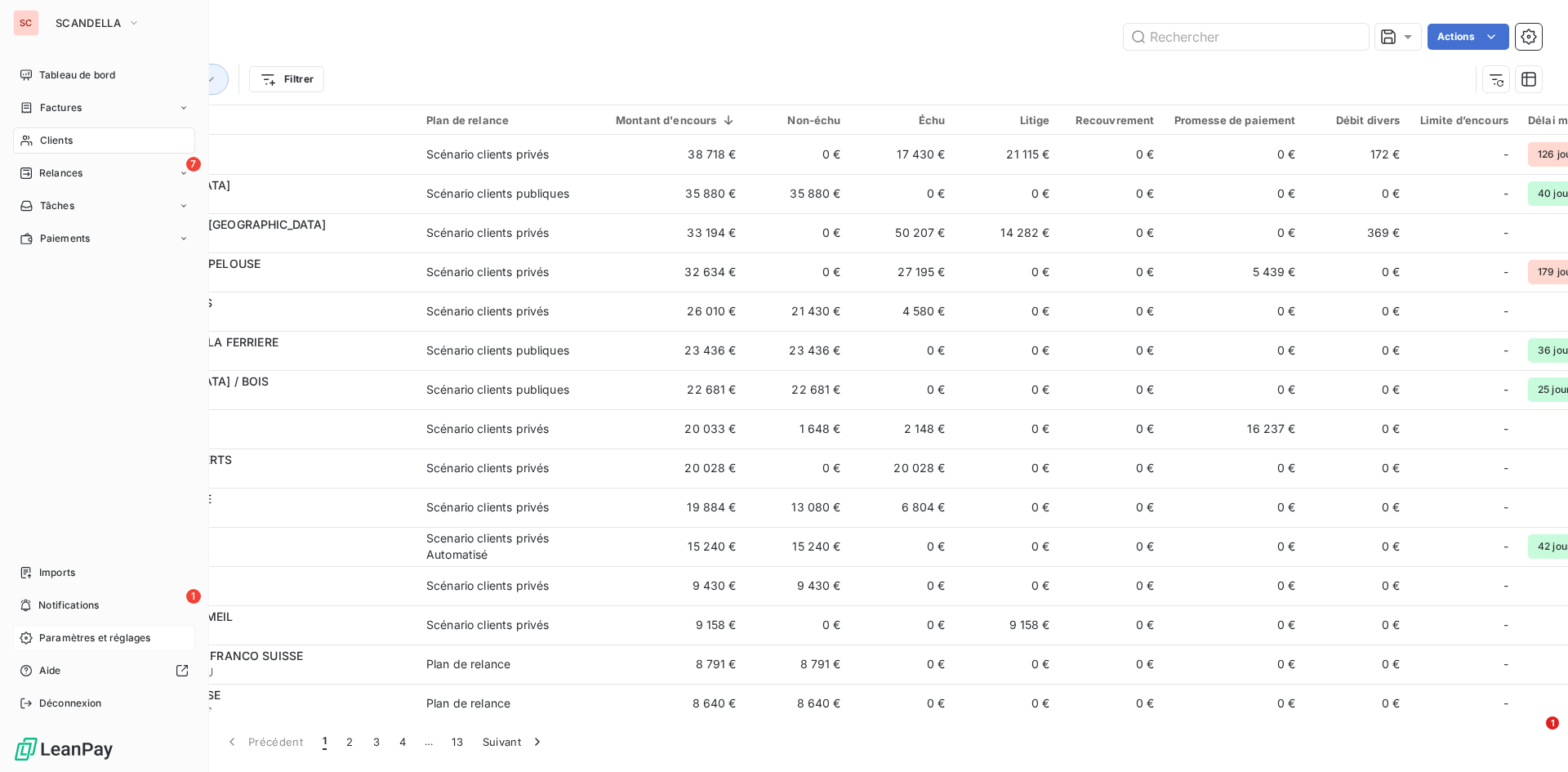
click at [86, 633] on span "Paramètres et réglages" at bounding box center [95, 638] width 111 height 14
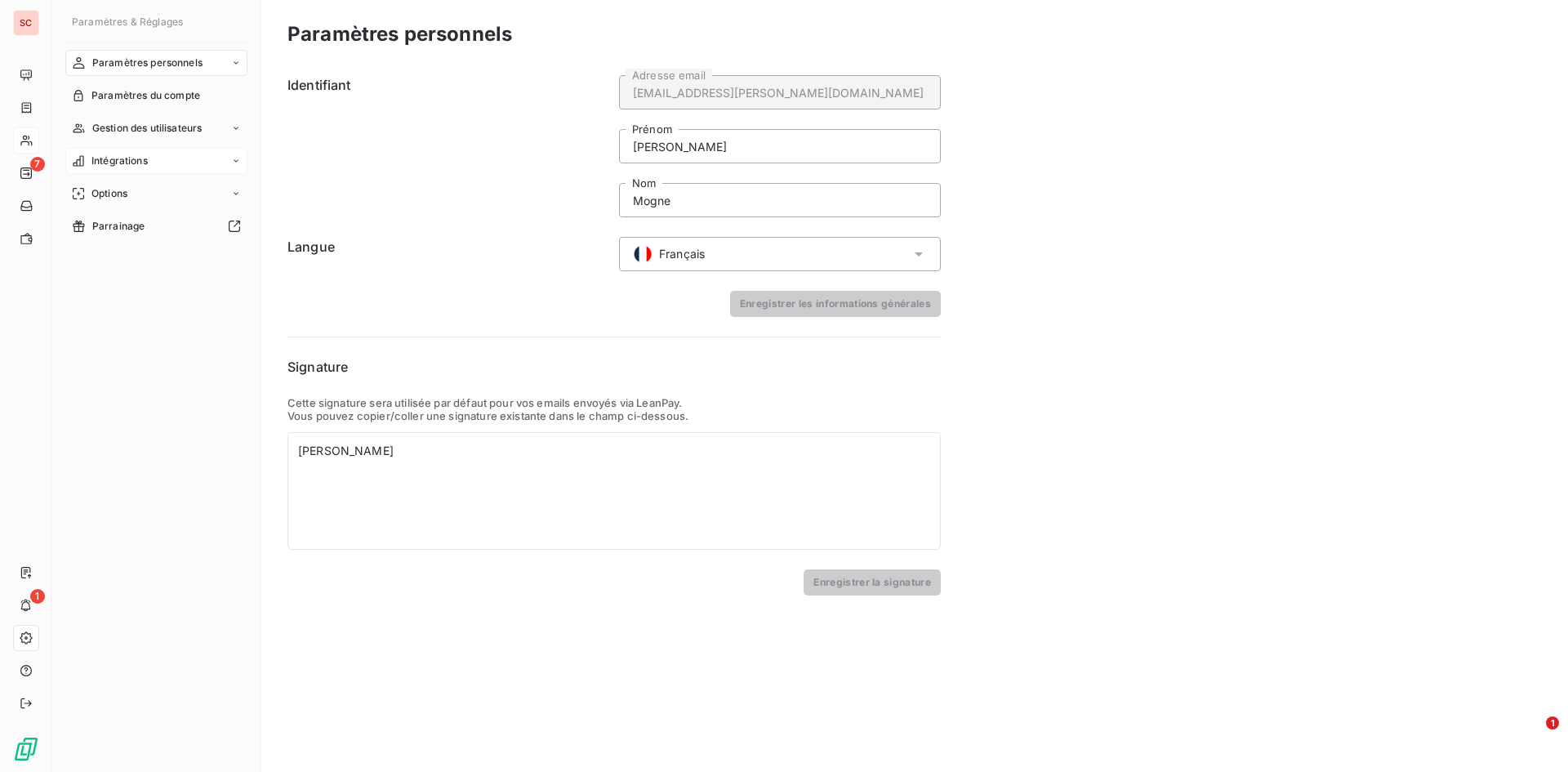
click at [144, 158] on span "Intégrations" at bounding box center [120, 161] width 57 height 14
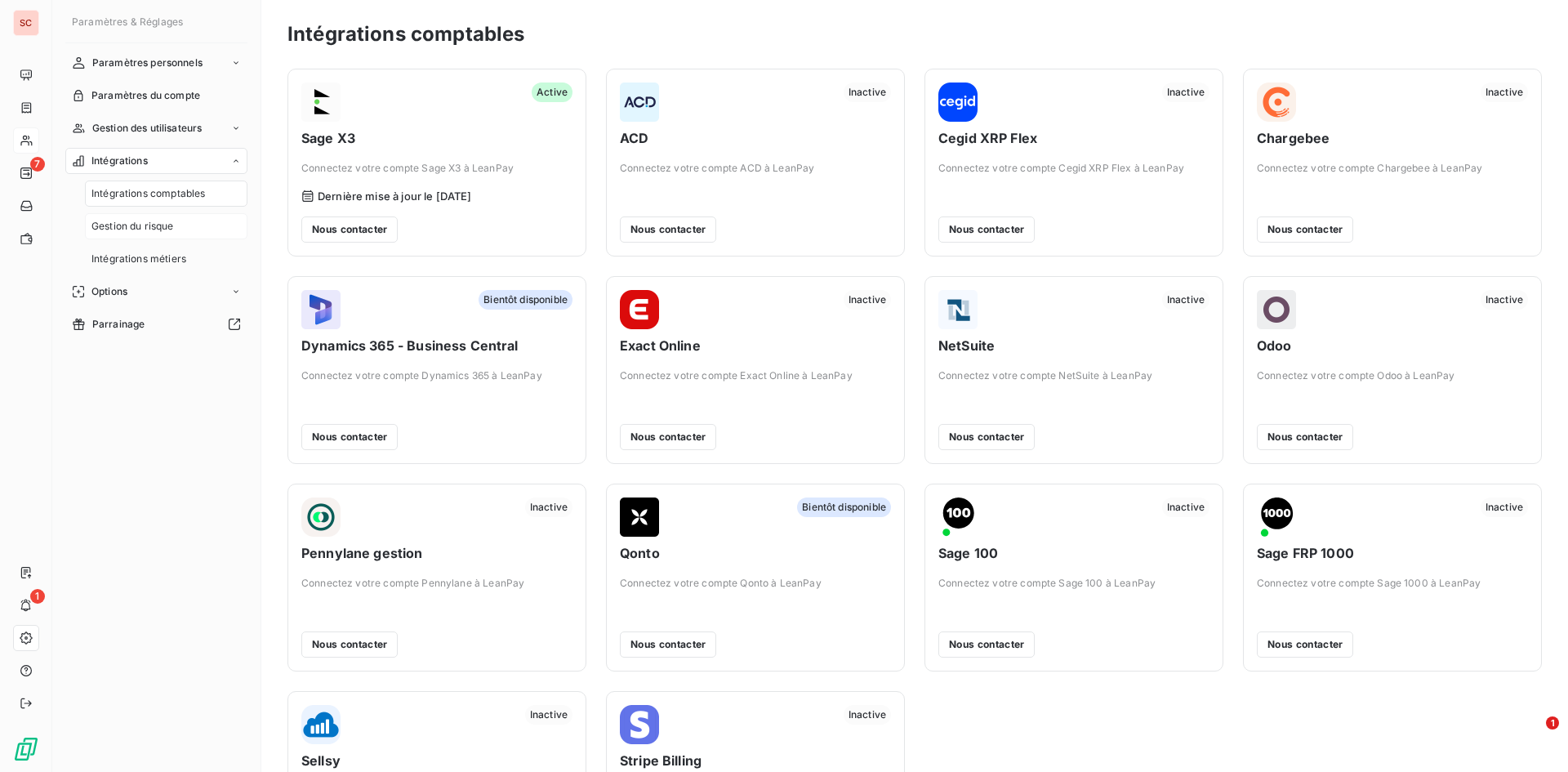
click at [143, 223] on span "Gestion du risque" at bounding box center [133, 226] width 83 height 14
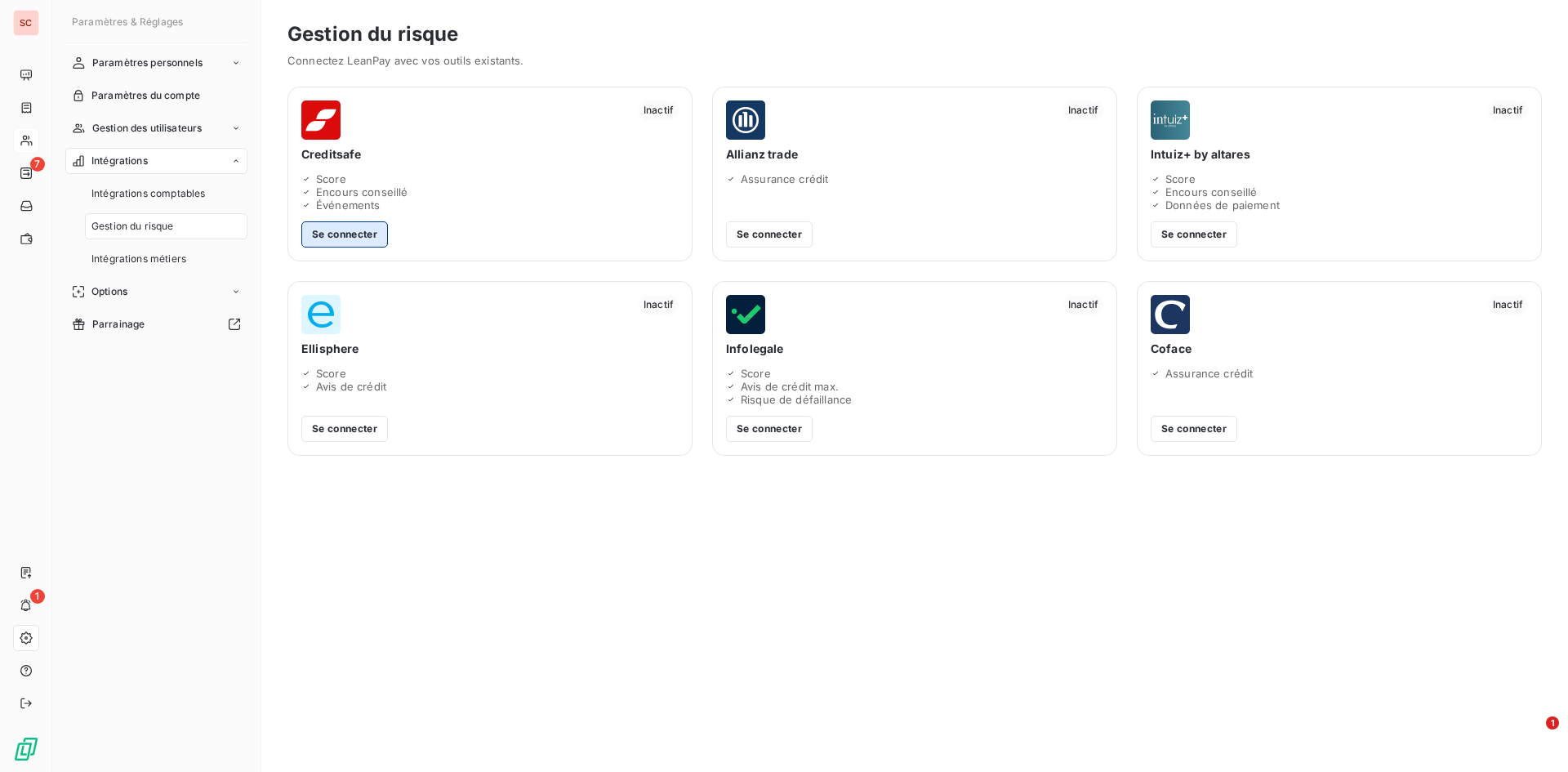
click at [382, 233] on button "Se connecter" at bounding box center [345, 234] width 86 height 26
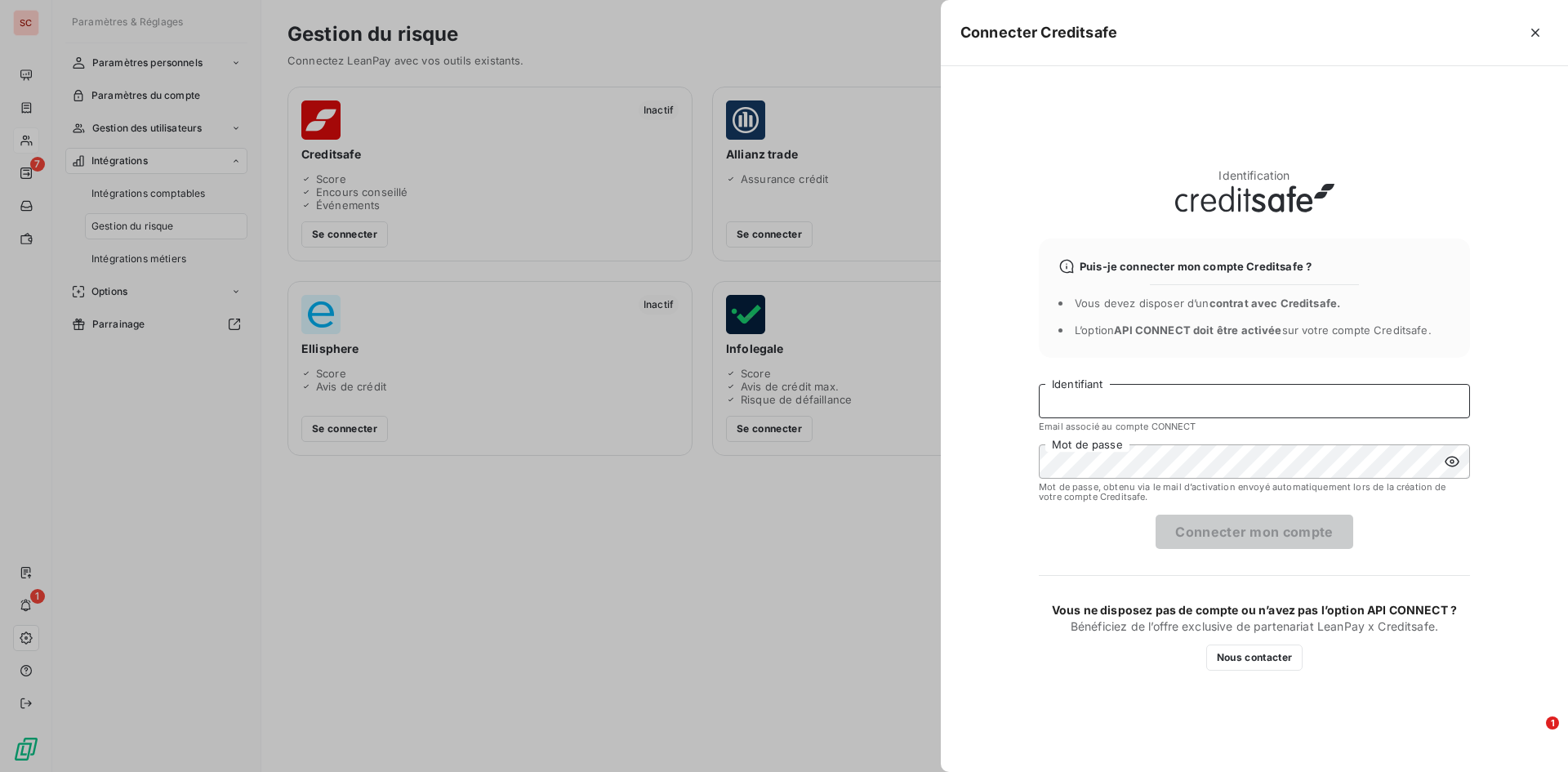
type input "recouvrement@serpe.fr"
click at [1233, 548] on button "Connecter mon compte" at bounding box center [1254, 531] width 197 height 34
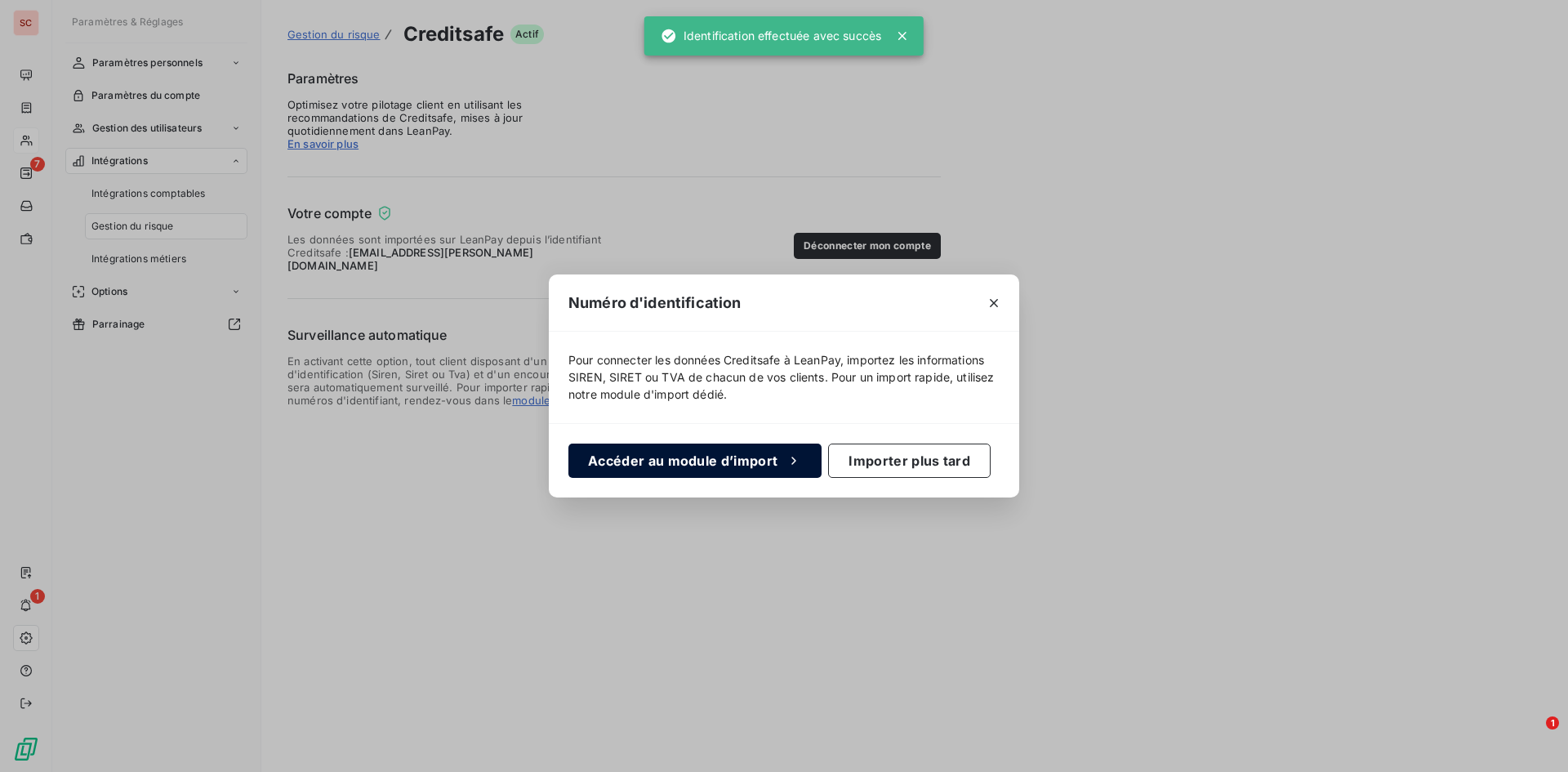
click at [687, 464] on button "Accéder au module d’import" at bounding box center [694, 461] width 253 height 34
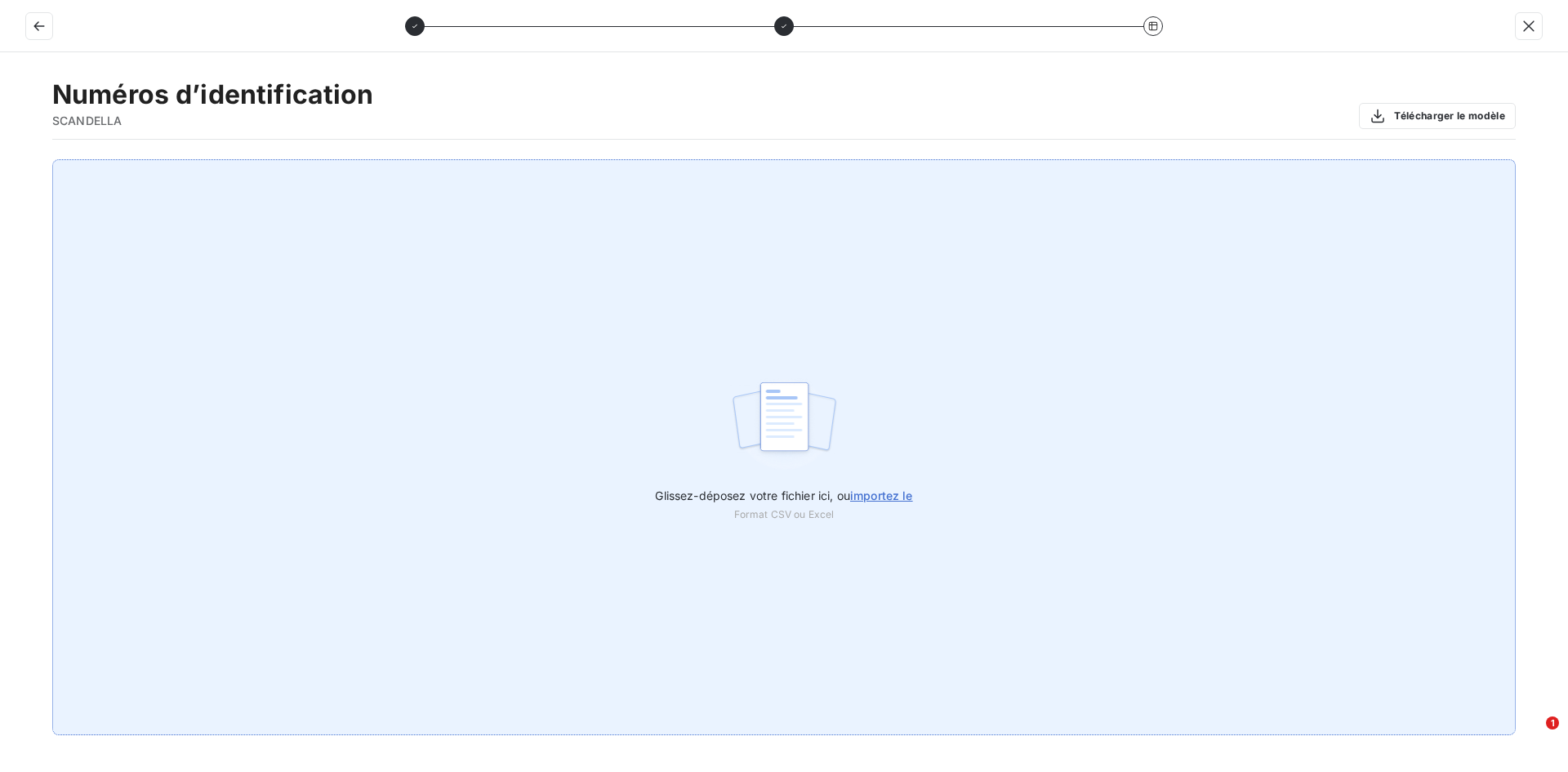
click at [897, 494] on span "importez le" at bounding box center [882, 495] width 63 height 14
click at [1, 160] on input "Glissez-déposez votre fichier ici, ou importez le" at bounding box center [0, 159] width 1 height 1
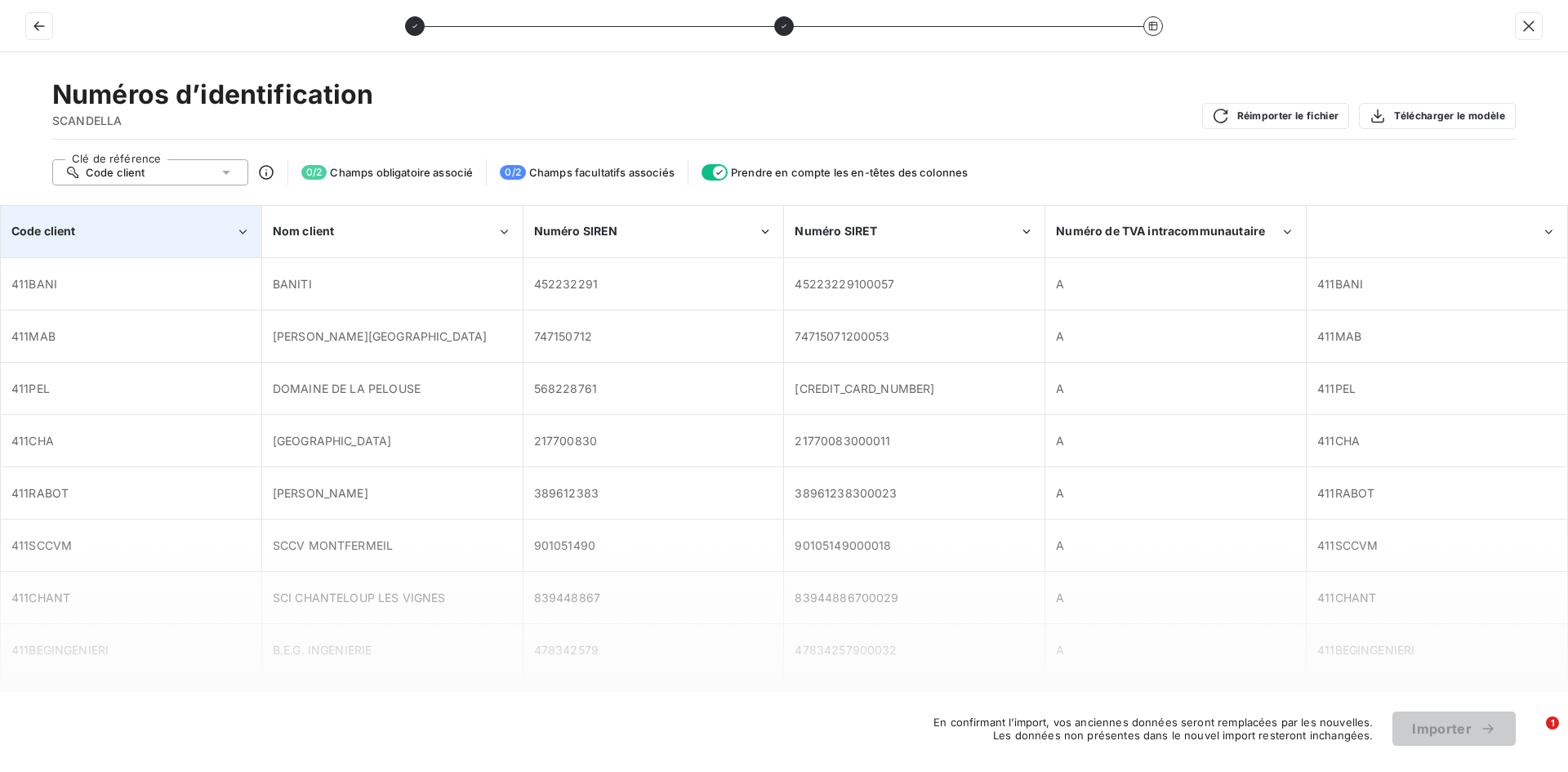
click at [203, 235] on div "Code client" at bounding box center [123, 232] width 224 height 16
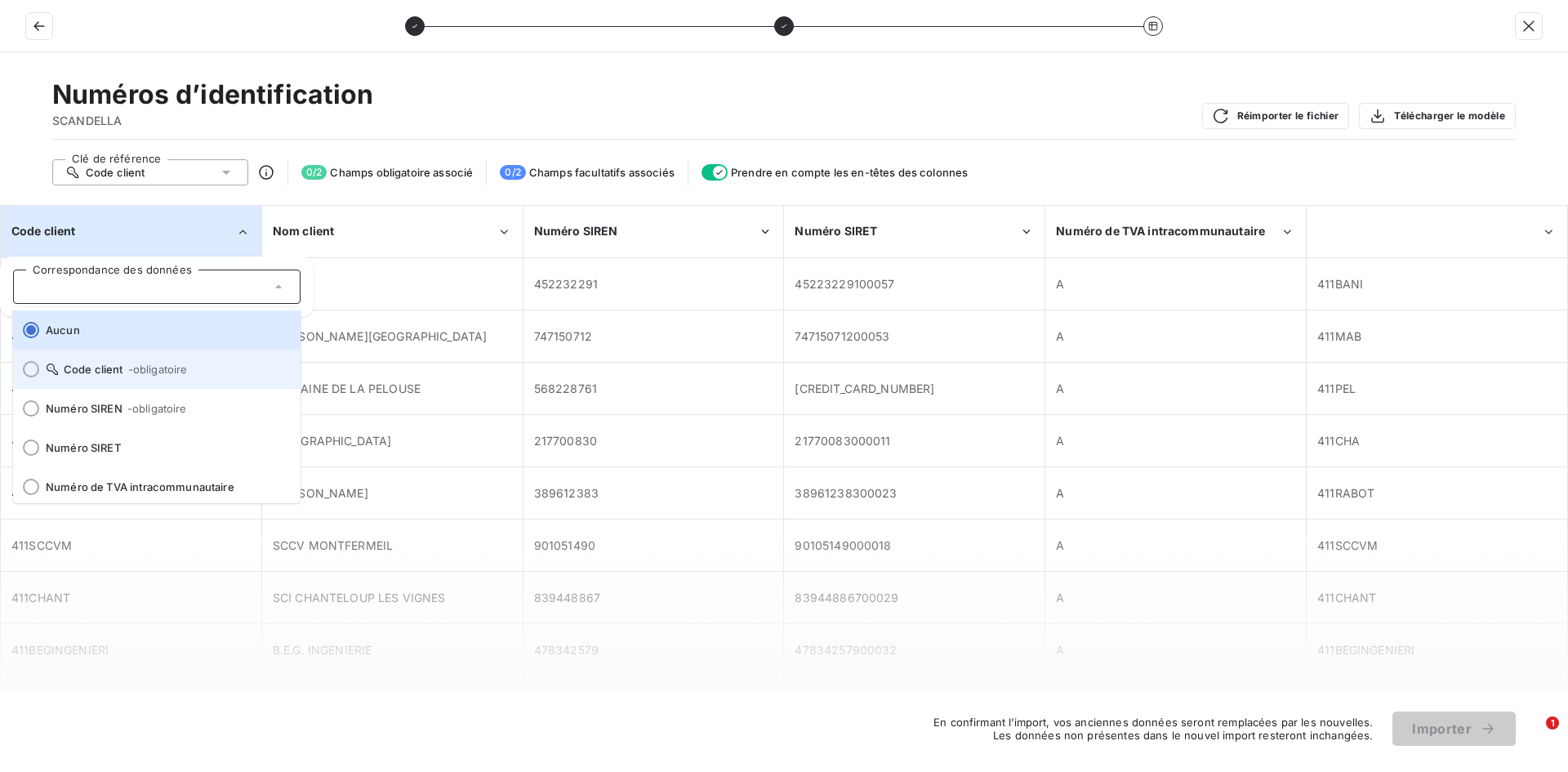
click at [136, 380] on li "Code client - obligatoire" at bounding box center [157, 369] width 287 height 40
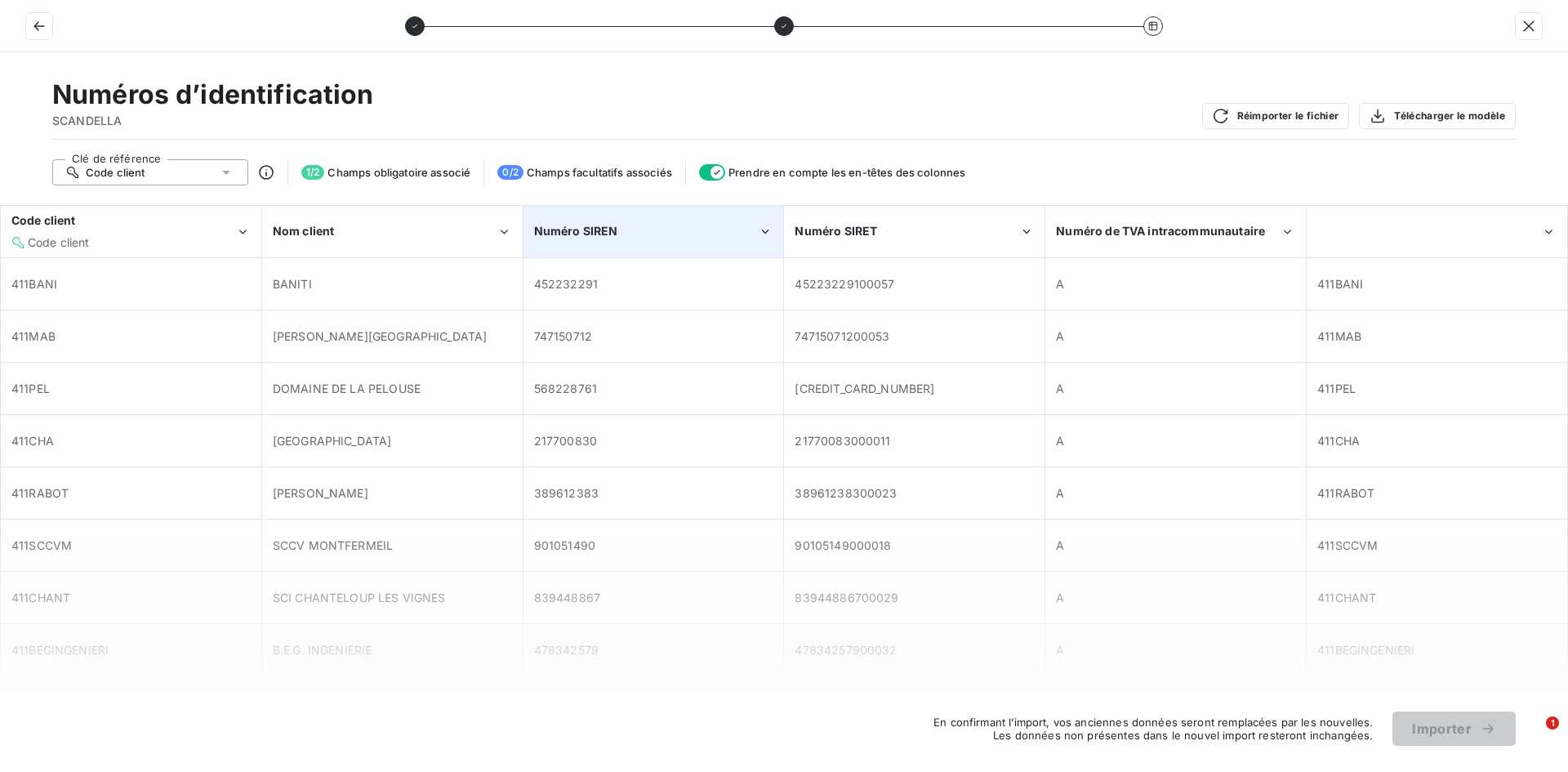
click at [675, 234] on div "Numéro SIREN" at bounding box center [646, 232] width 224 height 16
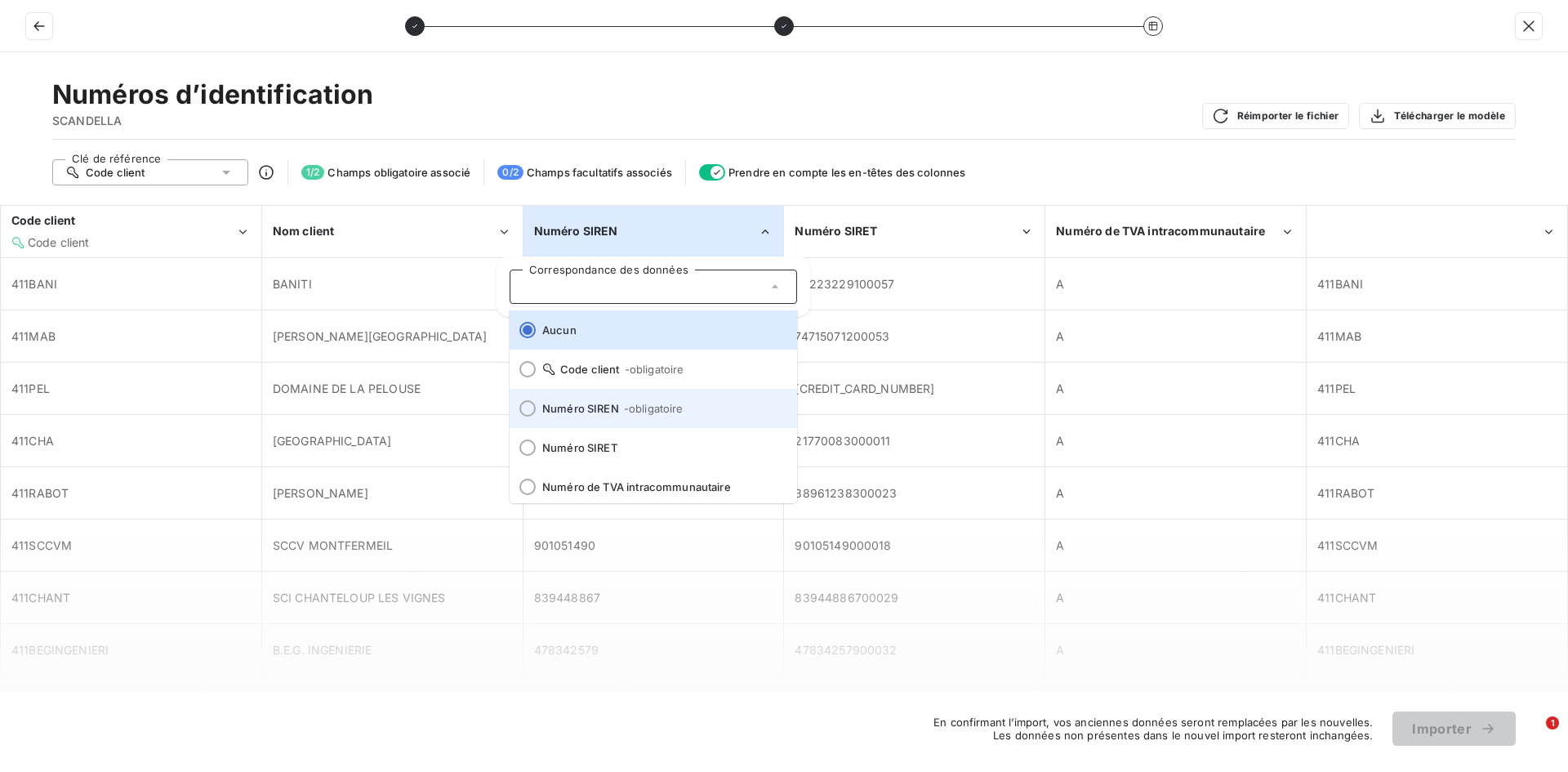
click at [613, 409] on span "Numéro SIREN - obligatoire" at bounding box center [663, 408] width 241 height 14
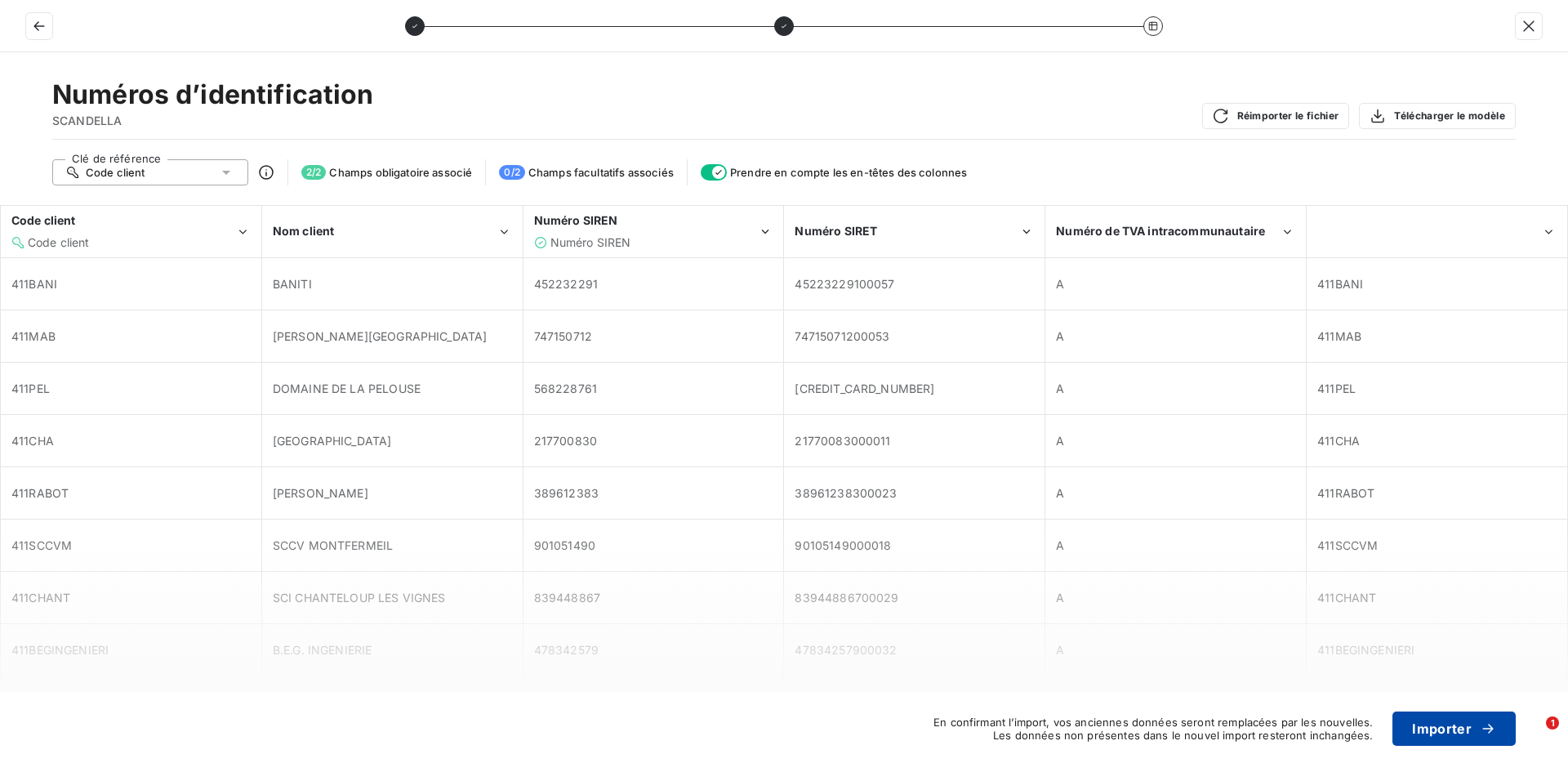
click at [1454, 726] on button "Importer" at bounding box center [1454, 729] width 123 height 34
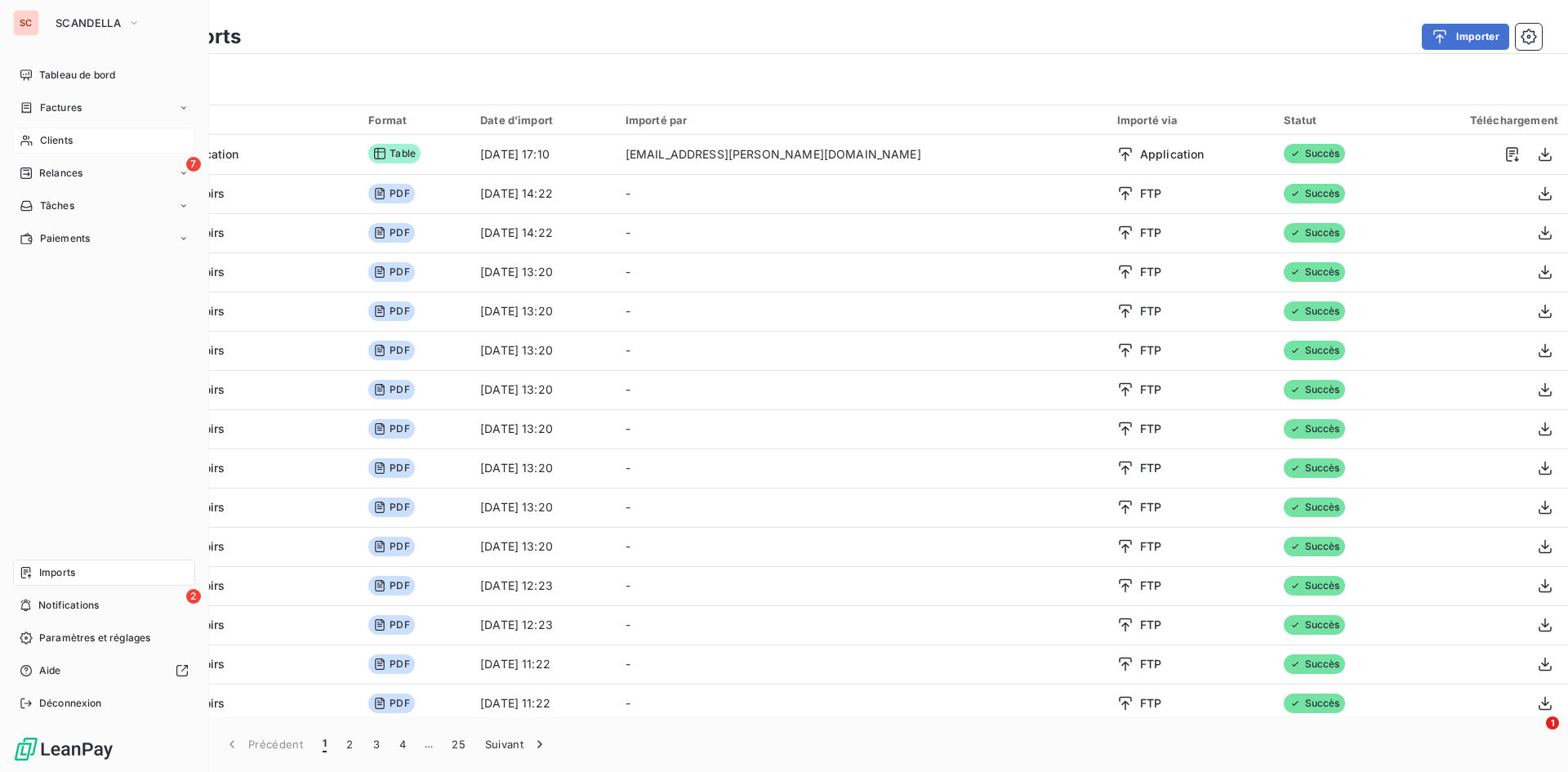
click at [43, 129] on div "Clients" at bounding box center [104, 140] width 182 height 26
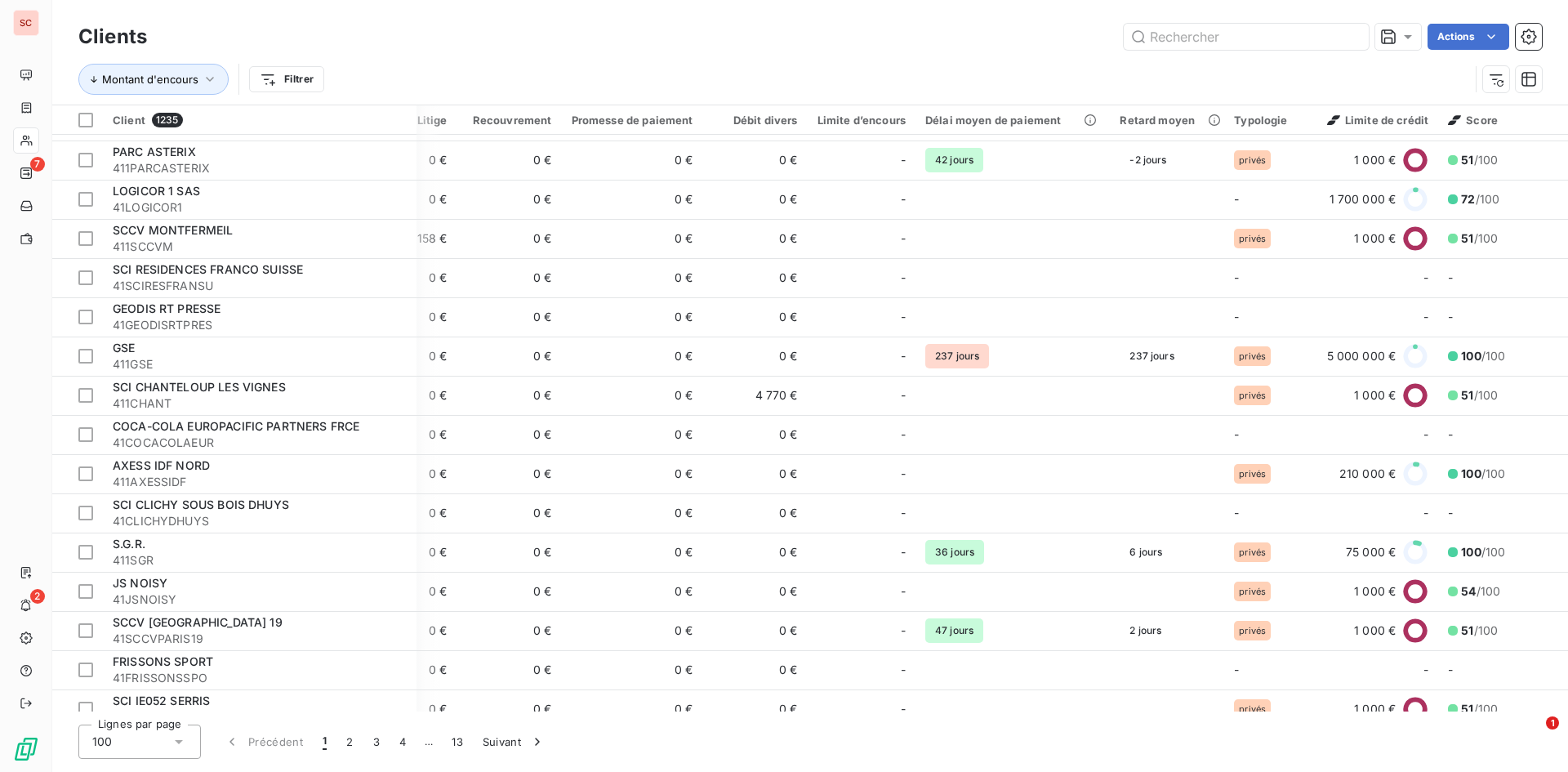
scroll to position [163, 603]
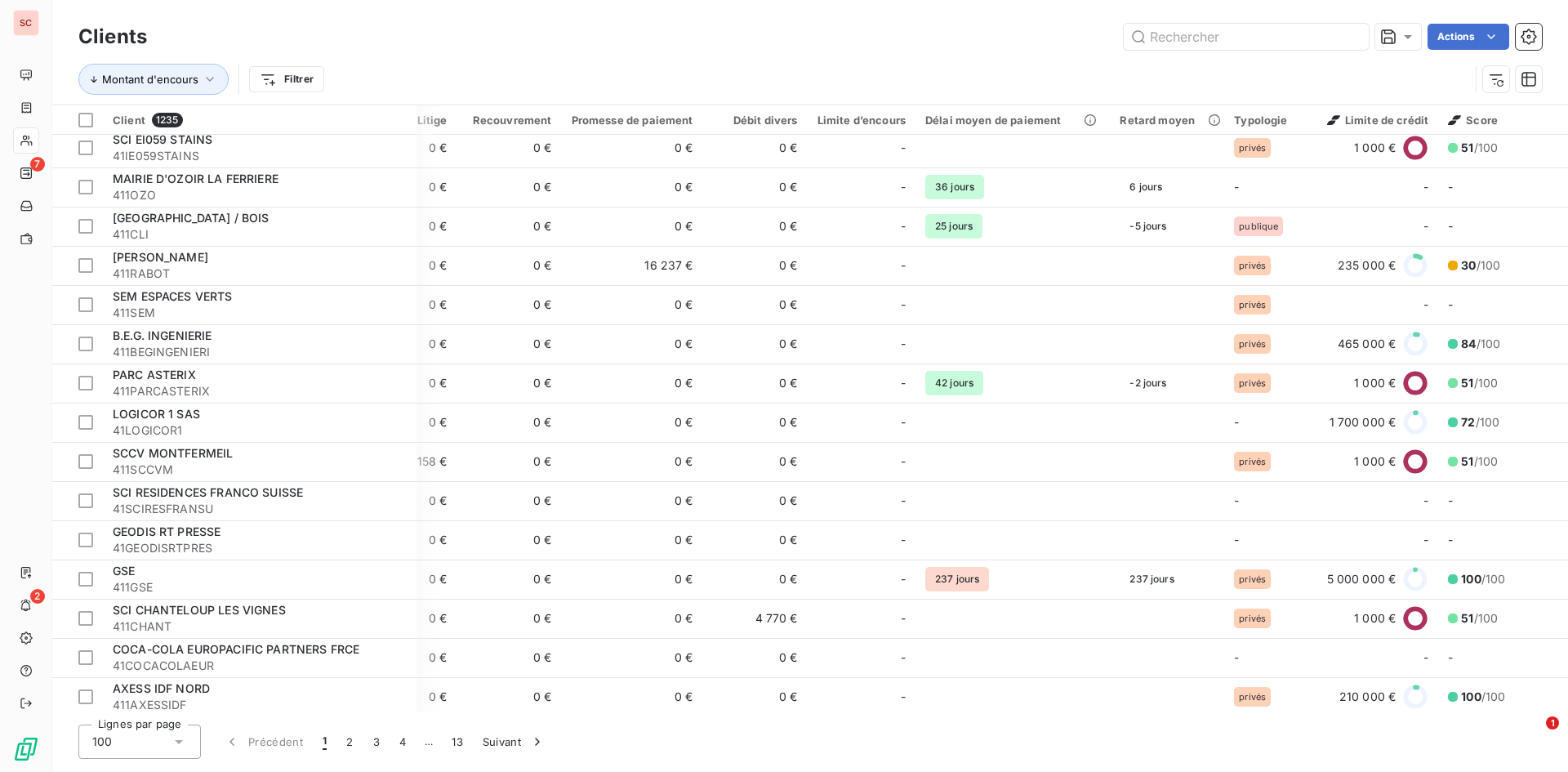
drag, startPoint x: 1151, startPoint y: 715, endPoint x: 1129, endPoint y: 712, distance: 22.2
click at [1129, 712] on div "Clients Actions Montant d'encours Filtrer Client 1235 Plan de relance Montant d…" at bounding box center [810, 386] width 1516 height 772
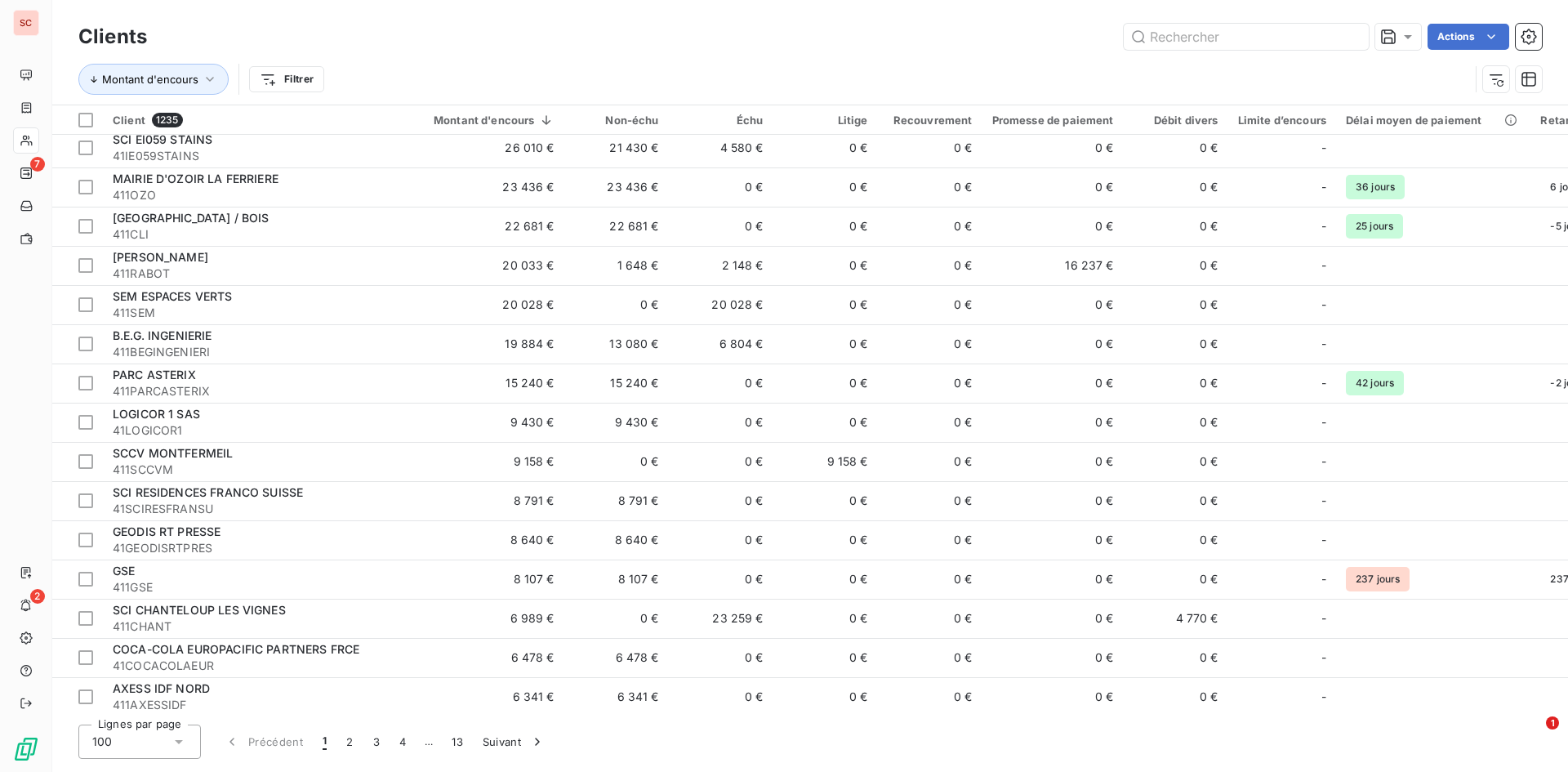
scroll to position [163, 0]
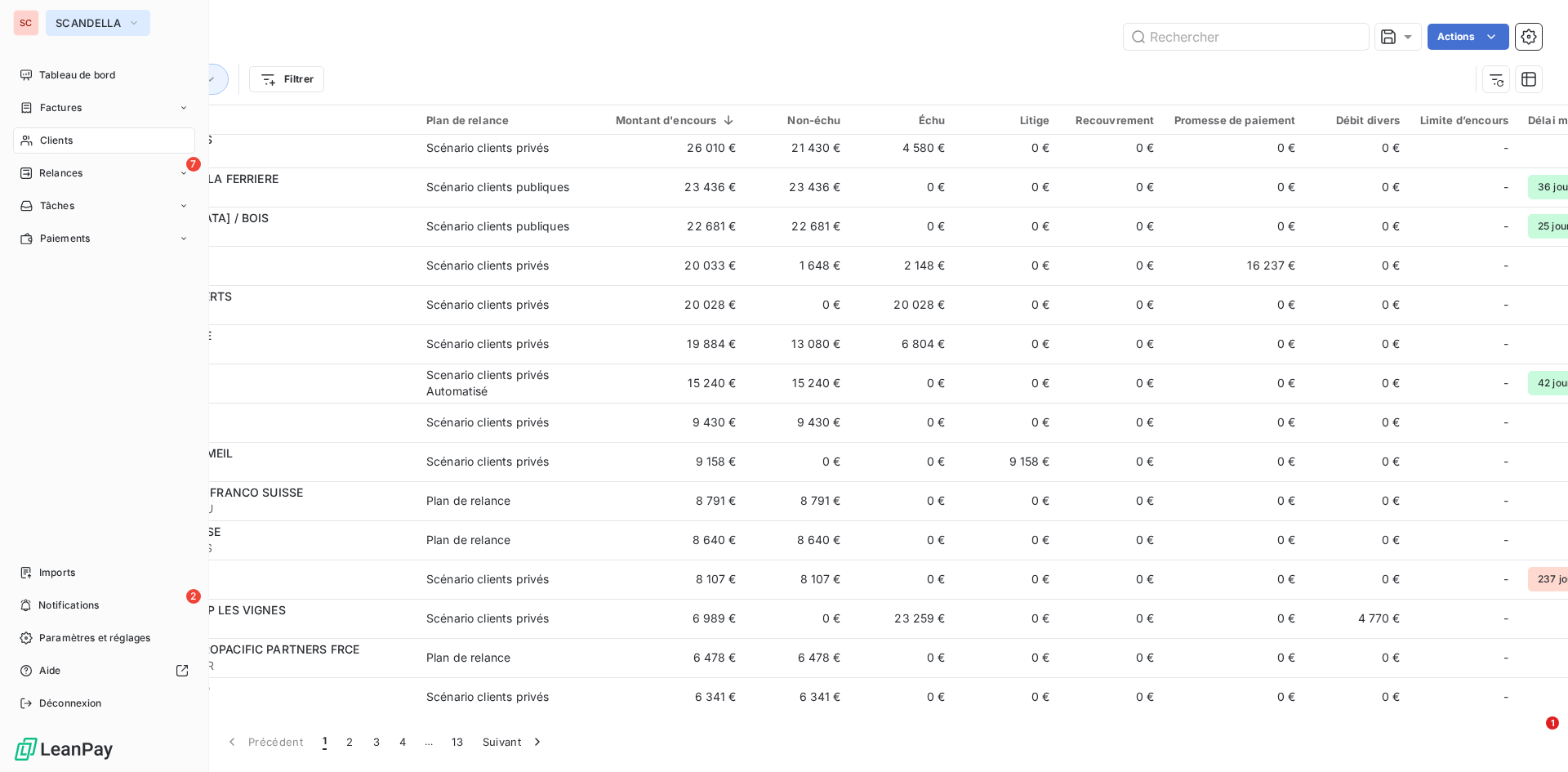
click at [59, 23] on span "SCANDELLA" at bounding box center [88, 23] width 66 height 14
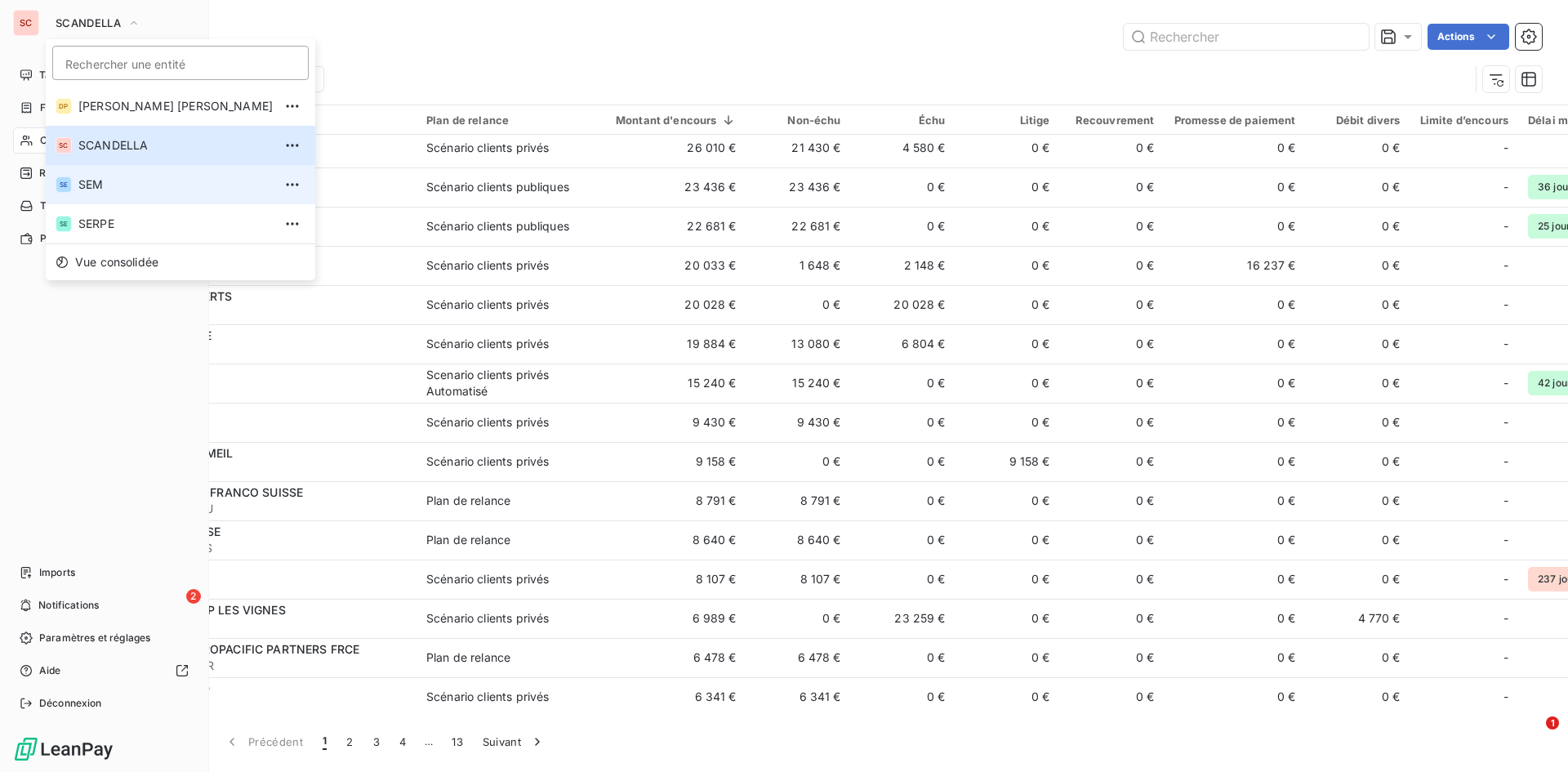
click at [84, 186] on span "SEM" at bounding box center [176, 185] width 195 height 16
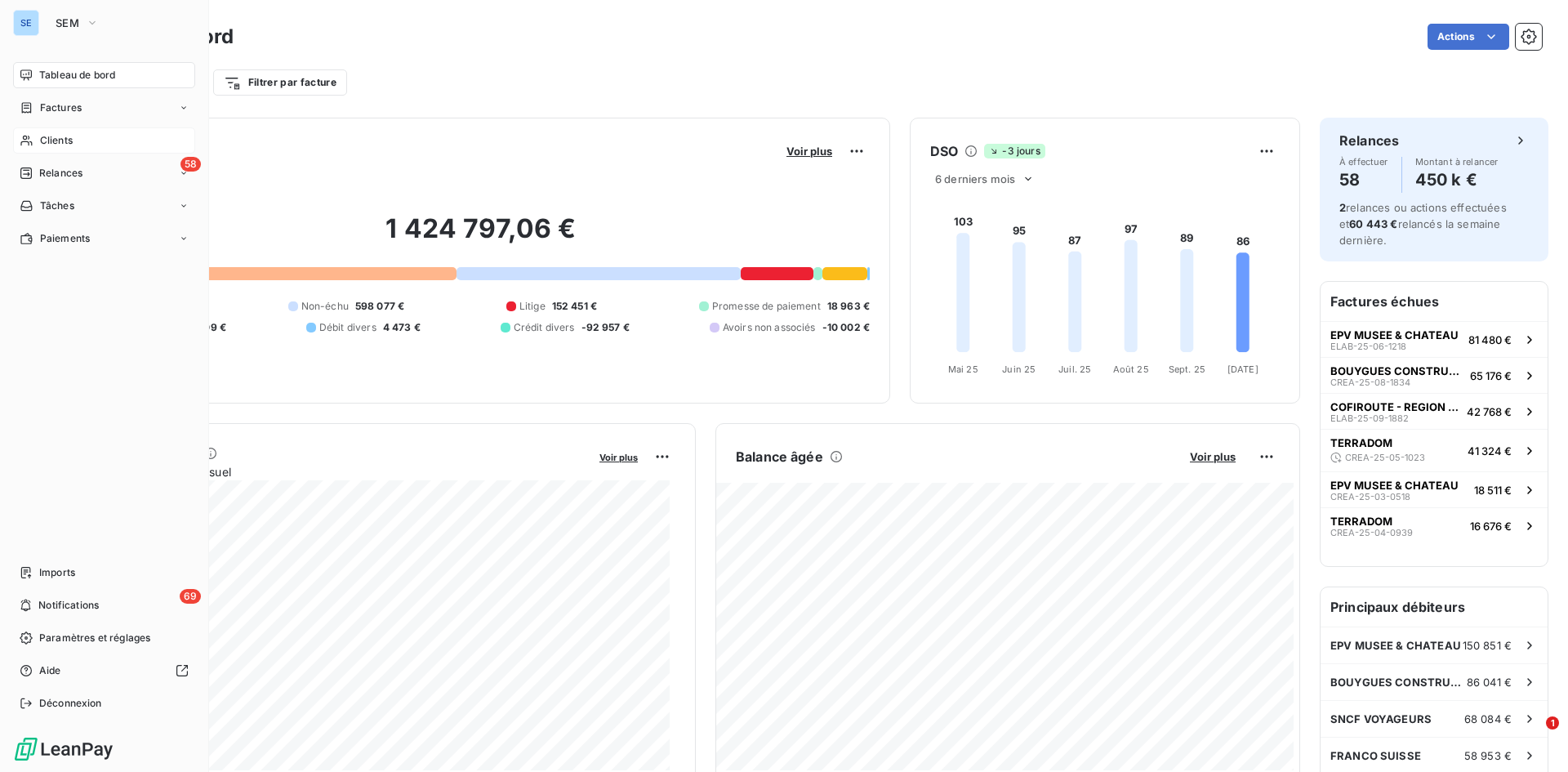
click at [55, 141] on span "Clients" at bounding box center [56, 141] width 32 height 14
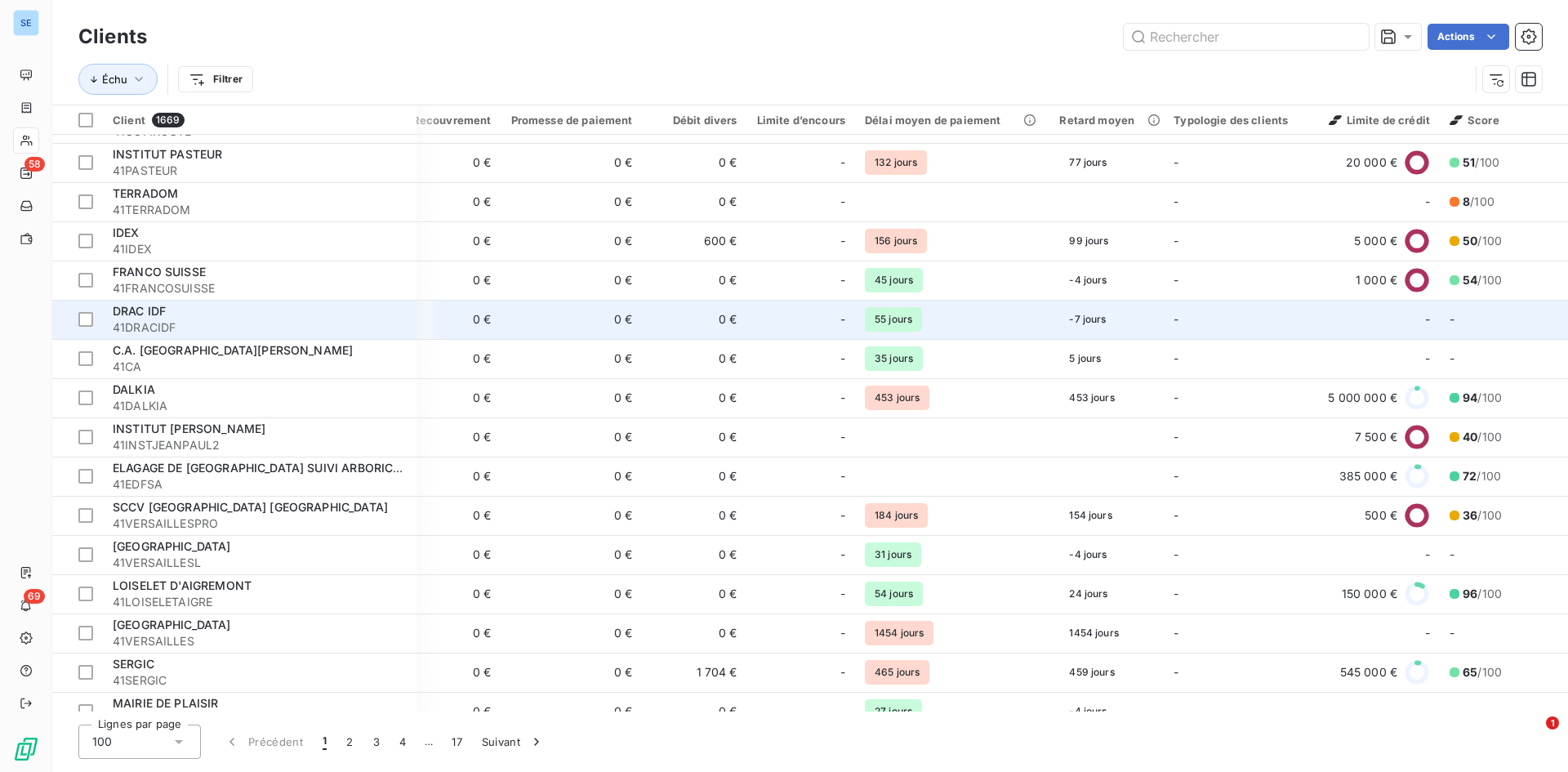
scroll to position [0, 813]
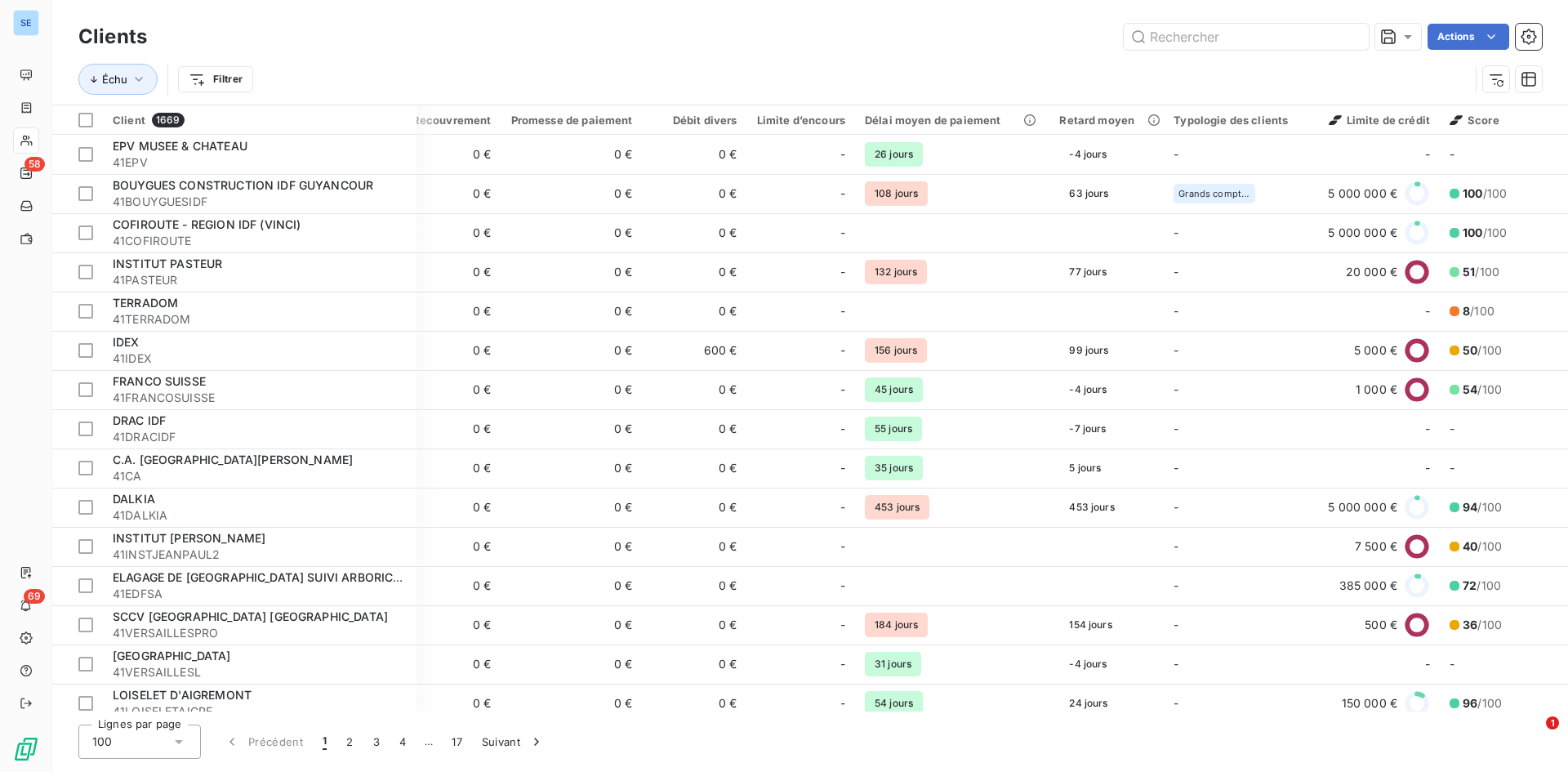
click at [1065, 26] on div "Actions" at bounding box center [854, 36] width 1375 height 26
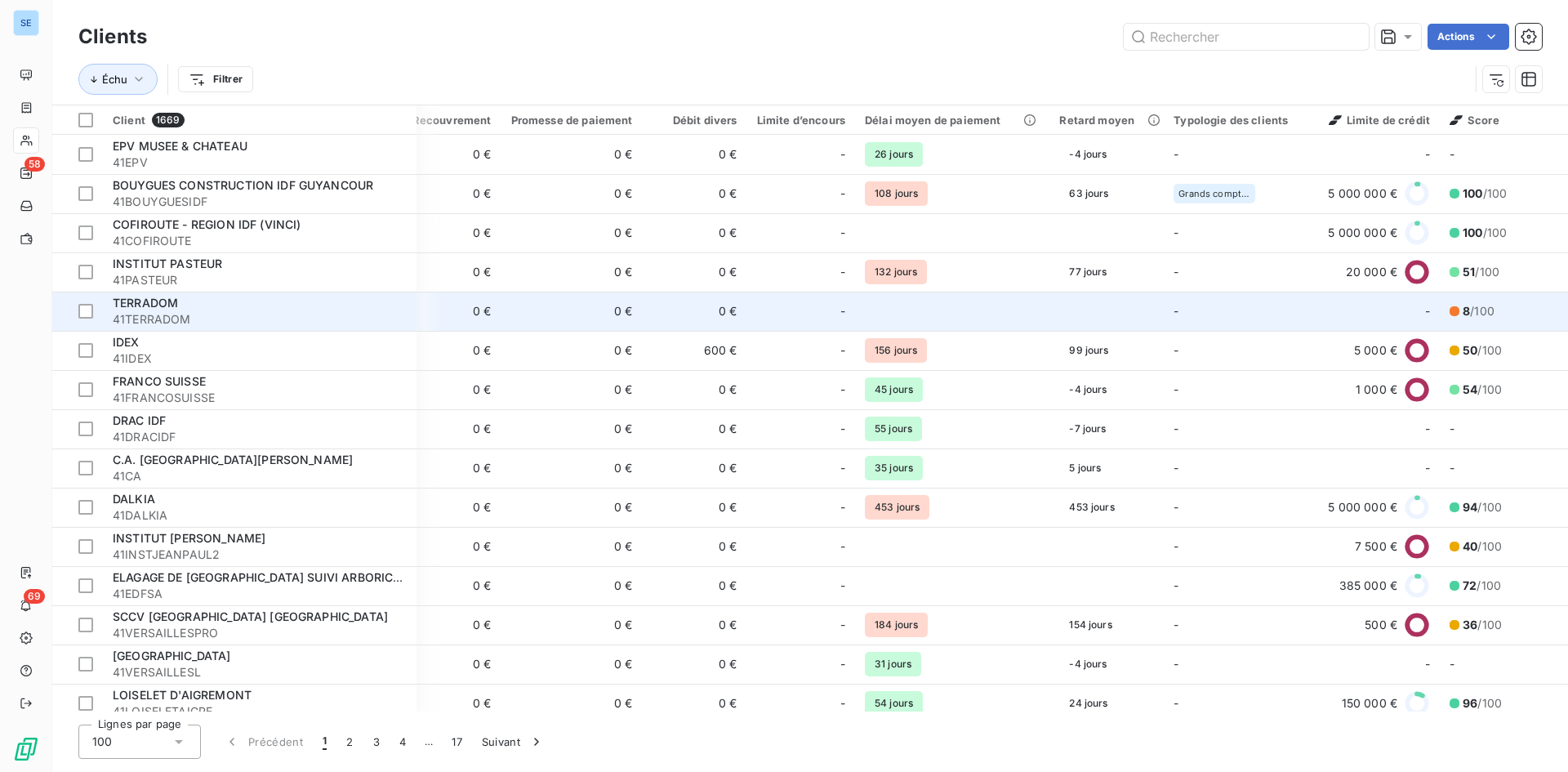
click at [553, 310] on td "0 €" at bounding box center [572, 312] width 141 height 40
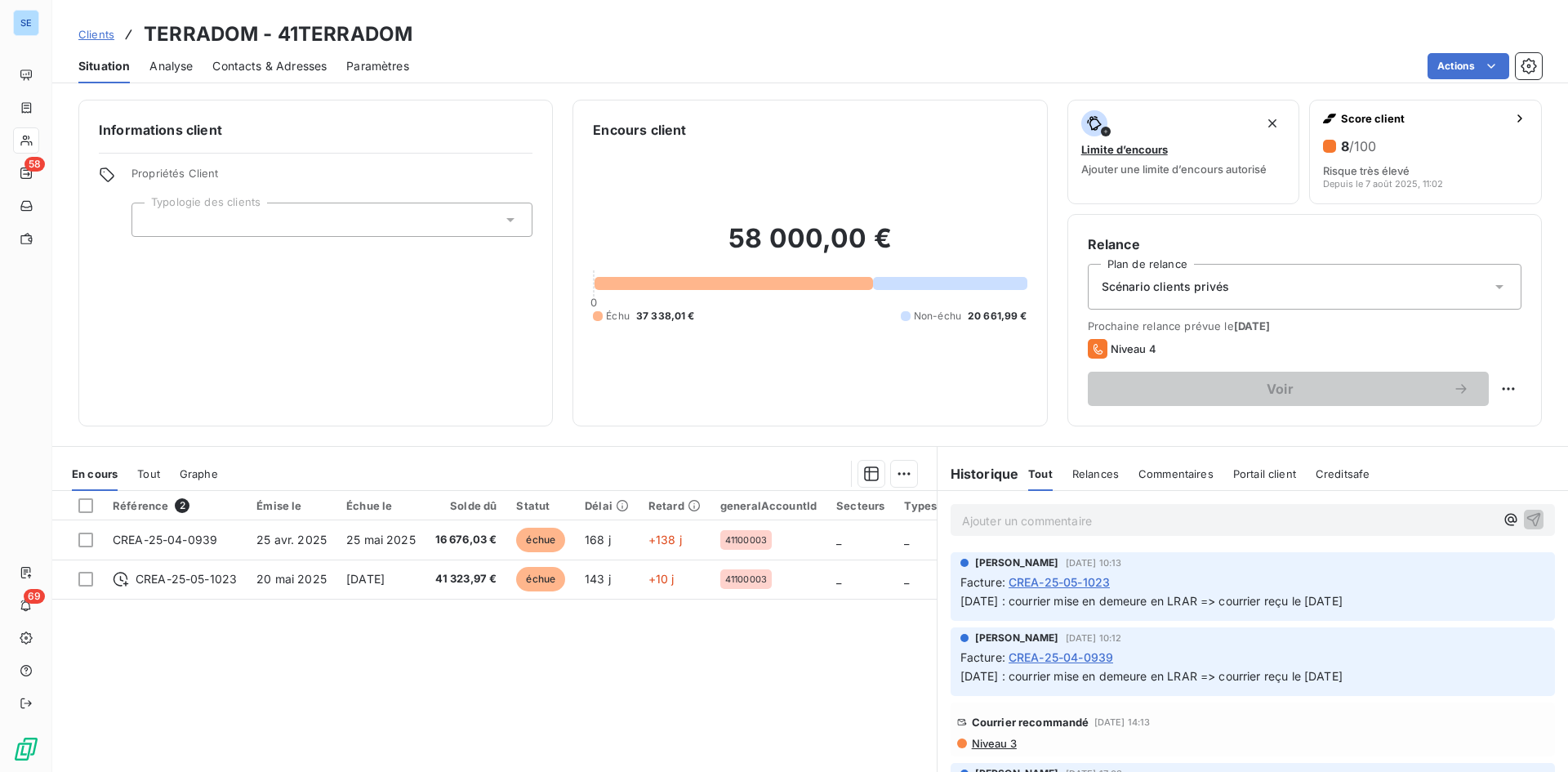
click at [1217, 57] on div "Actions" at bounding box center [985, 66] width 1113 height 26
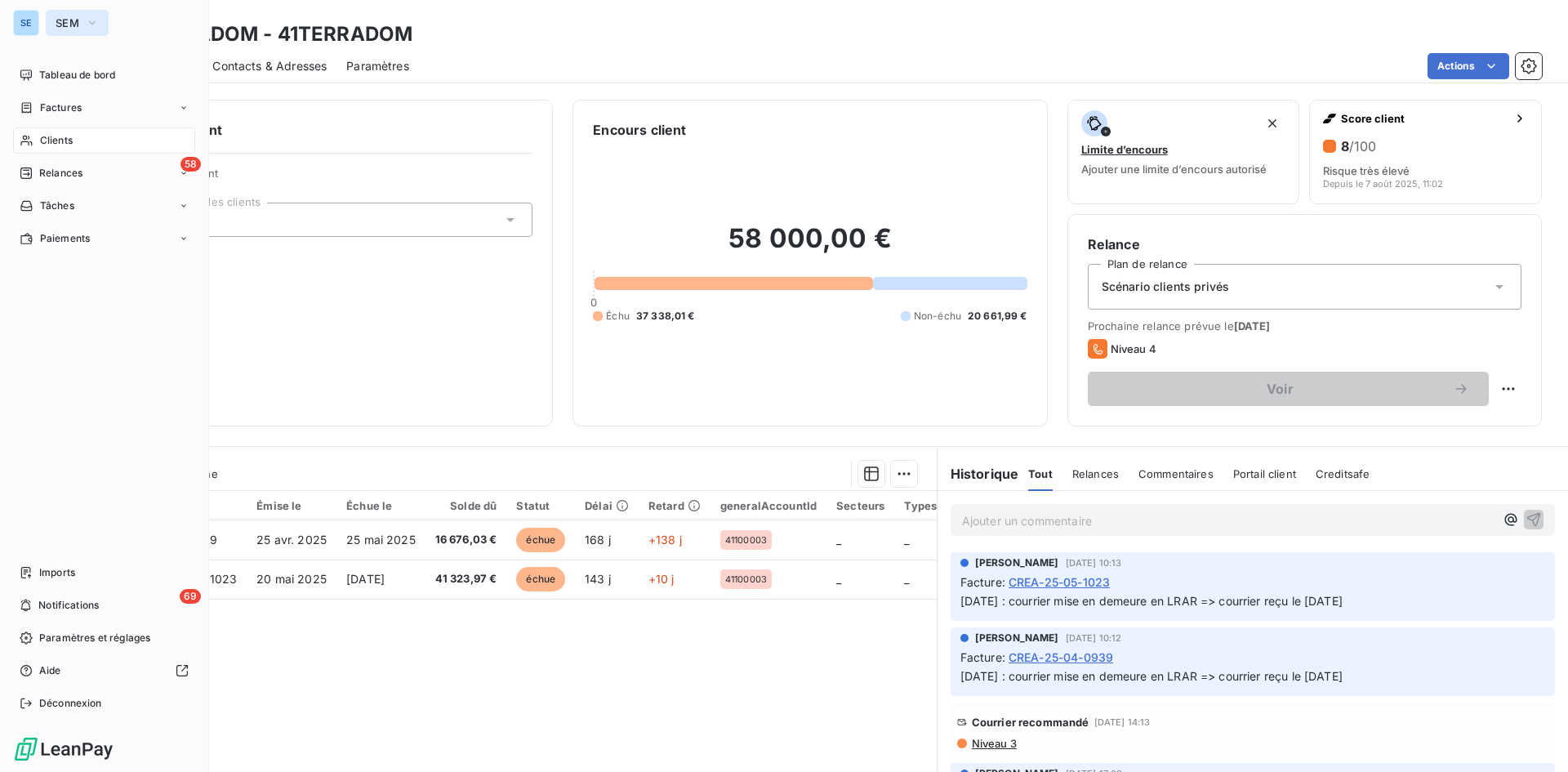
click at [71, 21] on span "SEM" at bounding box center [68, 23] width 23 height 14
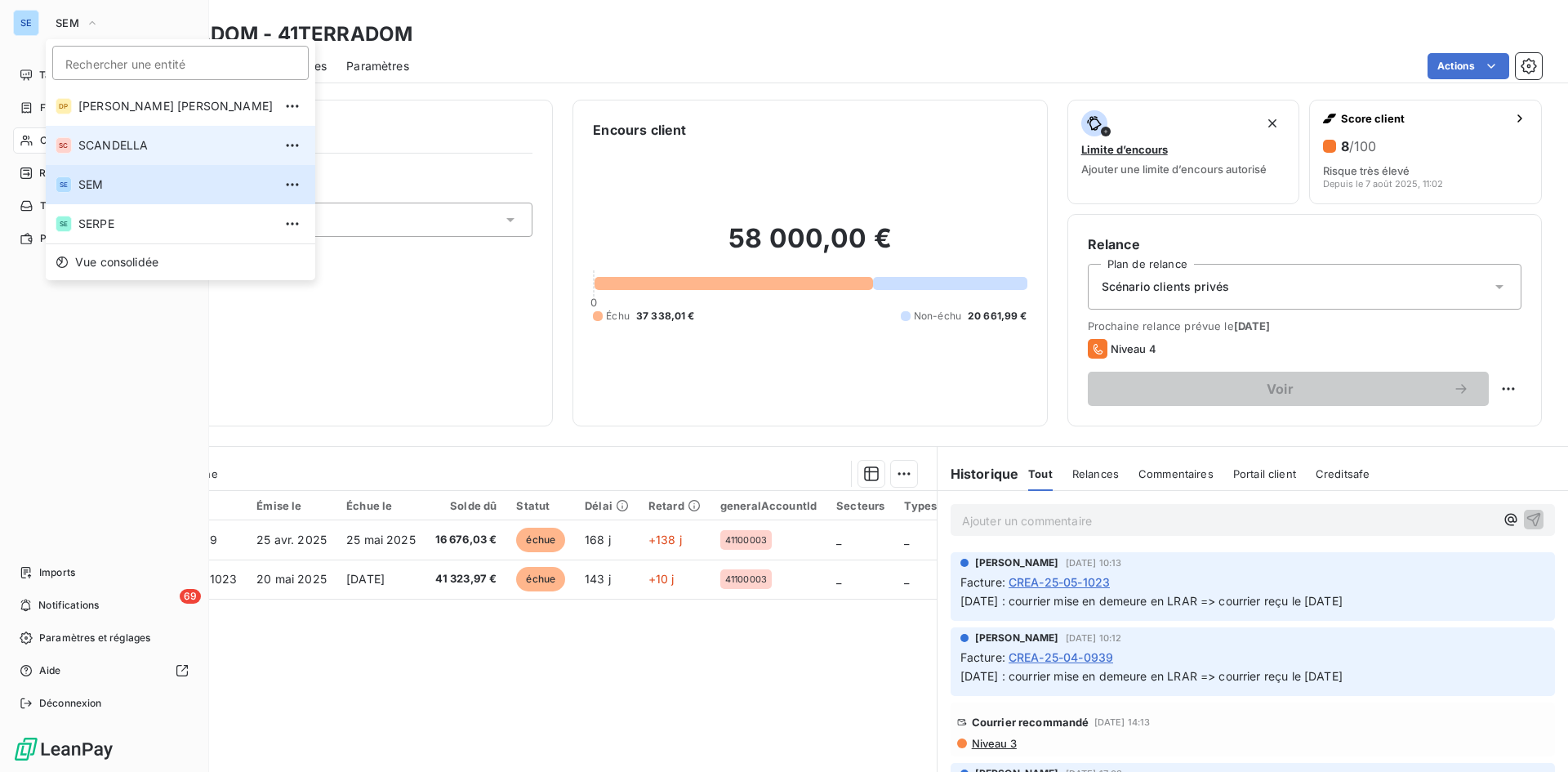
click at [99, 139] on span "SCANDELLA" at bounding box center [176, 145] width 195 height 16
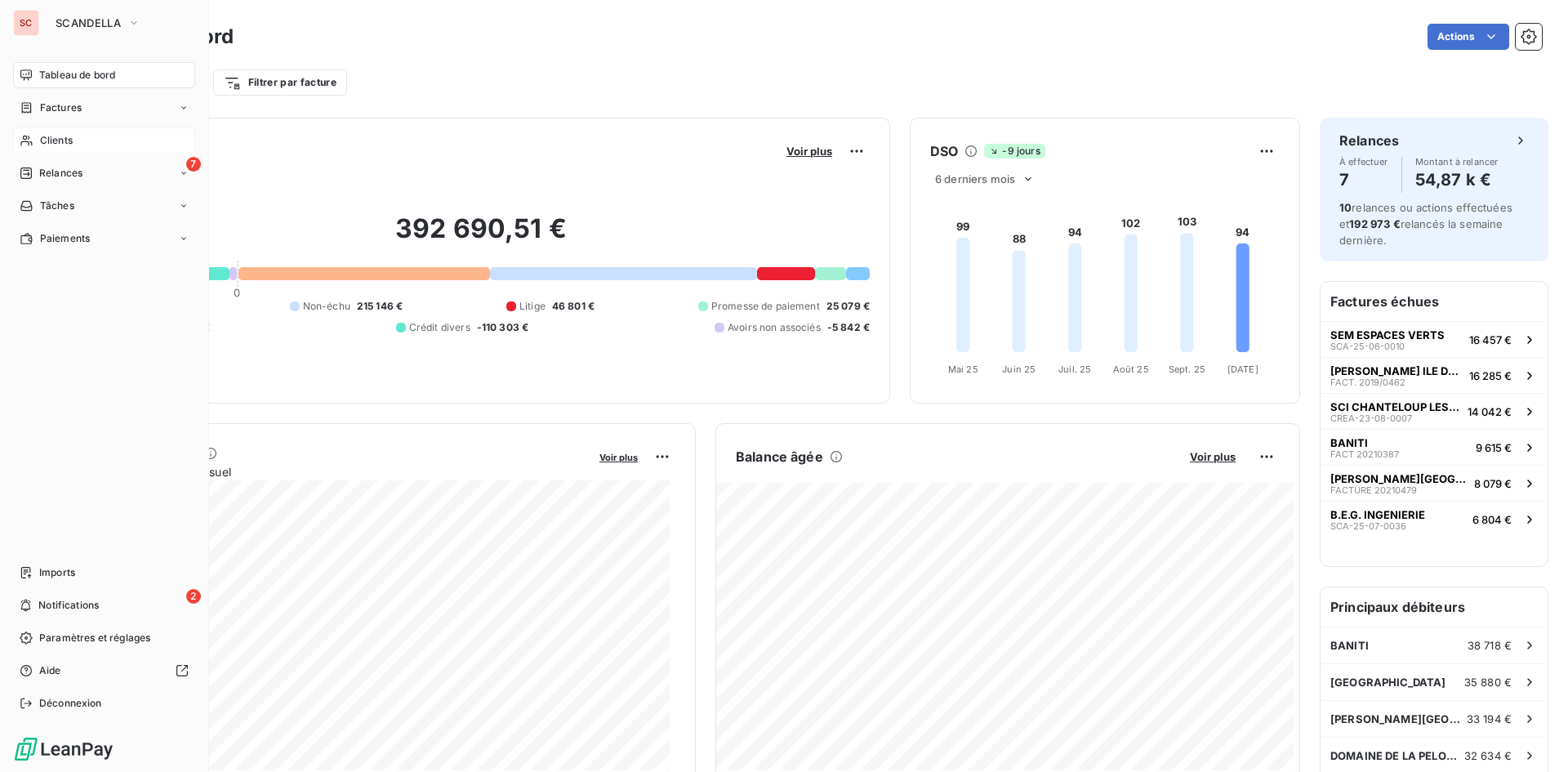
click at [55, 139] on span "Clients" at bounding box center [56, 141] width 32 height 14
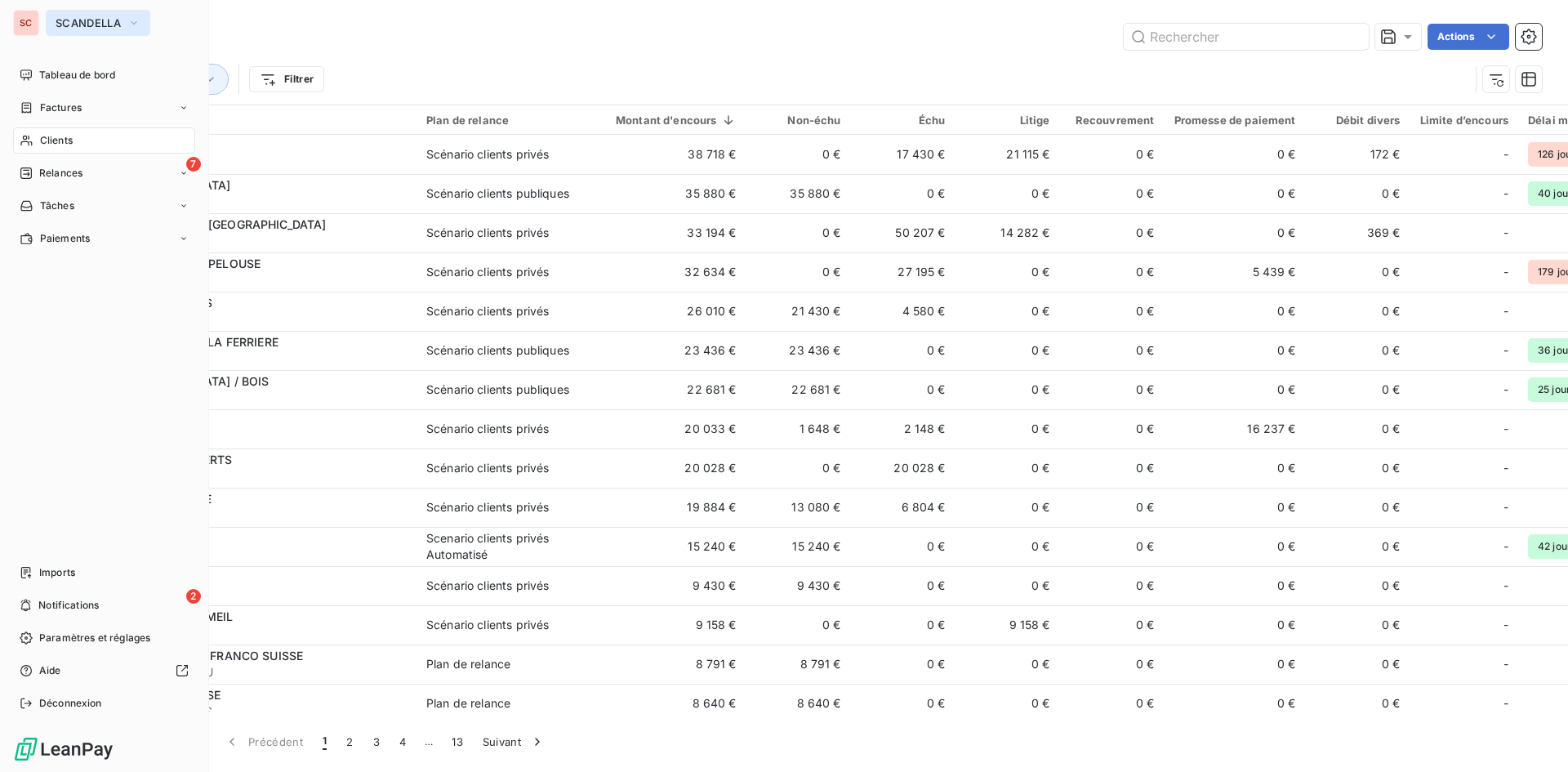
click at [87, 31] on button "SCANDELLA" at bounding box center [98, 23] width 104 height 26
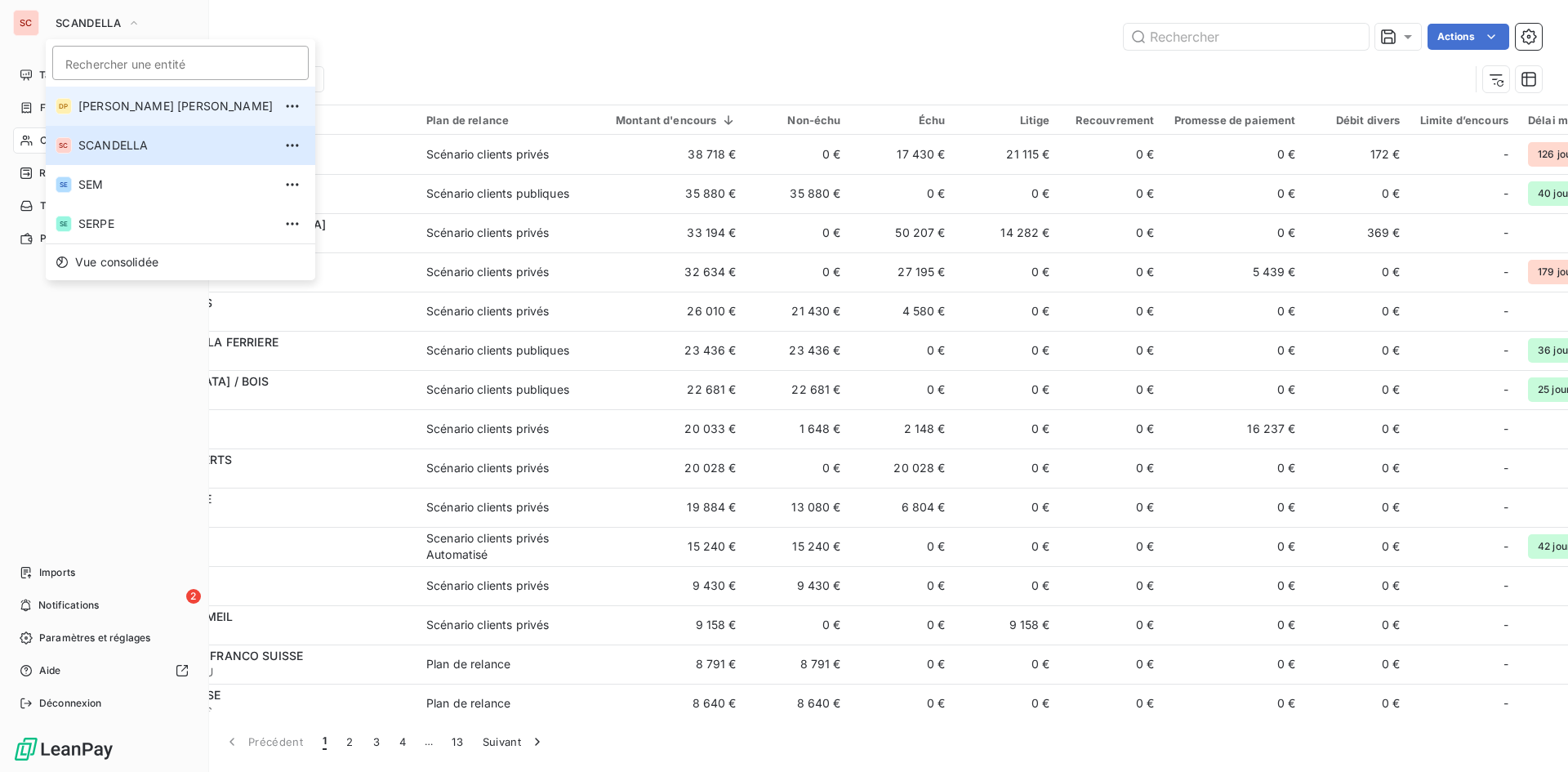
click at [127, 114] on li "DP DUCONGE PEREIRA" at bounding box center [180, 106] width 269 height 40
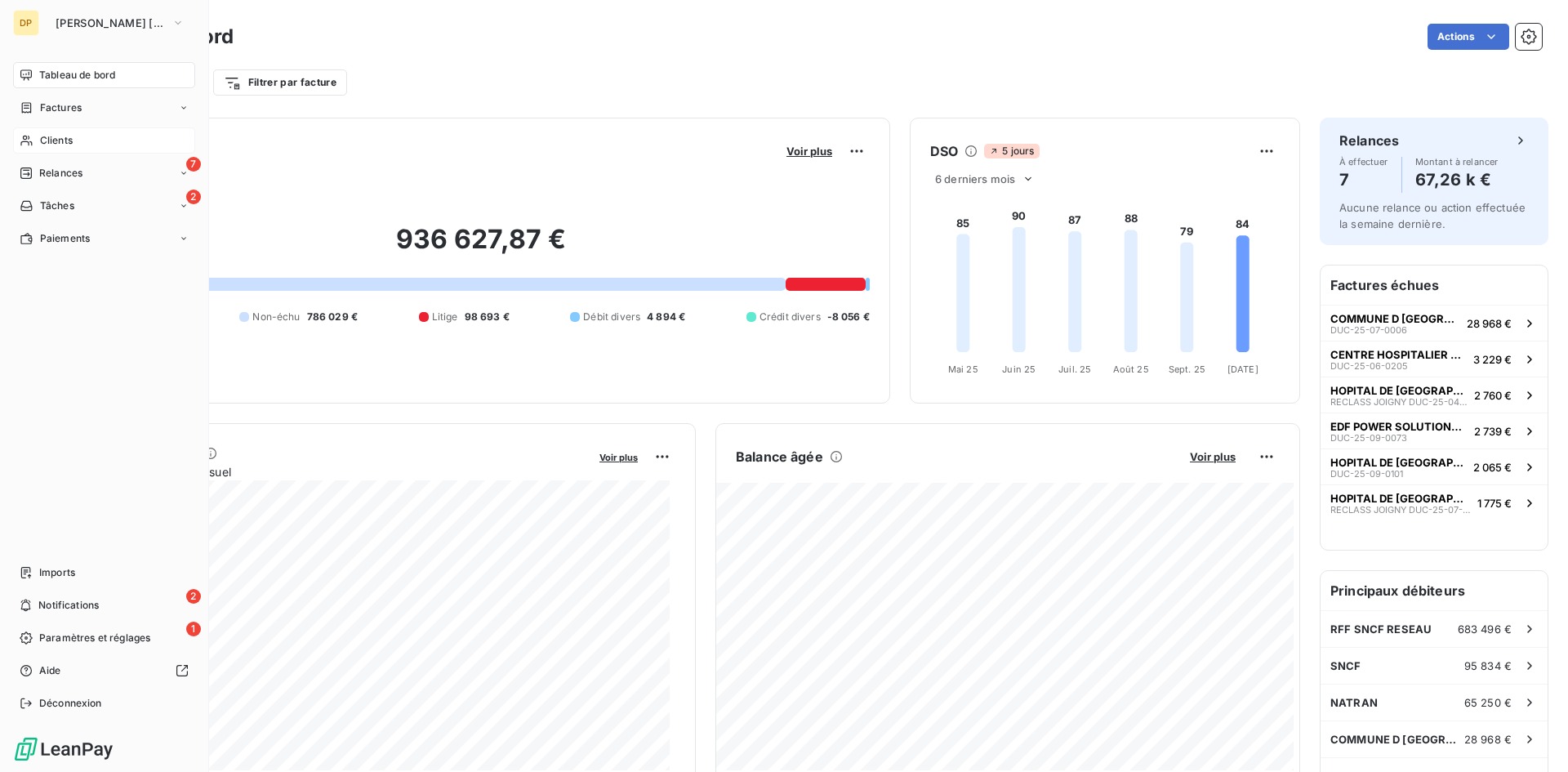
click at [52, 150] on div "Clients" at bounding box center [104, 140] width 182 height 26
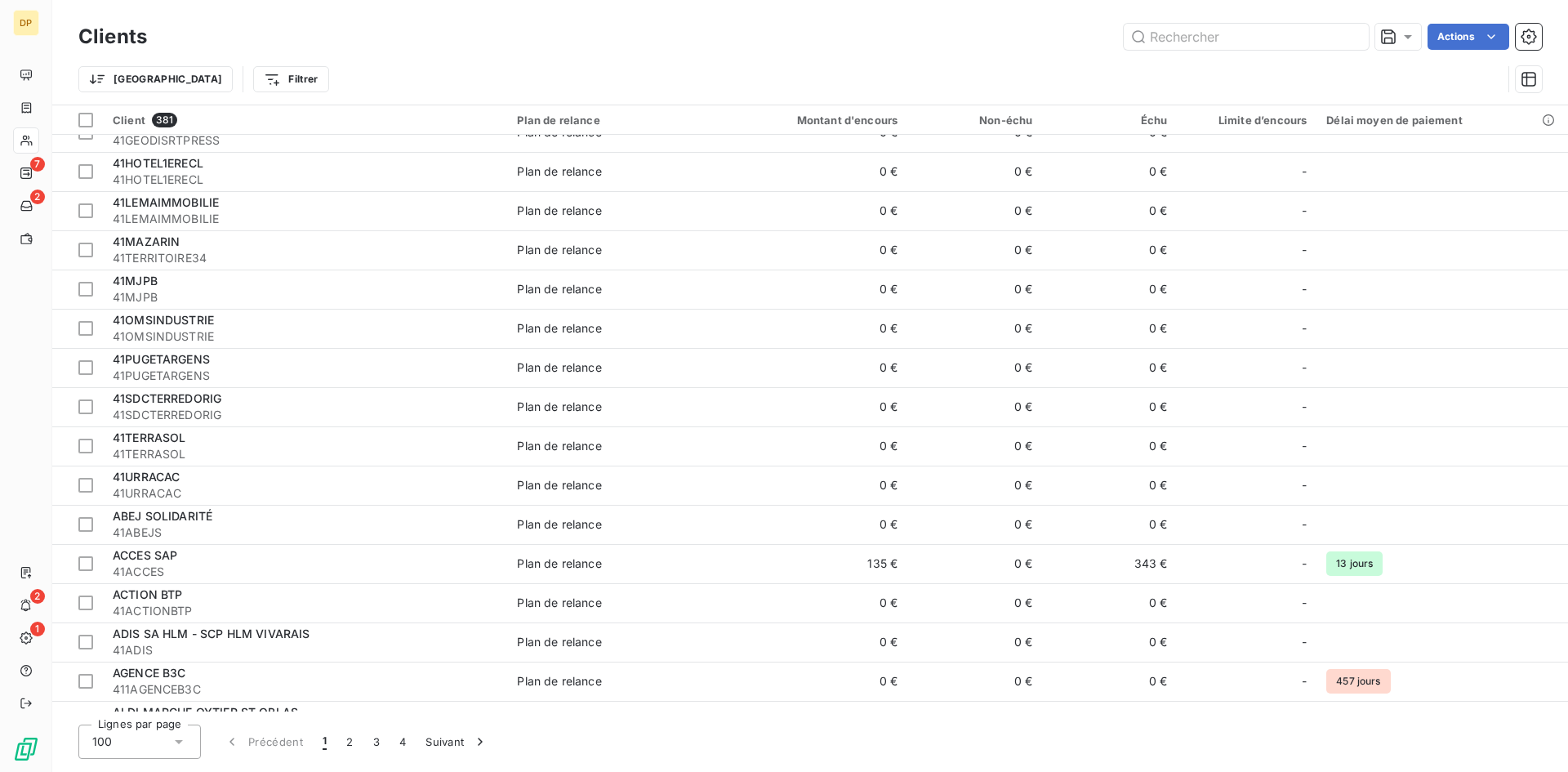
scroll to position [82, 0]
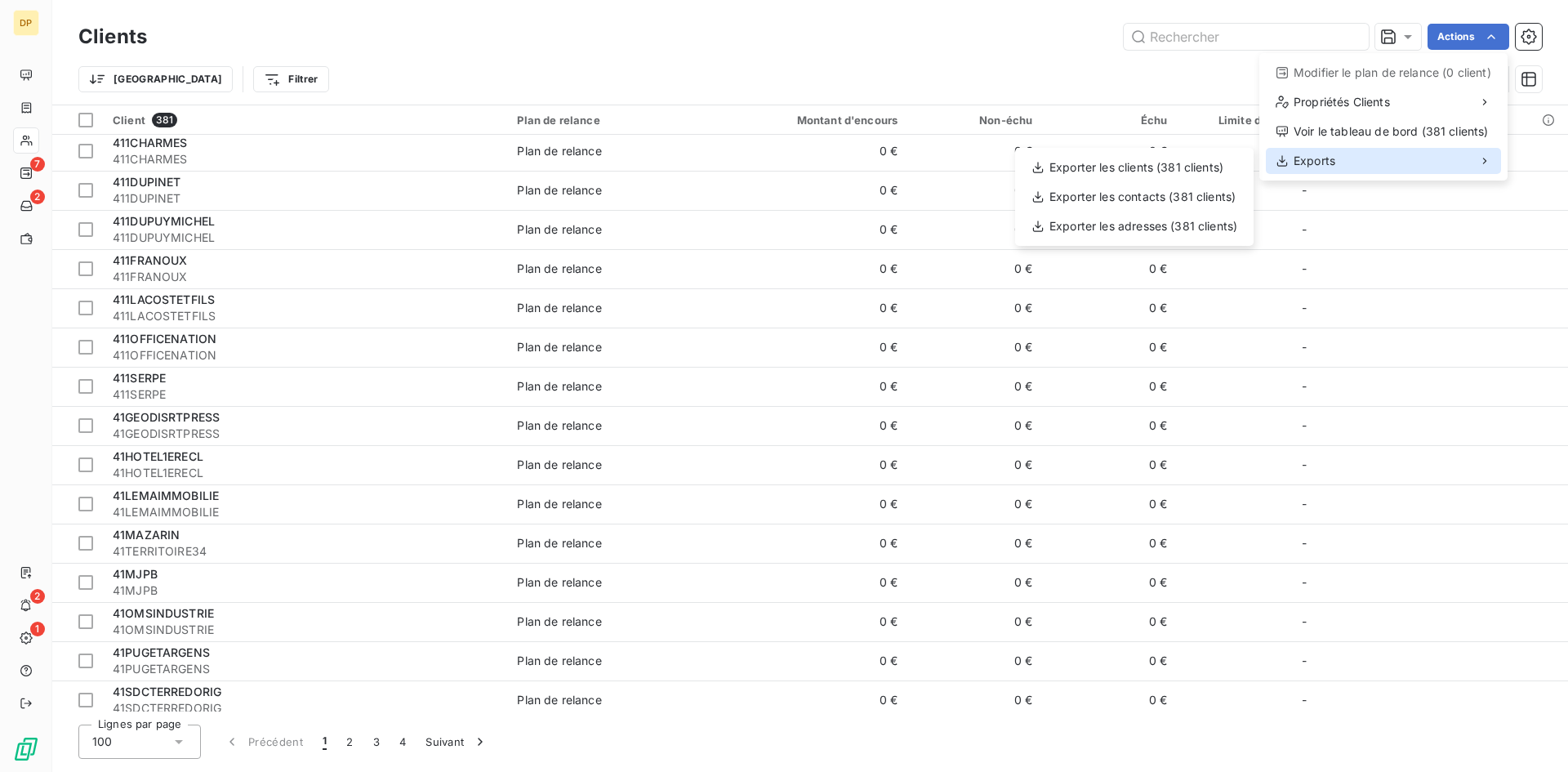
click at [1373, 171] on div "Exports" at bounding box center [1383, 160] width 235 height 26
click at [1138, 161] on div "Exporter les clients (381 clients)" at bounding box center [1135, 167] width 225 height 26
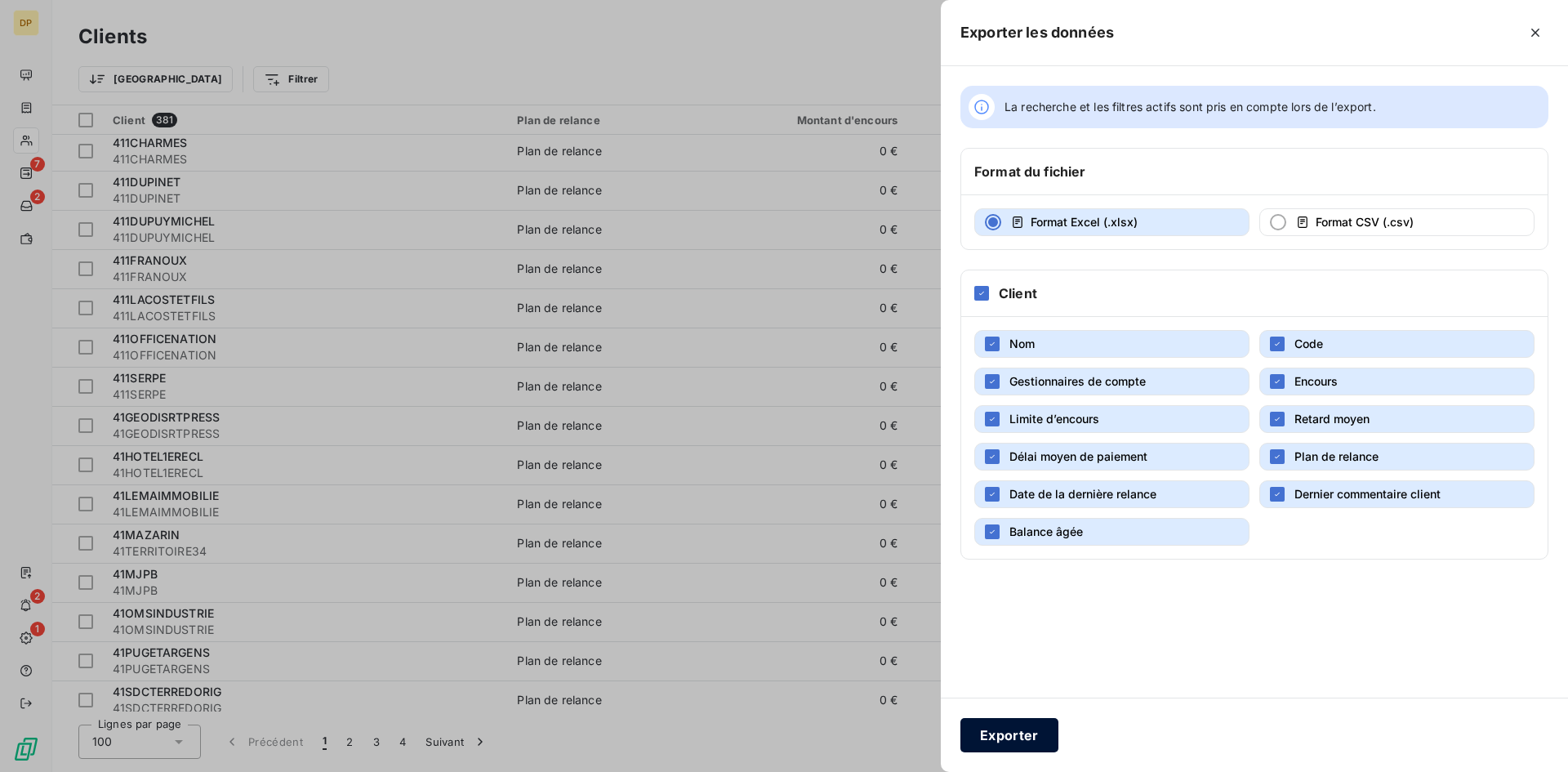
click at [1030, 730] on button "Exporter" at bounding box center [1010, 735] width 98 height 34
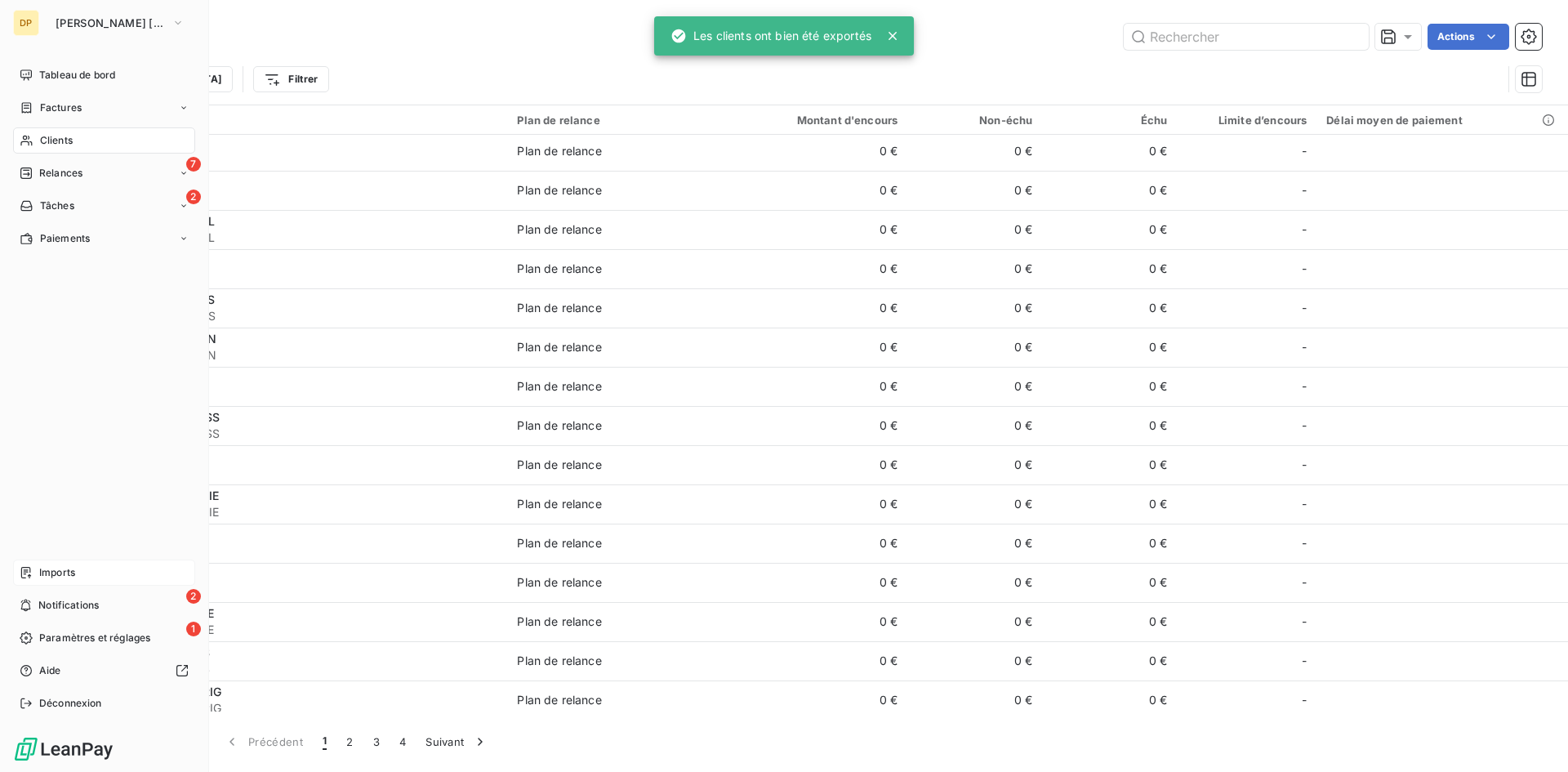
click at [56, 559] on div "Imports" at bounding box center [104, 572] width 182 height 26
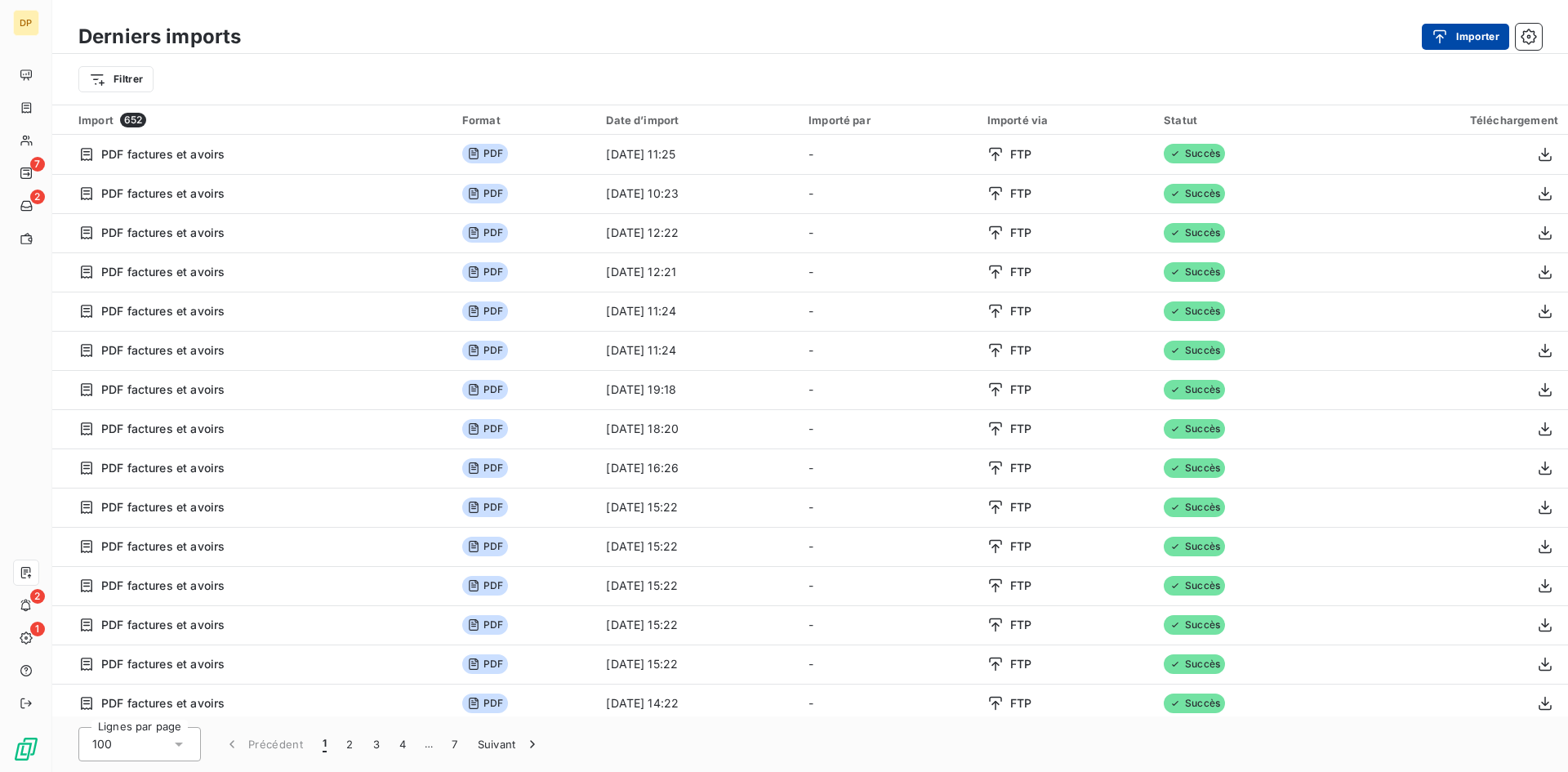
click at [1433, 35] on icon "button" at bounding box center [1440, 37] width 16 height 16
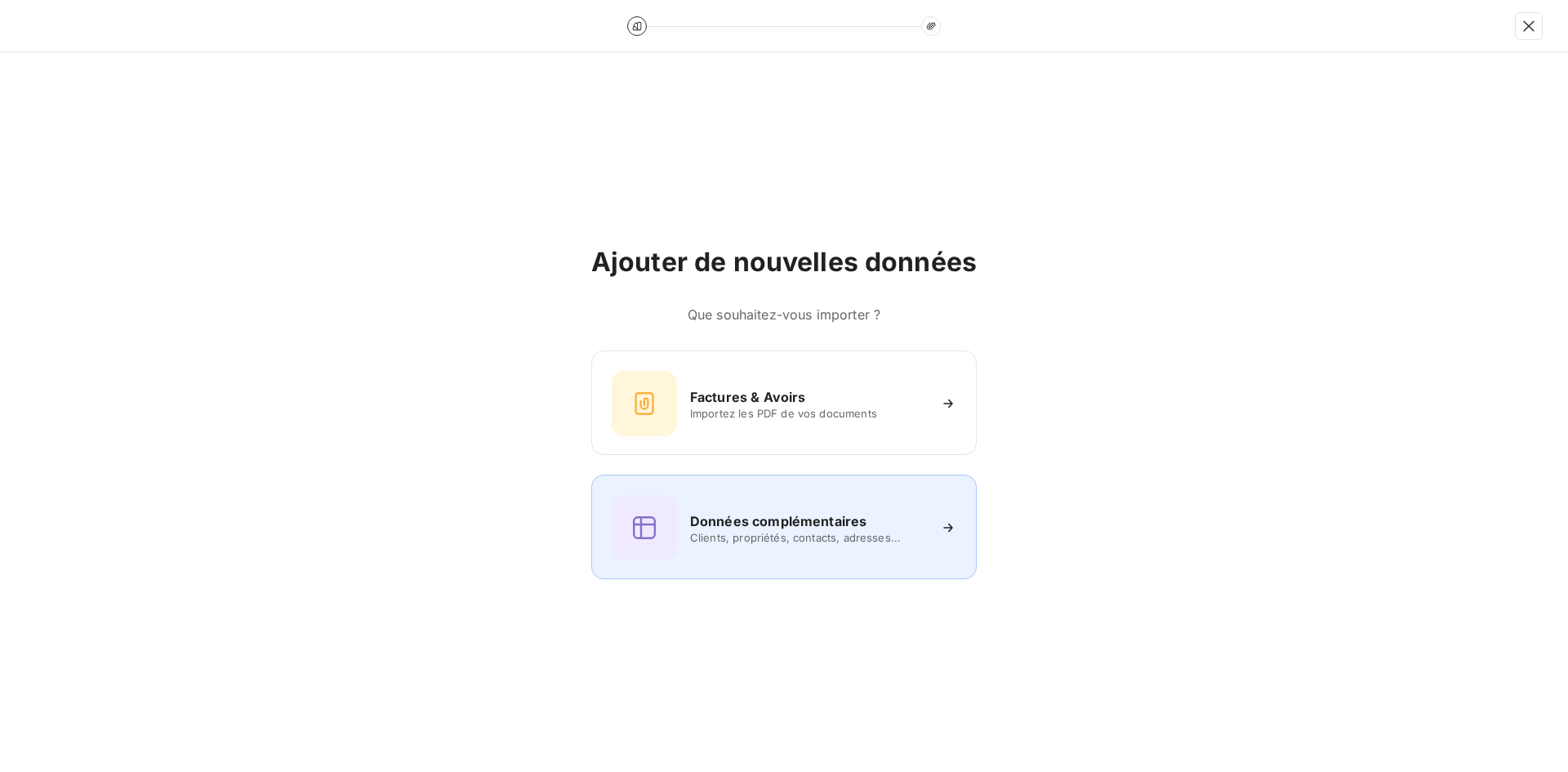
click at [714, 518] on h6 "Données complémentaires" at bounding box center [778, 522] width 177 height 20
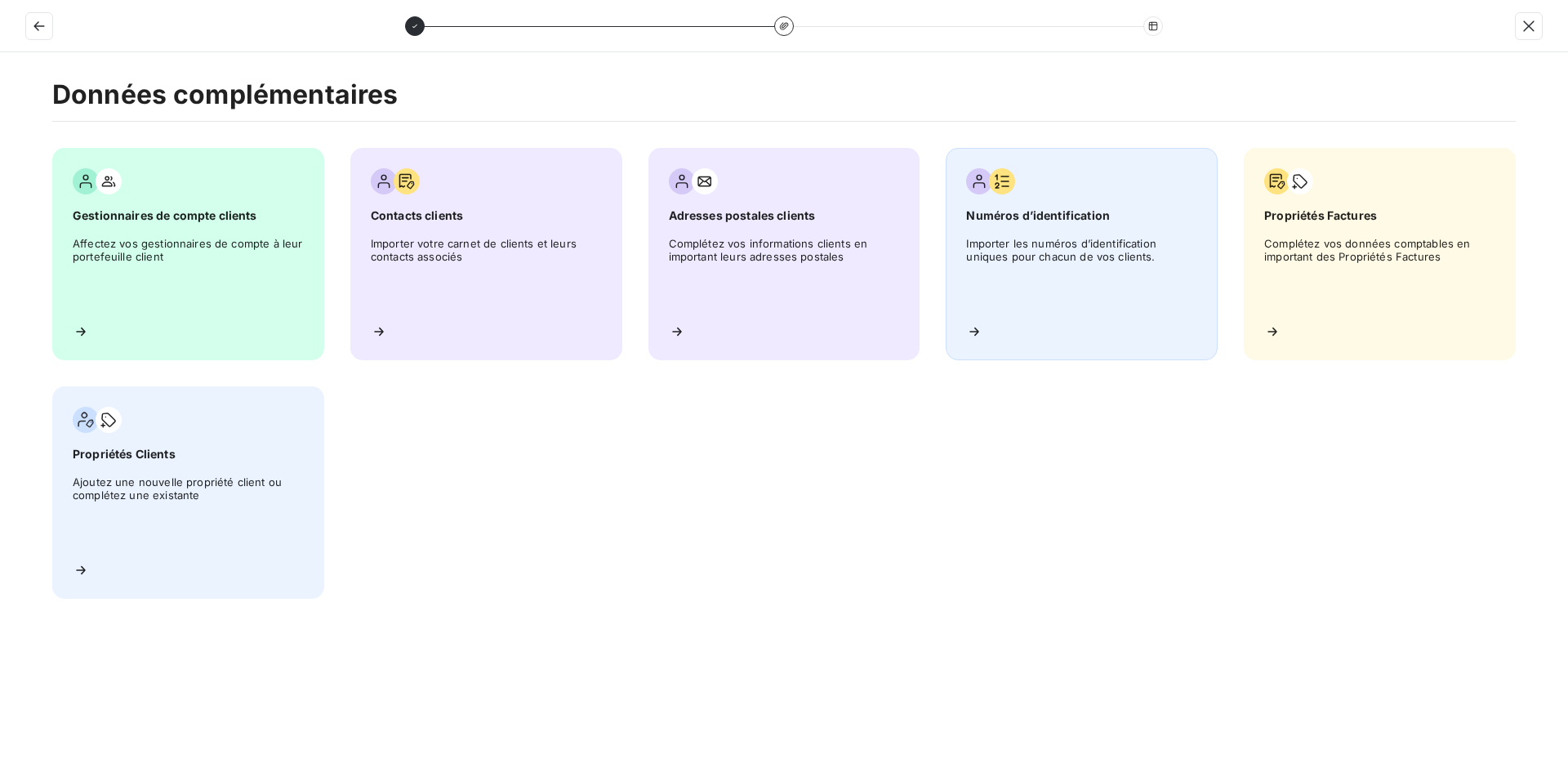
click at [1002, 215] on span "Numéros d’identification" at bounding box center [1082, 215] width 231 height 16
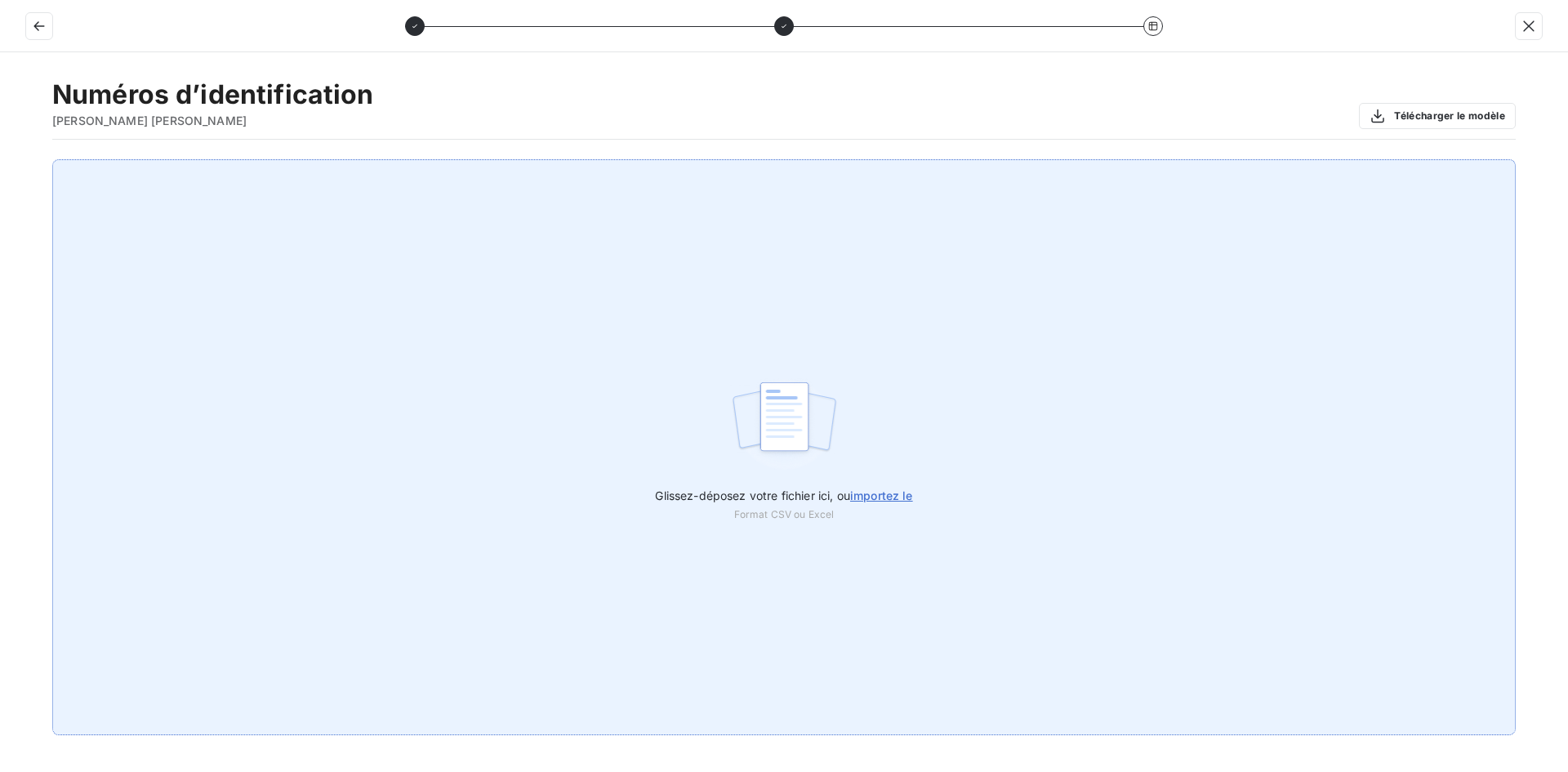
click at [875, 485] on label "Glissez-déposez votre fichier ici, ou importez le" at bounding box center [784, 493] width 258 height 31
click at [1, 160] on input "Glissez-déposez votre fichier ici, ou importez le" at bounding box center [0, 159] width 1 height 1
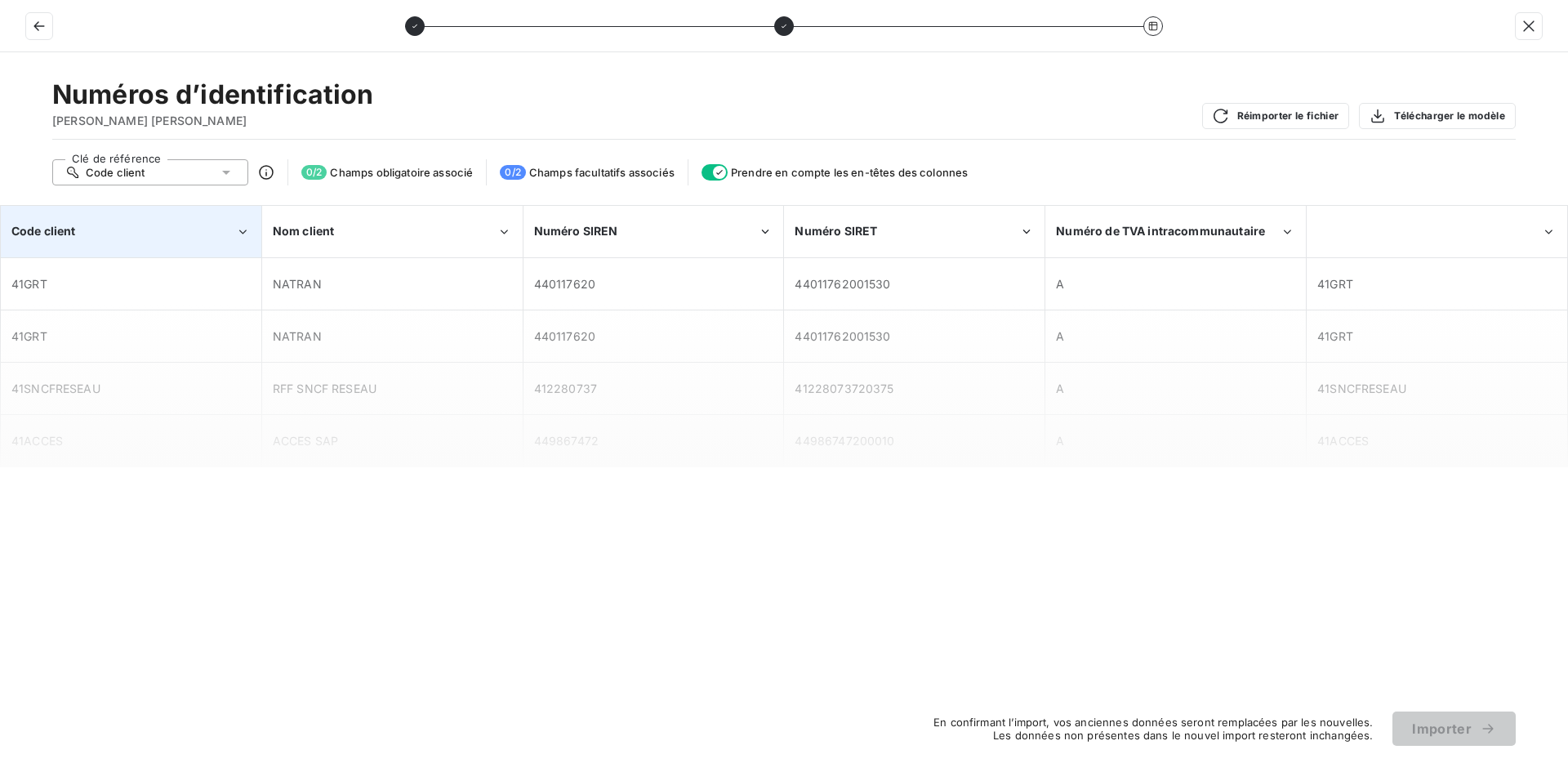
click at [197, 237] on div "Code client" at bounding box center [123, 232] width 224 height 16
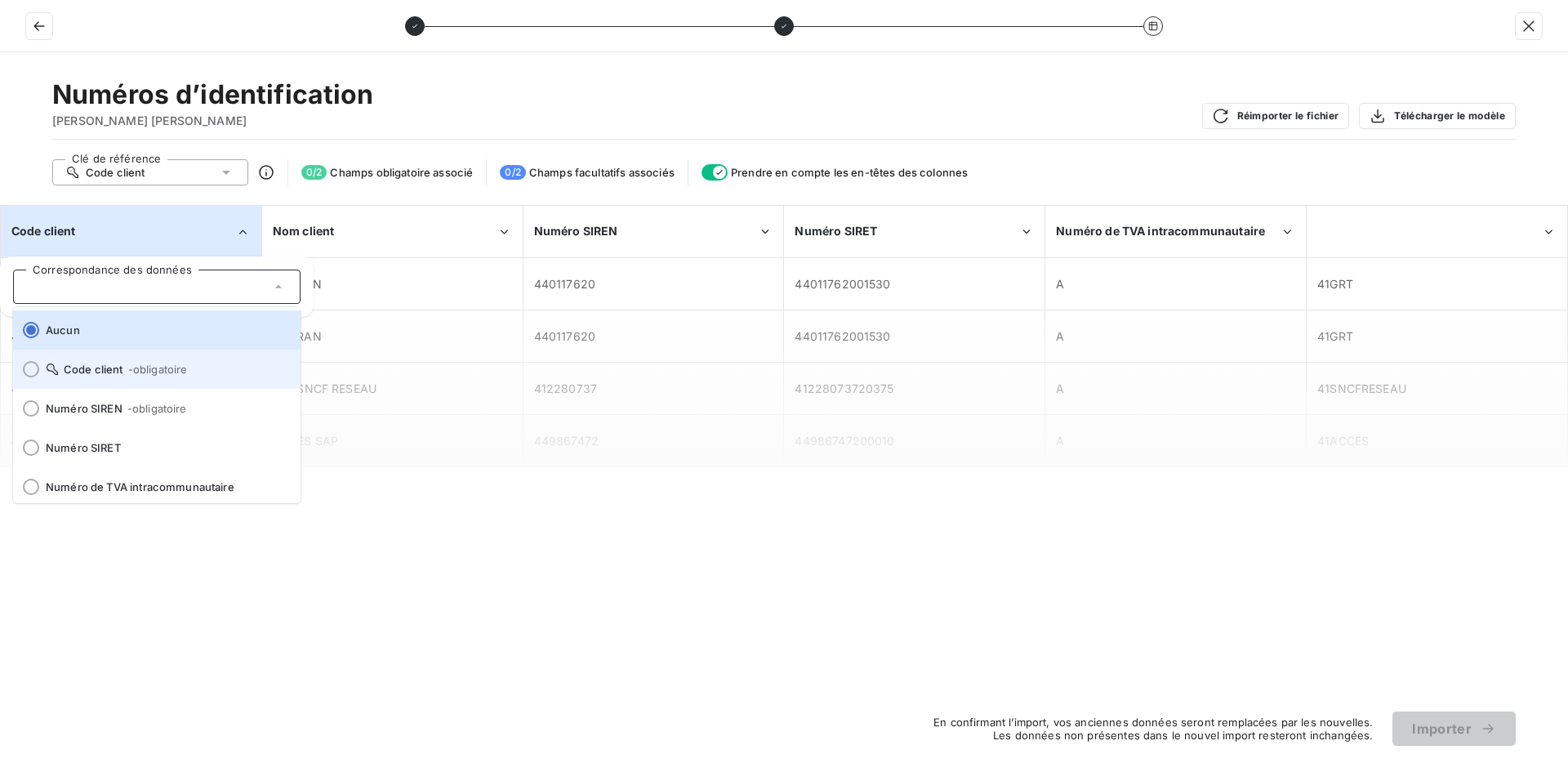
click at [88, 371] on span "Code client - obligatoire" at bounding box center [167, 369] width 241 height 14
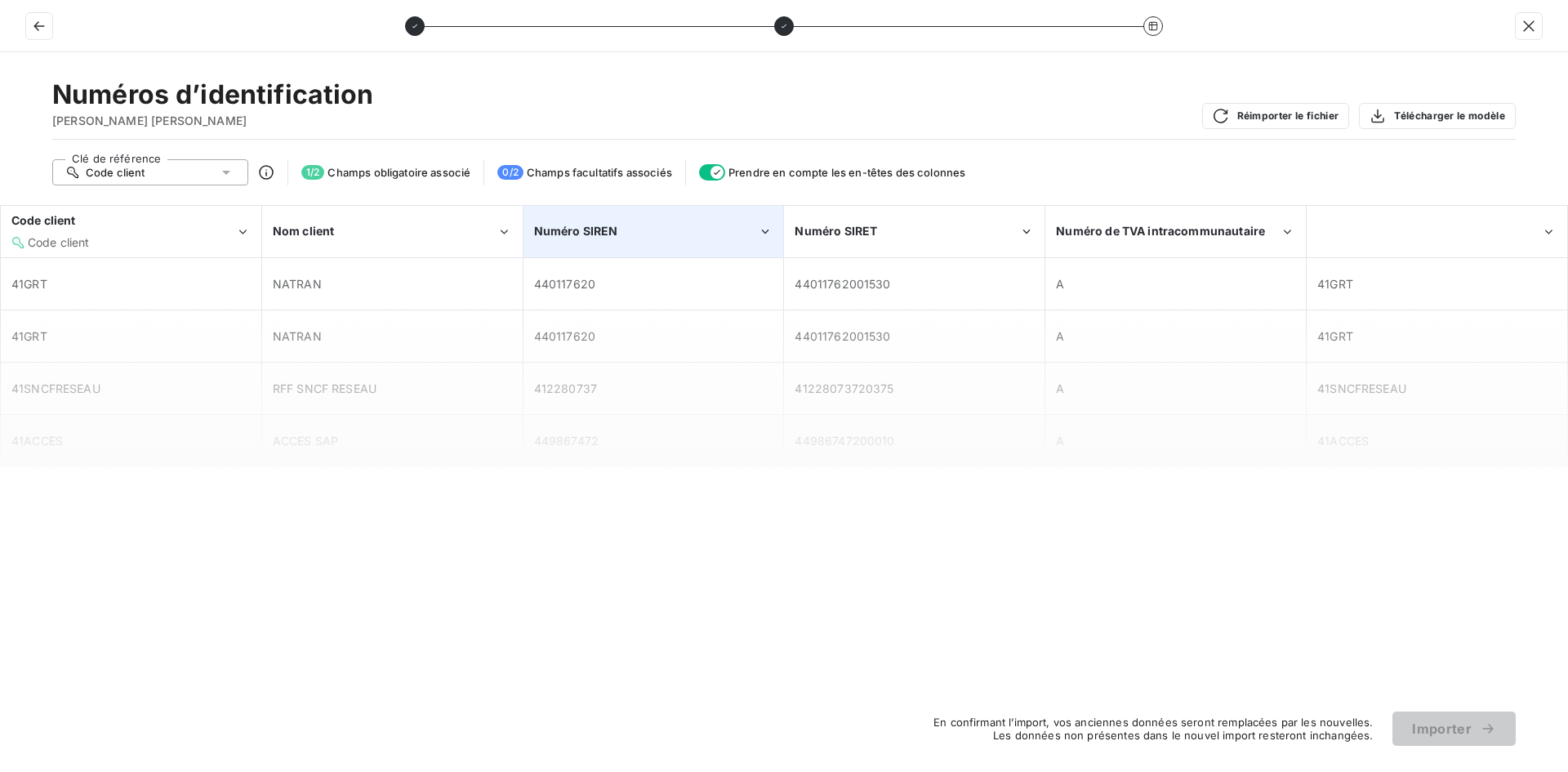
click at [611, 224] on span "Numéro SIREN" at bounding box center [576, 231] width 84 height 14
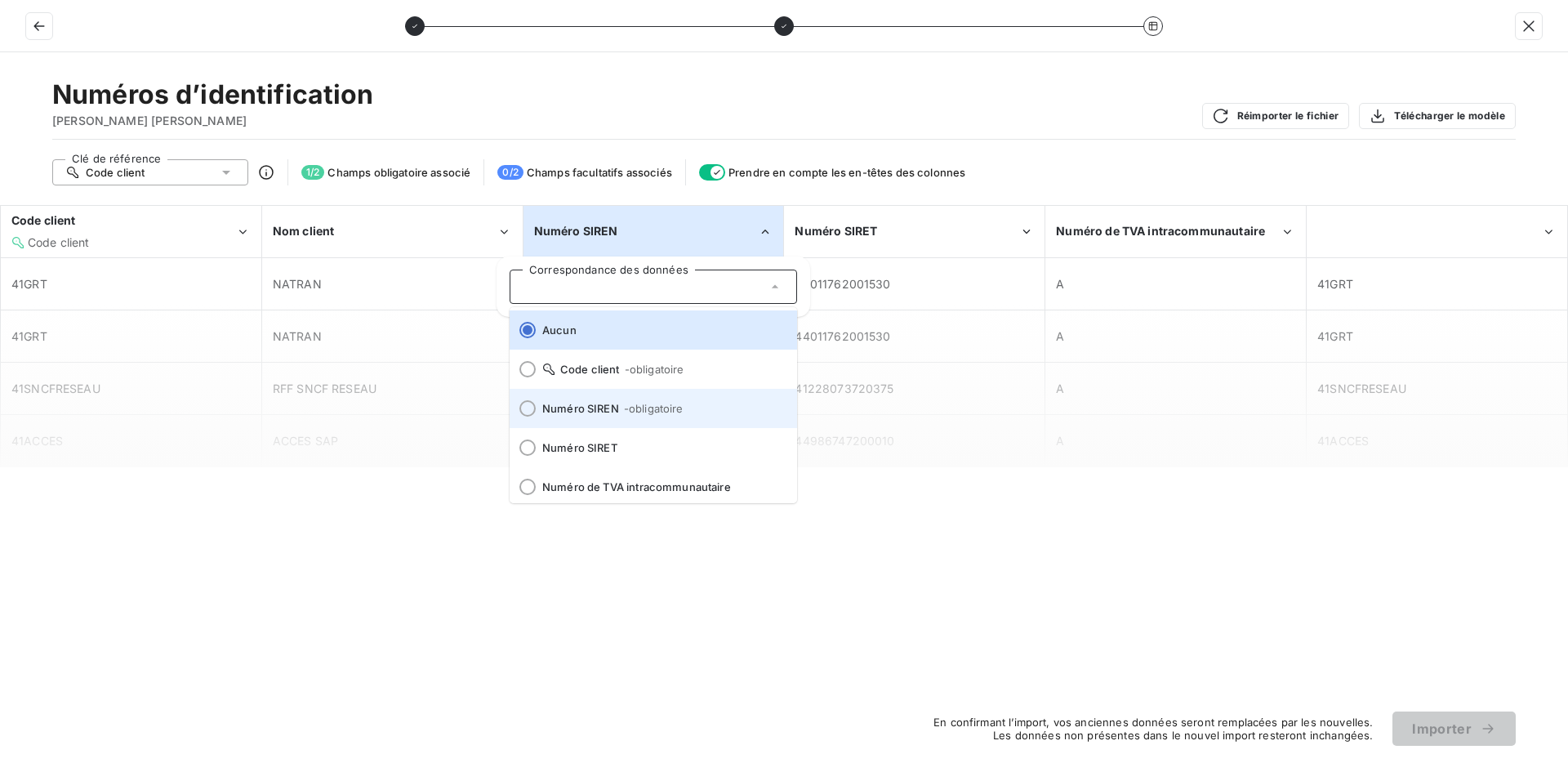
click at [584, 409] on span "Numéro SIREN - obligatoire" at bounding box center [663, 408] width 241 height 14
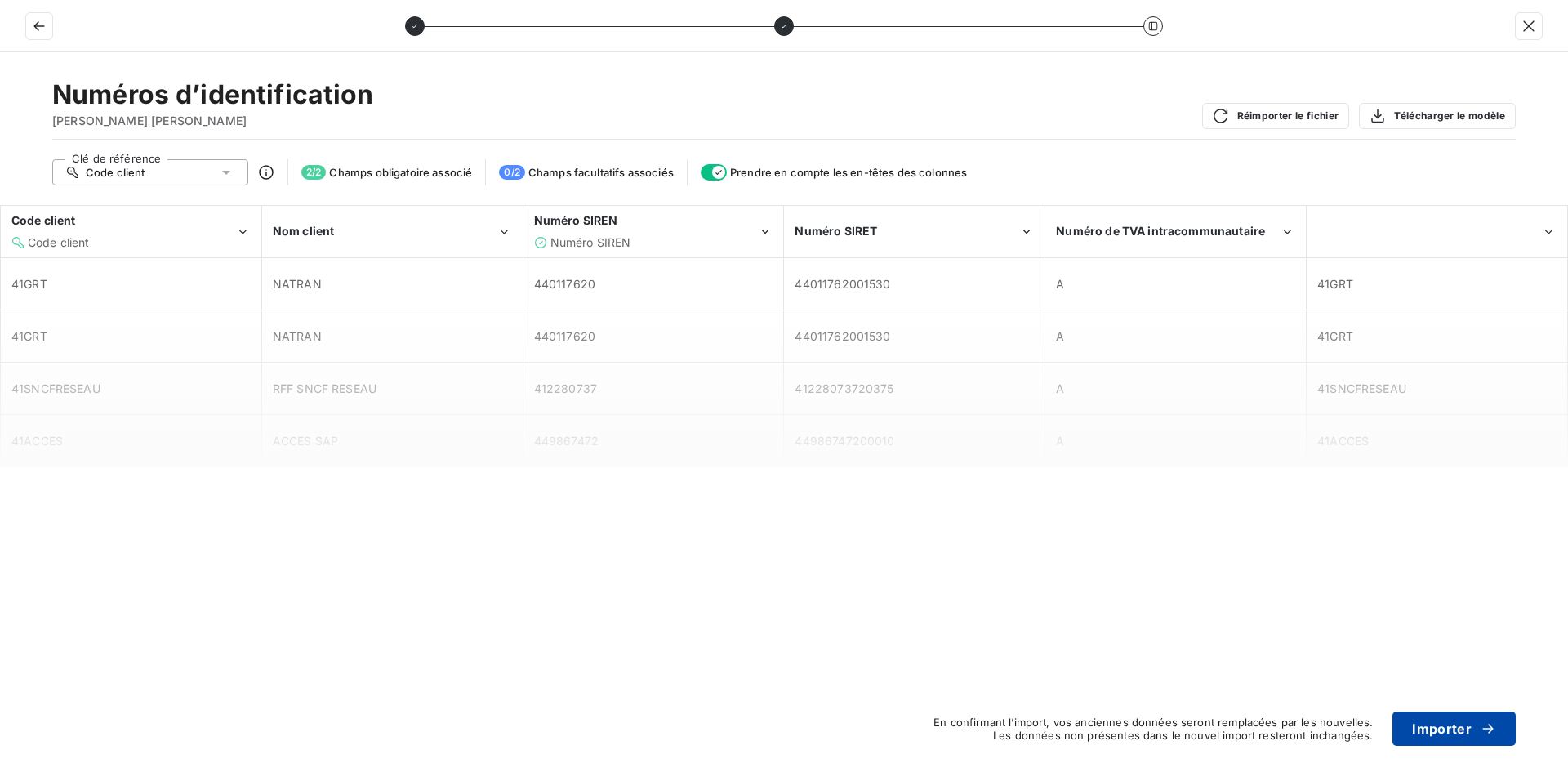
click at [1456, 727] on button "Importer" at bounding box center [1454, 729] width 123 height 34
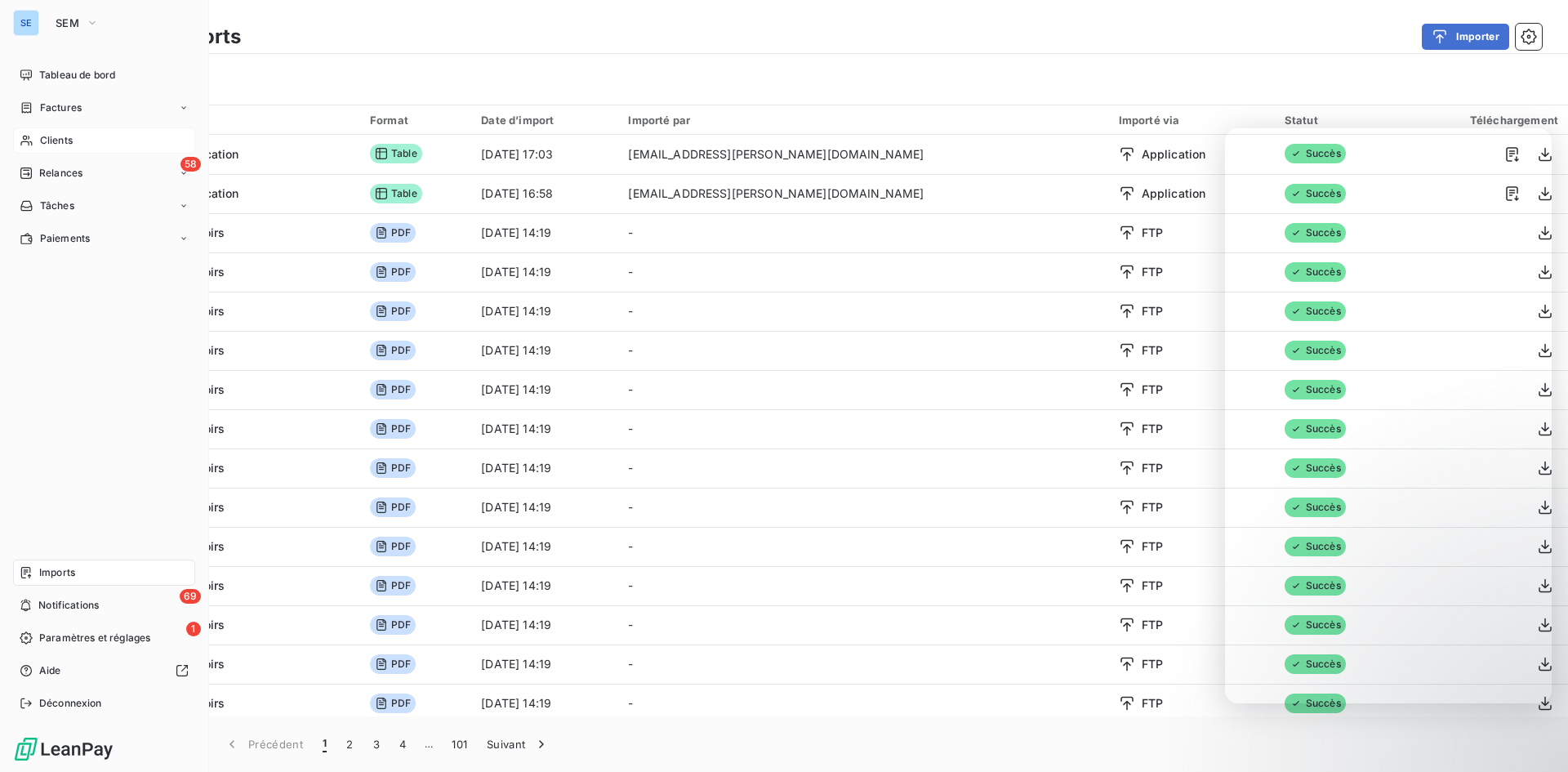
click at [49, 141] on span "Clients" at bounding box center [56, 141] width 32 height 14
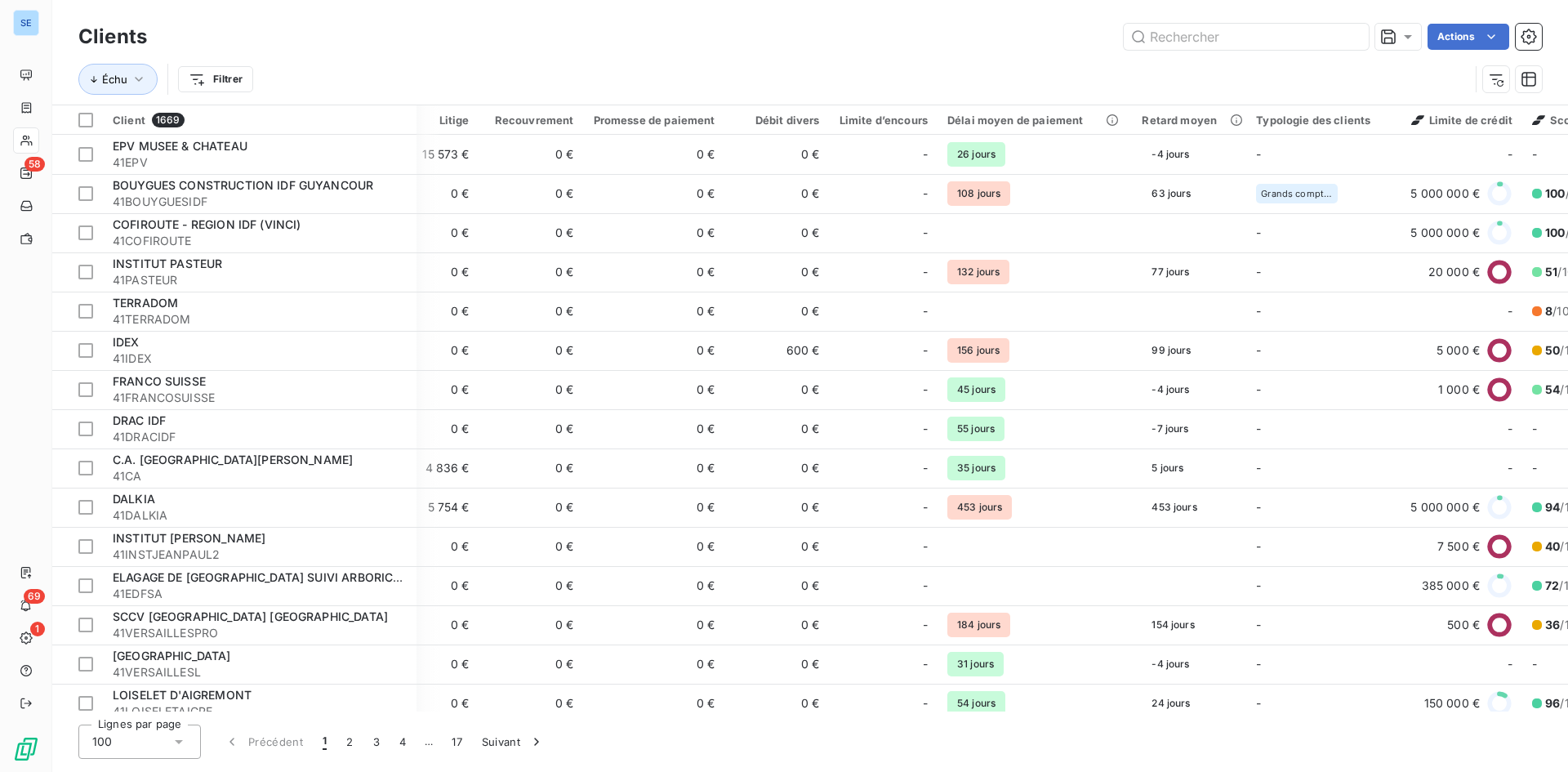
scroll to position [0, 813]
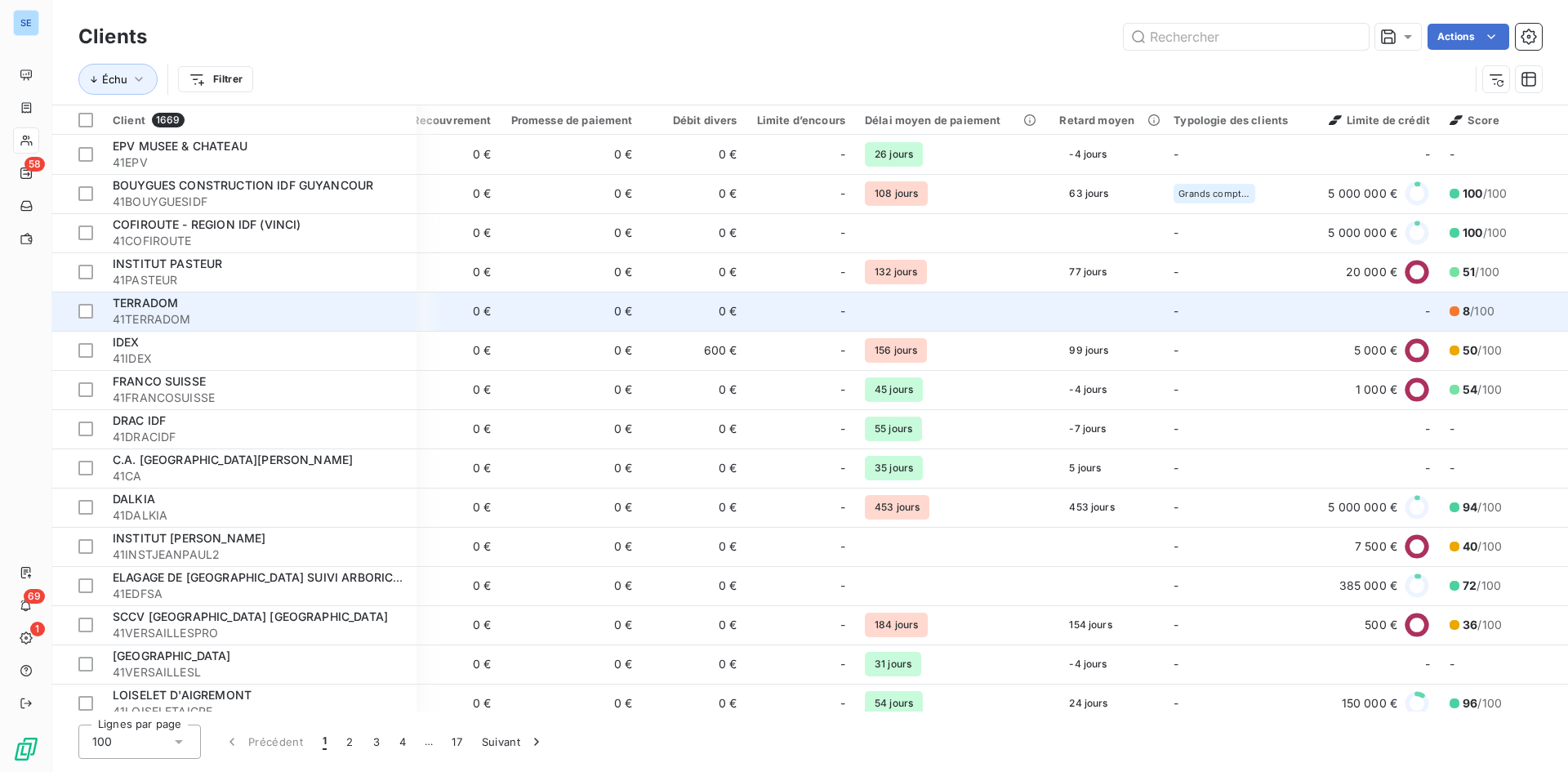
click at [145, 306] on span "TERRADOM" at bounding box center [145, 302] width 66 height 14
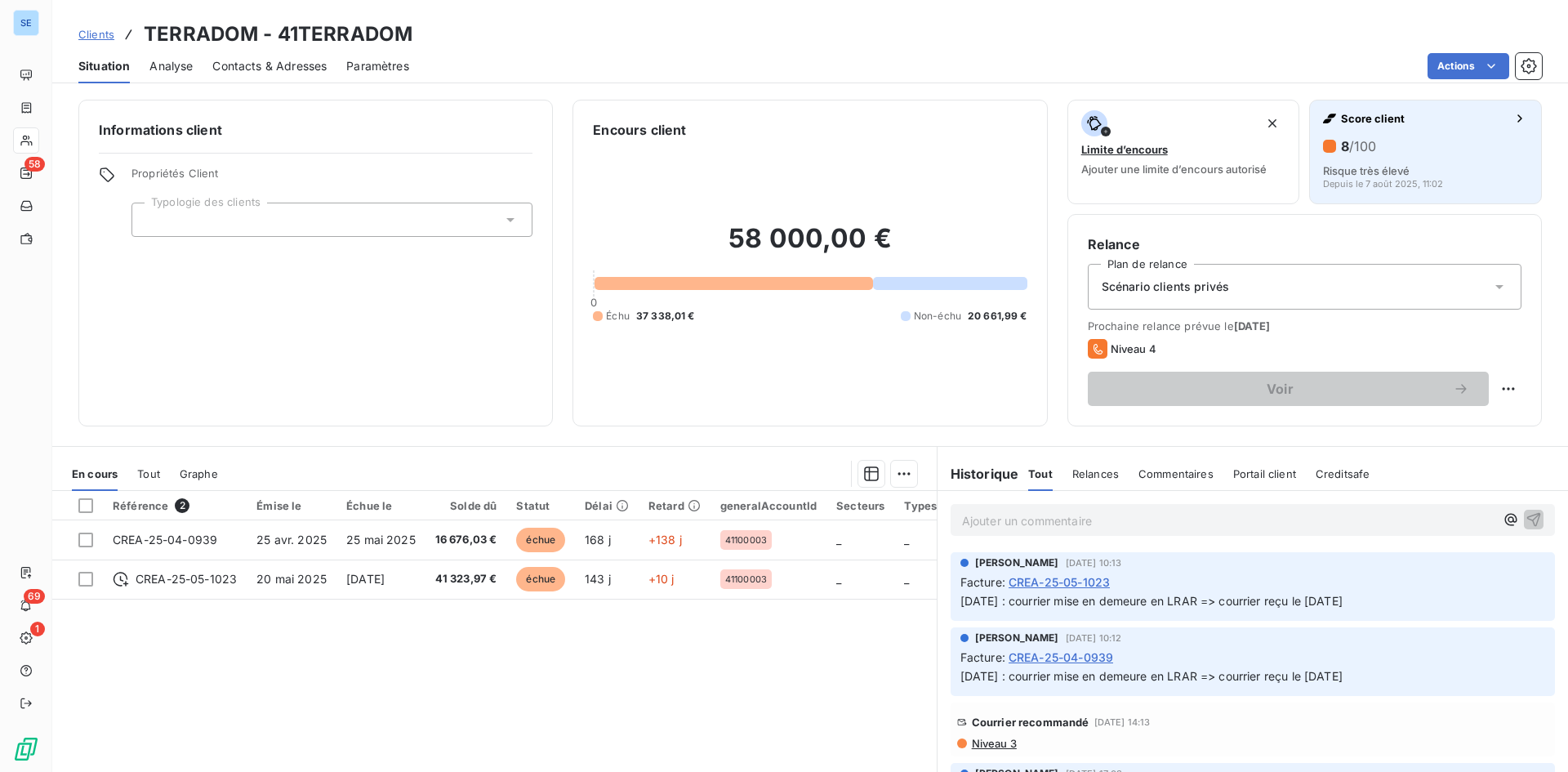
click at [1417, 130] on div "Score client 8 /100 Risque très élevé Depuis le 7 août 2025, 11:02" at bounding box center [1426, 149] width 205 height 78
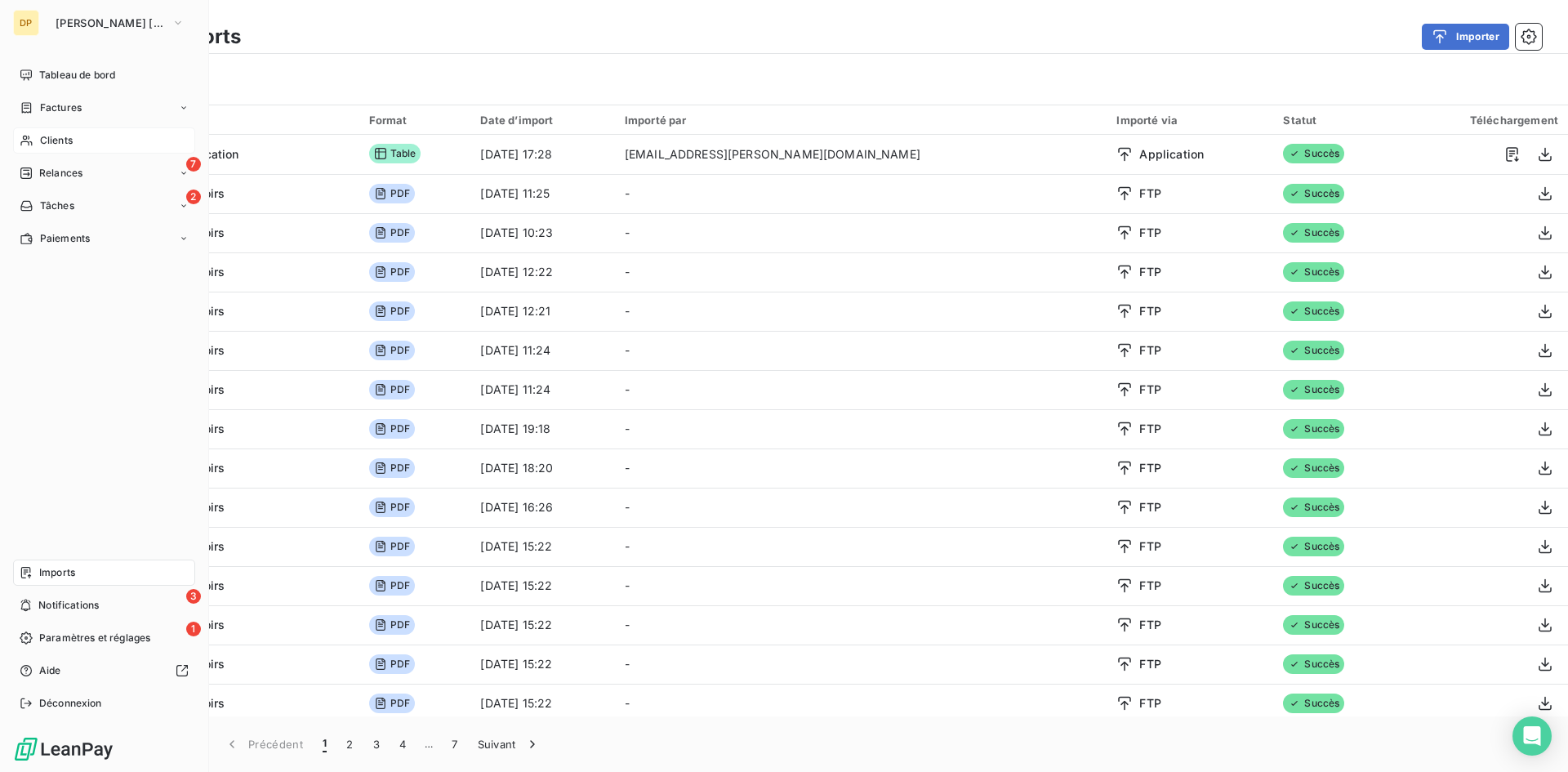
click at [64, 141] on span "Clients" at bounding box center [56, 141] width 32 height 14
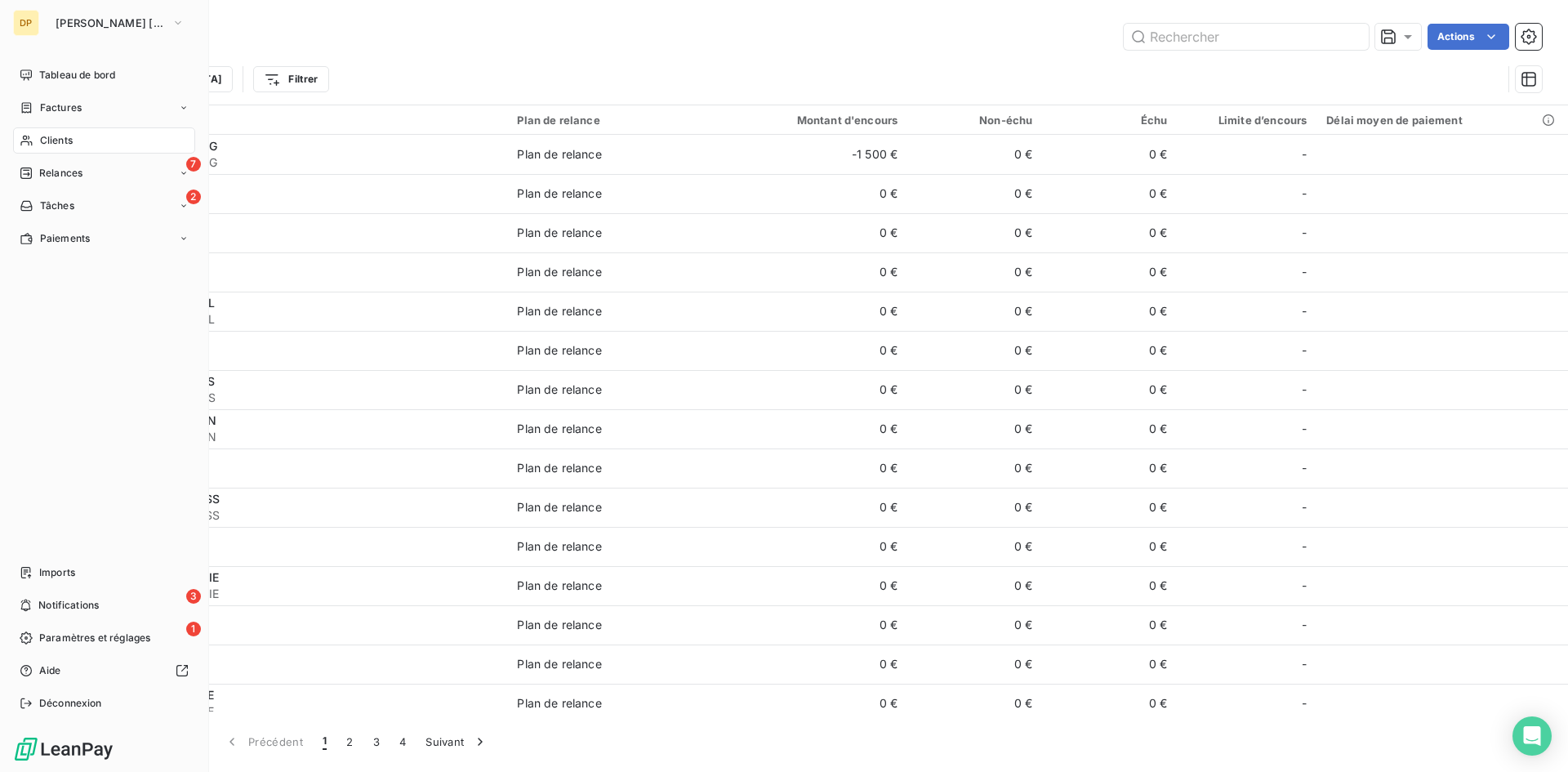
click at [61, 141] on span "Clients" at bounding box center [56, 141] width 32 height 14
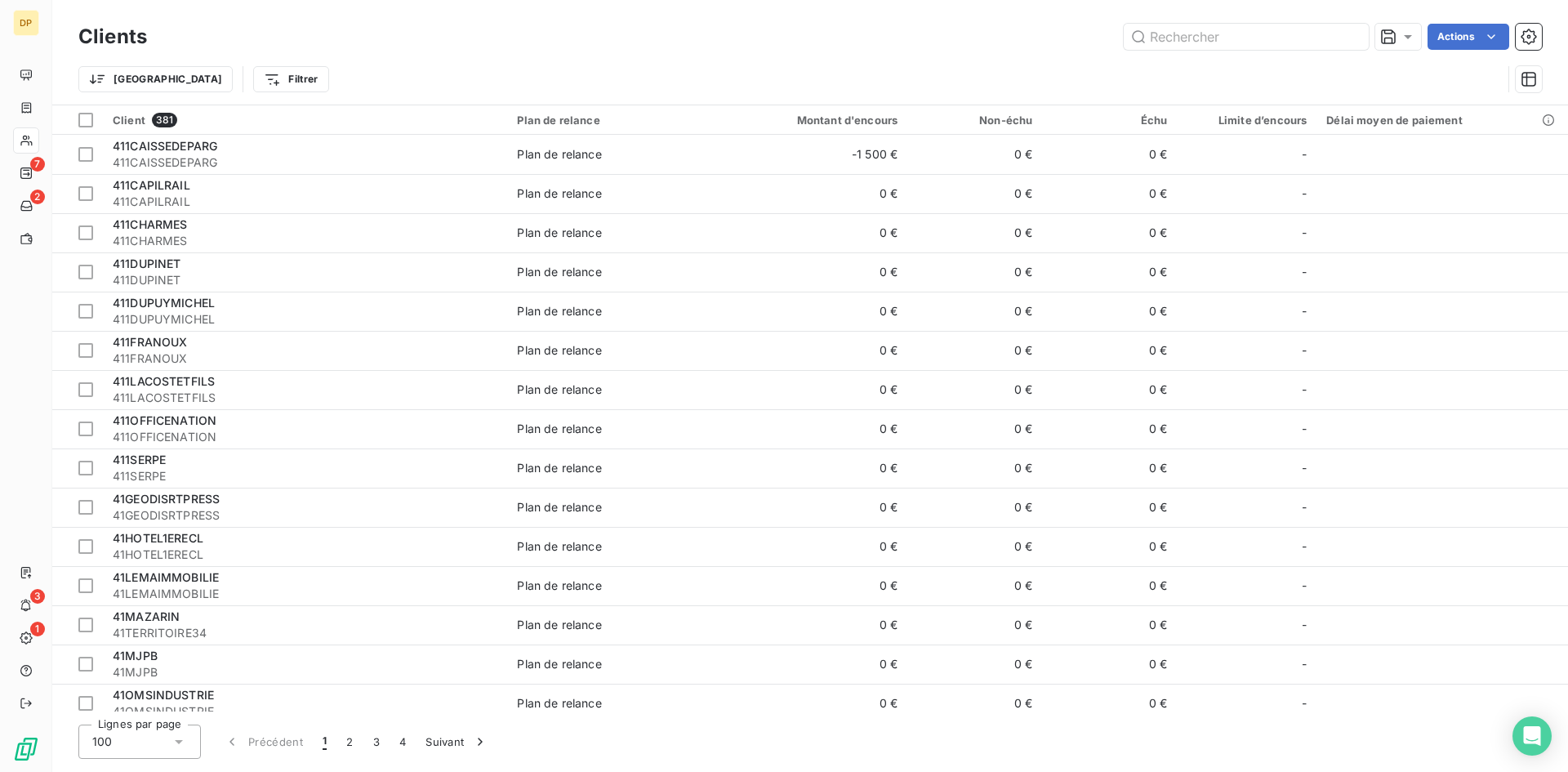
click at [777, 70] on div "Trier Filtrer" at bounding box center [790, 79] width 1424 height 31
click at [1545, 80] on div "Clients Actions Trier Filtrer" at bounding box center [810, 52] width 1516 height 104
click at [1536, 80] on icon "button" at bounding box center [1529, 79] width 14 height 14
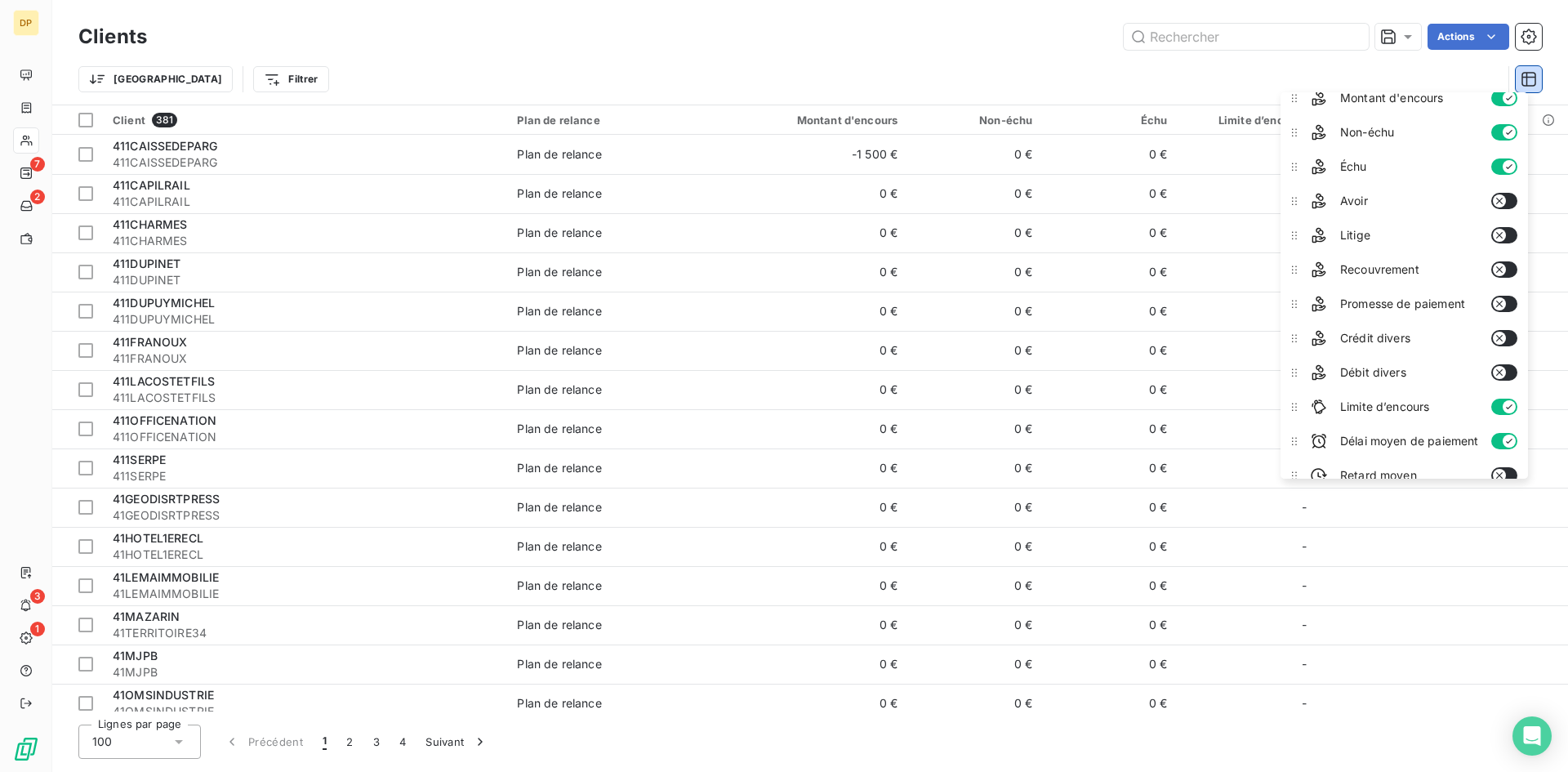
scroll to position [99, 0]
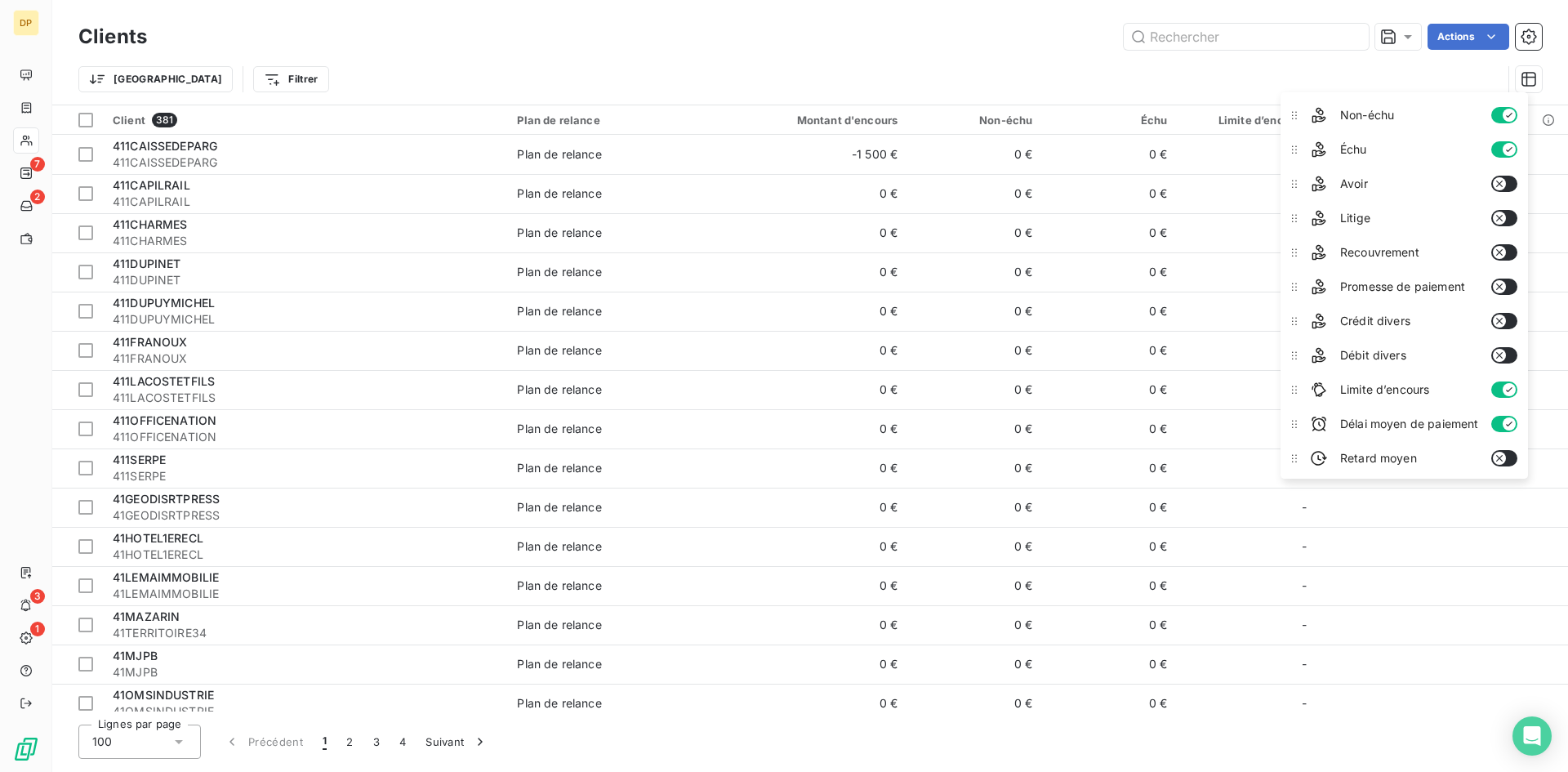
click at [1498, 288] on icon "button" at bounding box center [1500, 286] width 14 height 14
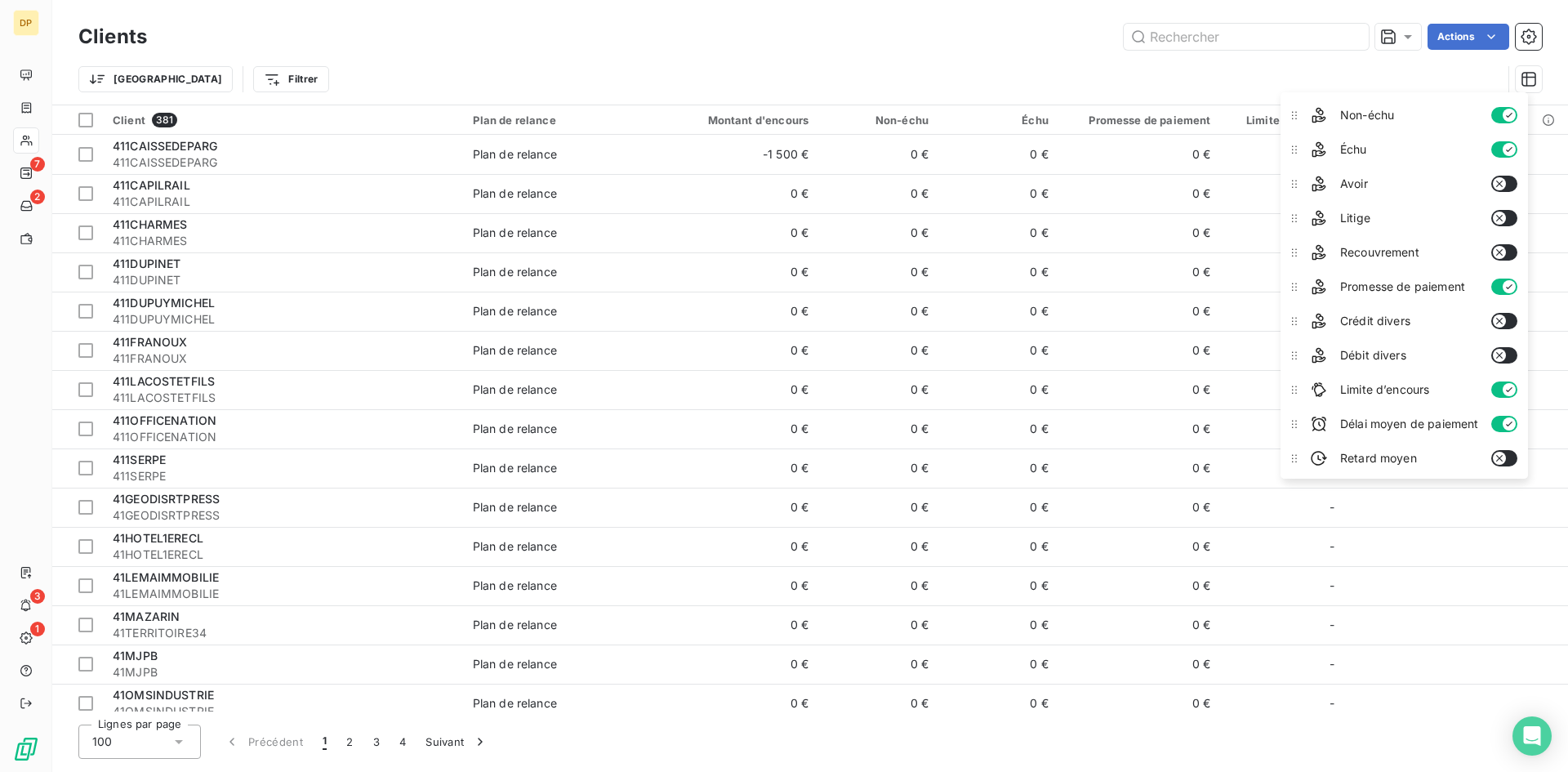
click at [1501, 250] on icon "button" at bounding box center [1500, 252] width 14 height 14
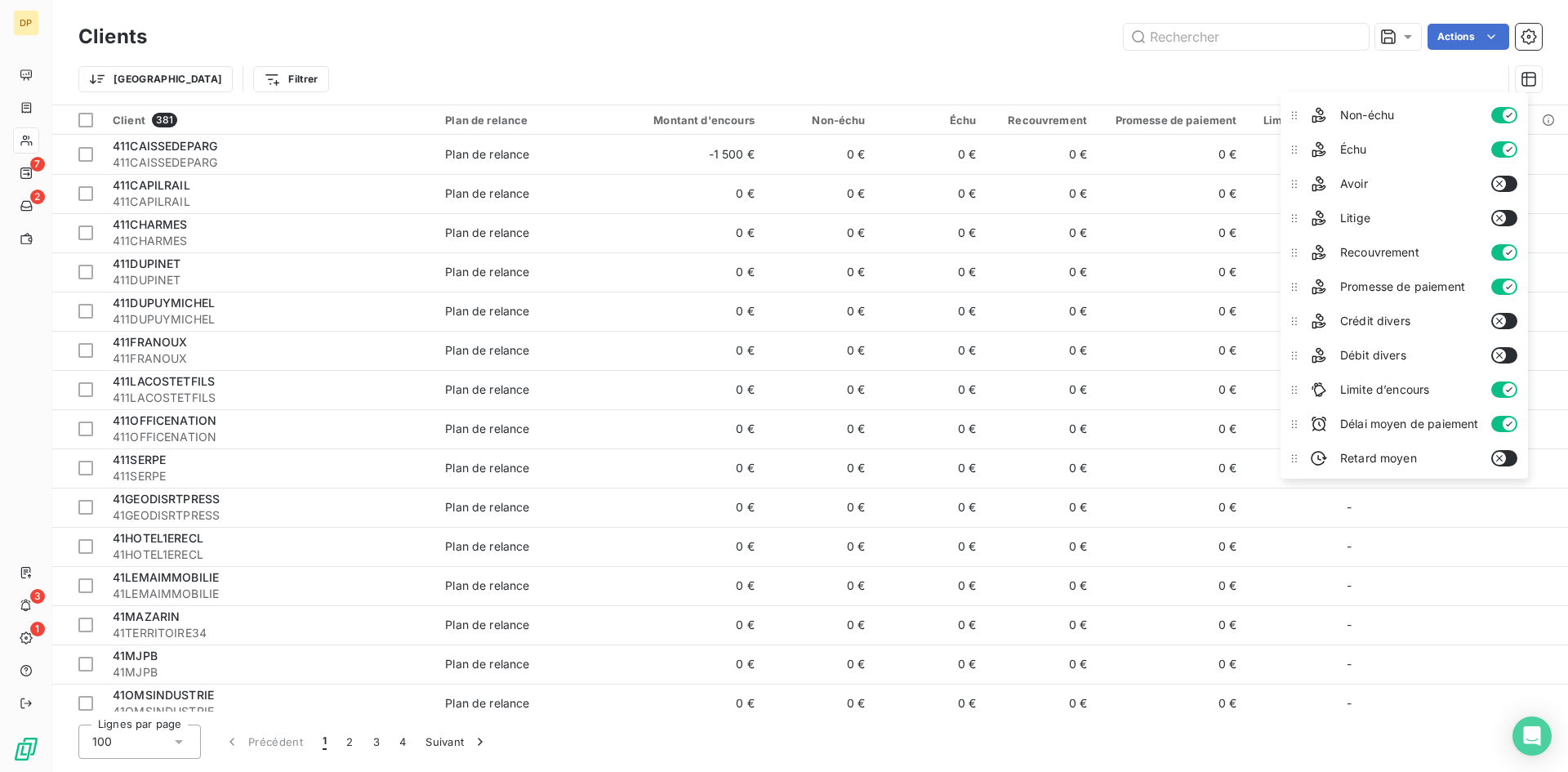
click at [1137, 87] on div "Trier Filtrer" at bounding box center [790, 79] width 1424 height 31
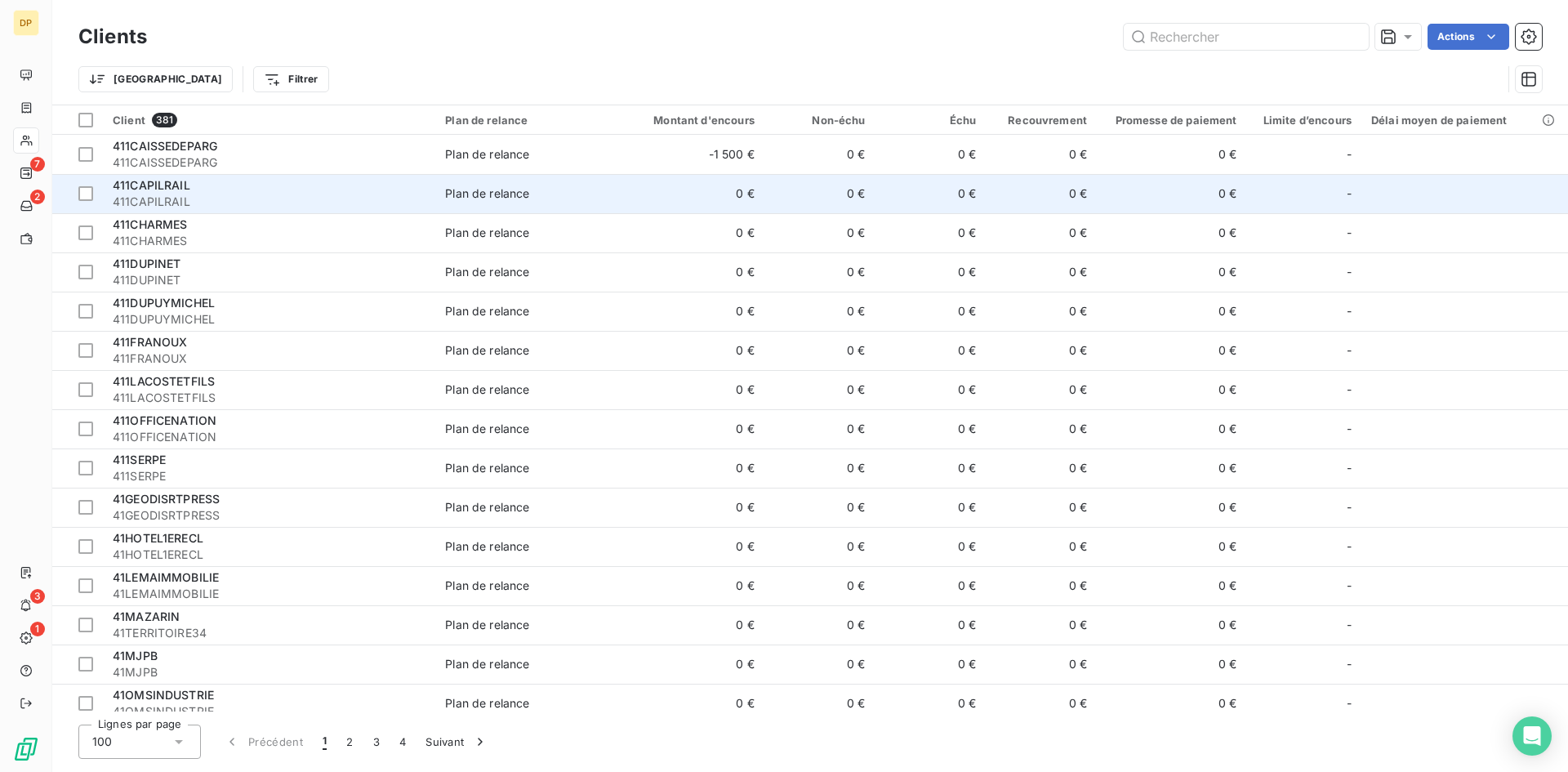
click at [120, 190] on span "411CAPILRAIL" at bounding box center [151, 185] width 77 height 14
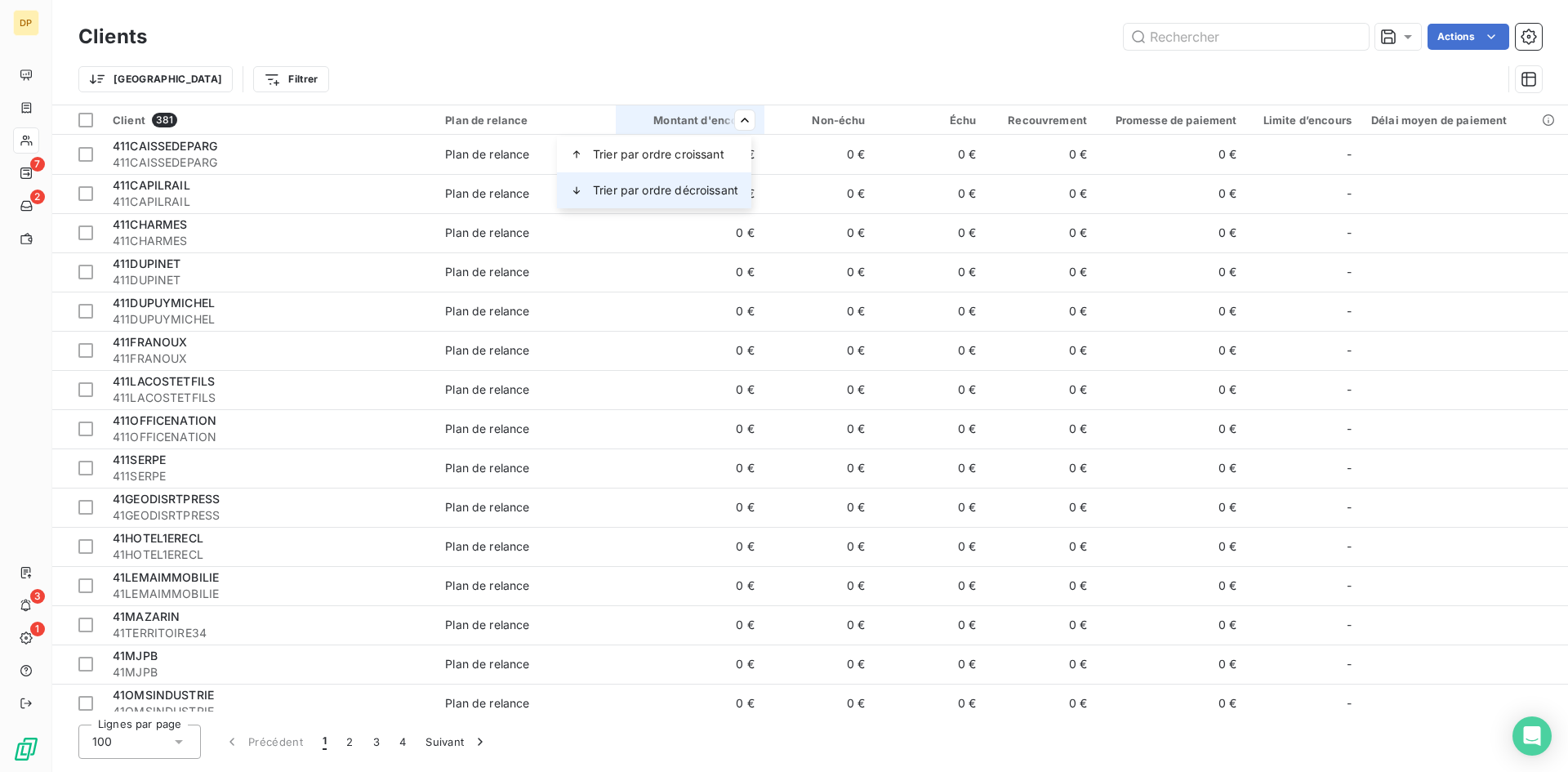
click at [679, 188] on span "Trier par ordre décroissant" at bounding box center [665, 190] width 145 height 16
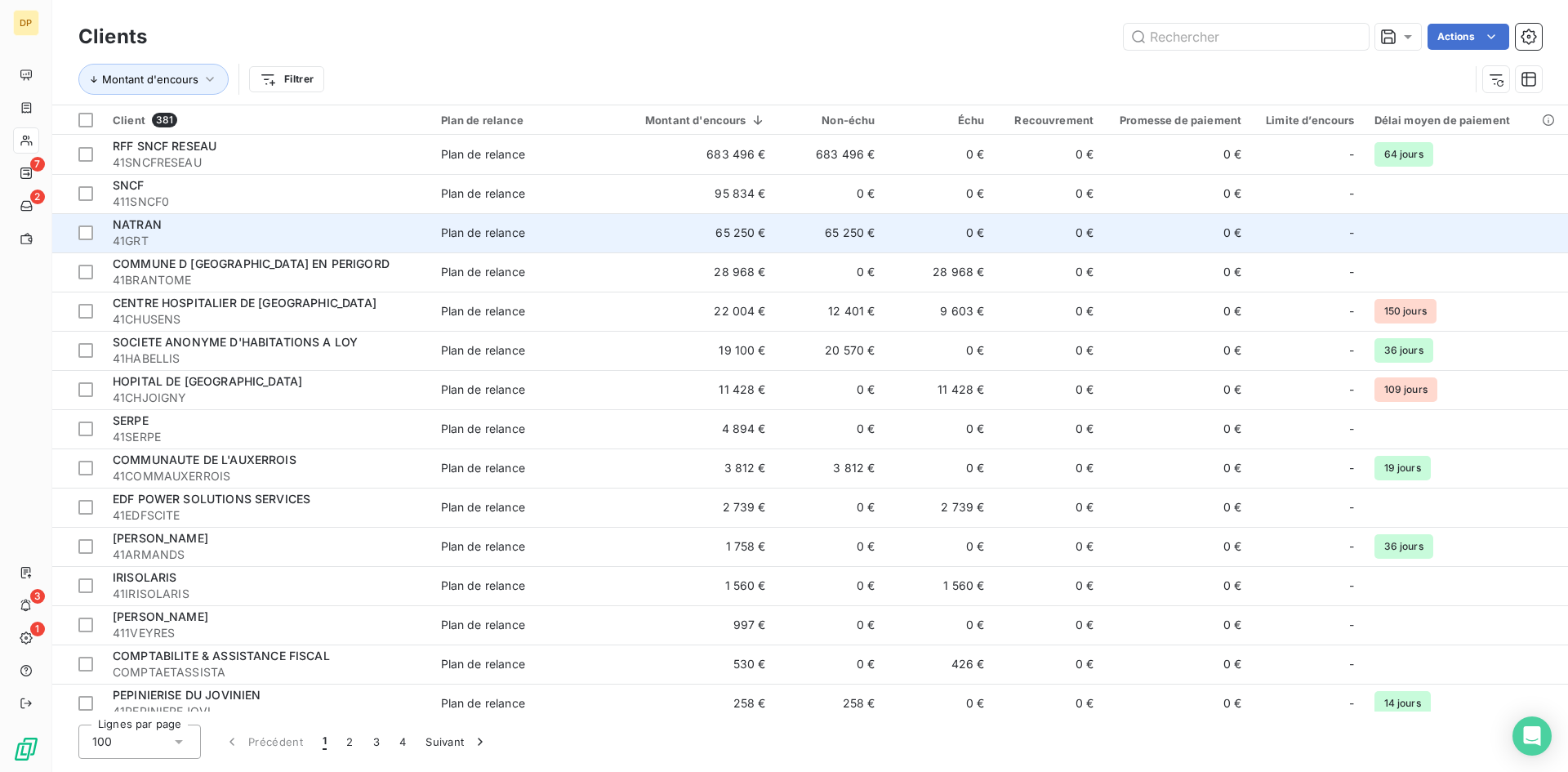
click at [734, 219] on td "65 250 €" at bounding box center [693, 233] width 168 height 40
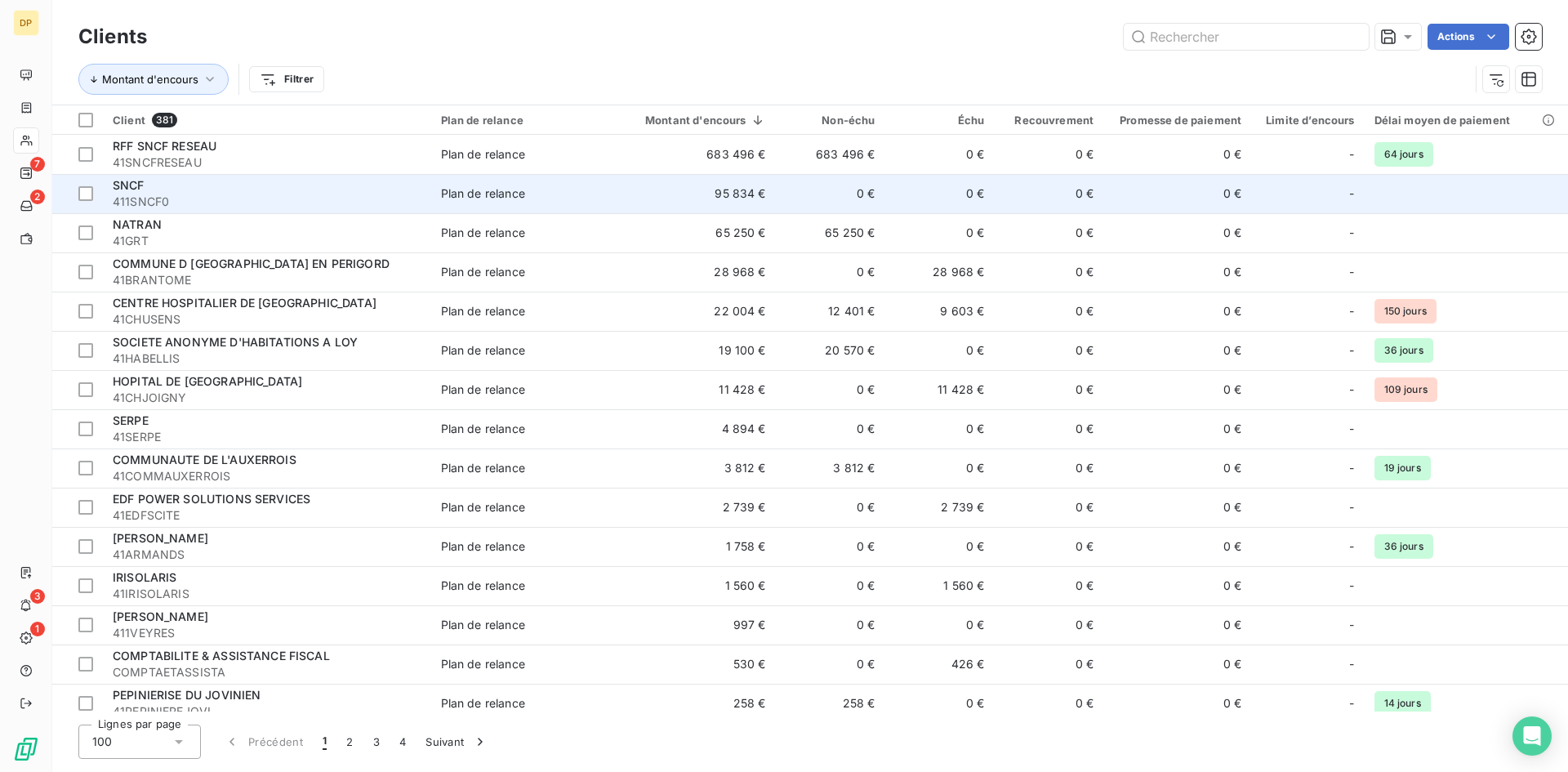
click at [483, 187] on div "Plan de relance" at bounding box center [483, 194] width 84 height 16
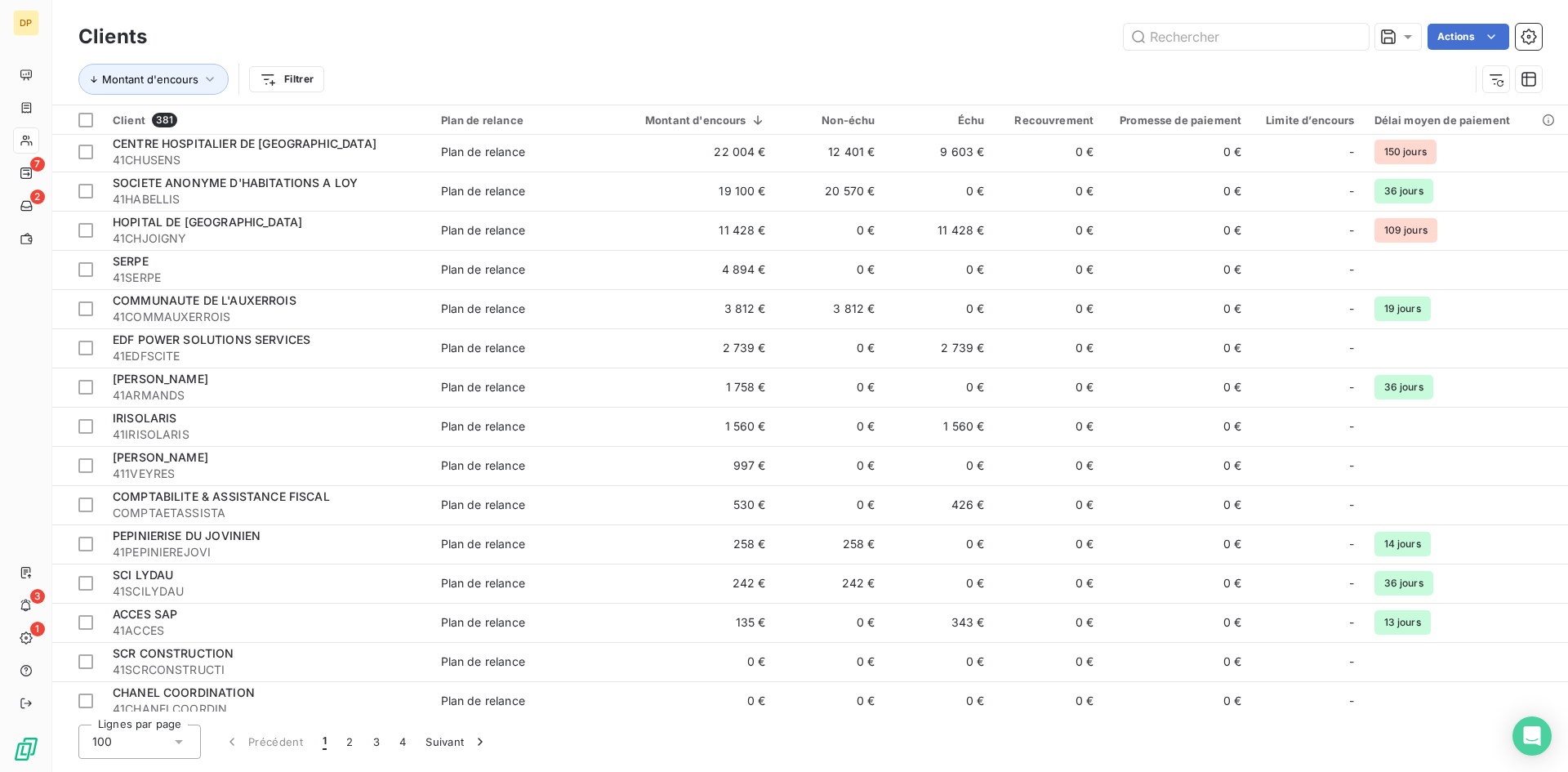
scroll to position [163, 0]
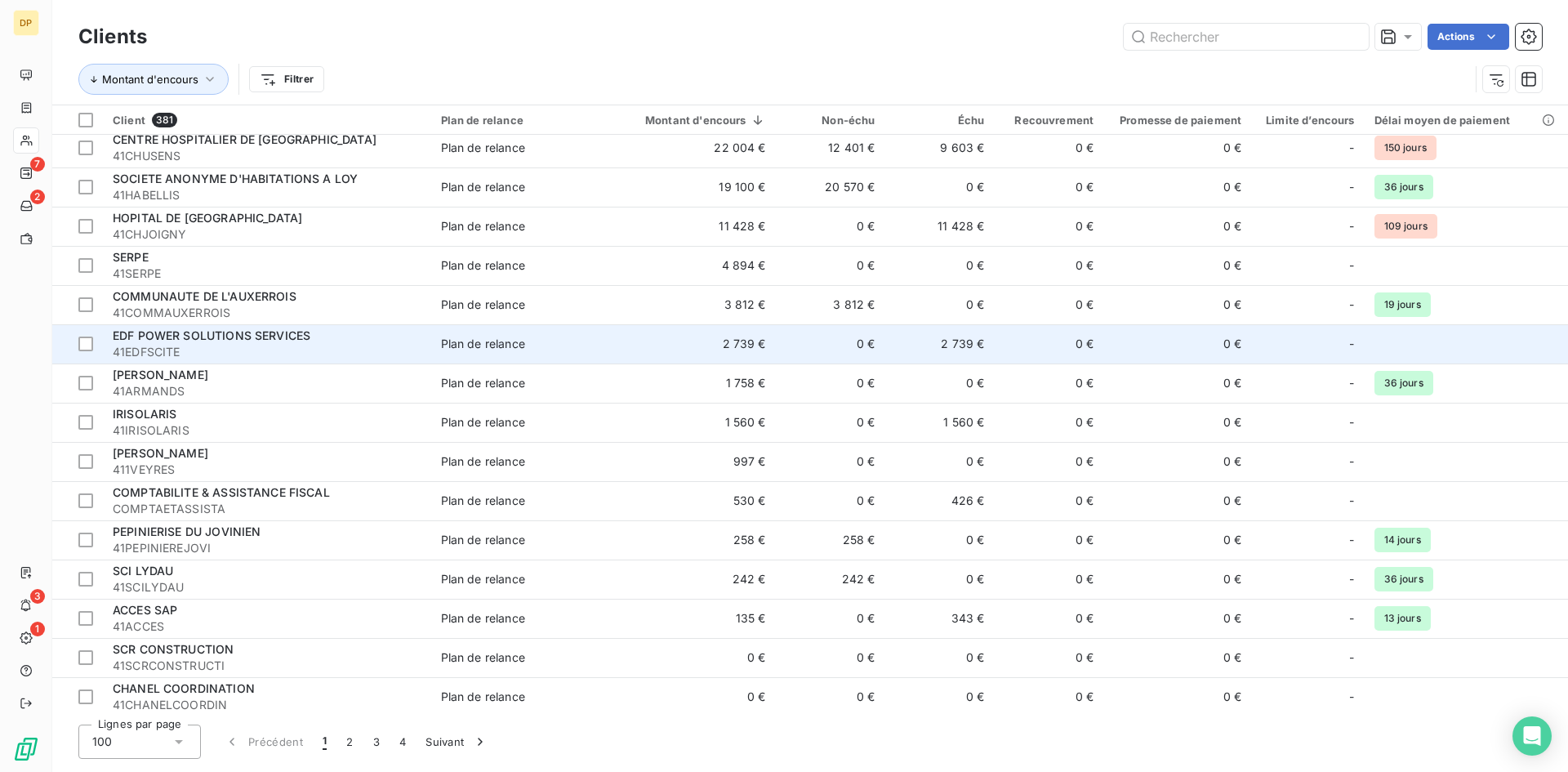
click at [327, 334] on div "EDF POWER SOLUTIONS SERVICES" at bounding box center [267, 336] width 309 height 16
